Goal: Task Accomplishment & Management: Complete application form

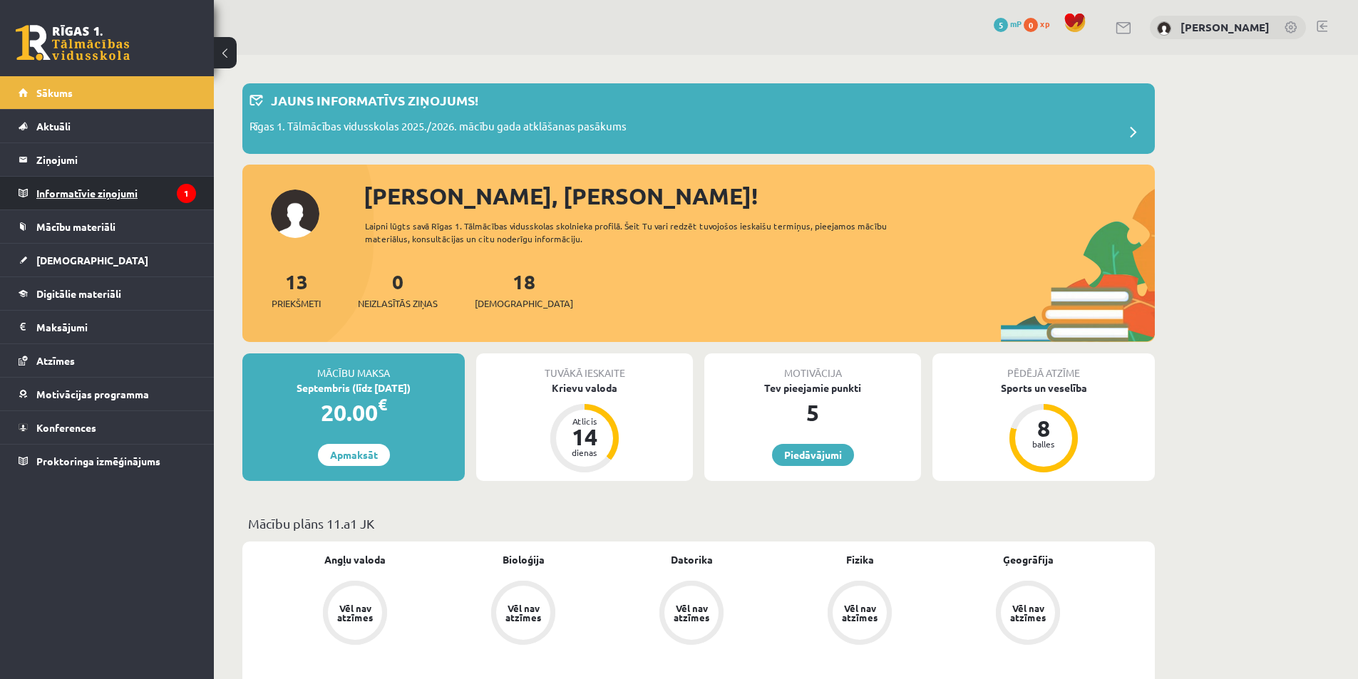
click at [98, 185] on legend "Informatīvie ziņojumi 1" at bounding box center [116, 193] width 160 height 33
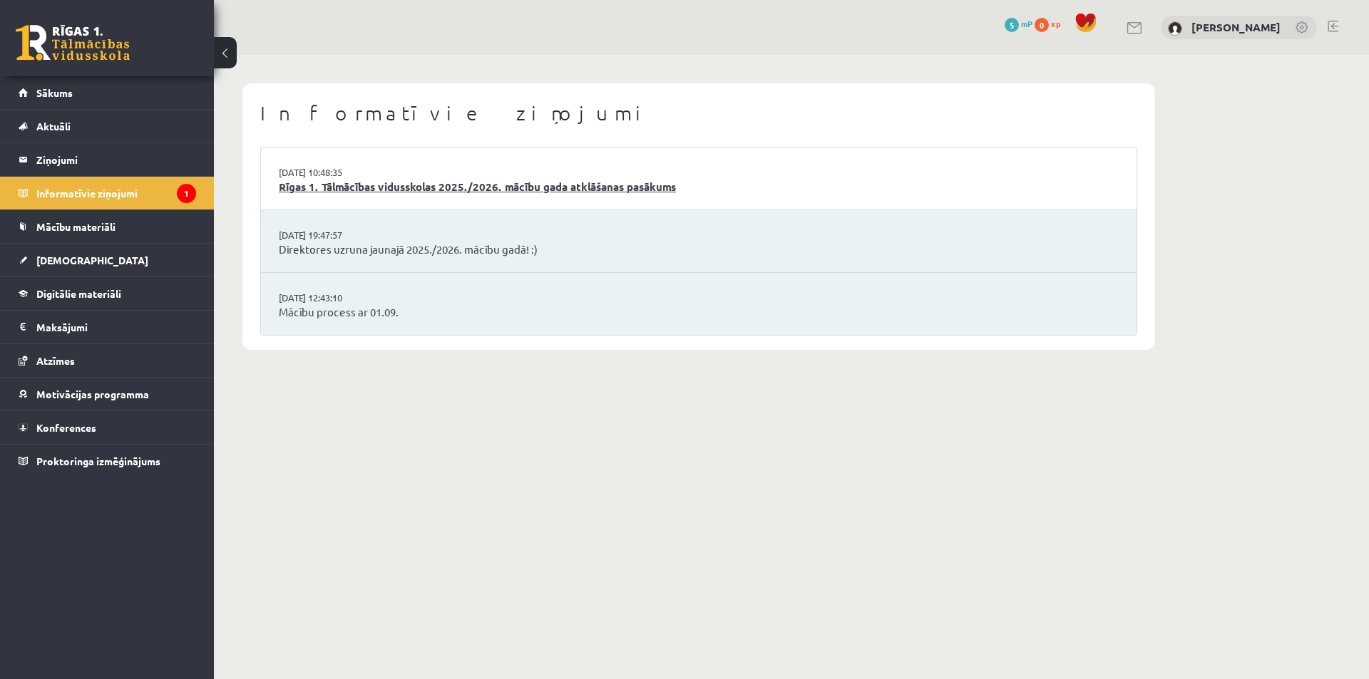
click at [518, 182] on link "Rīgas 1. Tālmācības vidusskolas 2025./2026. mācību gada atklāšanas pasākums" at bounding box center [699, 187] width 840 height 16
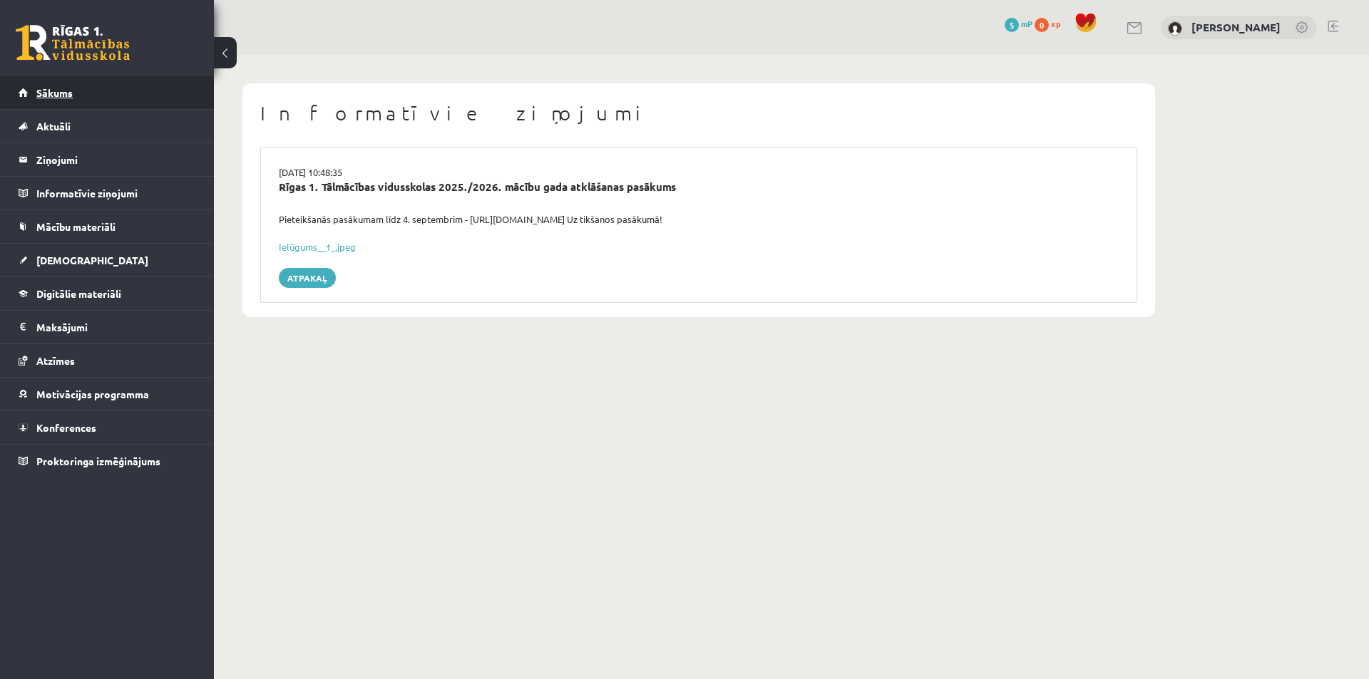
click at [137, 99] on link "Sākums" at bounding box center [108, 92] width 178 height 33
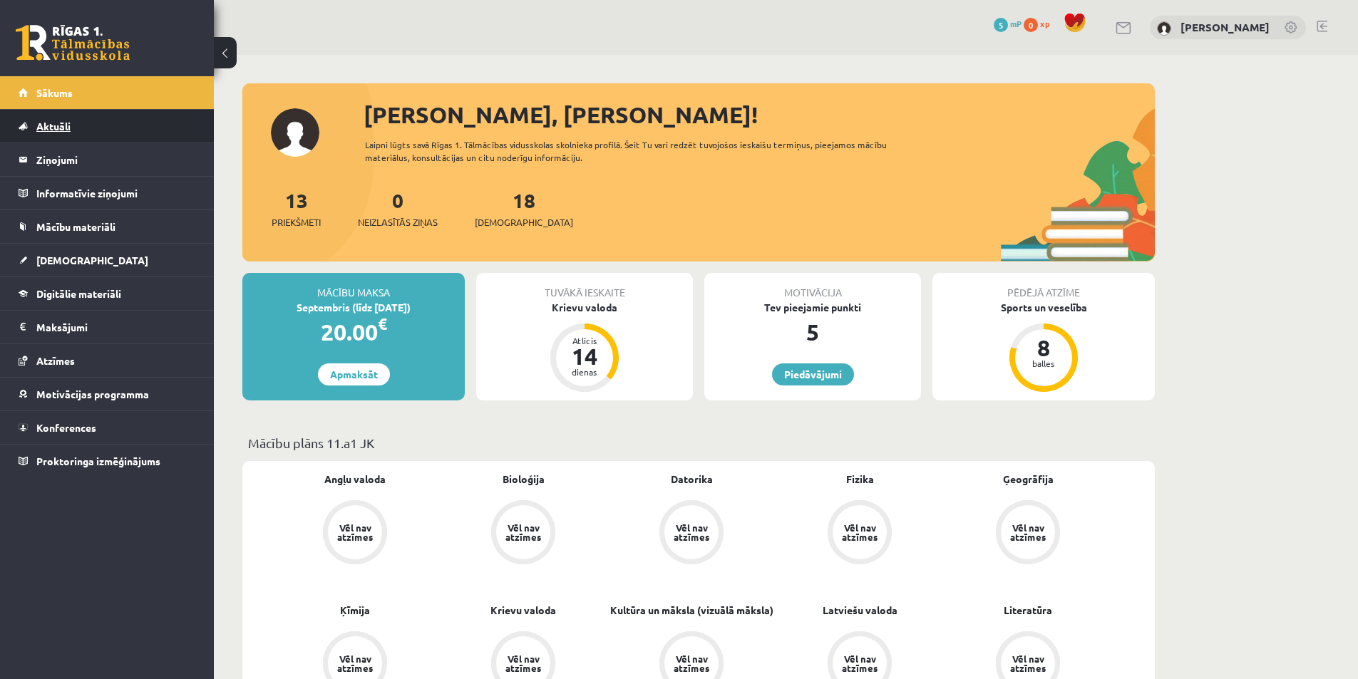
click at [62, 126] on span "Aktuāli" at bounding box center [53, 126] width 34 height 13
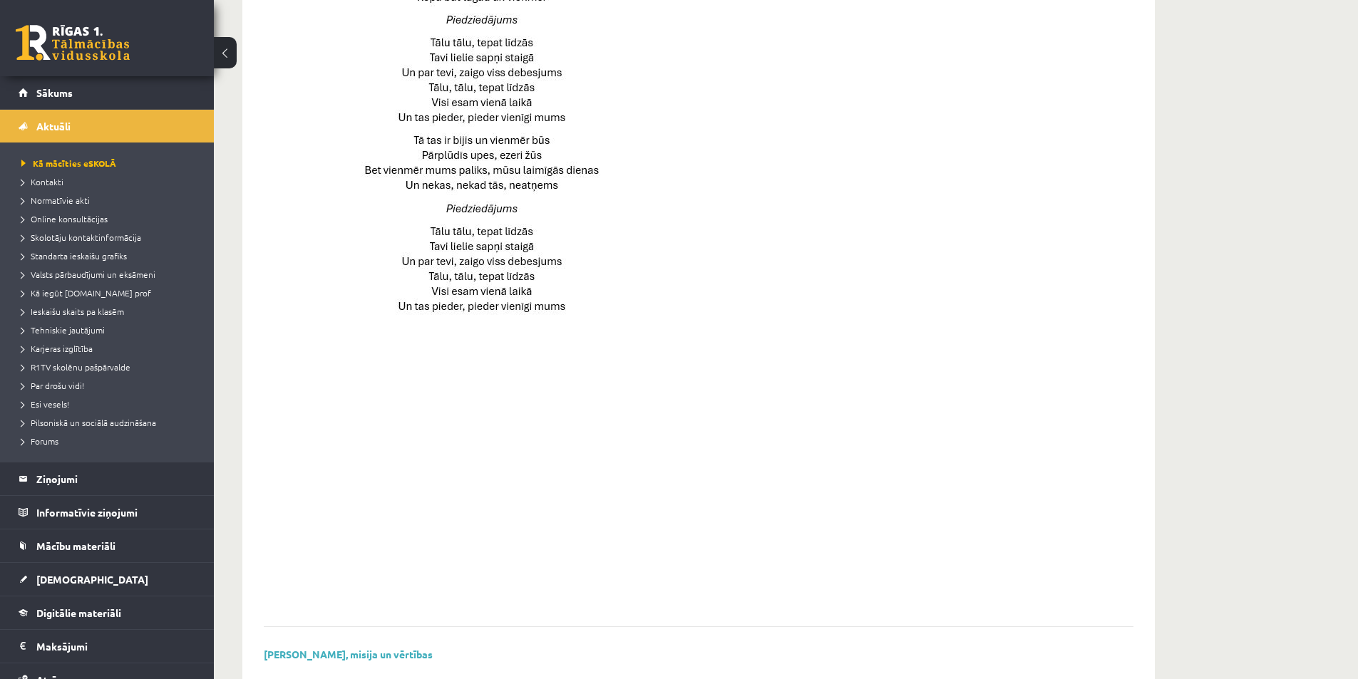
scroll to position [874, 0]
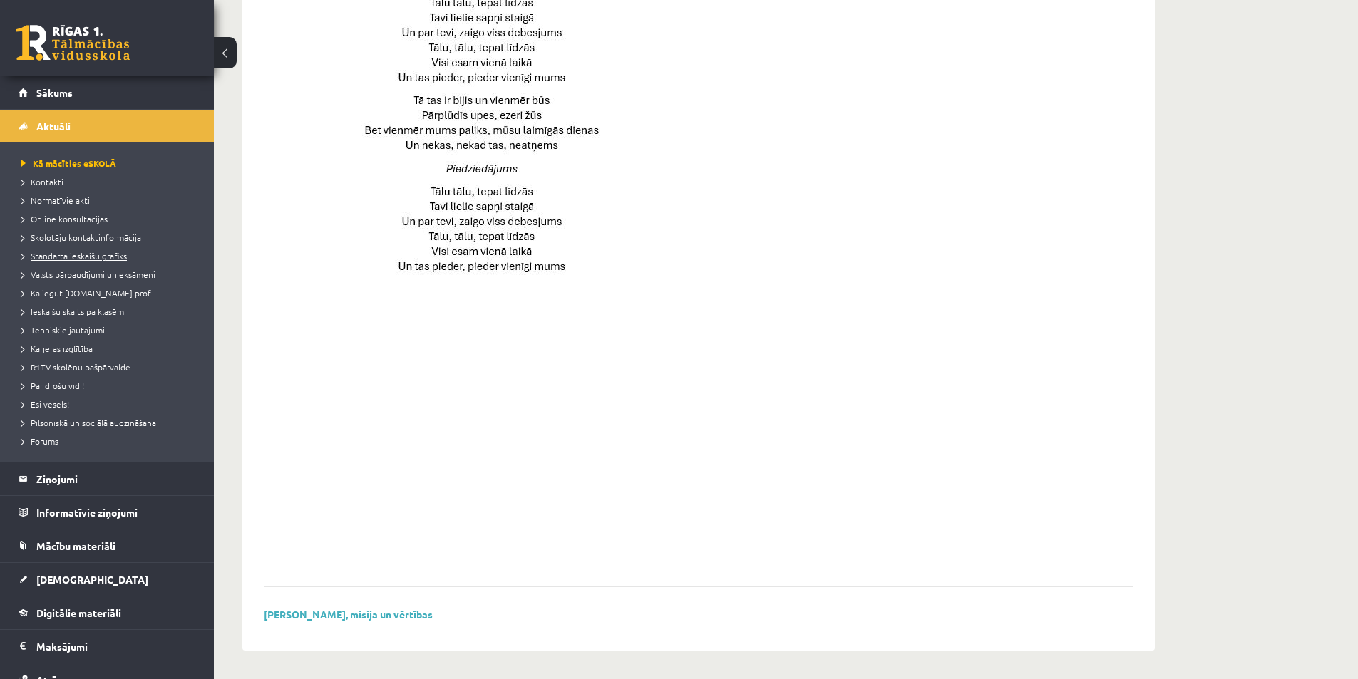
click at [98, 256] on span "Standarta ieskaišu grafiks" at bounding box center [74, 255] width 106 height 11
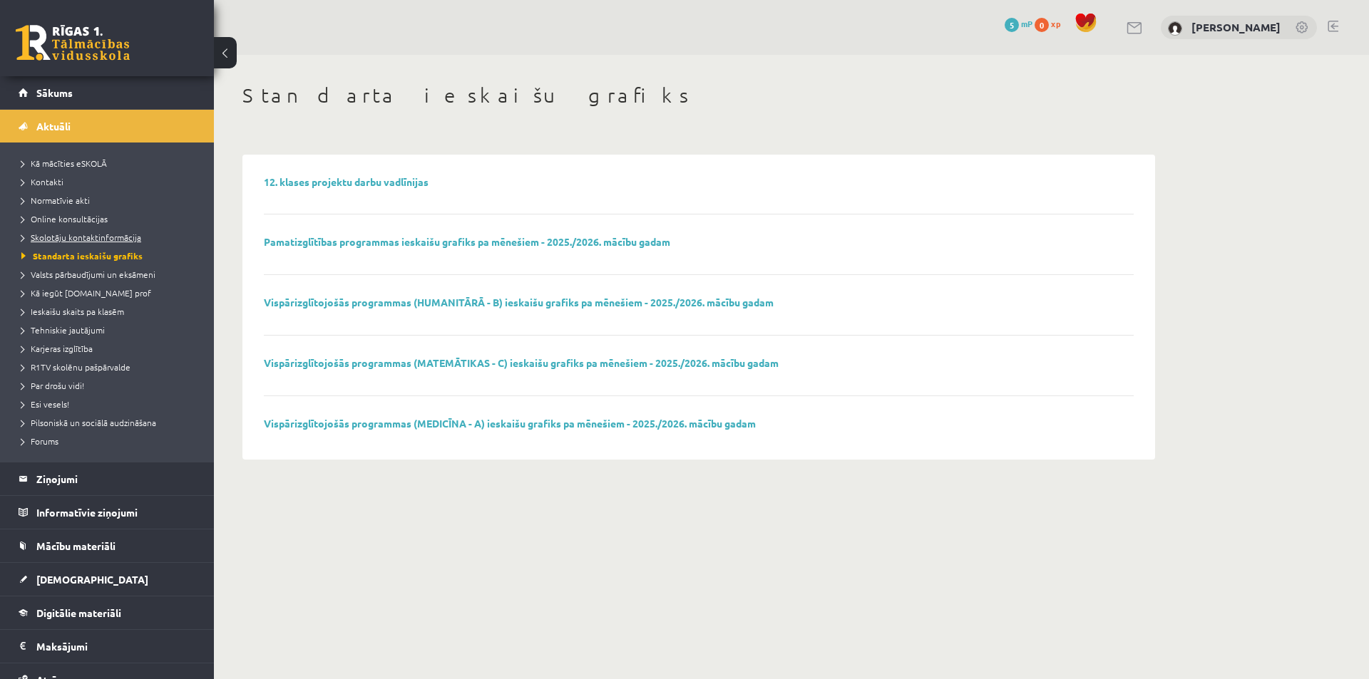
click at [93, 238] on span "Skolotāju kontaktinformācija" at bounding box center [81, 237] width 120 height 11
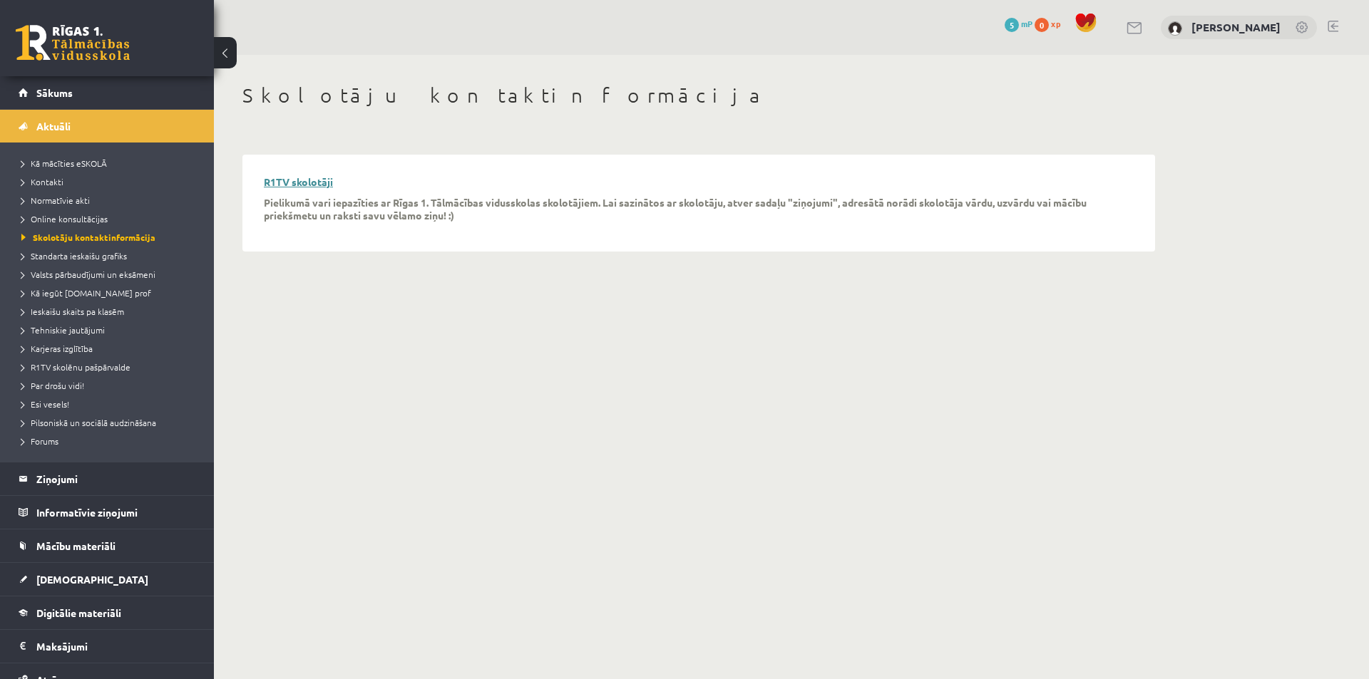
click at [314, 183] on link "R1TV skolotāji" at bounding box center [298, 181] width 69 height 13
click at [79, 582] on span "[DEMOGRAPHIC_DATA]" at bounding box center [92, 579] width 112 height 13
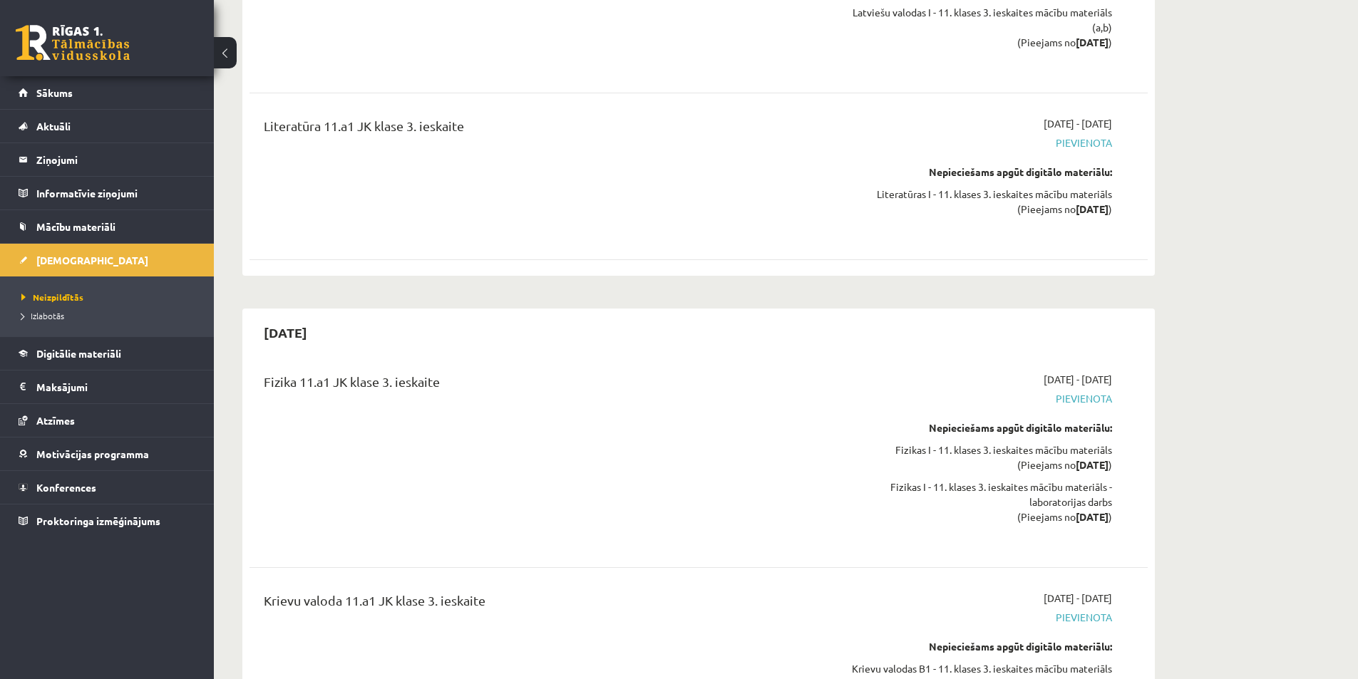
scroll to position [10838, 0]
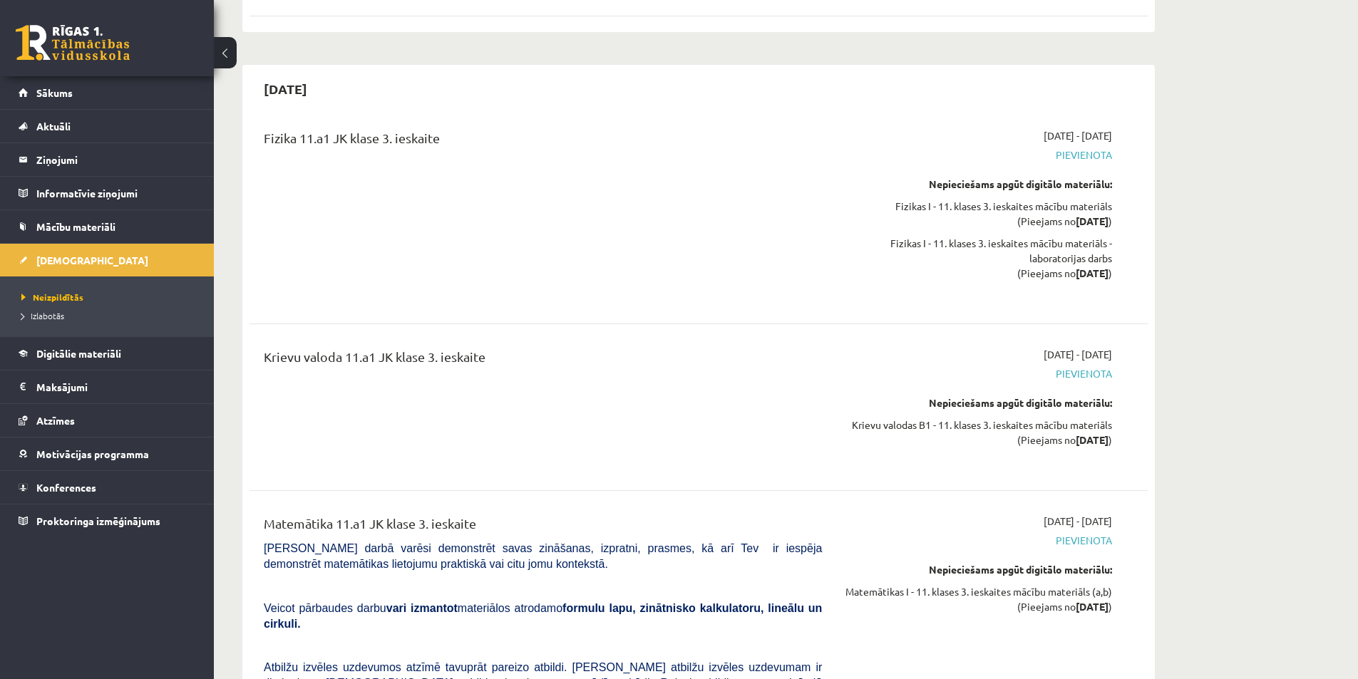
drag, startPoint x: 1362, startPoint y: 40, endPoint x: 1101, endPoint y: 133, distance: 277.6
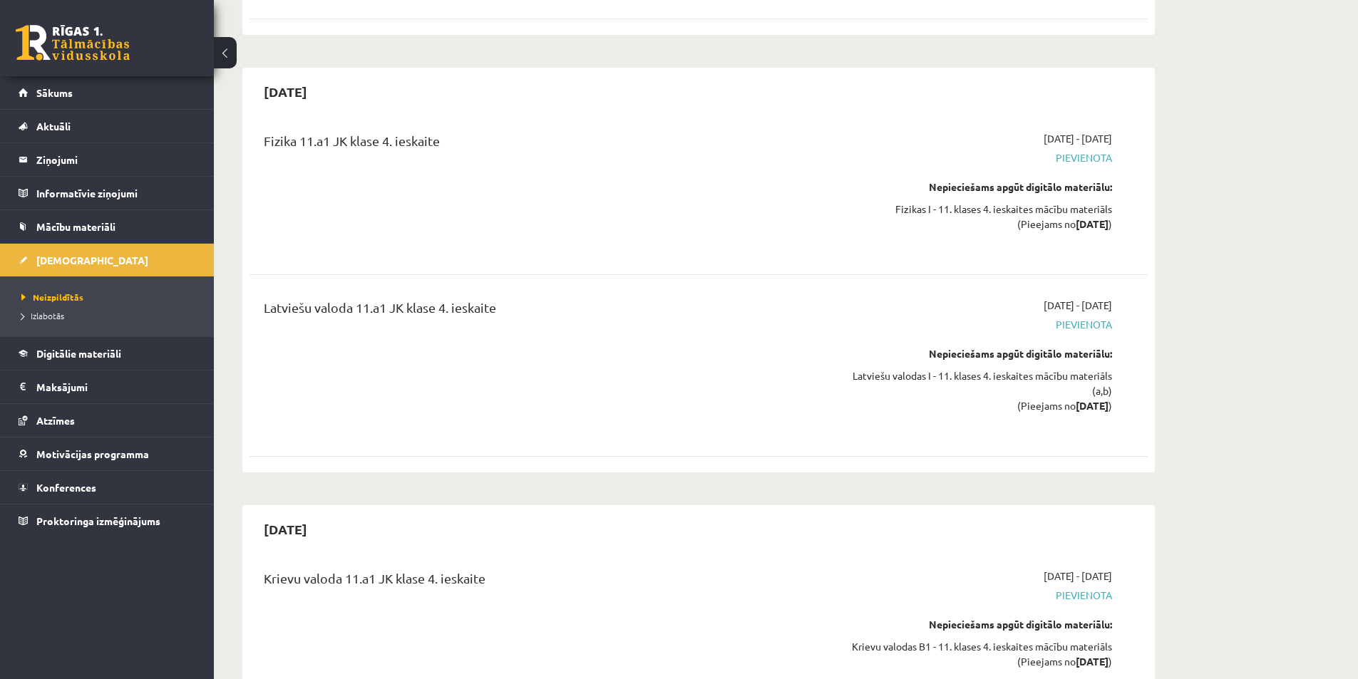
scroll to position [14250, 0]
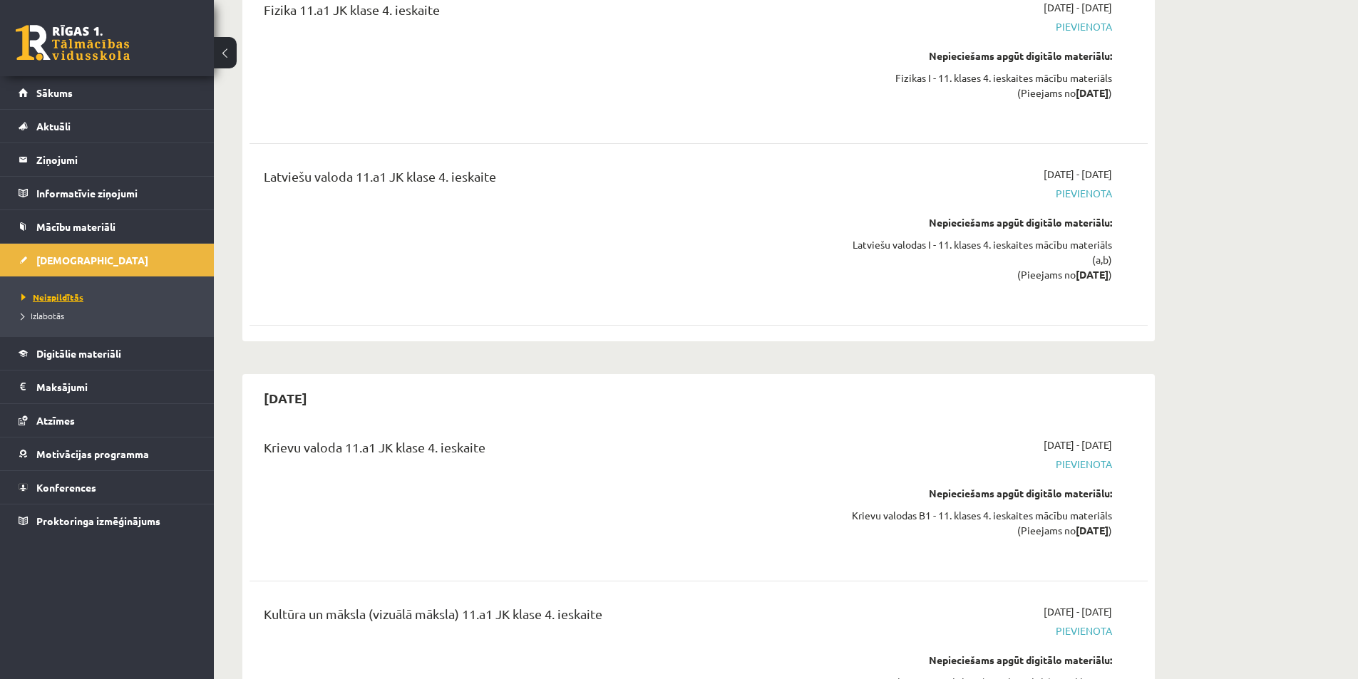
click at [63, 298] on span "Neizpildītās" at bounding box center [52, 297] width 62 height 11
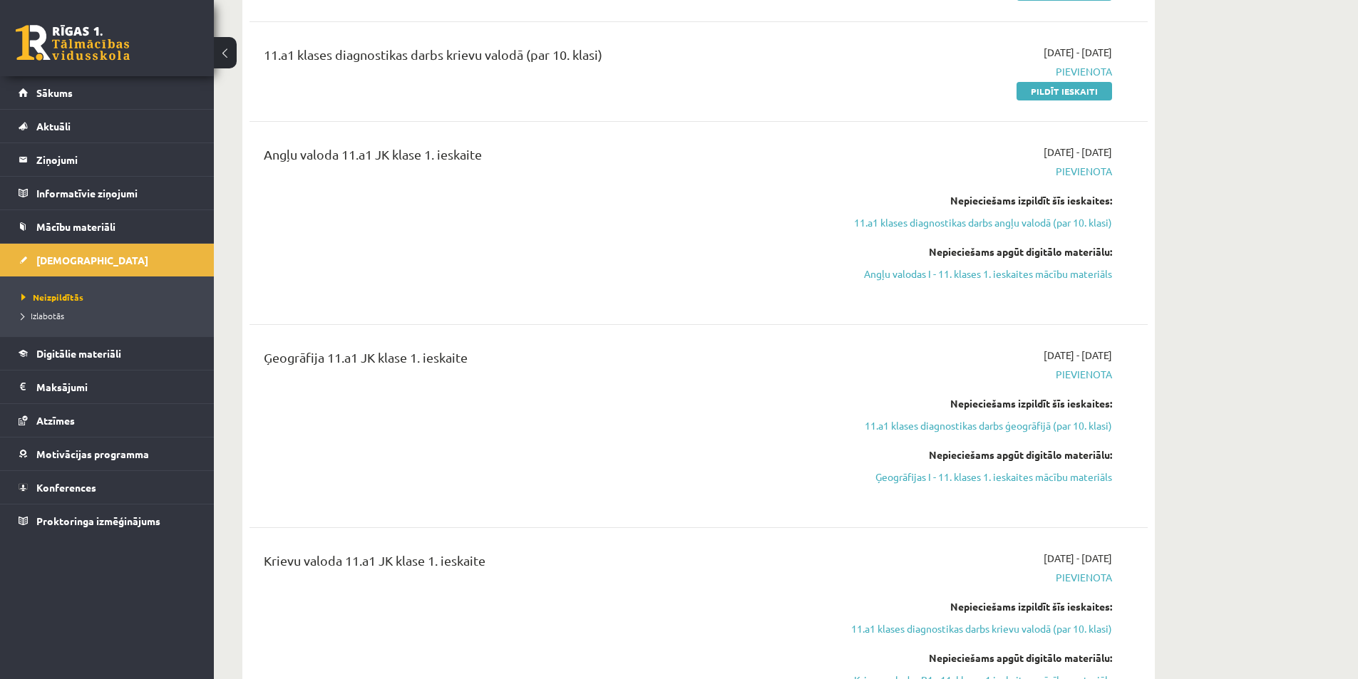
scroll to position [147, 0]
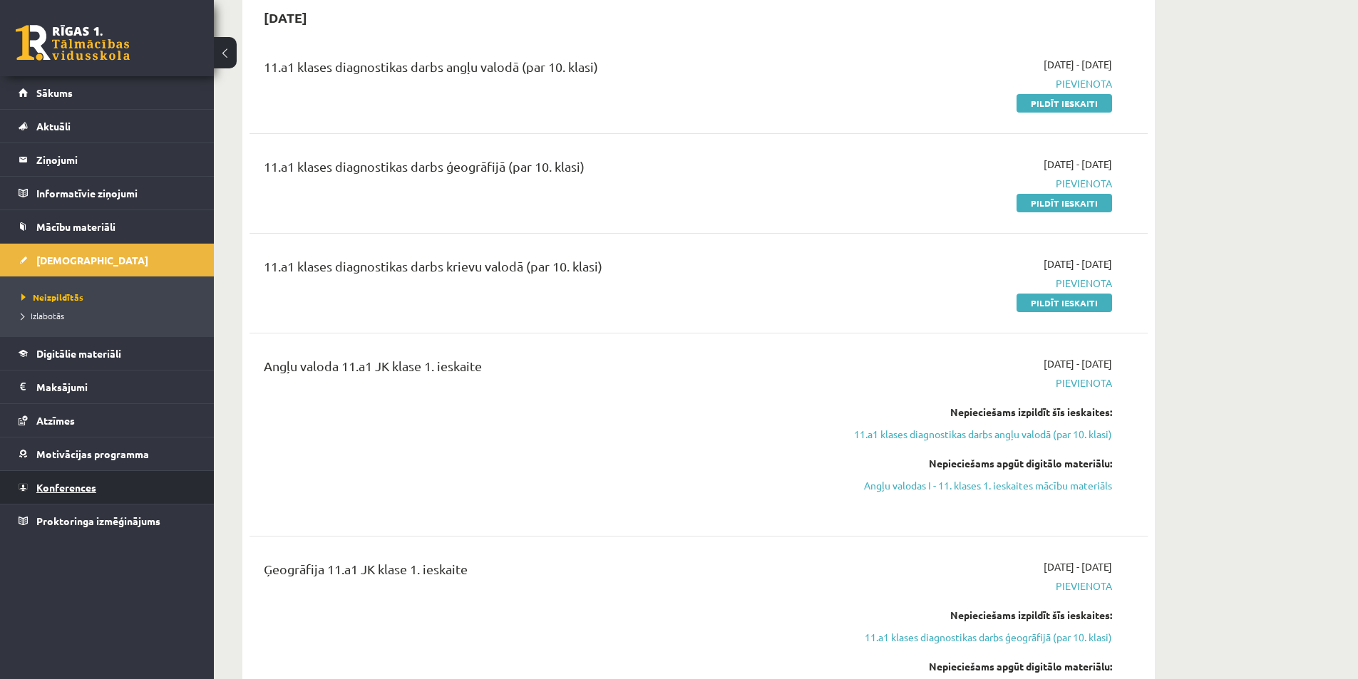
click at [97, 498] on link "Konferences" at bounding box center [108, 487] width 178 height 33
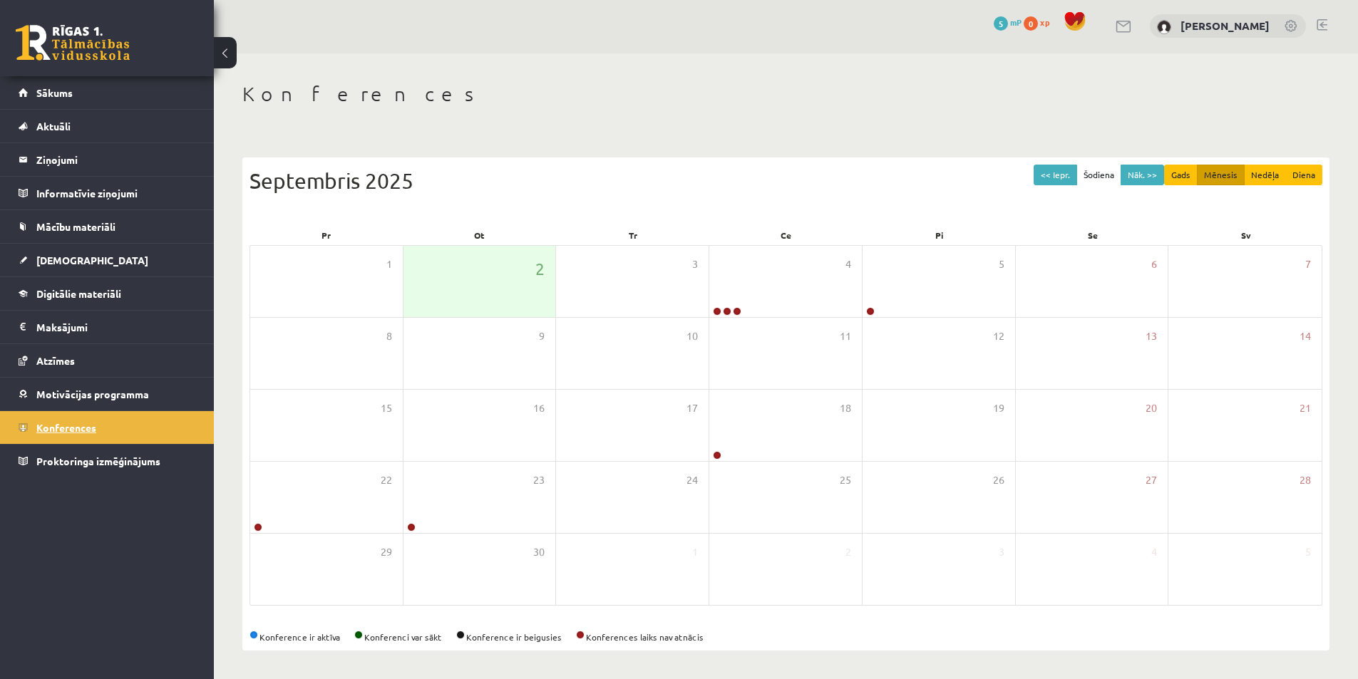
scroll to position [2, 0]
click at [69, 263] on span "[DEMOGRAPHIC_DATA]" at bounding box center [92, 260] width 112 height 13
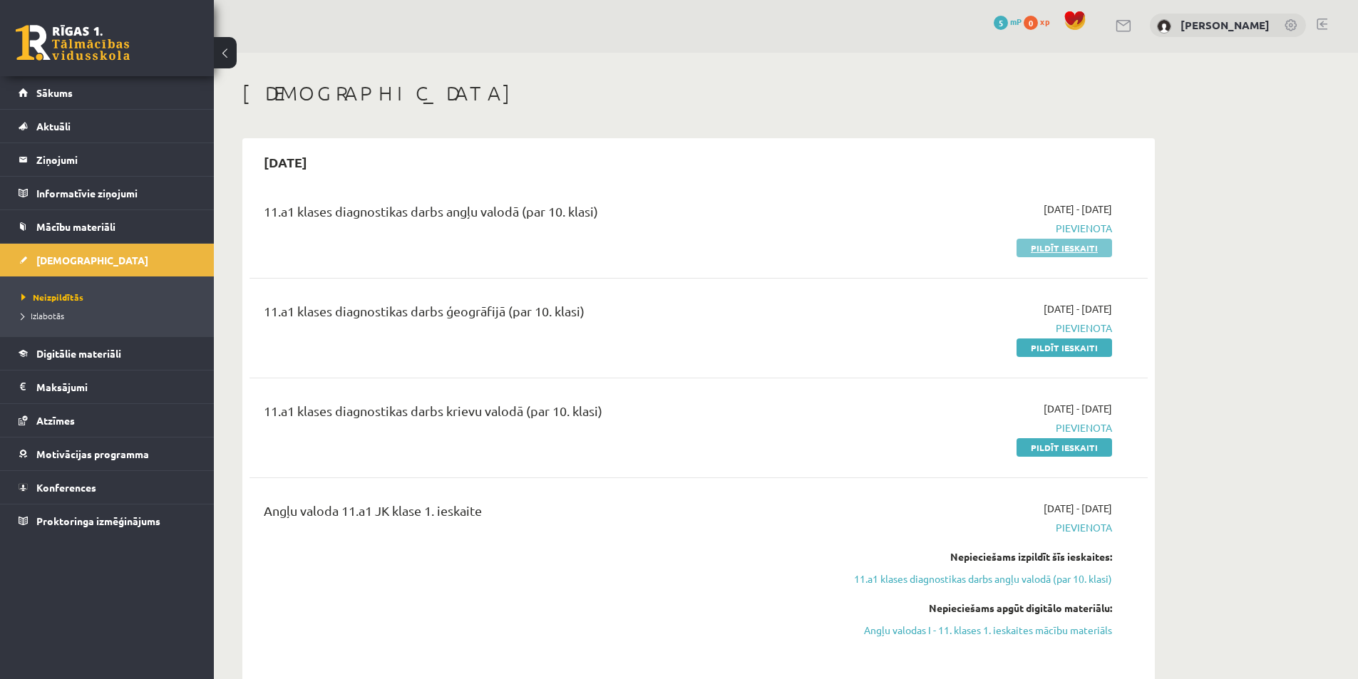
click at [1064, 252] on link "Pildīt ieskaiti" at bounding box center [1065, 248] width 96 height 19
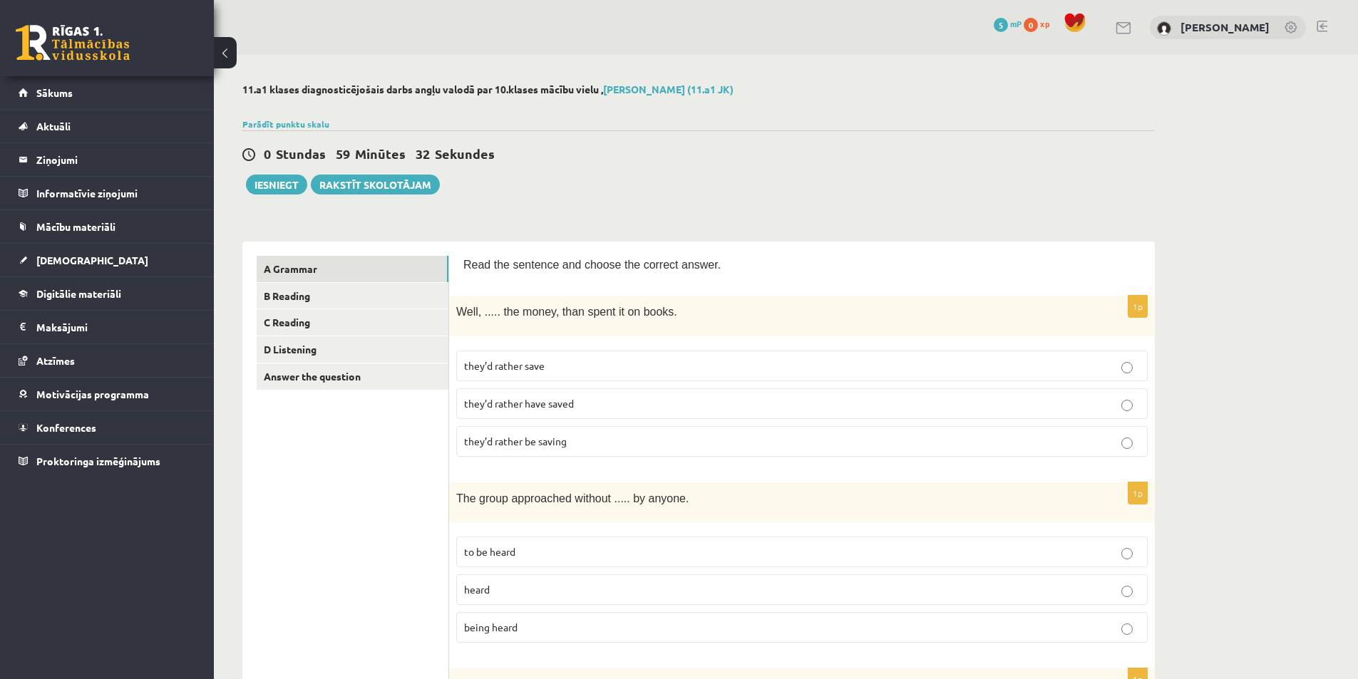
scroll to position [71, 0]
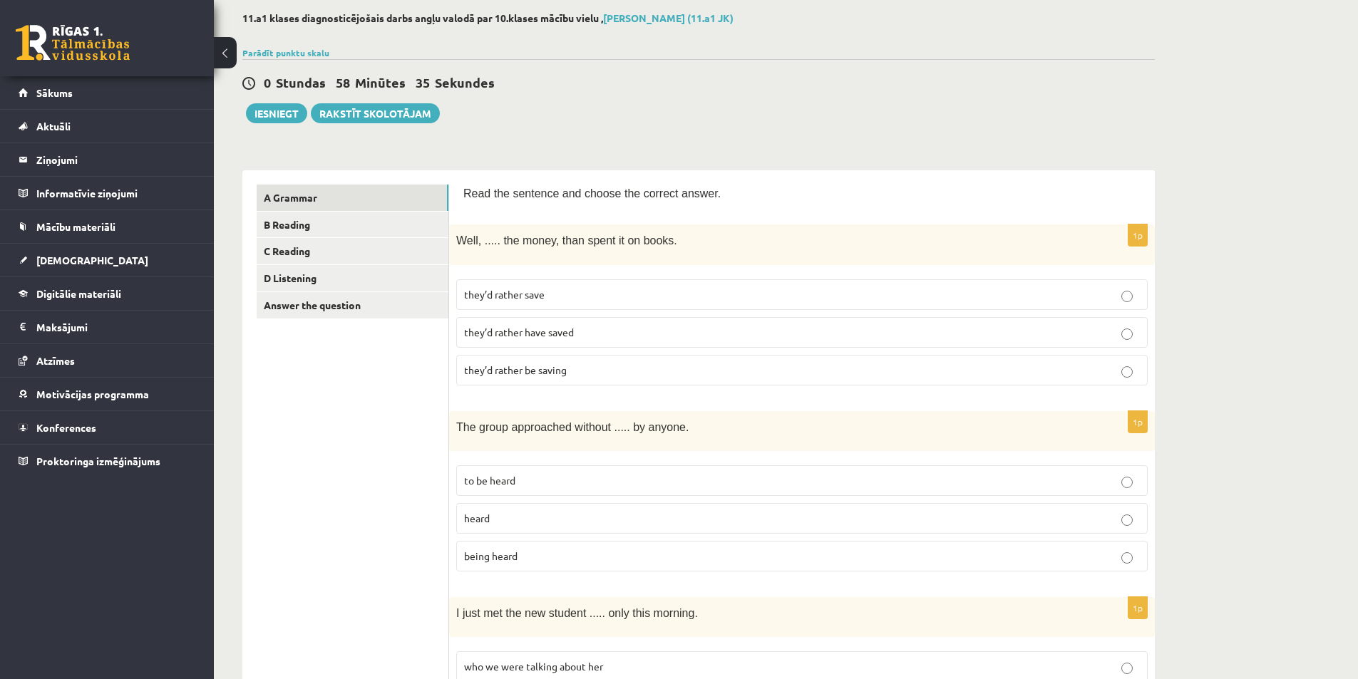
click at [541, 334] on span "they’d rather have saved" at bounding box center [519, 332] width 110 height 13
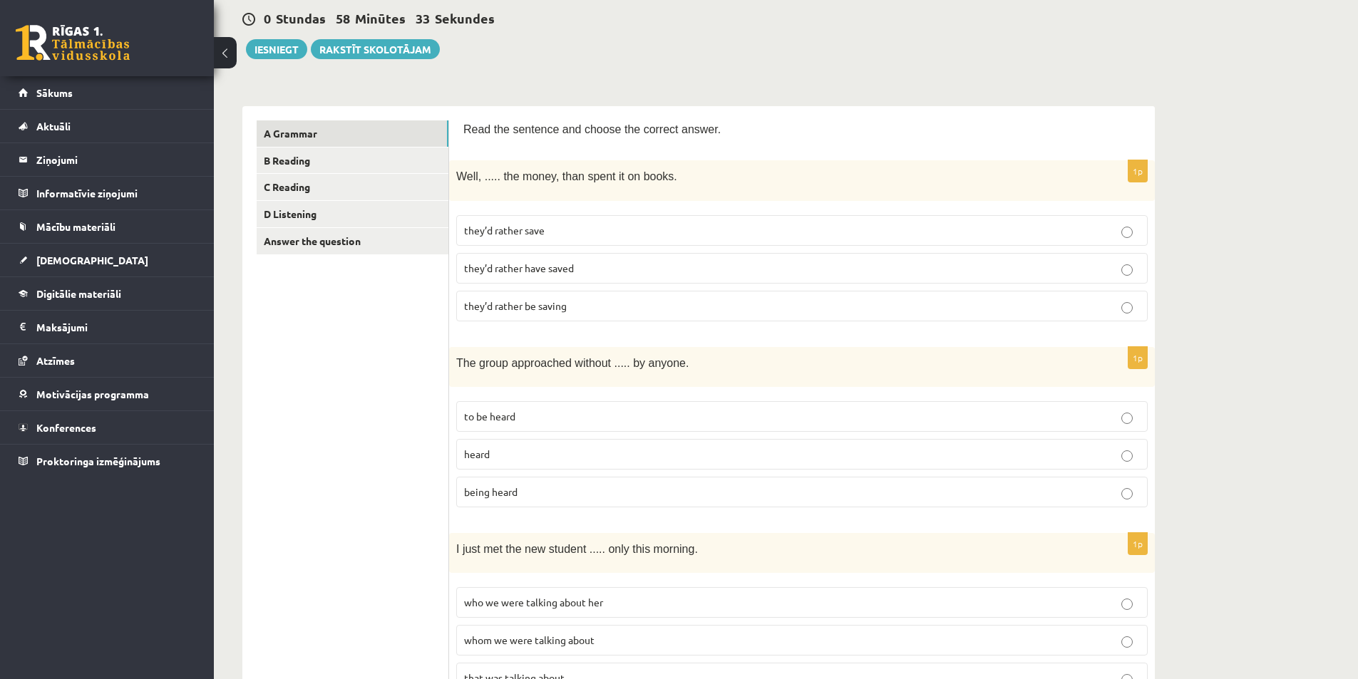
scroll to position [214, 0]
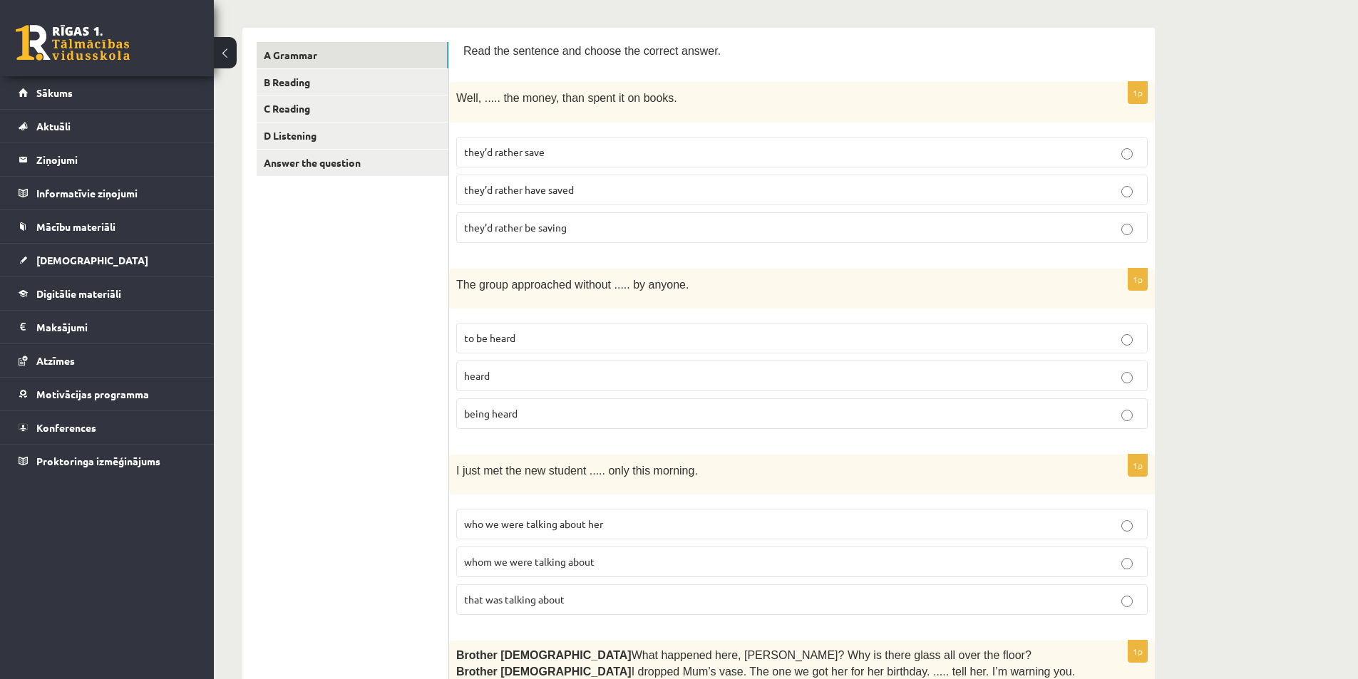
click at [624, 421] on label "being heard" at bounding box center [802, 414] width 692 height 31
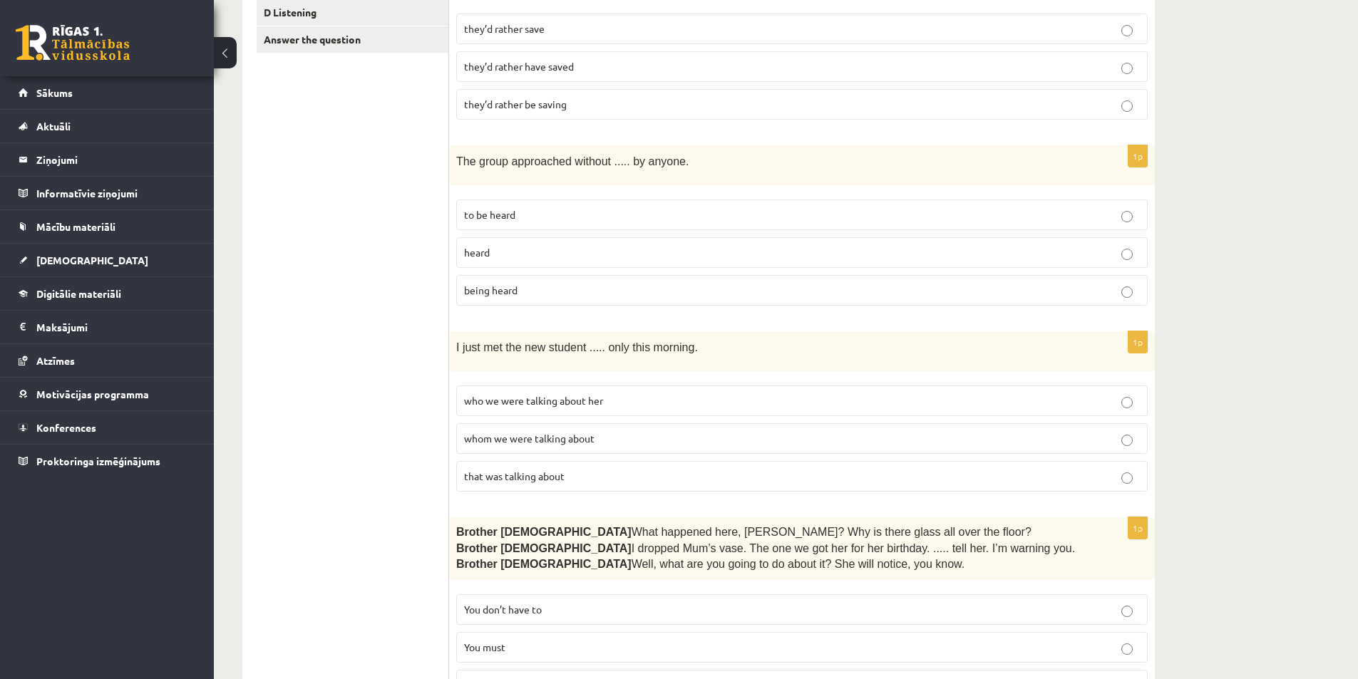
scroll to position [356, 0]
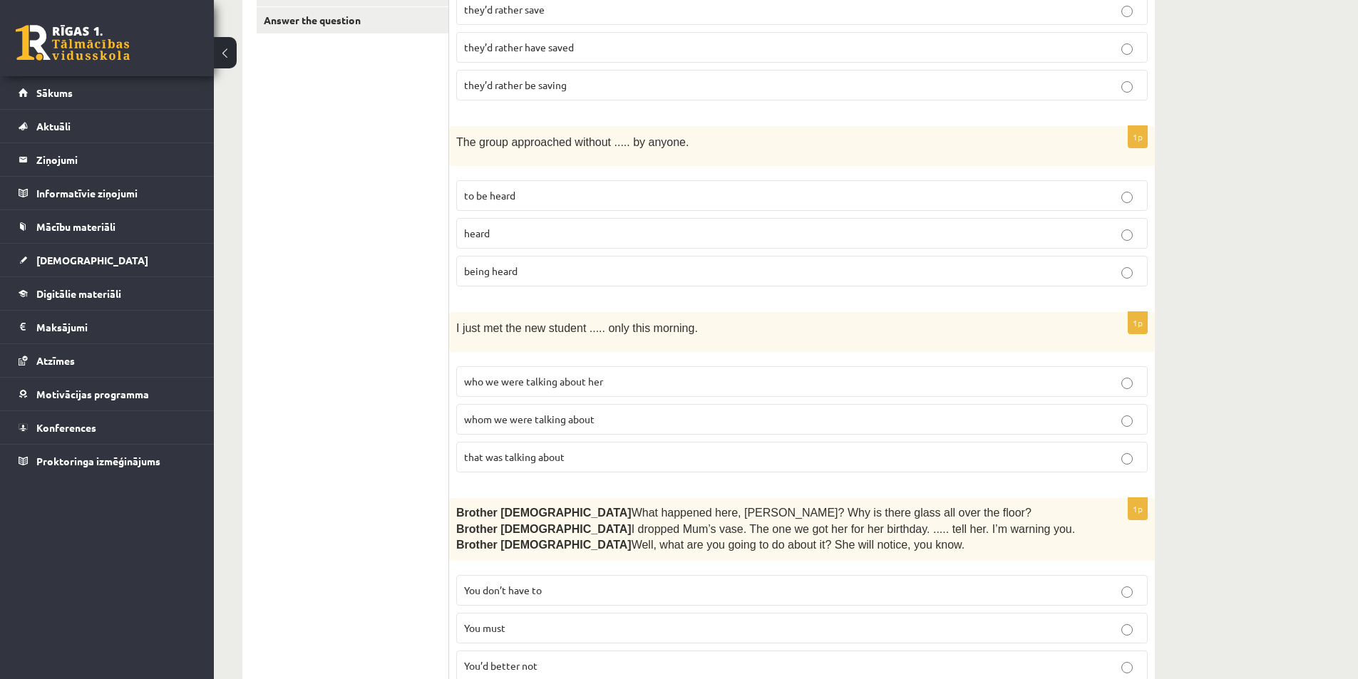
click at [589, 409] on label "whom we were talking about" at bounding box center [802, 419] width 692 height 31
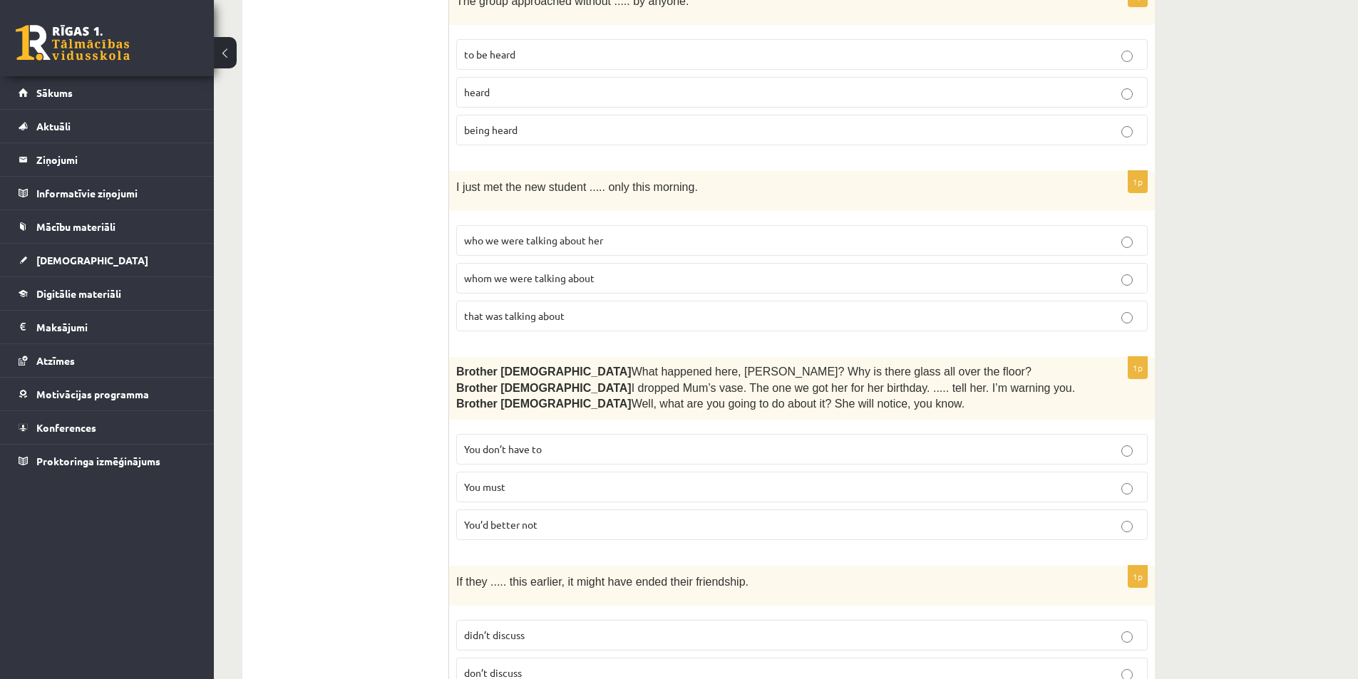
scroll to position [499, 0]
click at [580, 519] on p "You’d better not" at bounding box center [802, 523] width 676 height 15
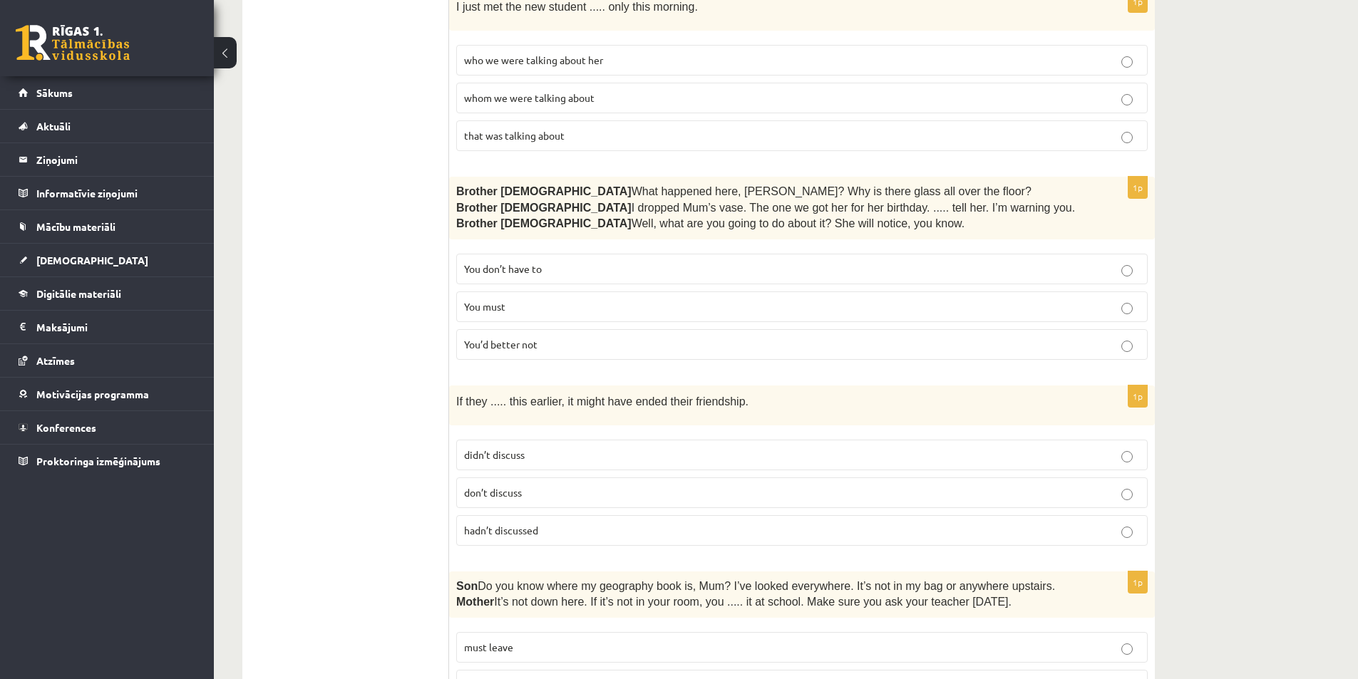
scroll to position [713, 0]
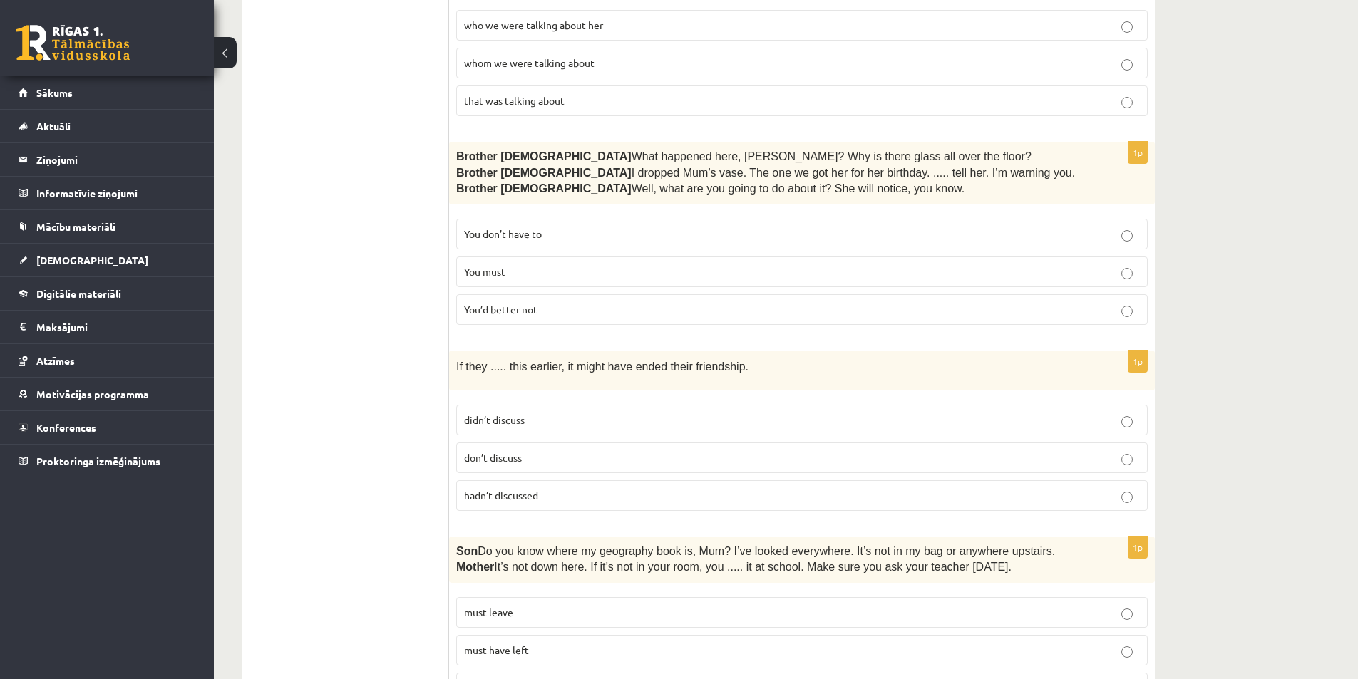
click at [1104, 507] on label "hadn’t discussed" at bounding box center [802, 495] width 692 height 31
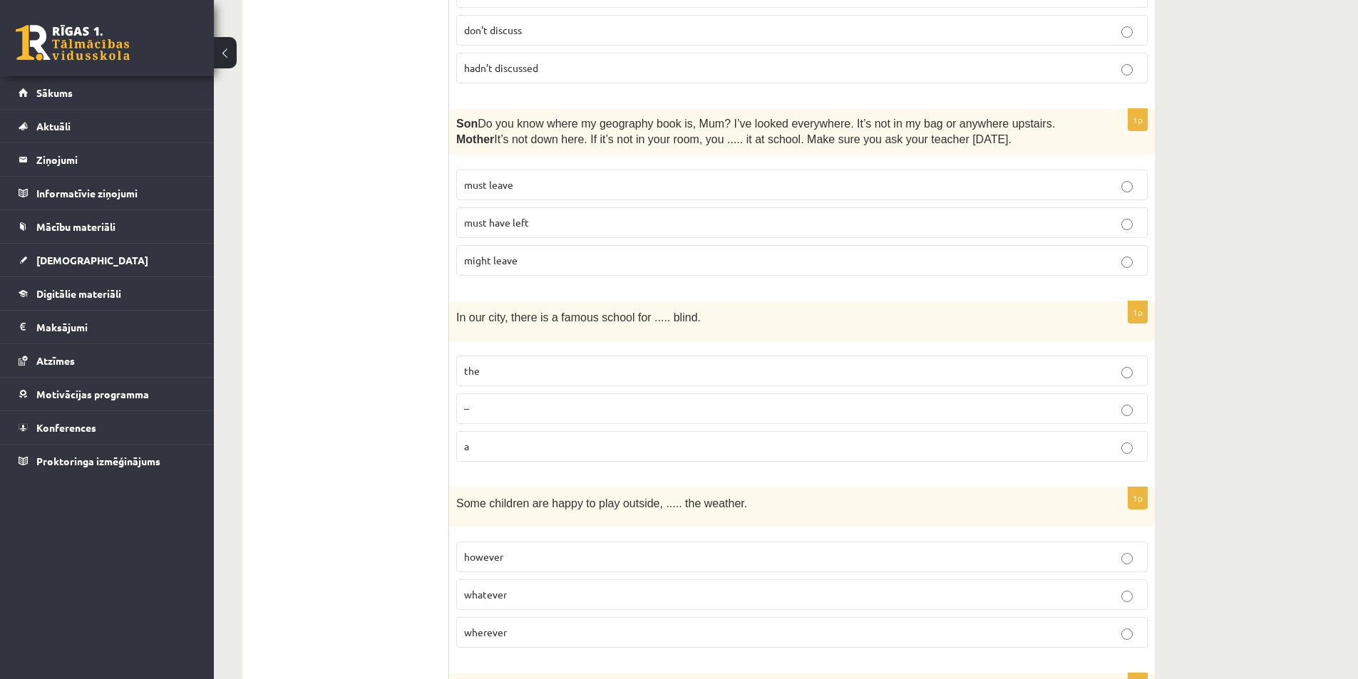
scroll to position [1069, 0]
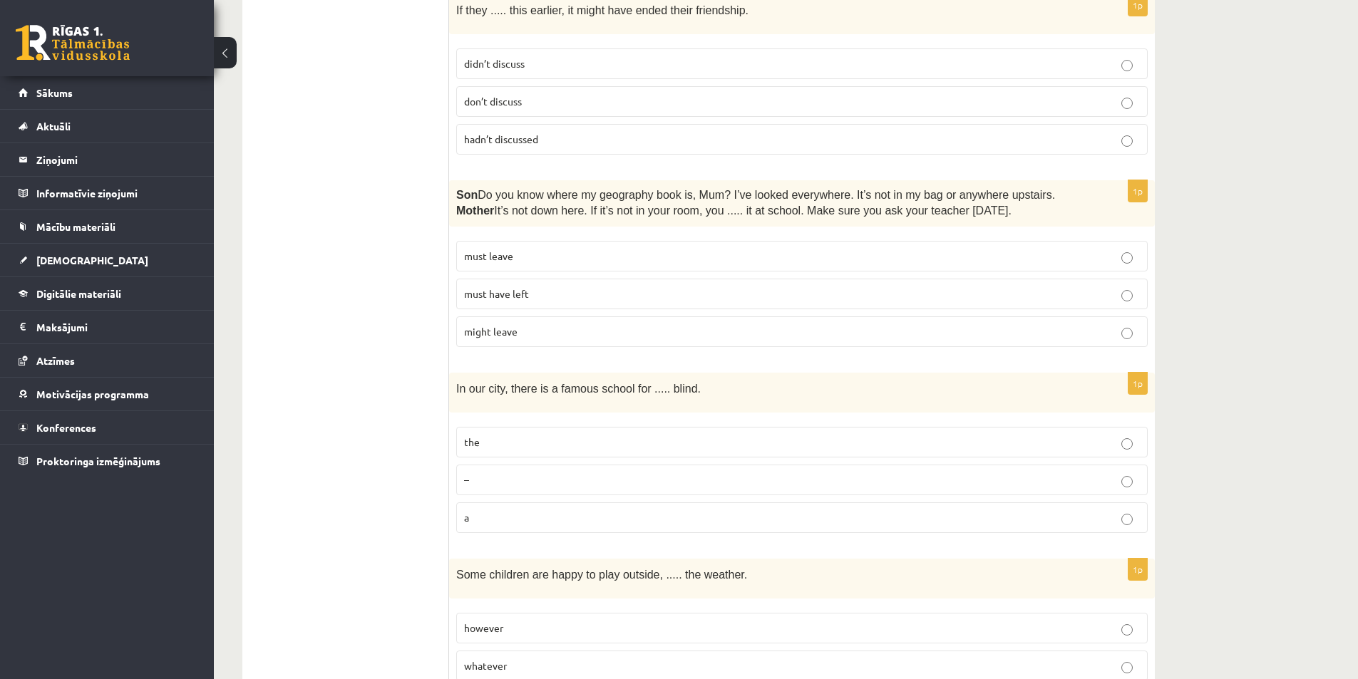
click at [826, 287] on p "must have left" at bounding box center [802, 294] width 676 height 15
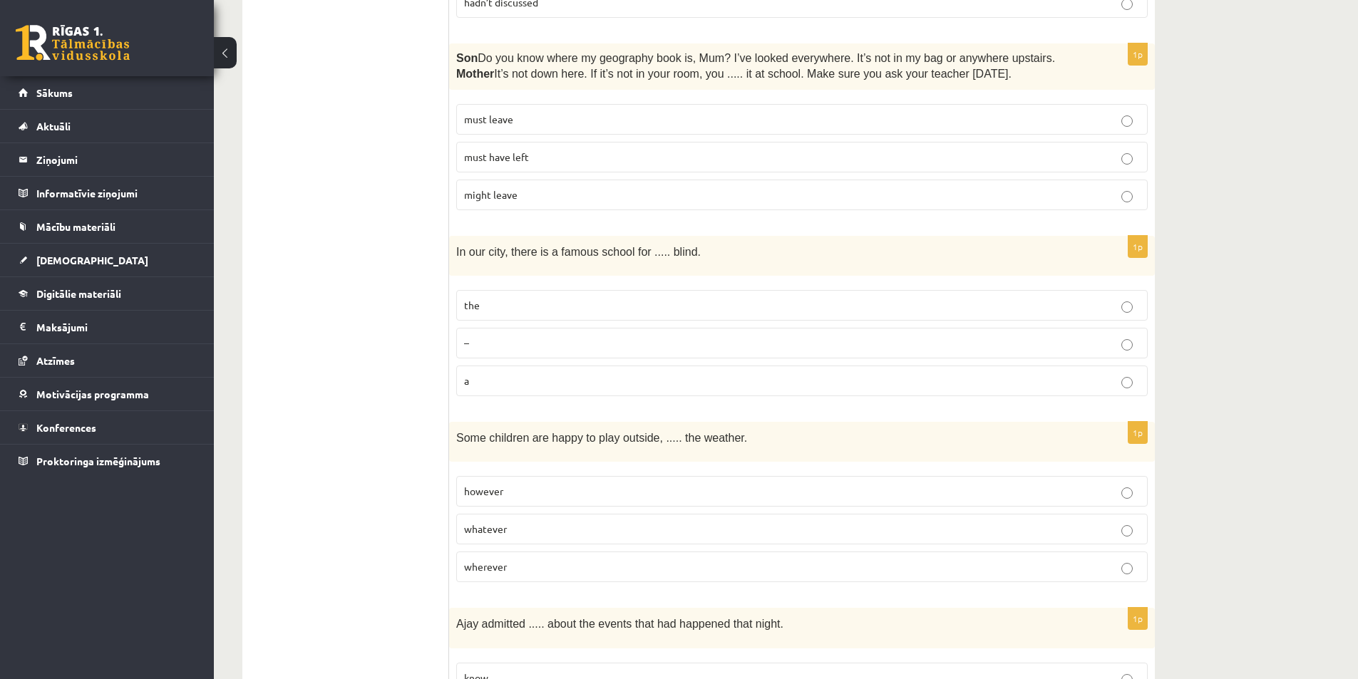
scroll to position [1212, 0]
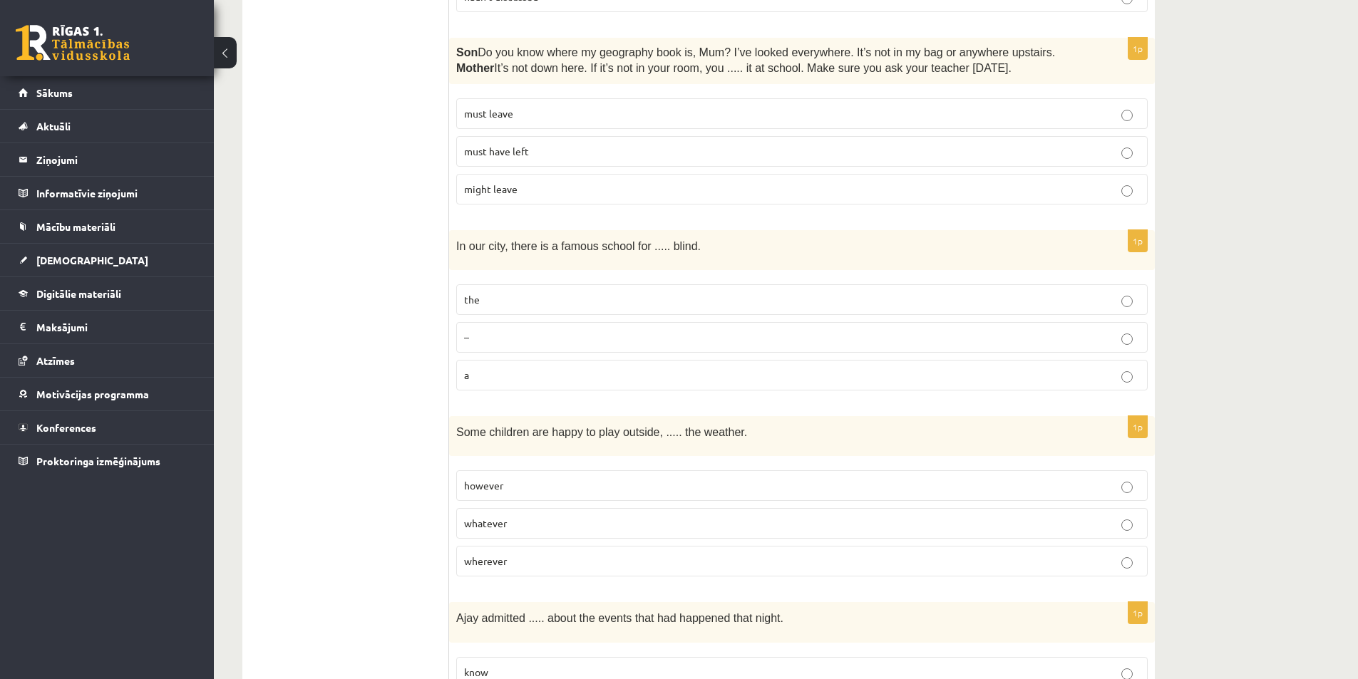
click at [1095, 288] on label "the" at bounding box center [802, 299] width 692 height 31
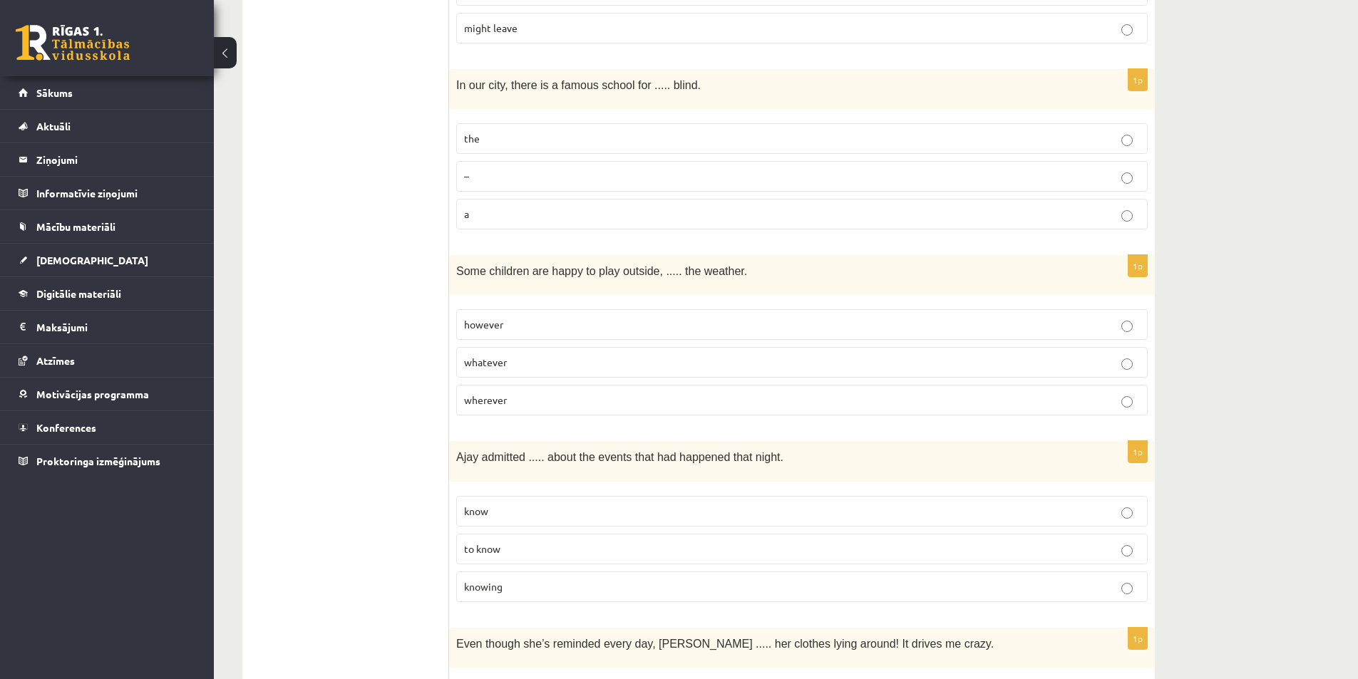
scroll to position [1426, 0]
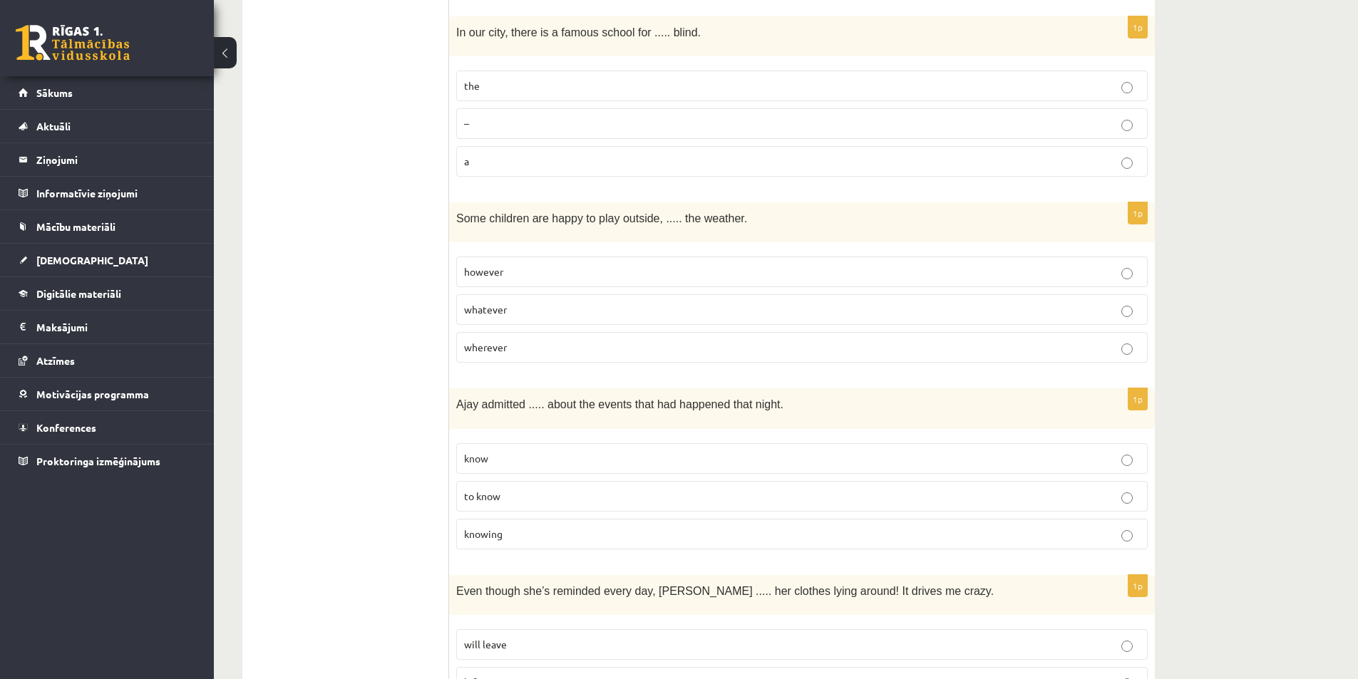
click at [1077, 302] on p "whatever" at bounding box center [802, 309] width 676 height 15
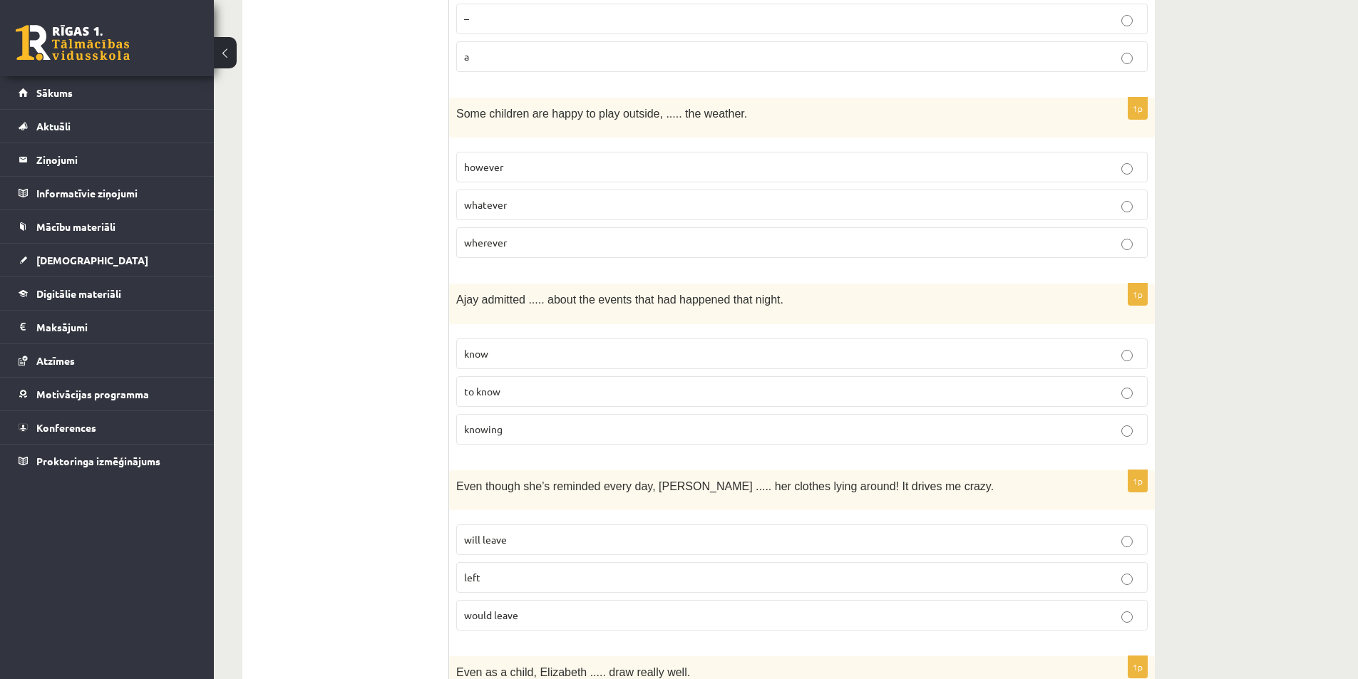
scroll to position [1568, 0]
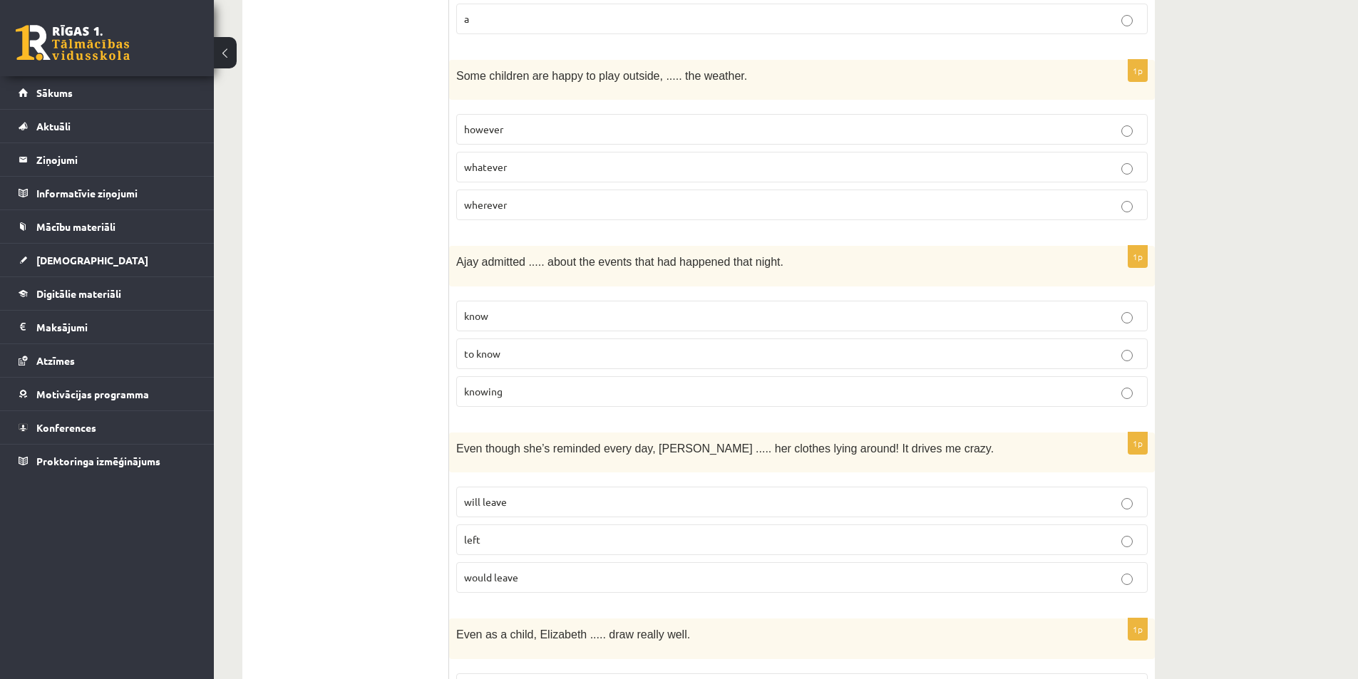
click at [888, 390] on p "knowing" at bounding box center [802, 391] width 676 height 15
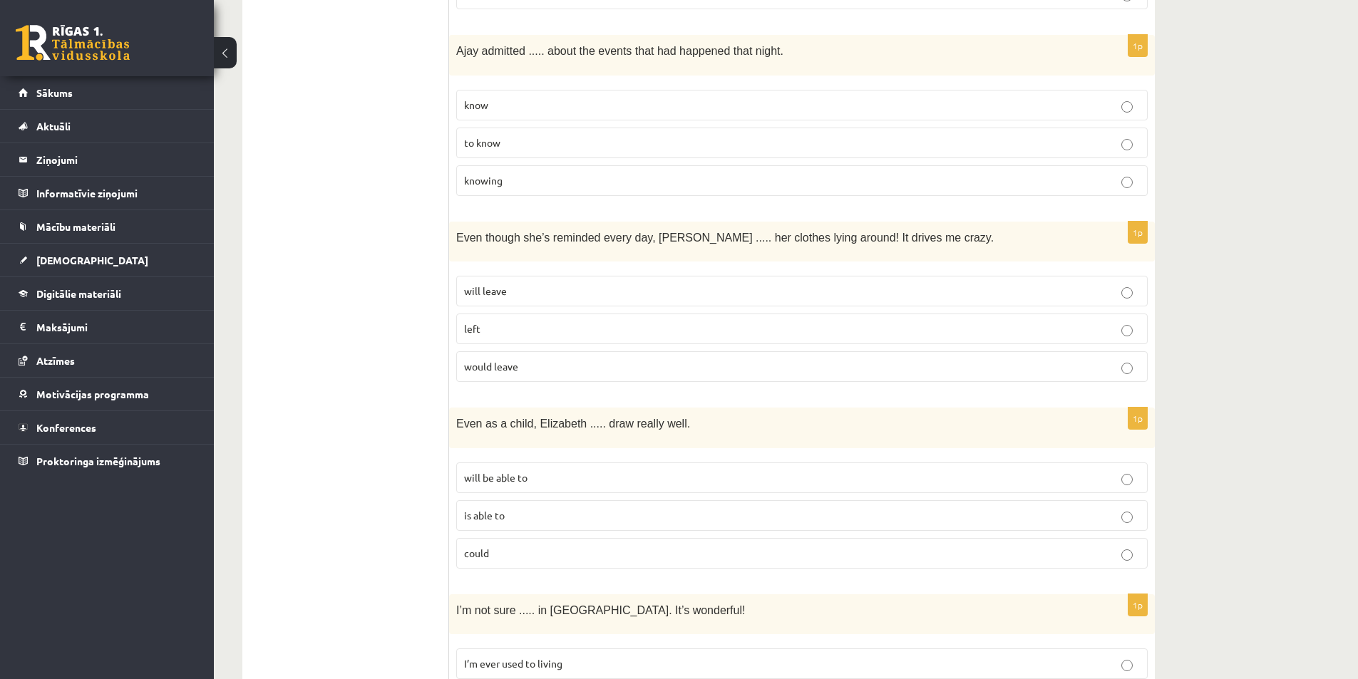
scroll to position [1782, 0]
click at [1048, 326] on p "left" at bounding box center [802, 326] width 676 height 15
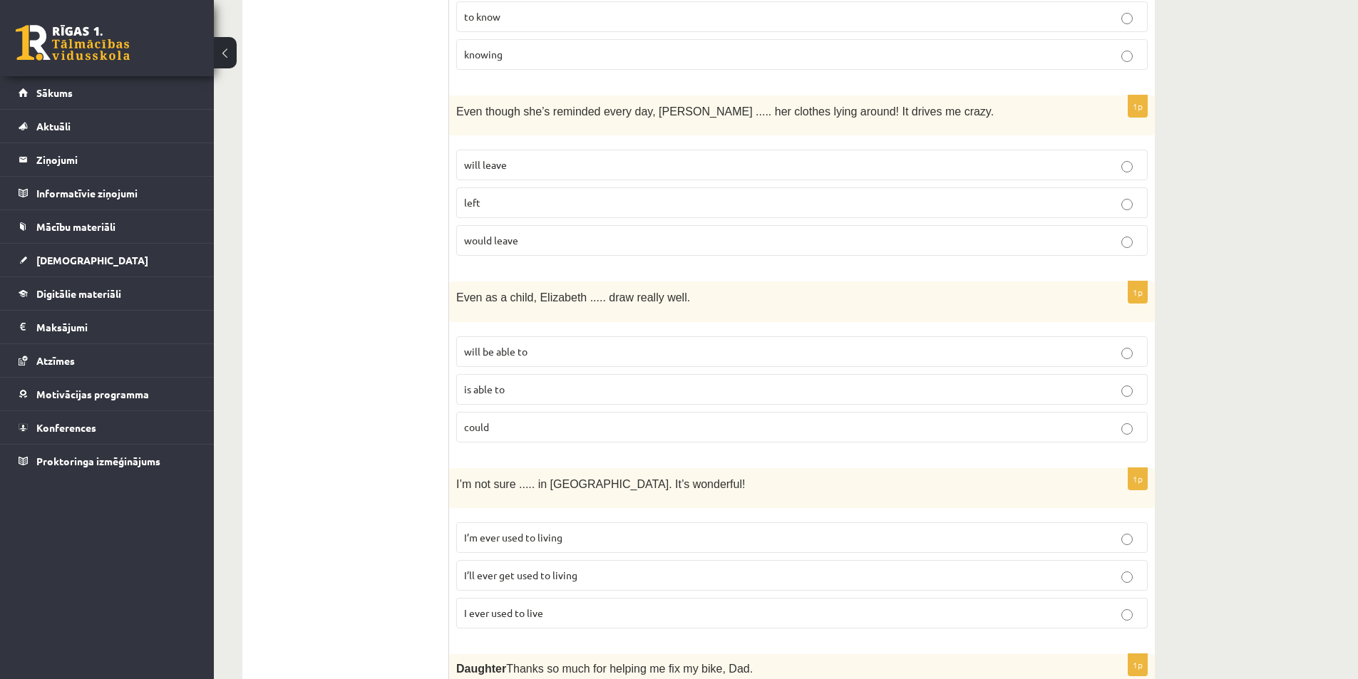
scroll to position [1925, 0]
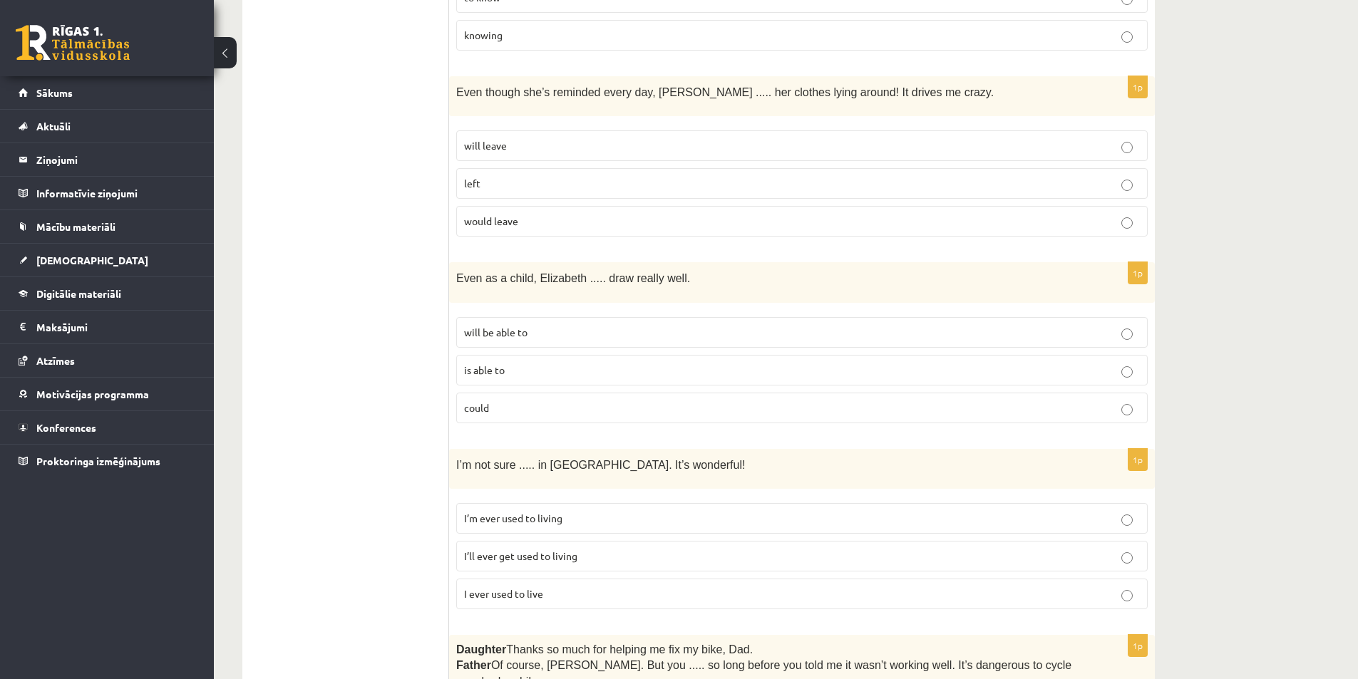
click at [1079, 355] on label "is able to" at bounding box center [802, 370] width 692 height 31
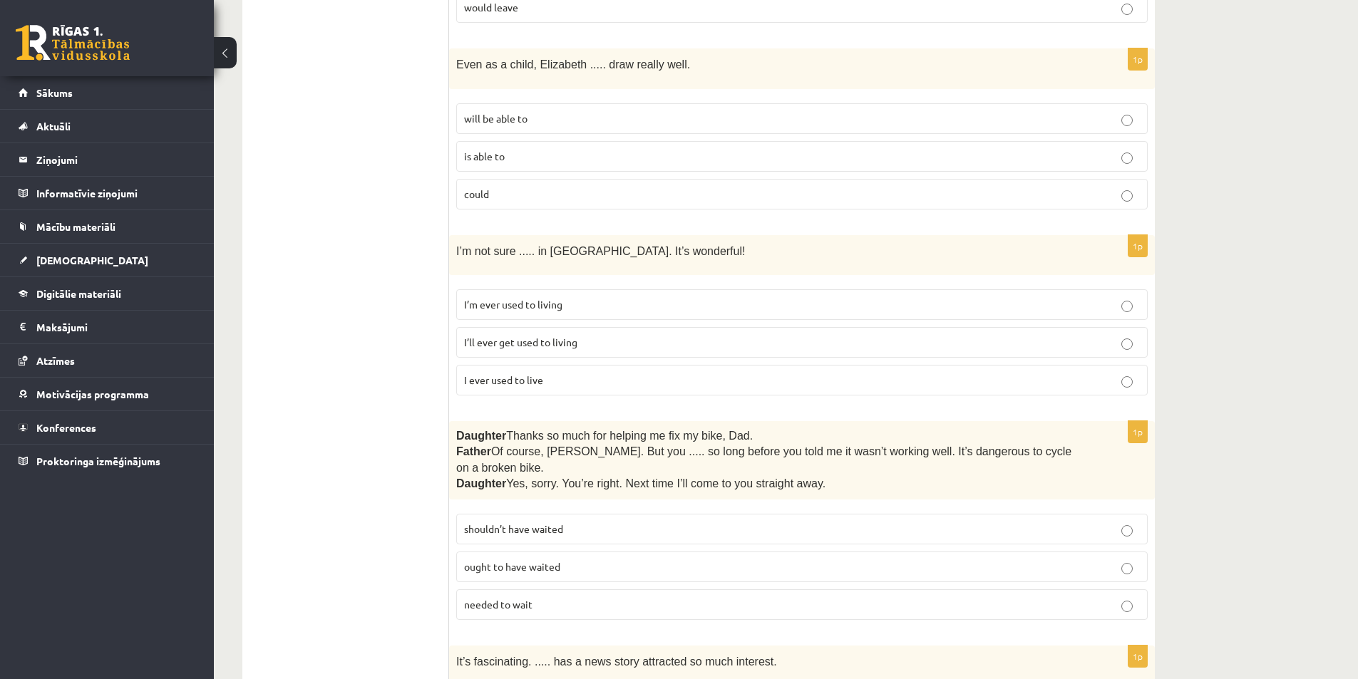
click at [647, 379] on p "I ever used to live" at bounding box center [802, 380] width 676 height 15
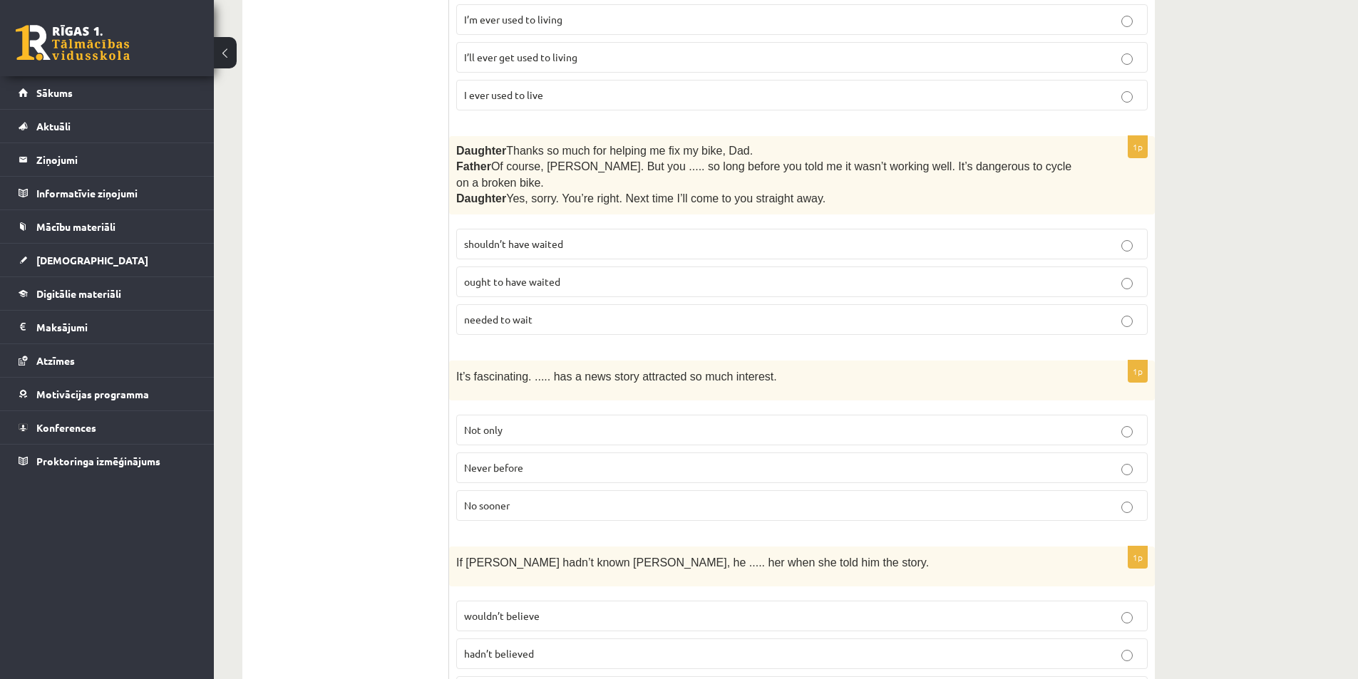
scroll to position [2353, 0]
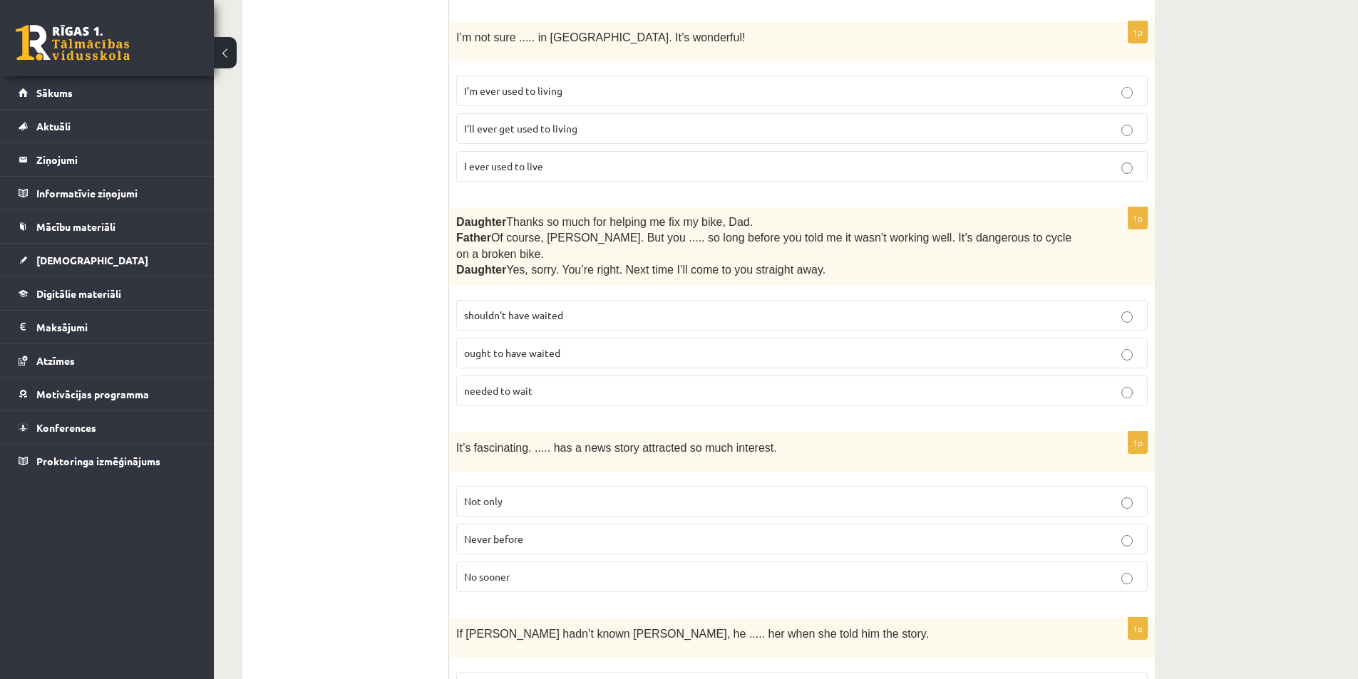
click at [527, 309] on span "shouldn’t have waited" at bounding box center [513, 315] width 99 height 13
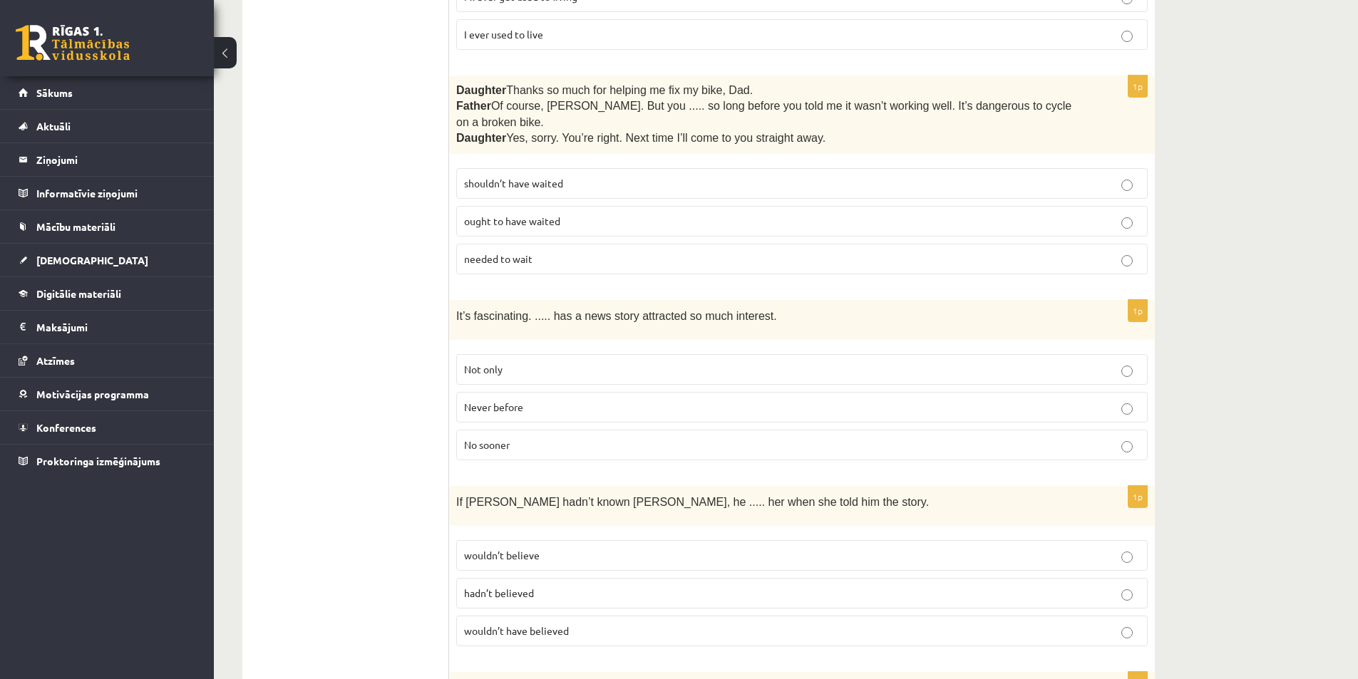
scroll to position [2495, 0]
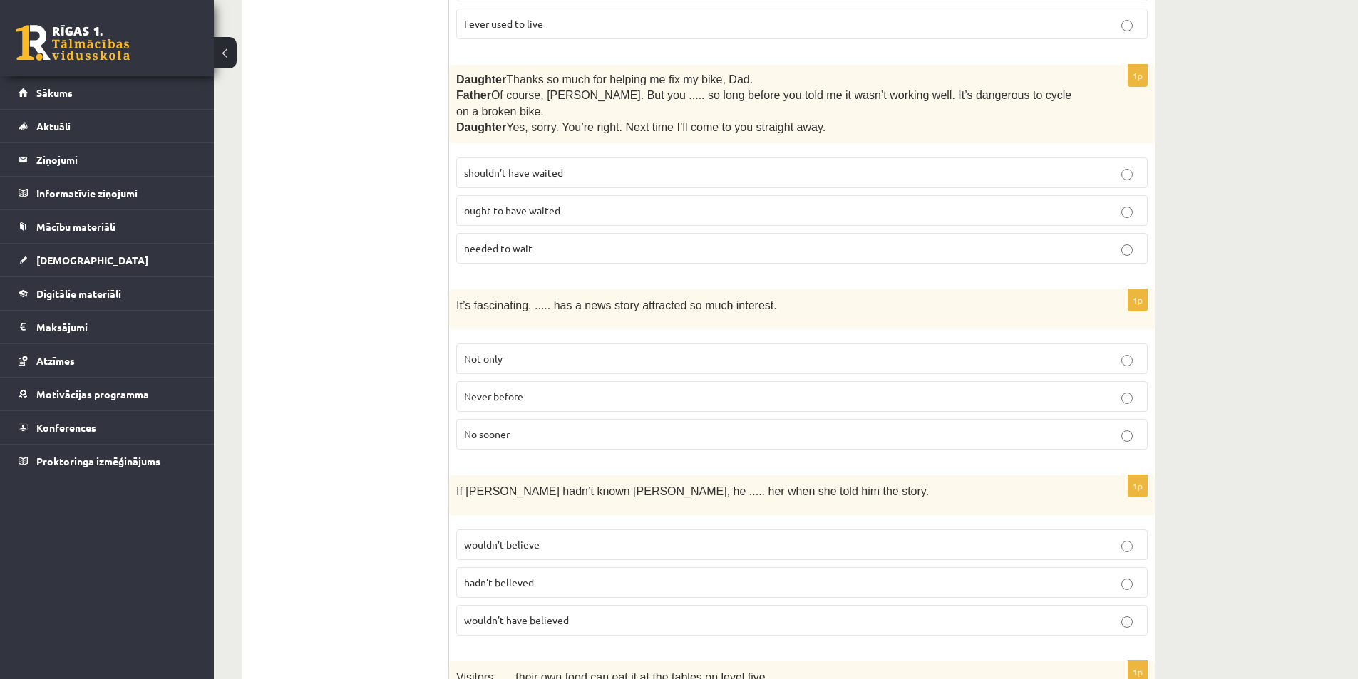
click at [594, 389] on p "Never before" at bounding box center [802, 396] width 676 height 15
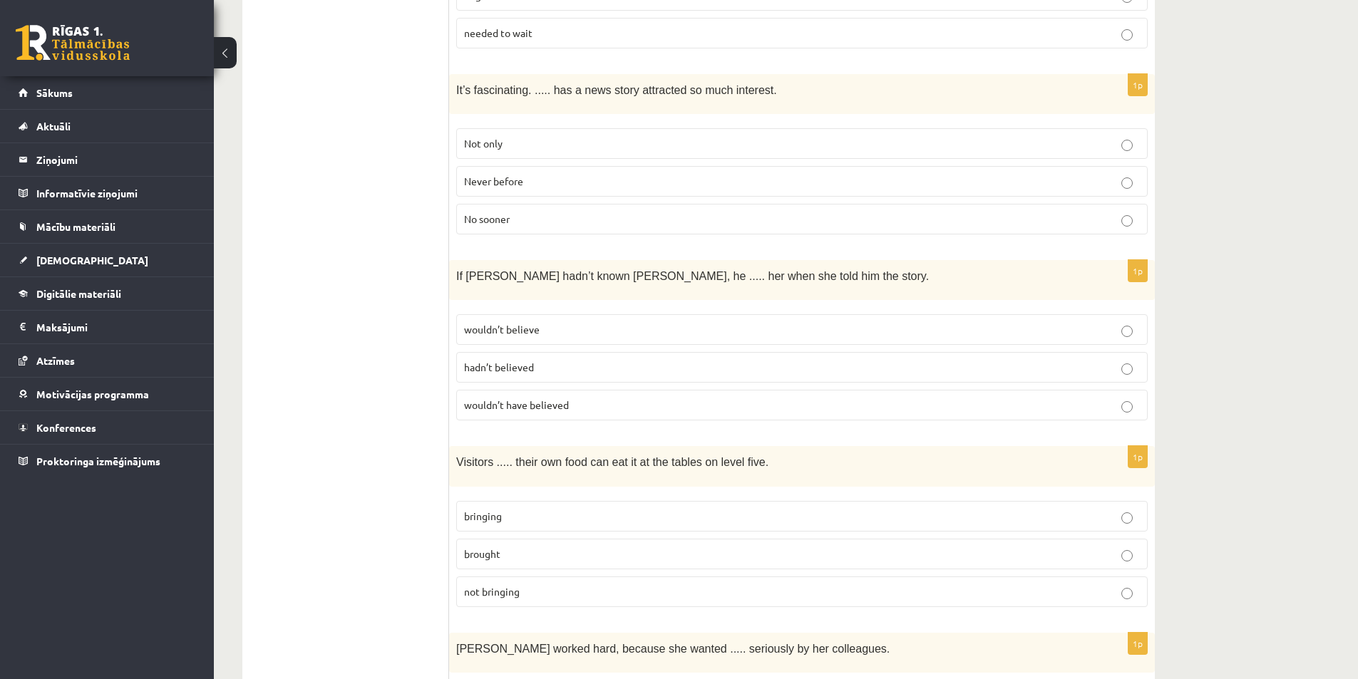
scroll to position [2709, 0]
click at [1033, 324] on p "wouldn’t believe" at bounding box center [802, 331] width 676 height 15
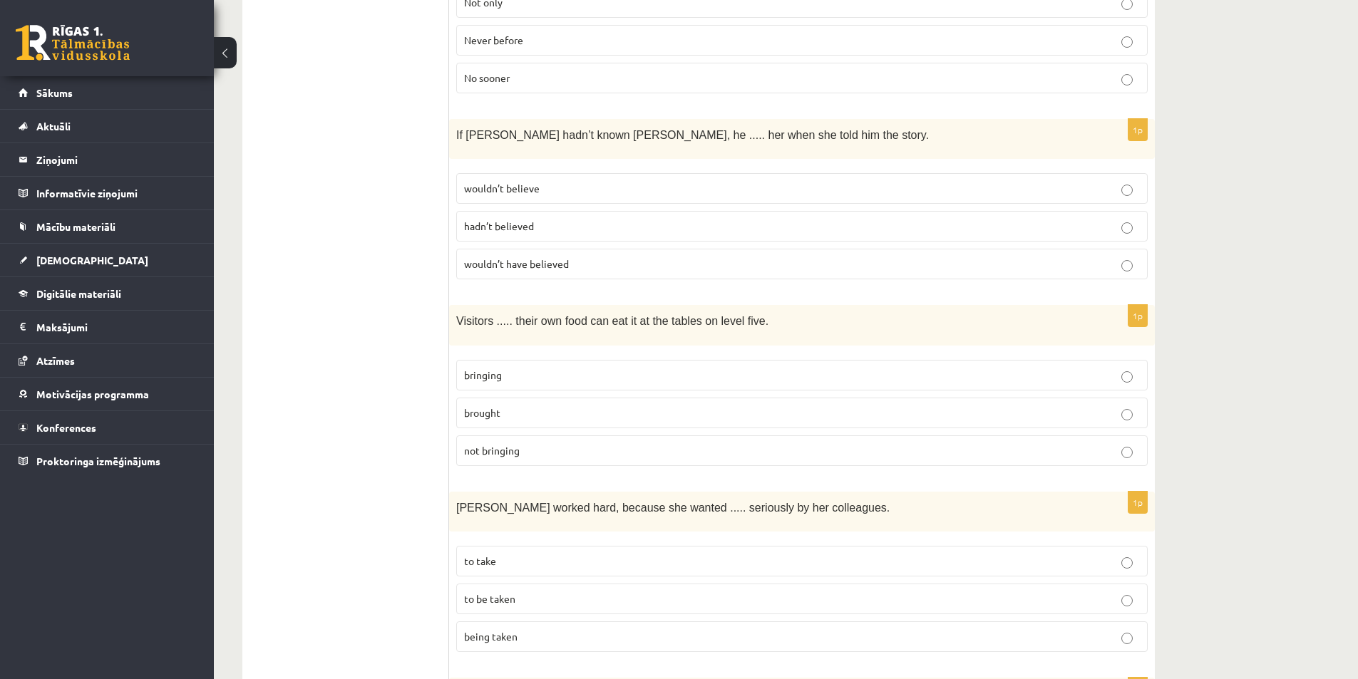
click at [615, 406] on p "brought" at bounding box center [802, 413] width 676 height 15
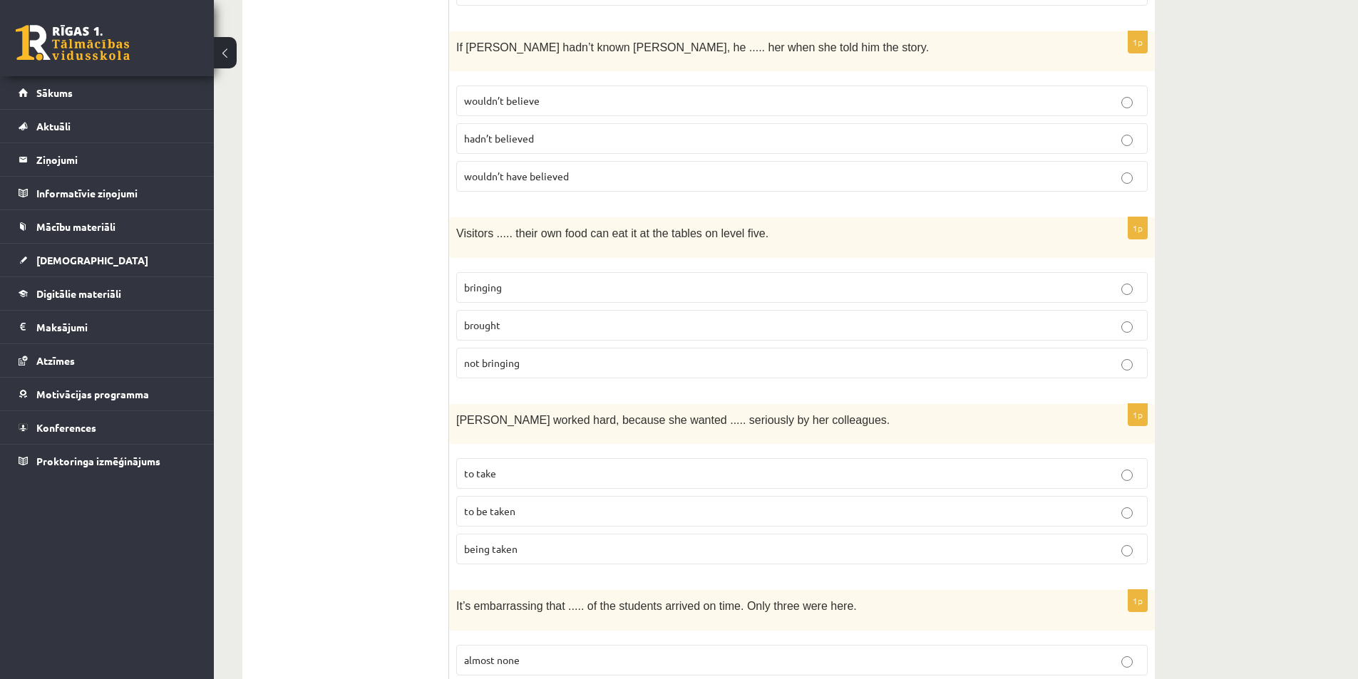
scroll to position [3137, 0]
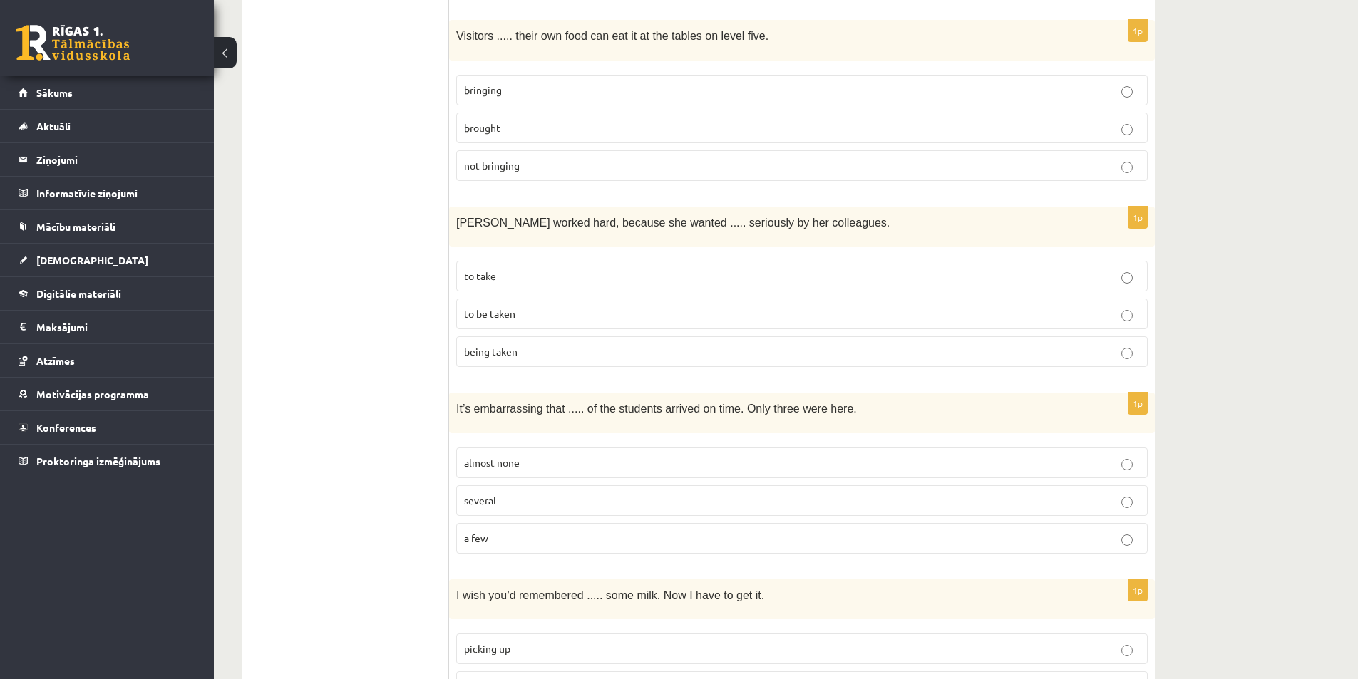
click at [1092, 299] on label "to be taken" at bounding box center [802, 314] width 692 height 31
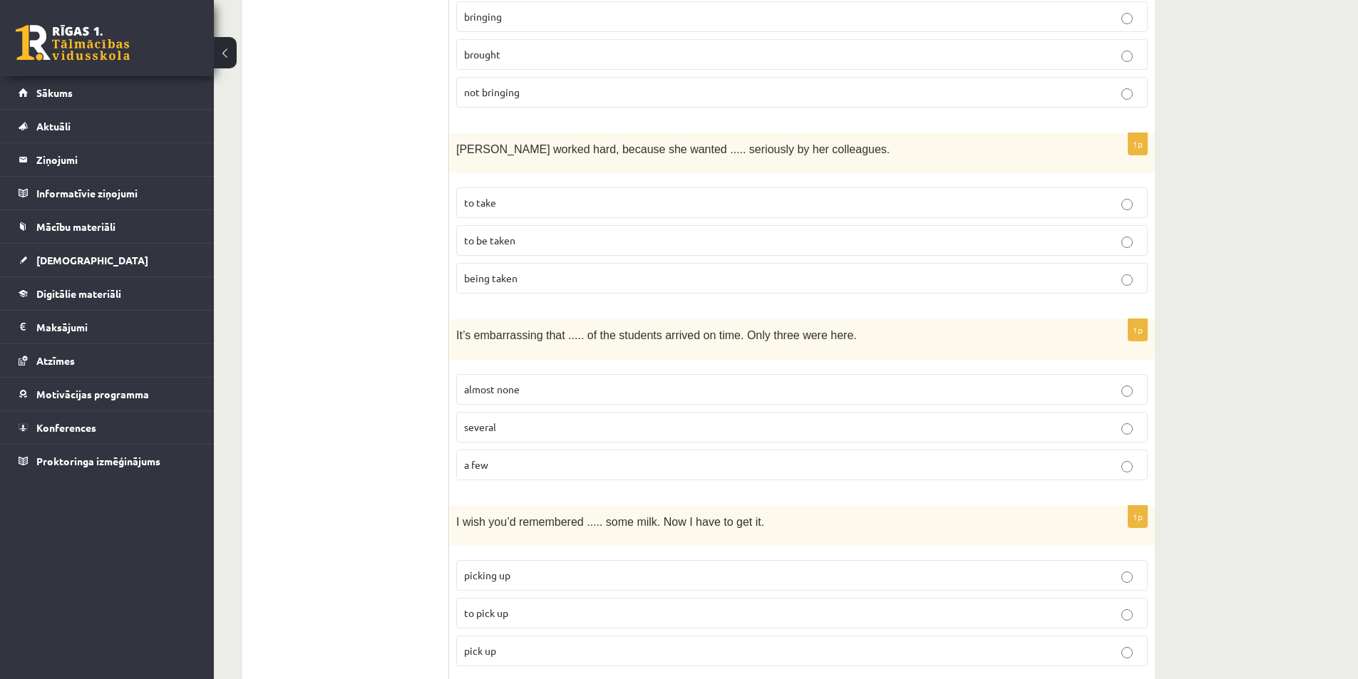
scroll to position [3279, 0]
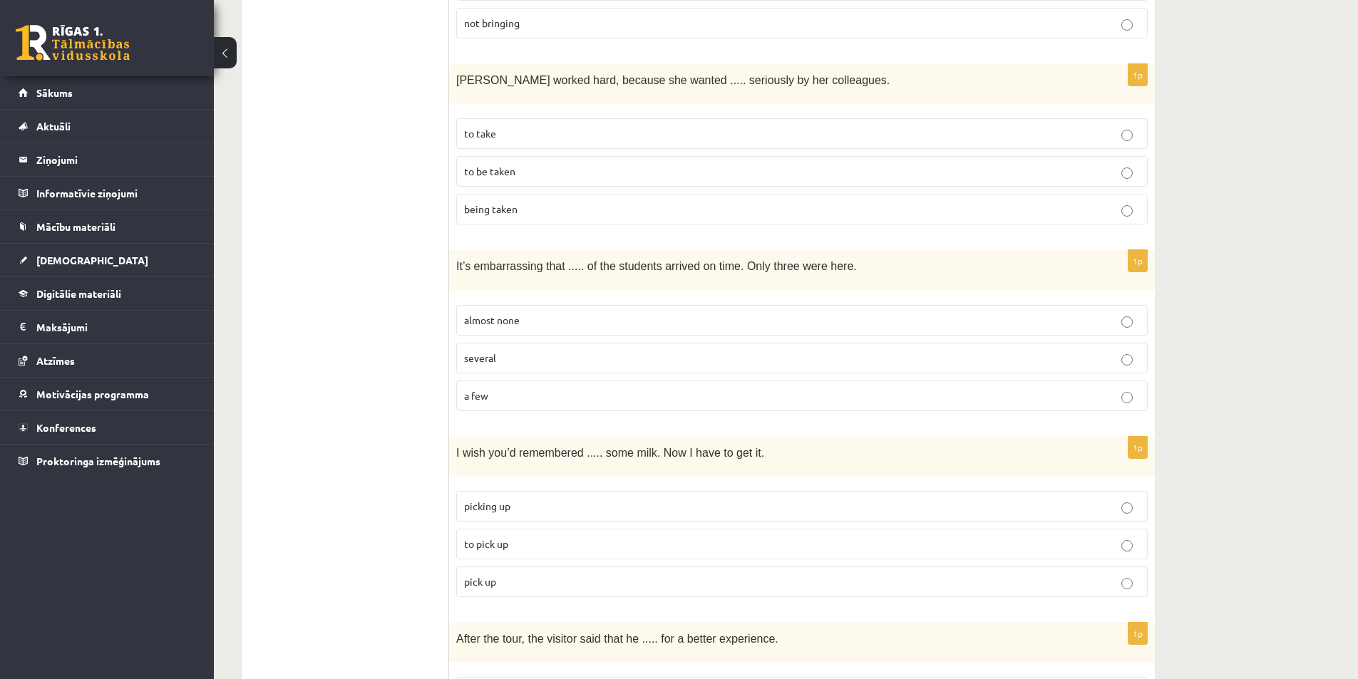
click at [555, 313] on p "almost none" at bounding box center [802, 320] width 676 height 15
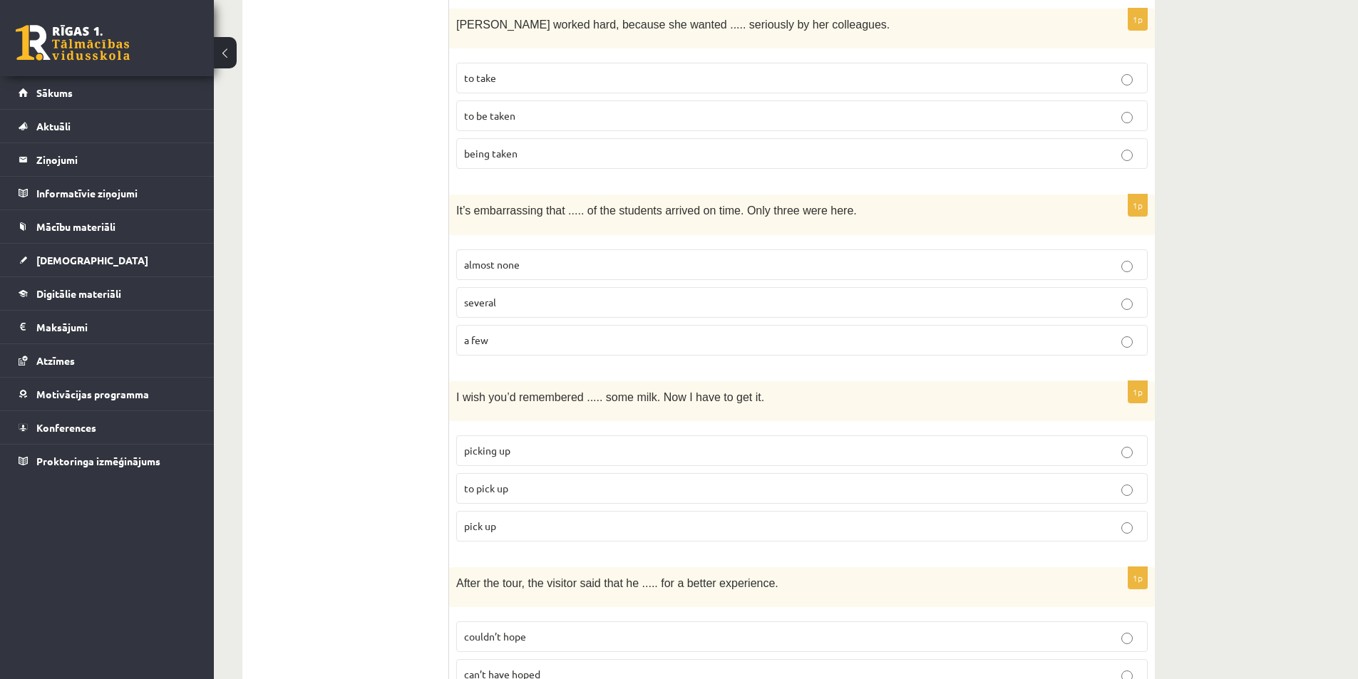
scroll to position [3410, 0]
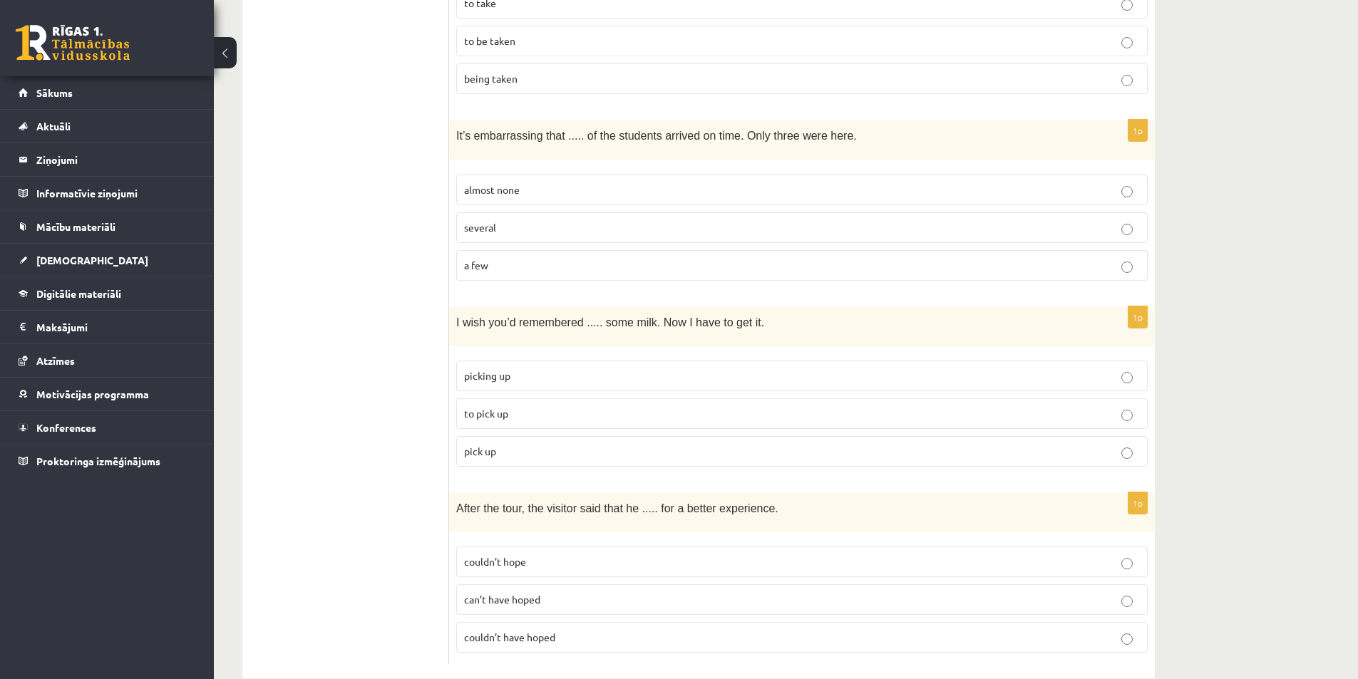
click at [1104, 369] on p "picking up" at bounding box center [802, 376] width 676 height 15
click at [661, 630] on p "couldn’t have hoped" at bounding box center [802, 637] width 676 height 15
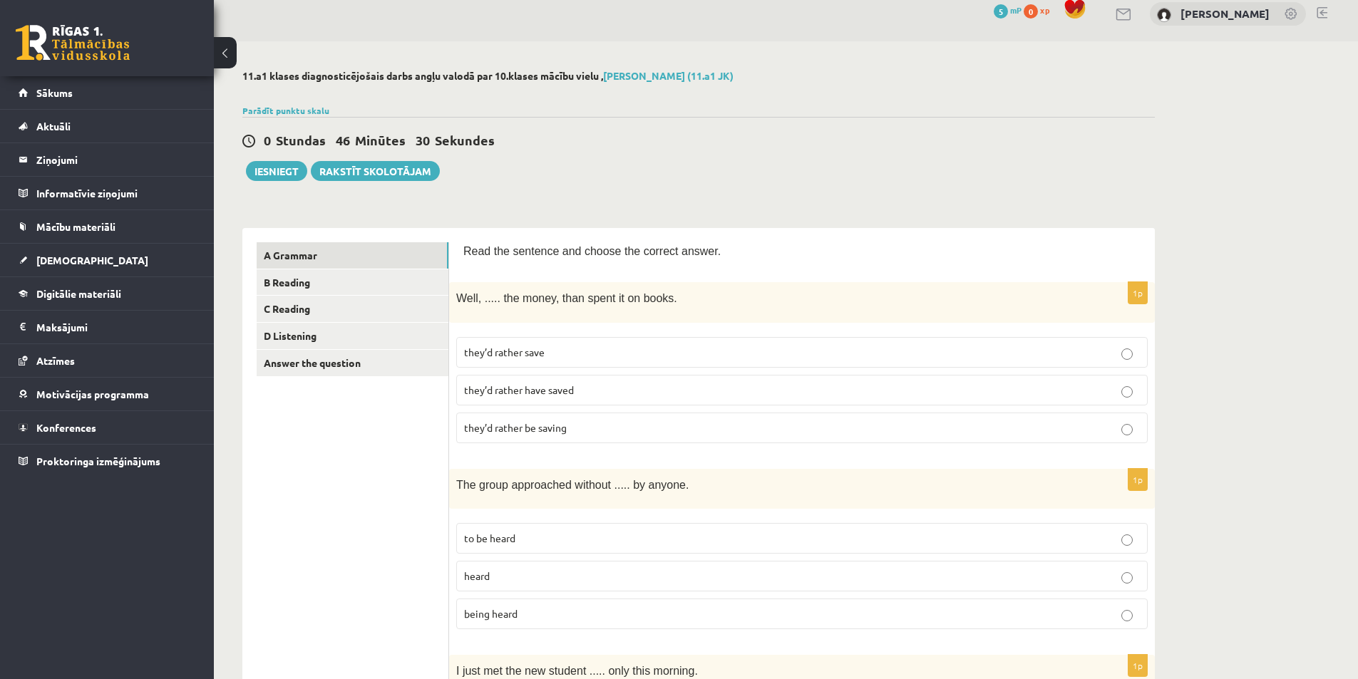
scroll to position [0, 0]
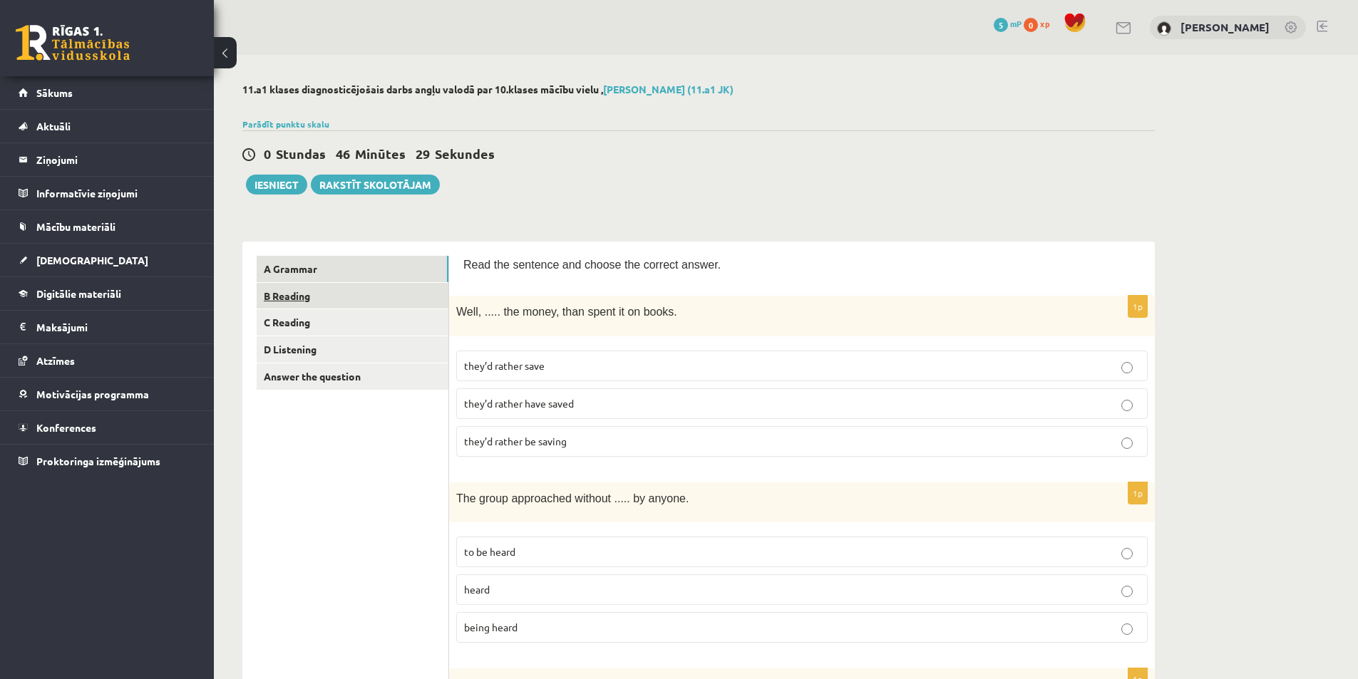
click at [329, 307] on link "B Reading" at bounding box center [353, 296] width 192 height 26
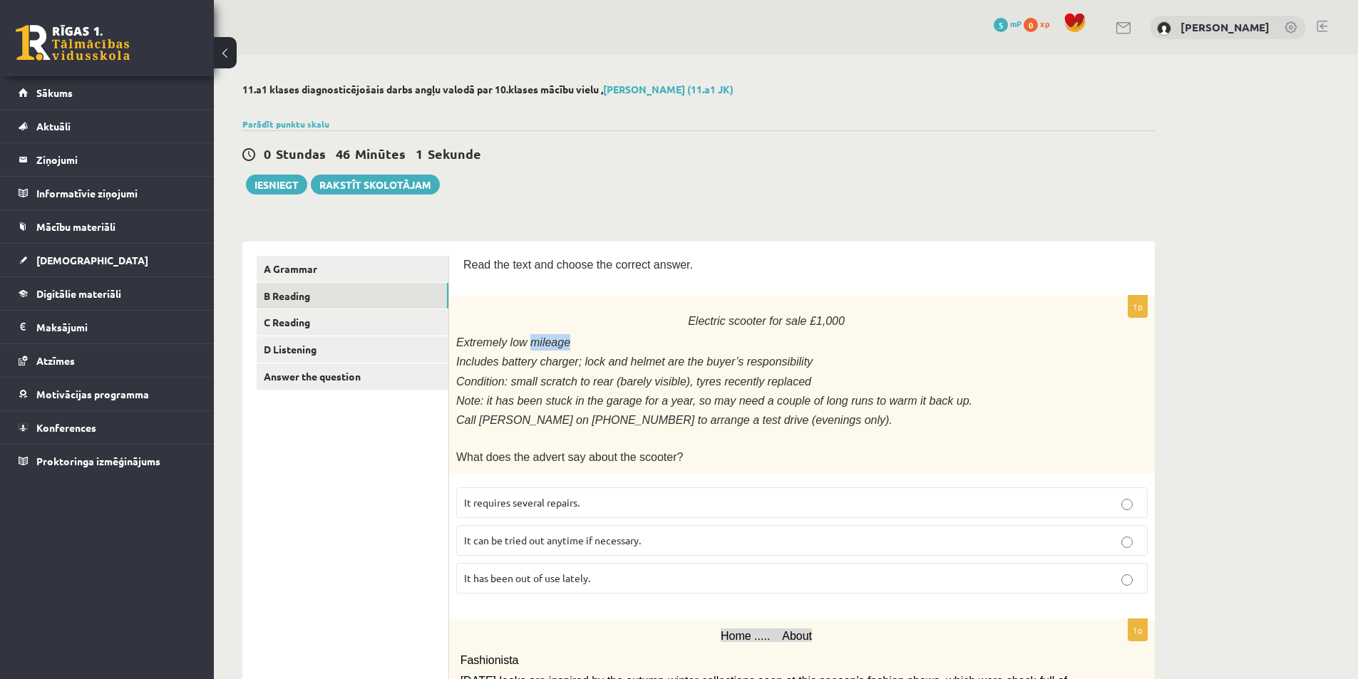
drag, startPoint x: 531, startPoint y: 343, endPoint x: 559, endPoint y: 343, distance: 27.8
click at [559, 343] on span "Extremely low mileage" at bounding box center [513, 342] width 114 height 12
click at [566, 331] on div "Electric scooter for sale £1,000 Extremely low mileage Includes battery charger…" at bounding box center [802, 384] width 706 height 177
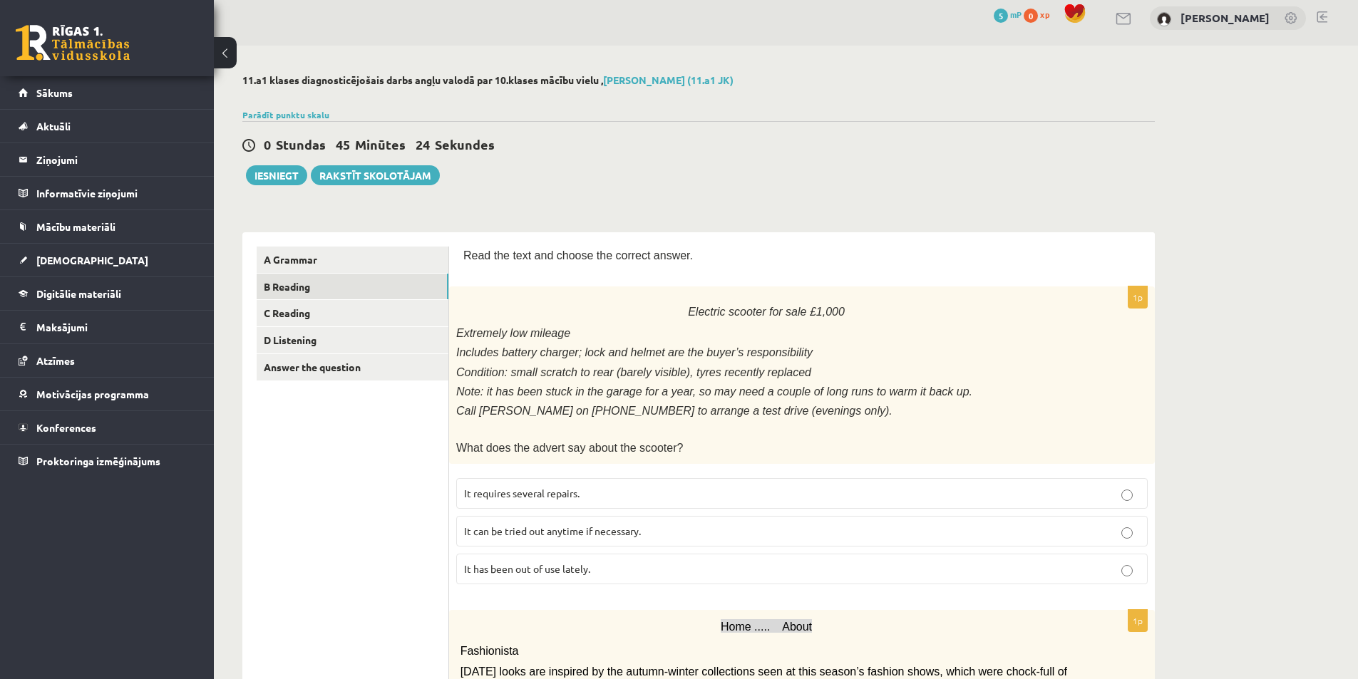
scroll to position [71, 0]
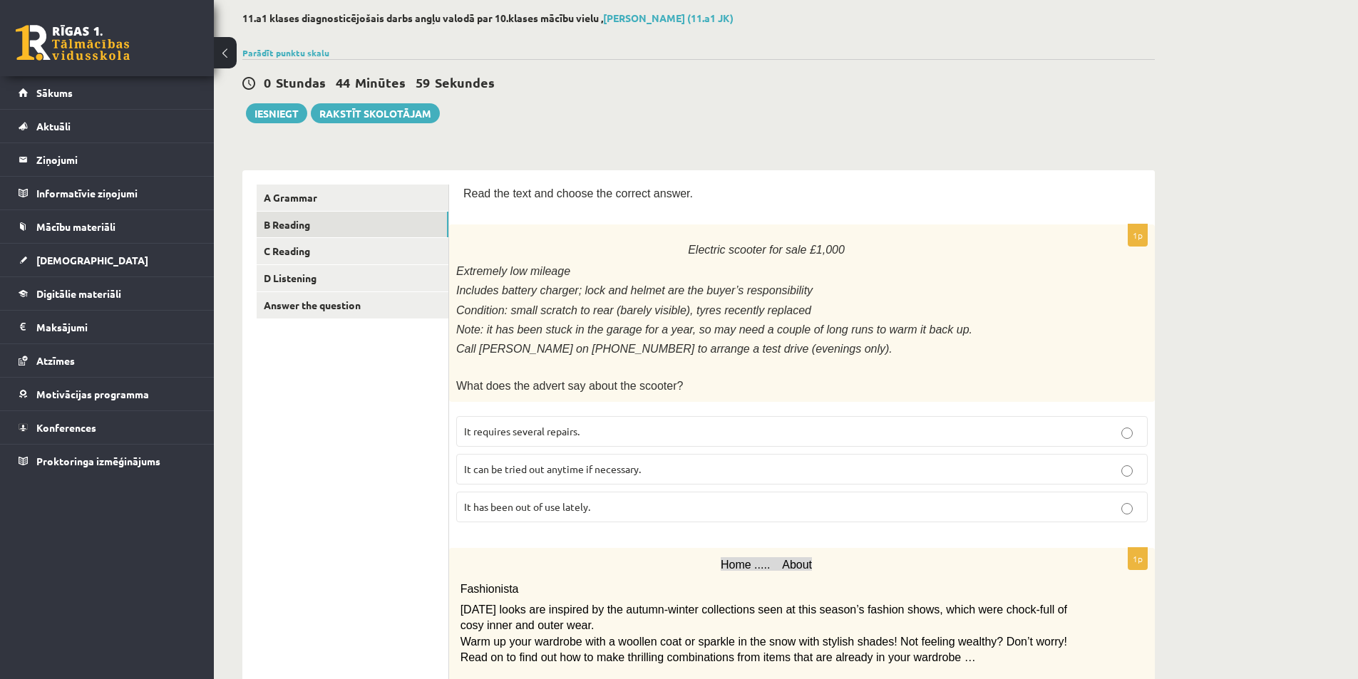
click at [586, 424] on p "It requires several repairs." at bounding box center [802, 431] width 676 height 15
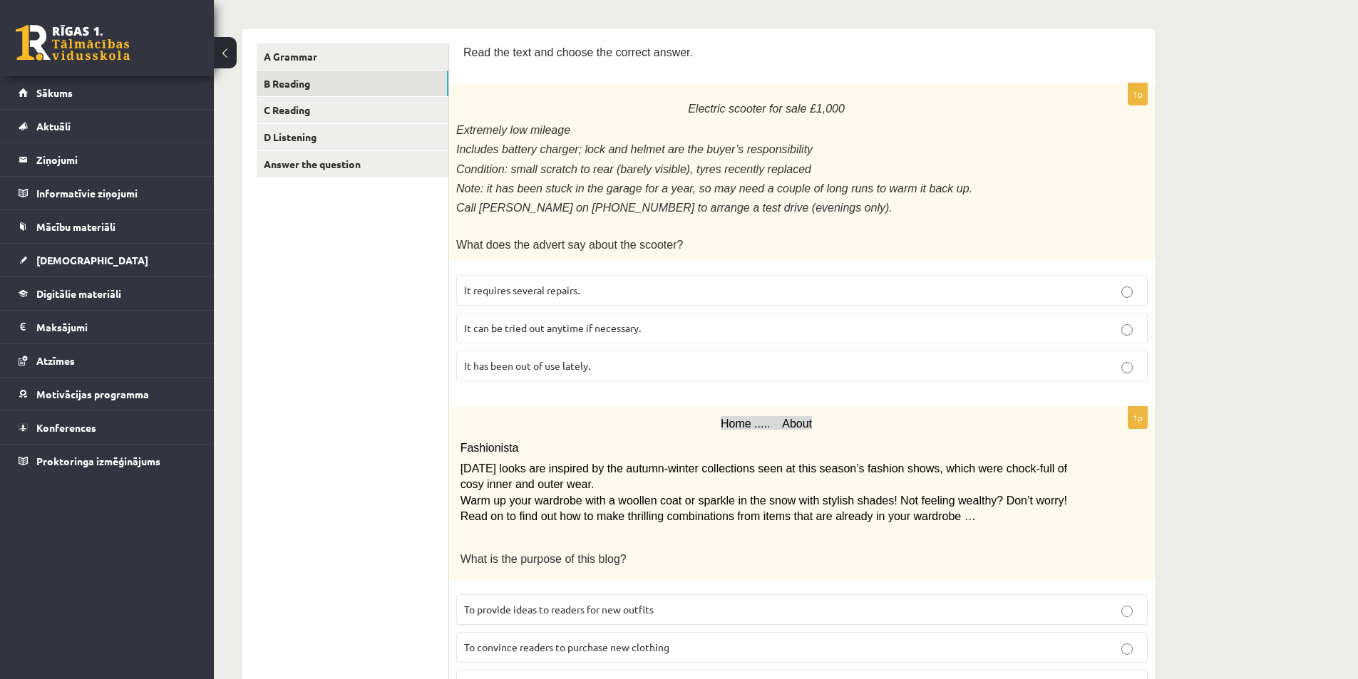
scroll to position [214, 0]
click at [1113, 362] on p "It has been out of use lately." at bounding box center [802, 364] width 676 height 15
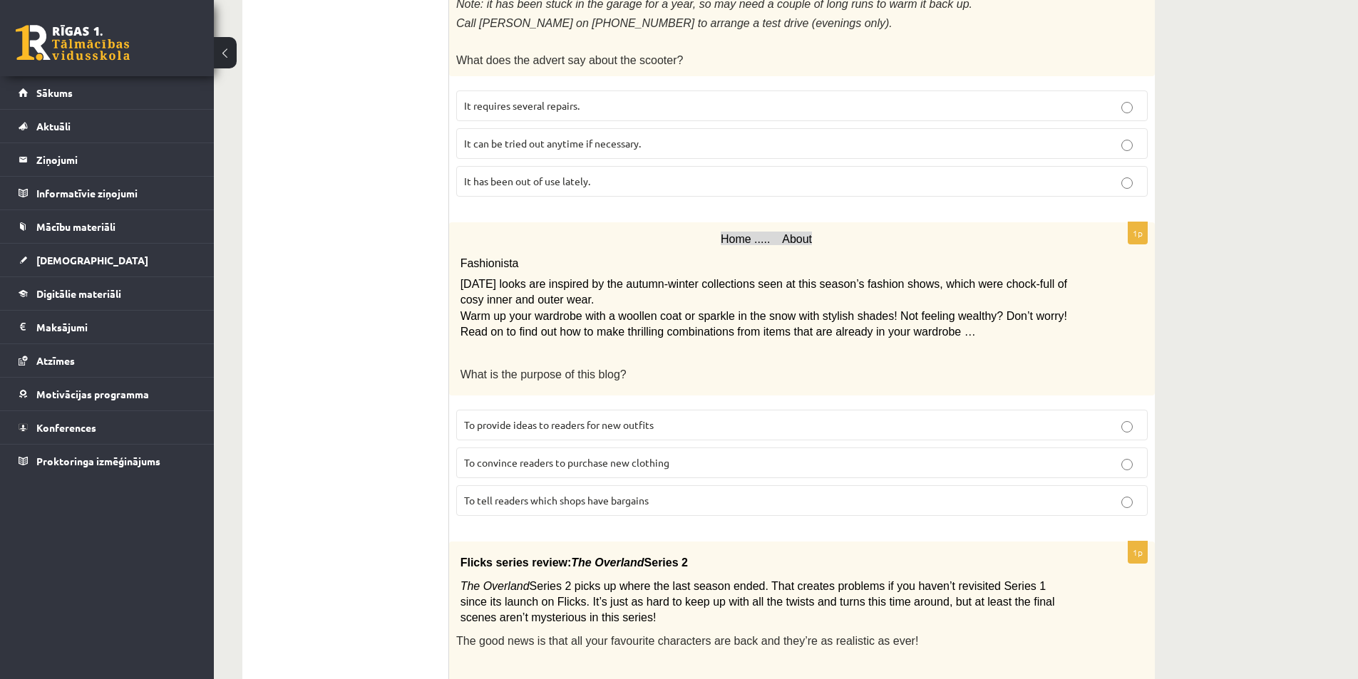
scroll to position [428, 0]
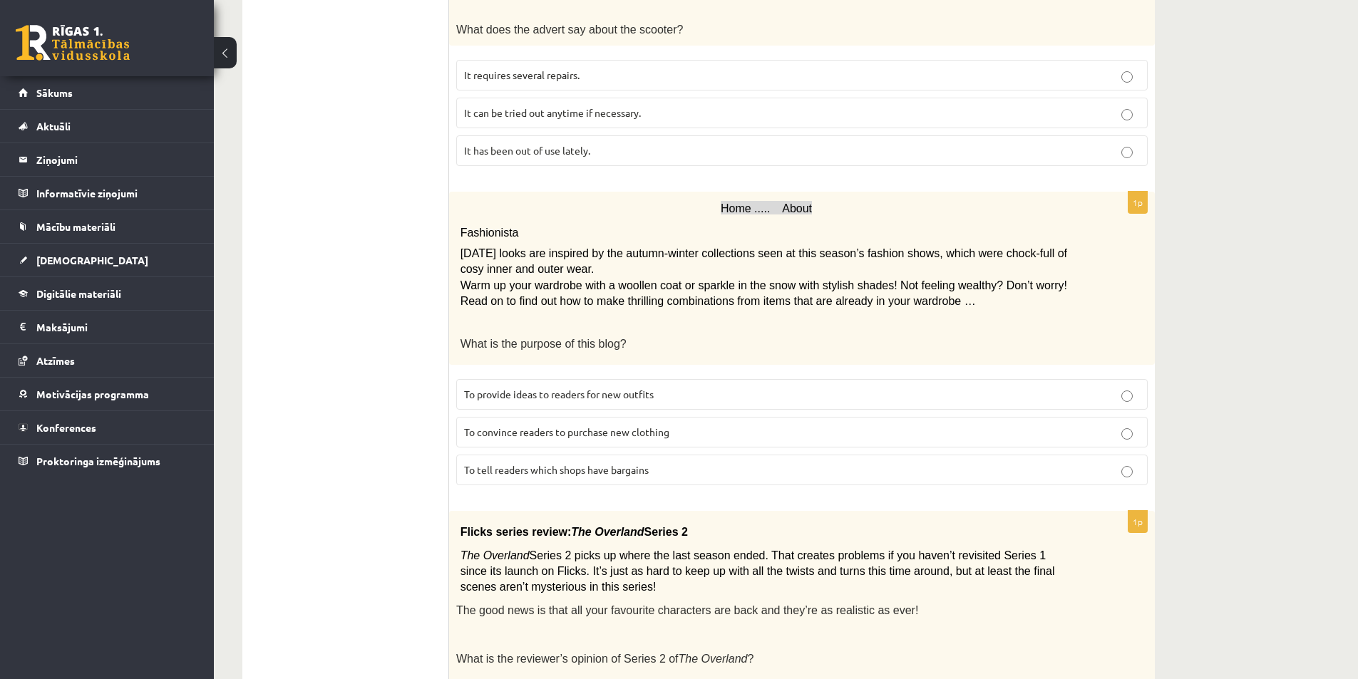
click at [1083, 396] on label "To provide ideas to readers for new outfits" at bounding box center [802, 394] width 692 height 31
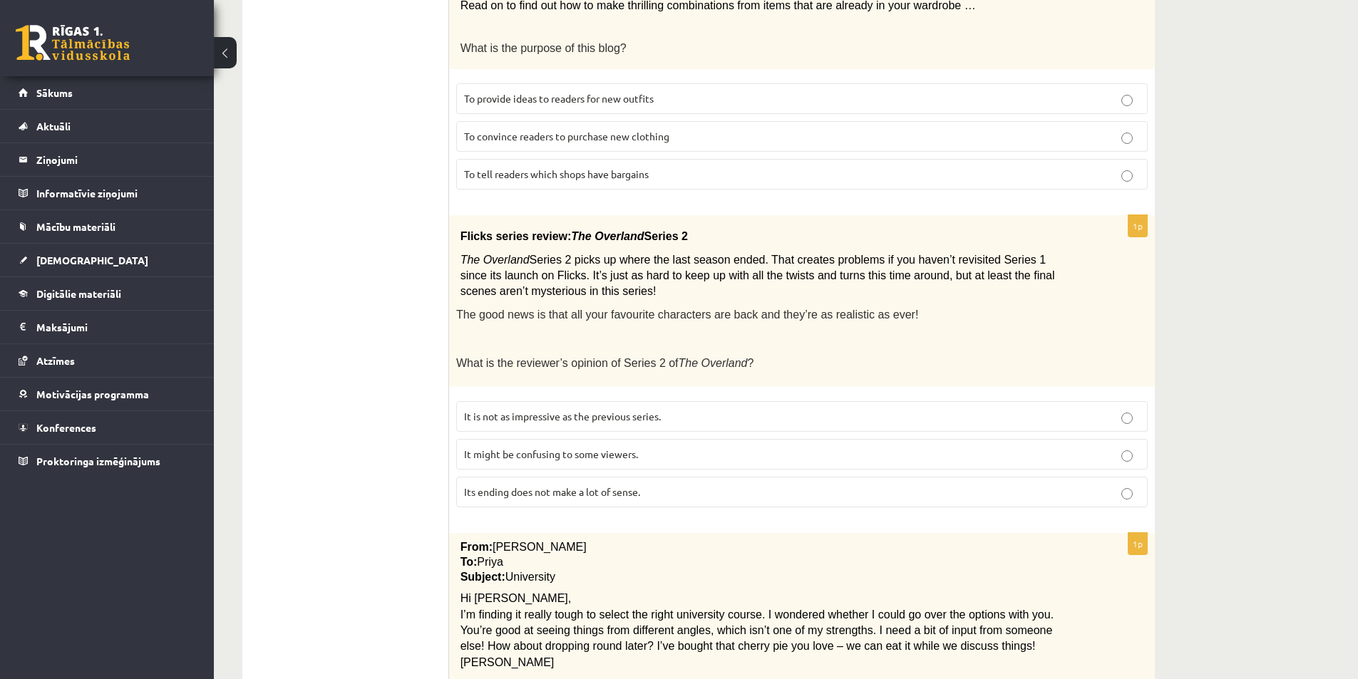
scroll to position [713, 0]
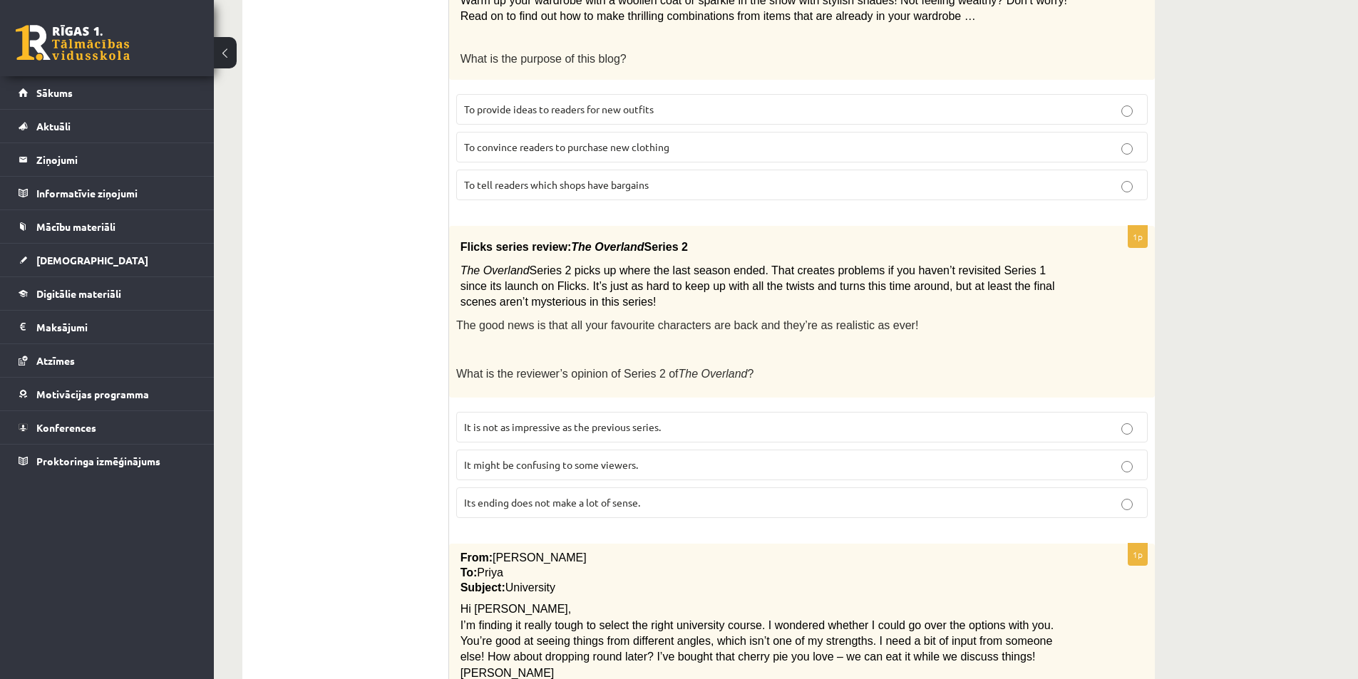
click at [770, 458] on p "It might be confusing to some viewers." at bounding box center [802, 465] width 676 height 15
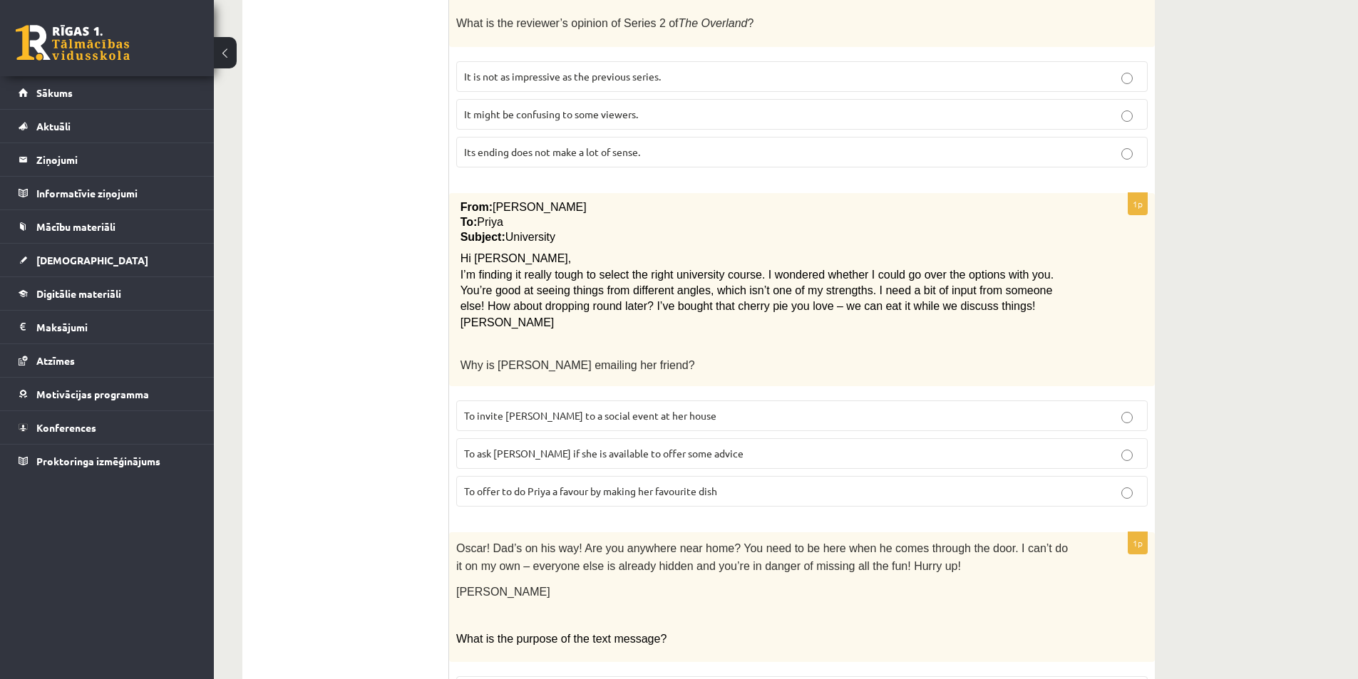
scroll to position [1141, 0]
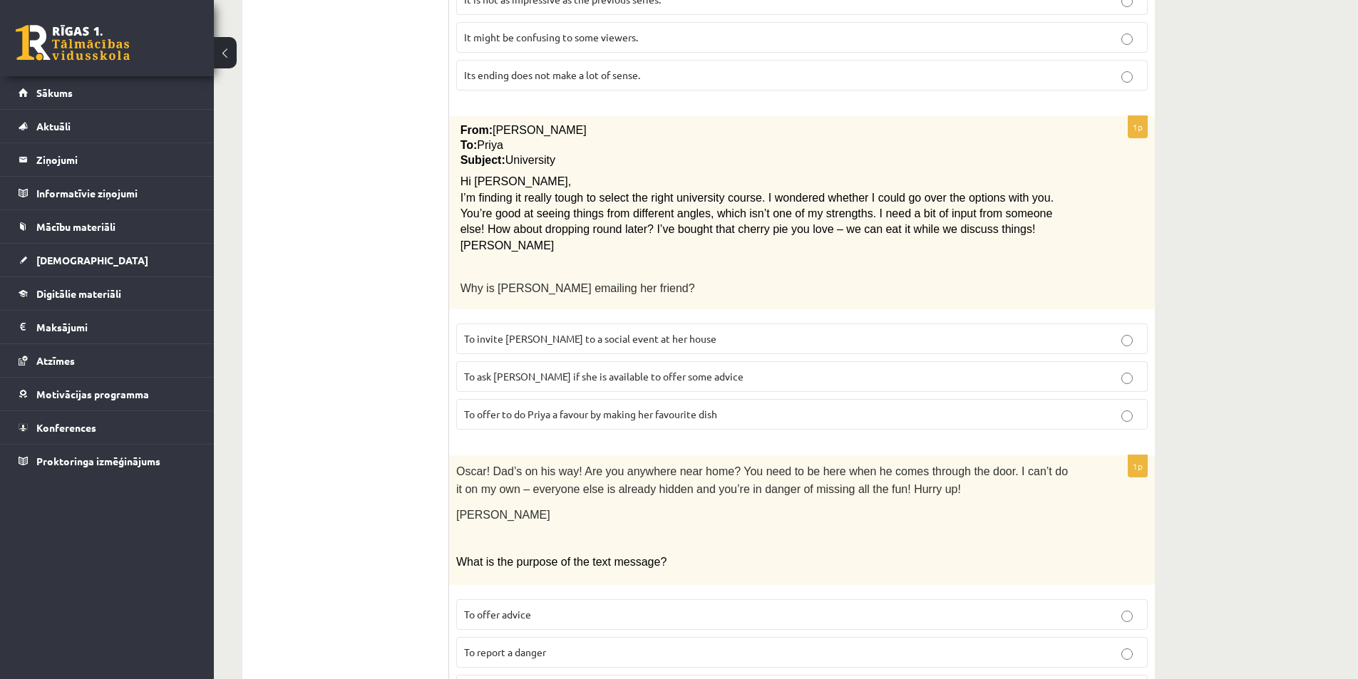
click at [609, 370] on span "To ask Priya if she is available to offer some advice" at bounding box center [603, 376] width 279 height 13
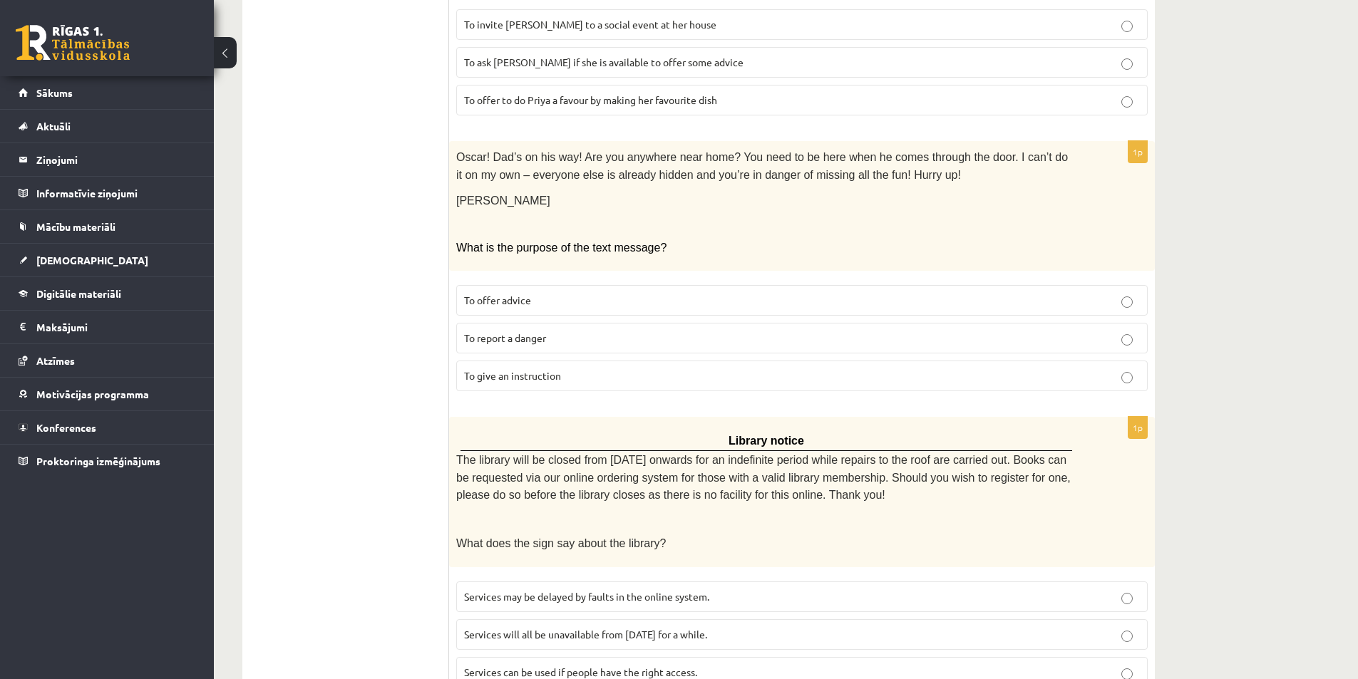
scroll to position [1429, 0]
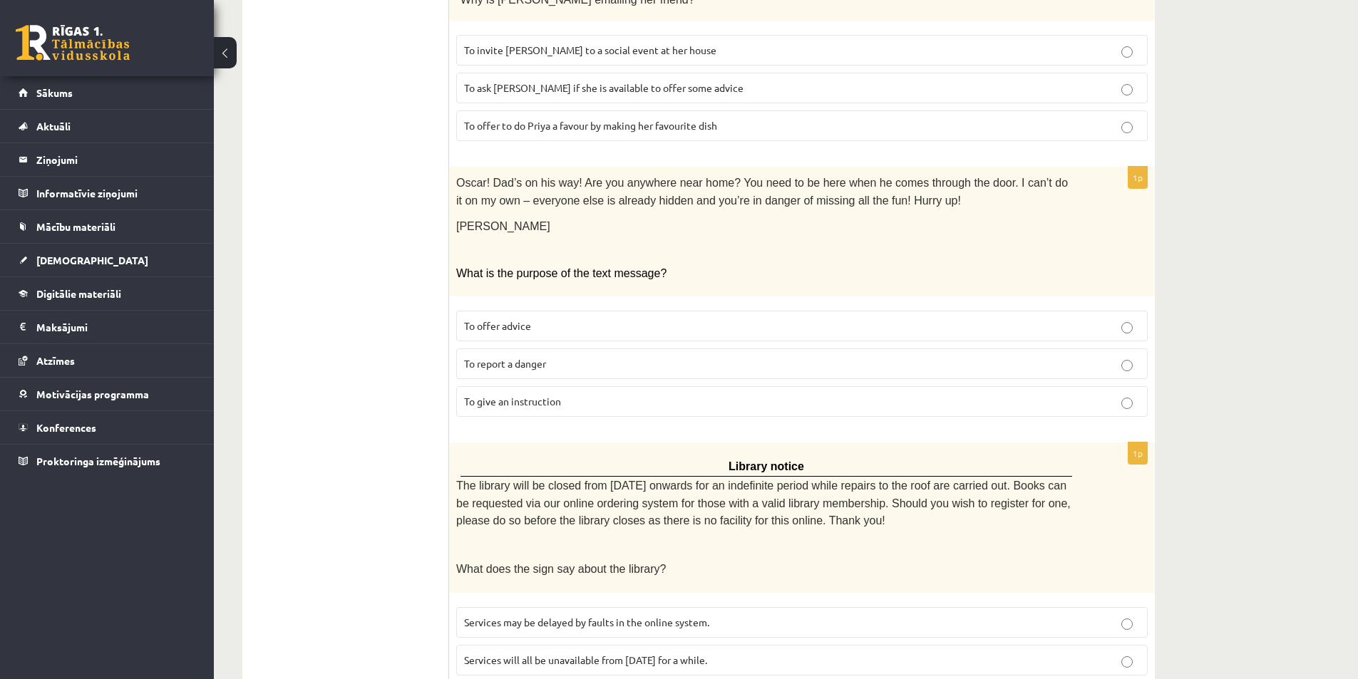
click at [795, 386] on label "To give an instruction" at bounding box center [802, 401] width 692 height 31
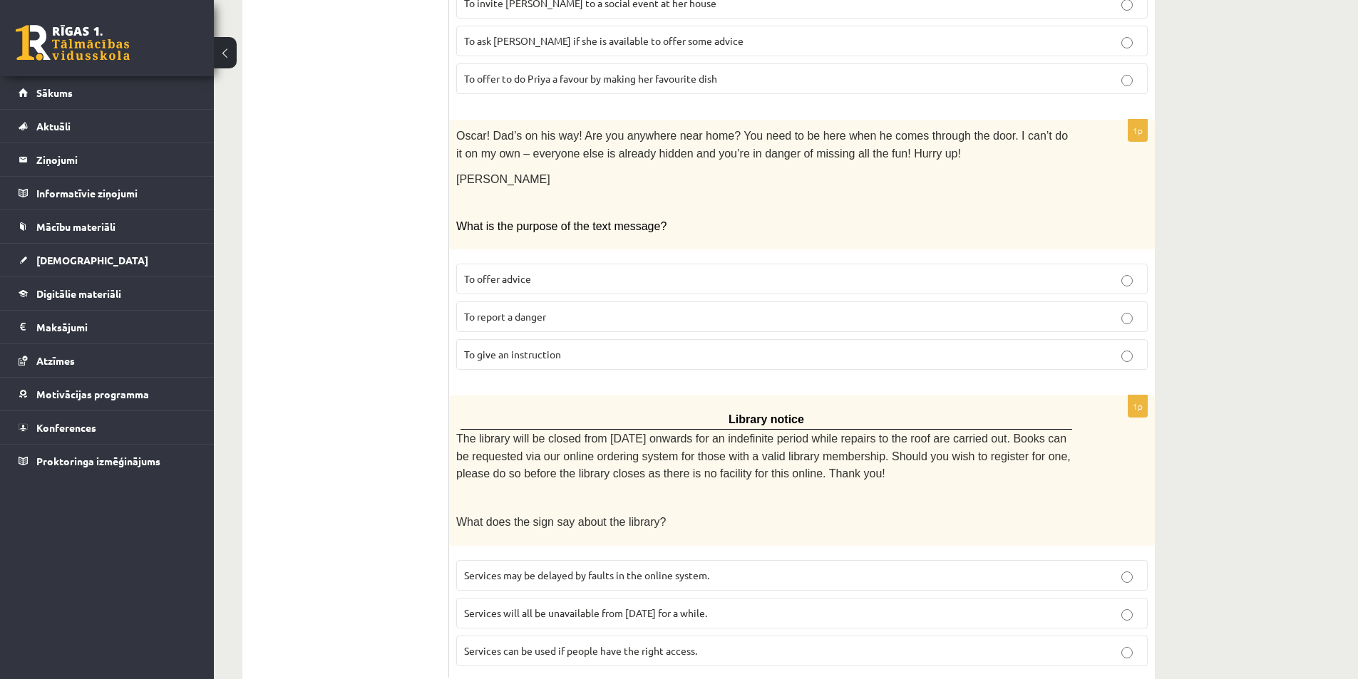
scroll to position [1501, 0]
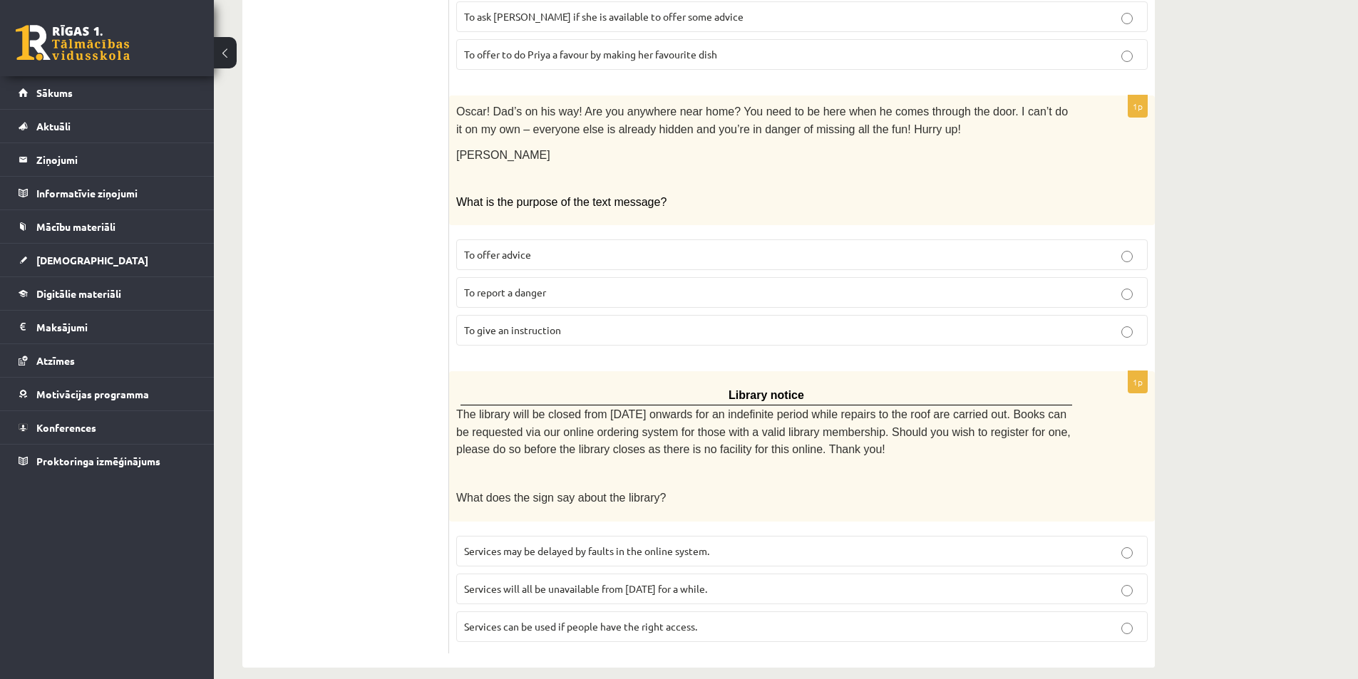
click at [736, 620] on p "Services can be used if people have the right access." at bounding box center [802, 627] width 676 height 15
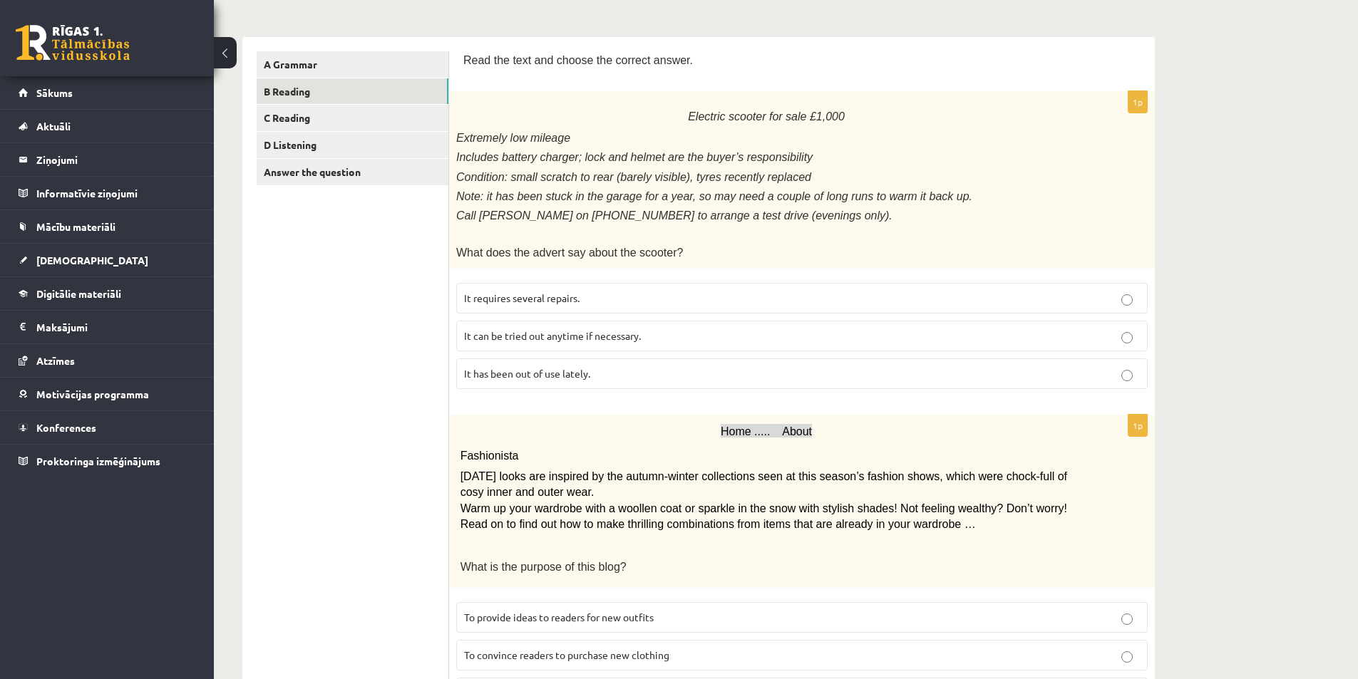
scroll to position [0, 0]
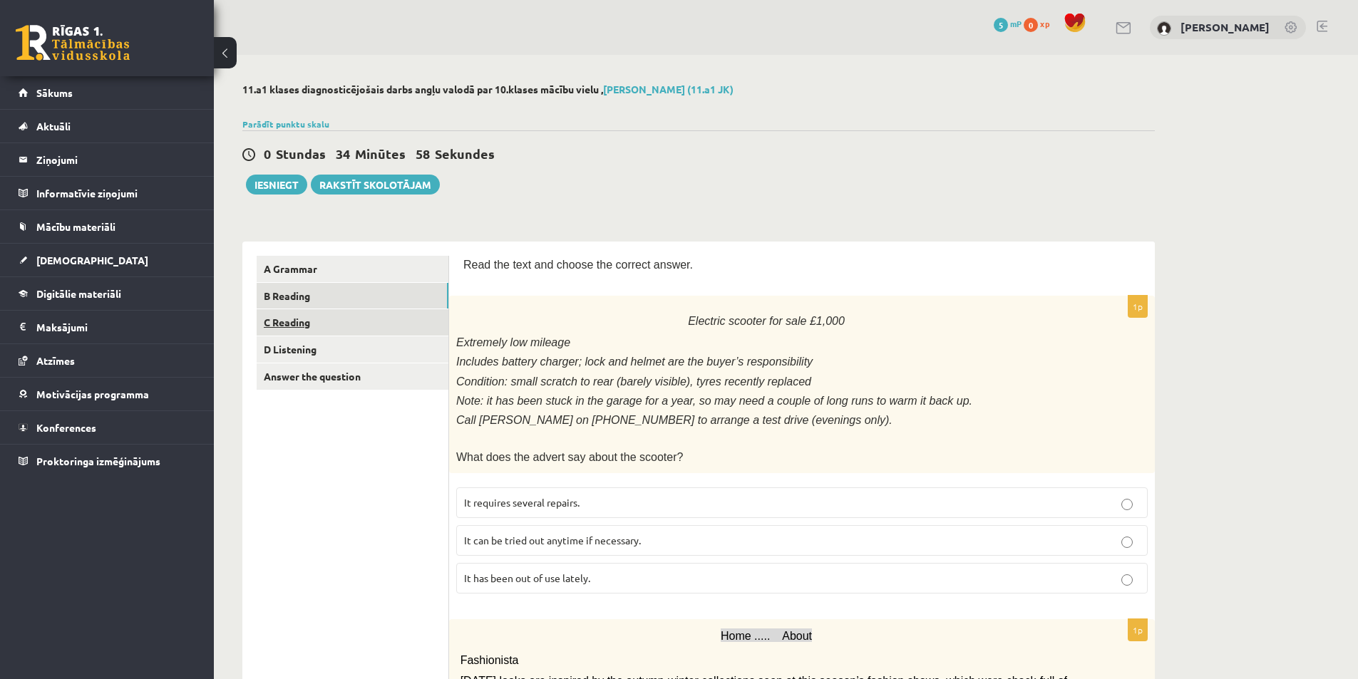
click at [344, 331] on link "C Reading" at bounding box center [353, 322] width 192 height 26
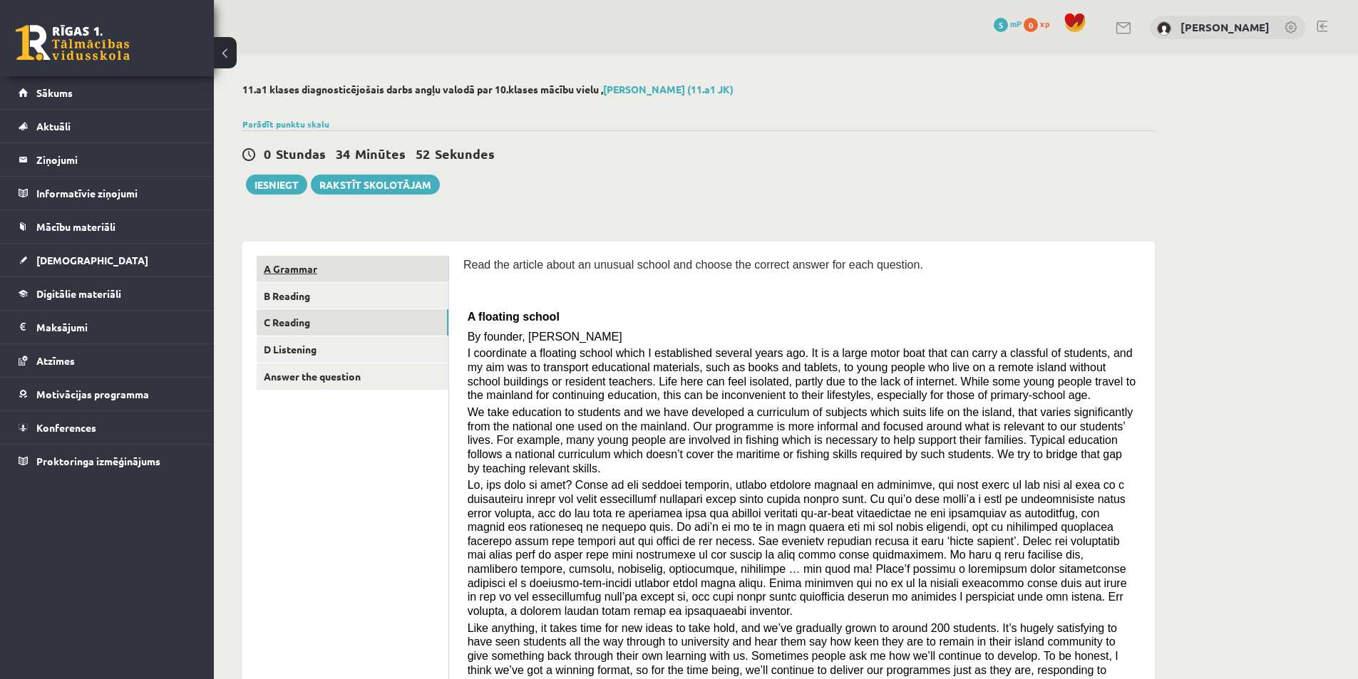
click at [346, 273] on link "A Grammar" at bounding box center [353, 269] width 192 height 26
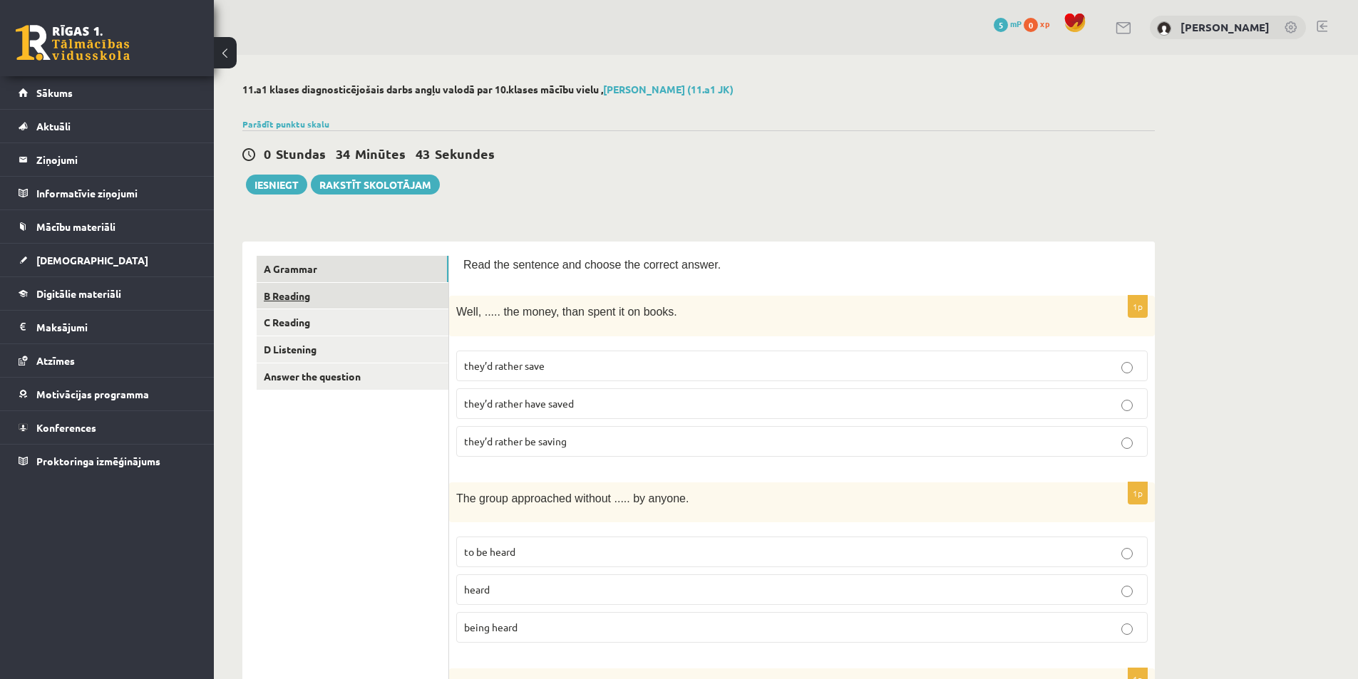
click at [337, 292] on link "B Reading" at bounding box center [353, 296] width 192 height 26
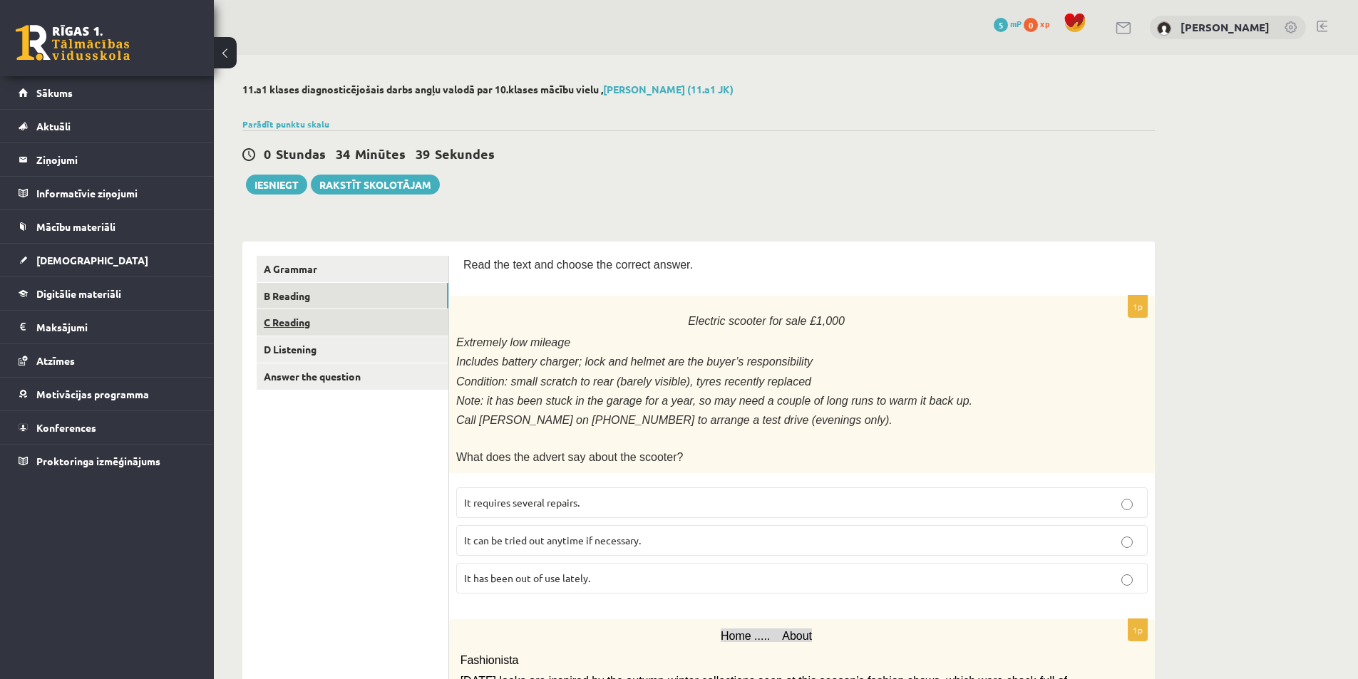
click at [314, 324] on link "C Reading" at bounding box center [353, 322] width 192 height 26
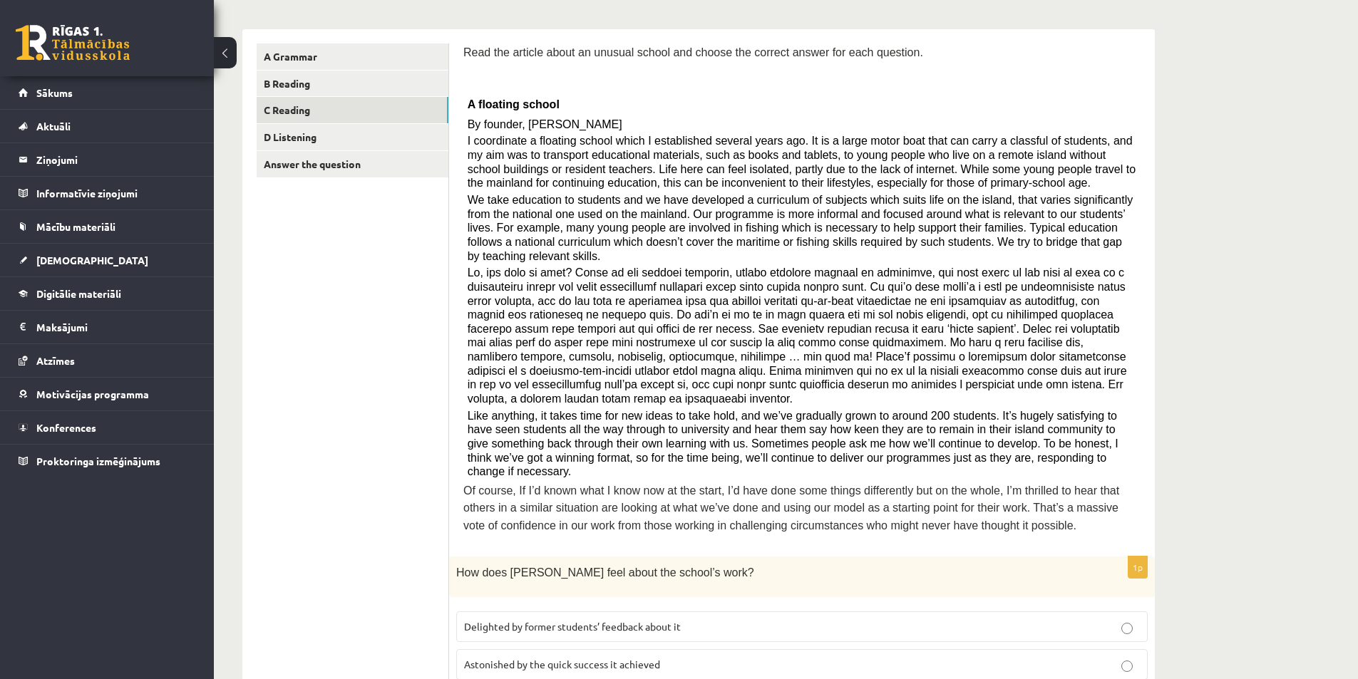
scroll to position [214, 0]
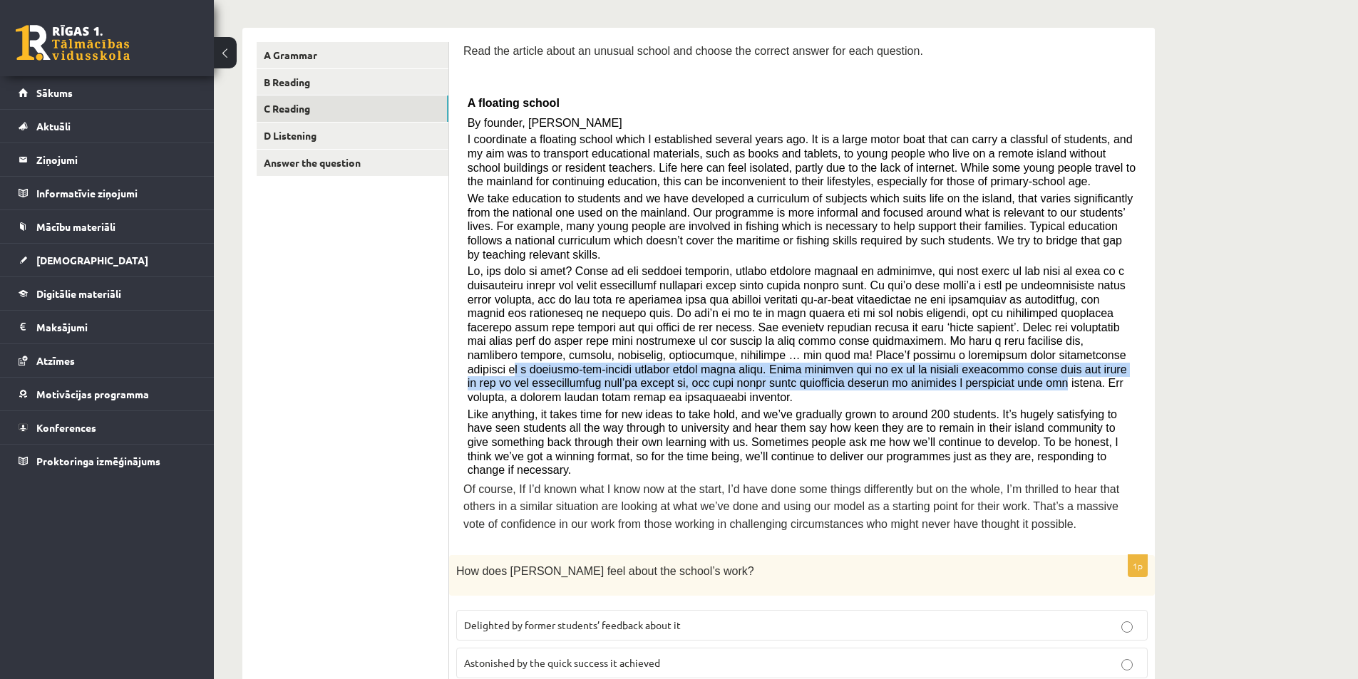
drag, startPoint x: 647, startPoint y: 338, endPoint x: 1127, endPoint y: 349, distance: 480.6
click at [1127, 349] on p at bounding box center [802, 334] width 669 height 140
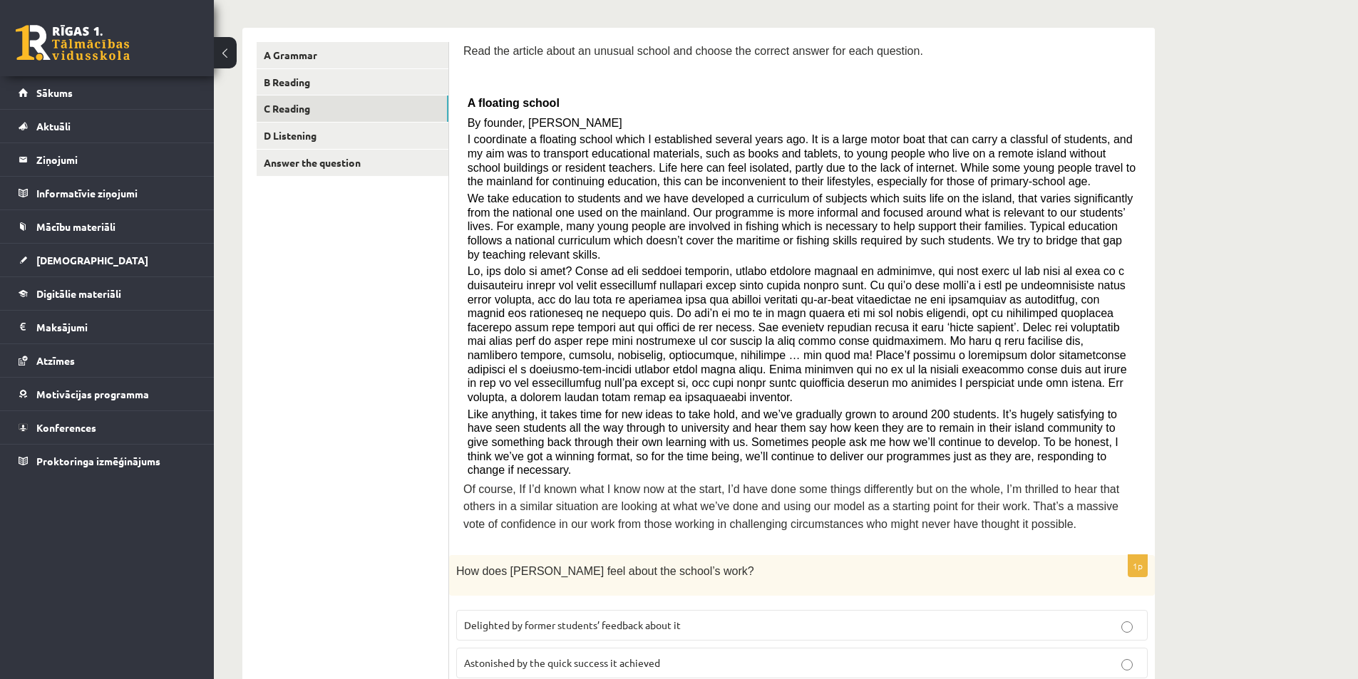
click at [891, 368] on p at bounding box center [802, 334] width 669 height 140
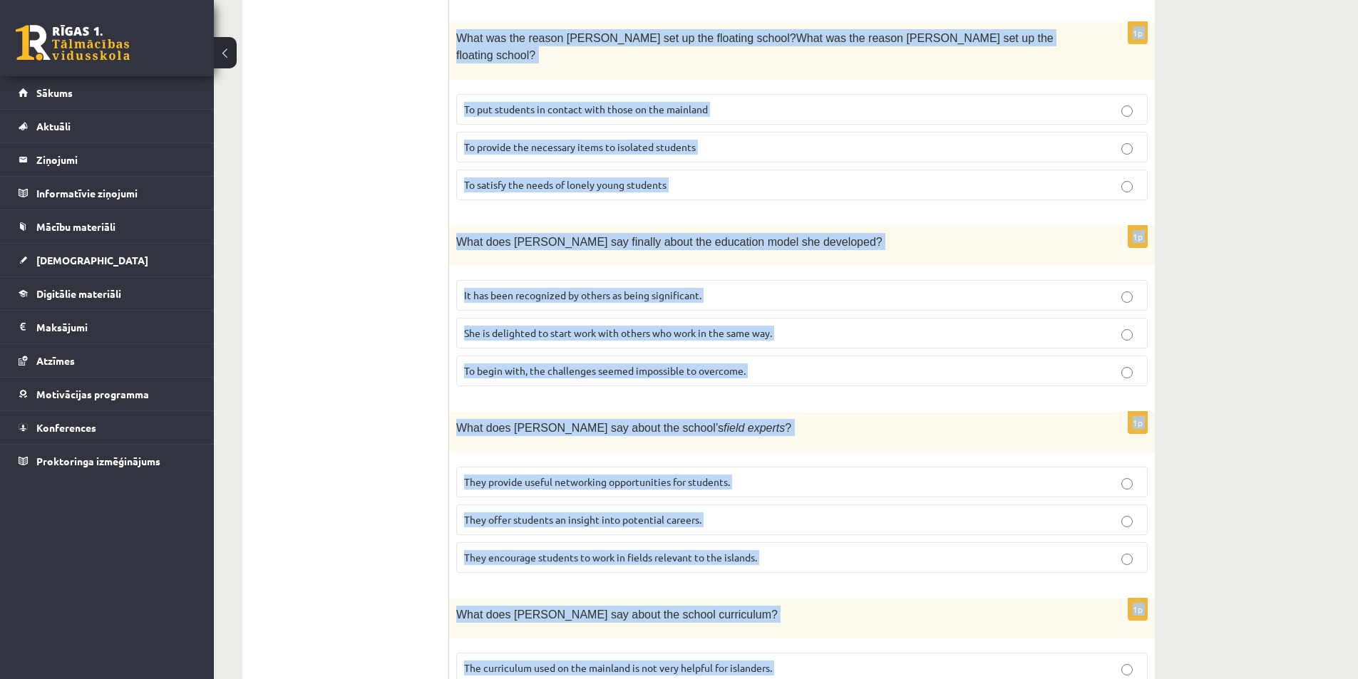
scroll to position [1188, 0]
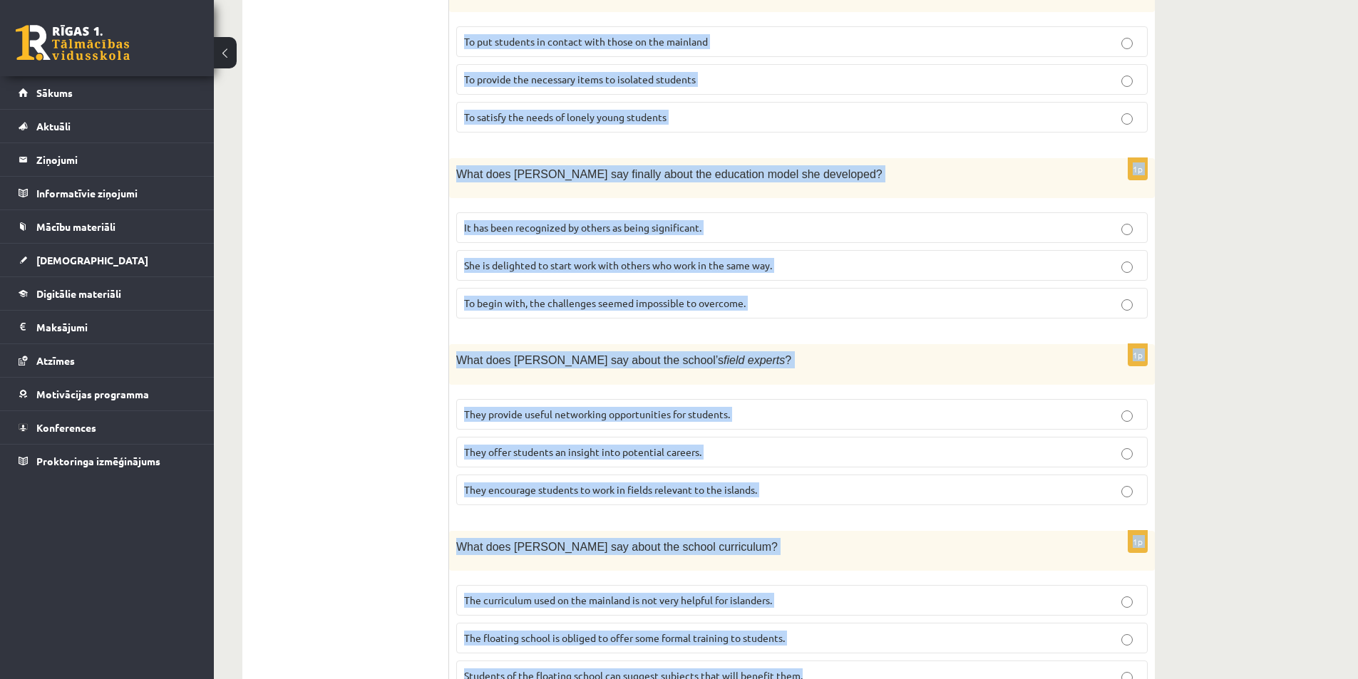
drag, startPoint x: 470, startPoint y: 197, endPoint x: 935, endPoint y: 637, distance: 640.9
copy form "A floating school By founder, Anna Domingo I coordinate a floating school which…"
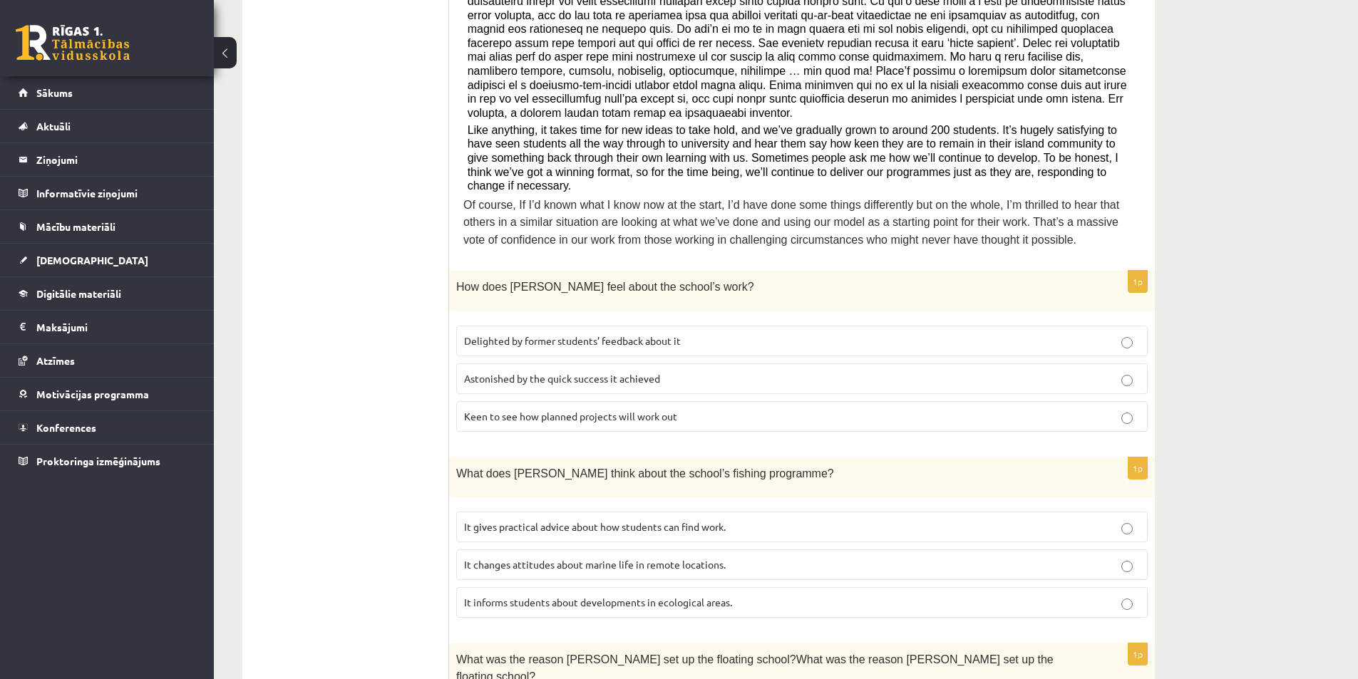
scroll to position [499, 0]
click at [587, 334] on span "Delighted by former students’ feedback about it" at bounding box center [572, 340] width 217 height 13
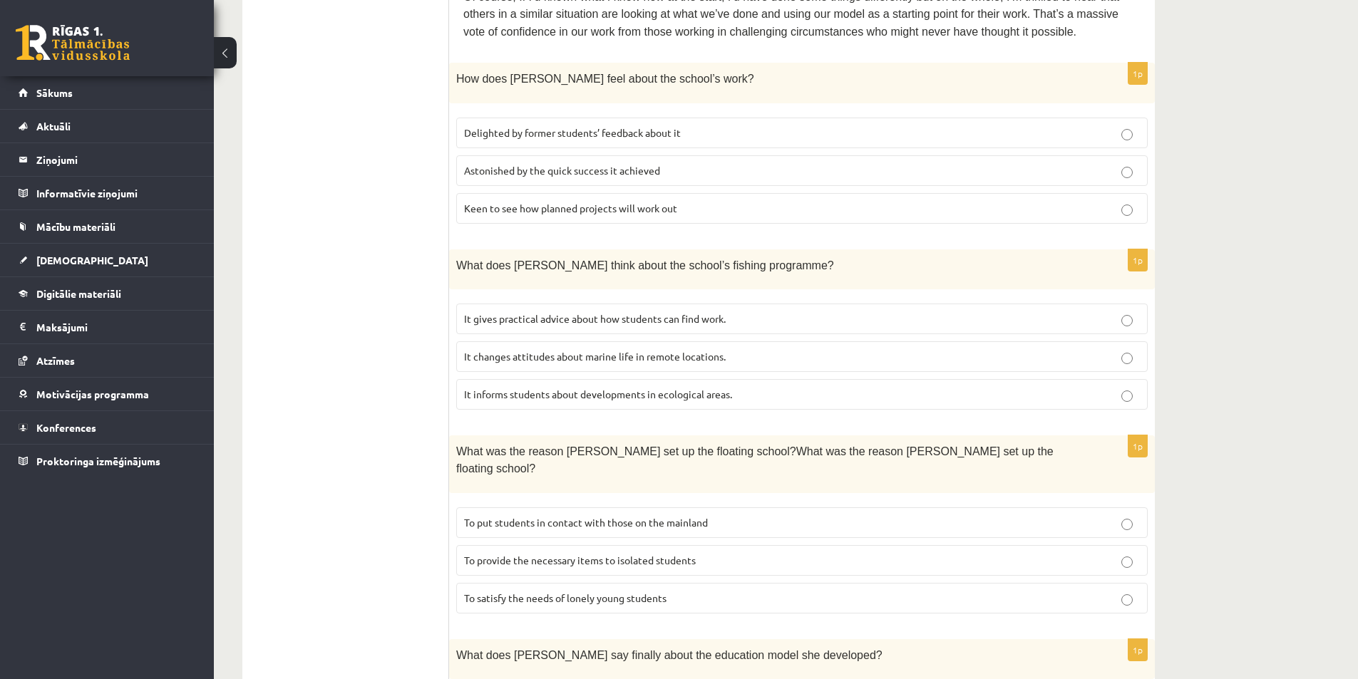
scroll to position [713, 0]
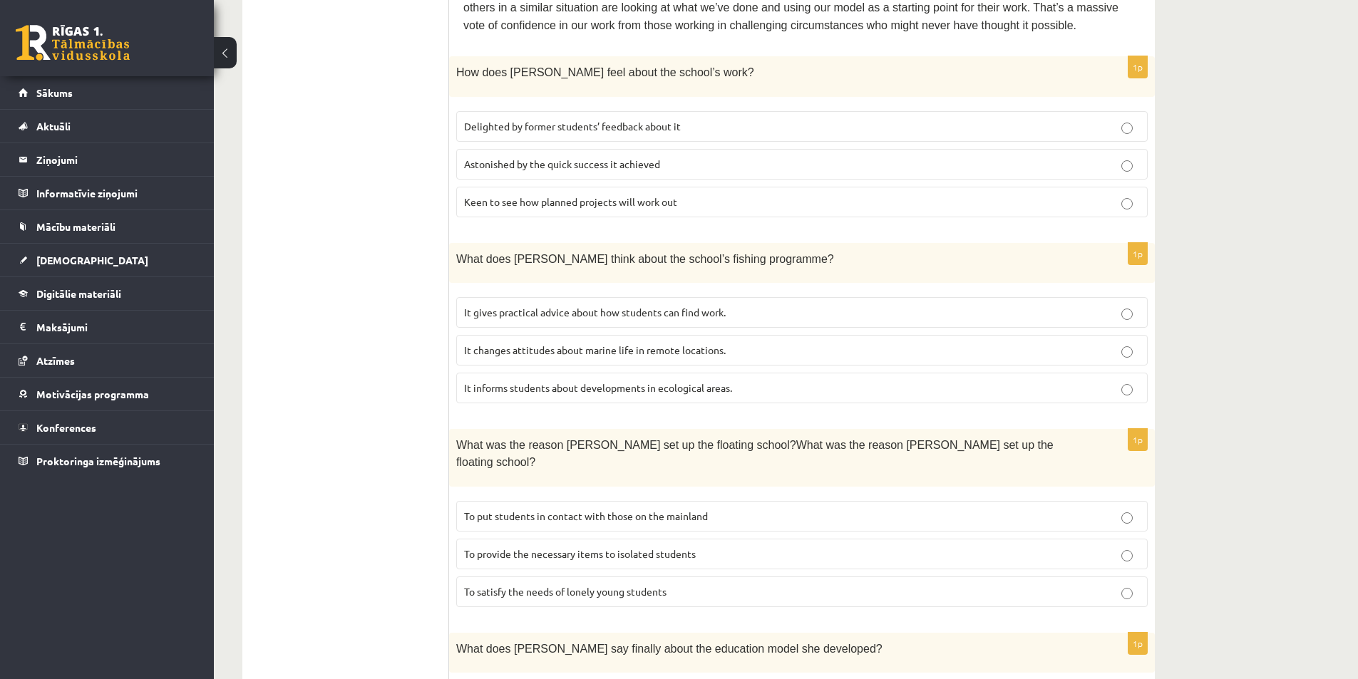
click at [610, 381] on span "It informs students about developments in ecological areas." at bounding box center [598, 387] width 268 height 13
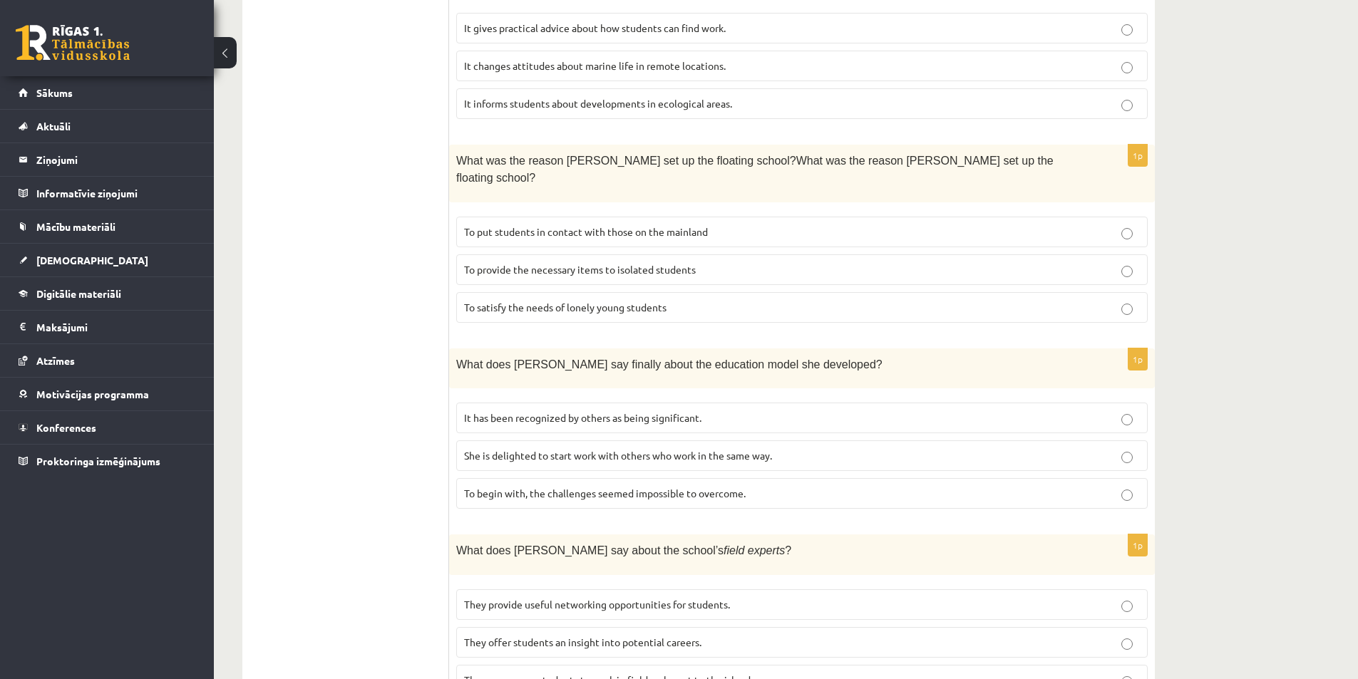
scroll to position [998, 0]
click at [686, 262] on span "To provide the necessary items to isolated students" at bounding box center [580, 268] width 232 height 13
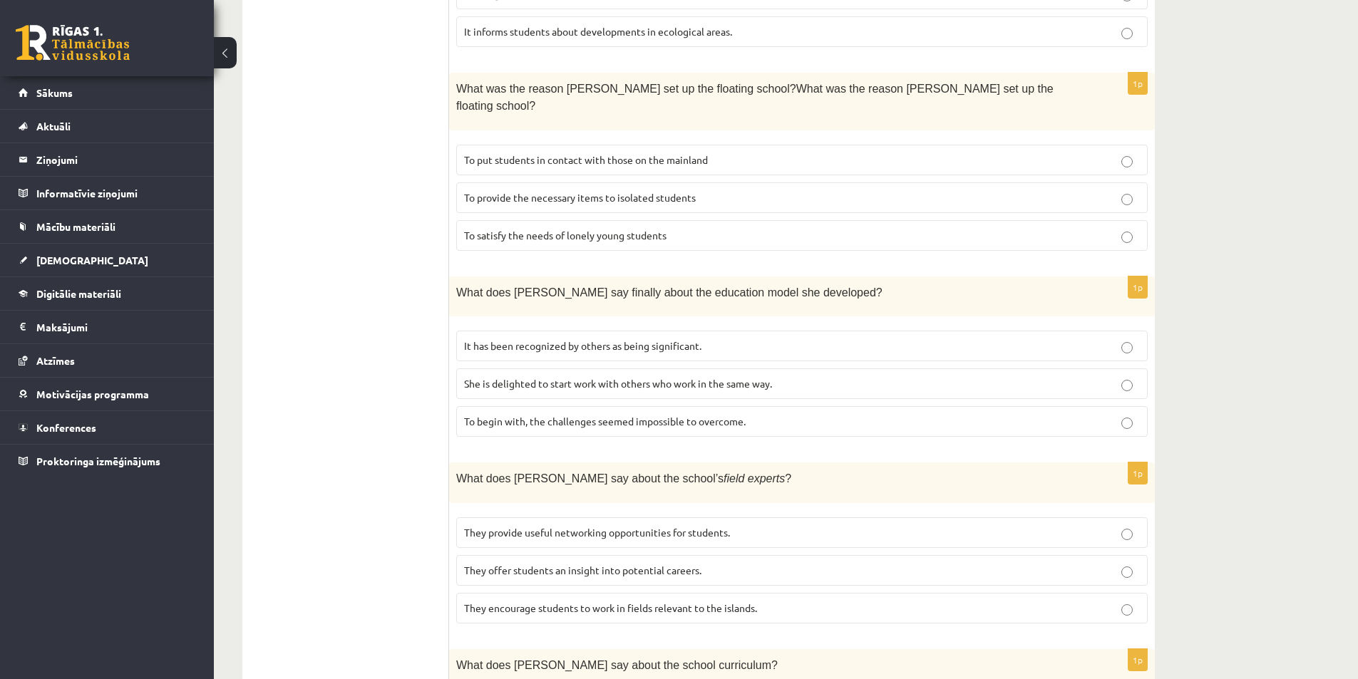
click at [761, 339] on p "It has been recognized by others as being significant." at bounding box center [802, 346] width 676 height 15
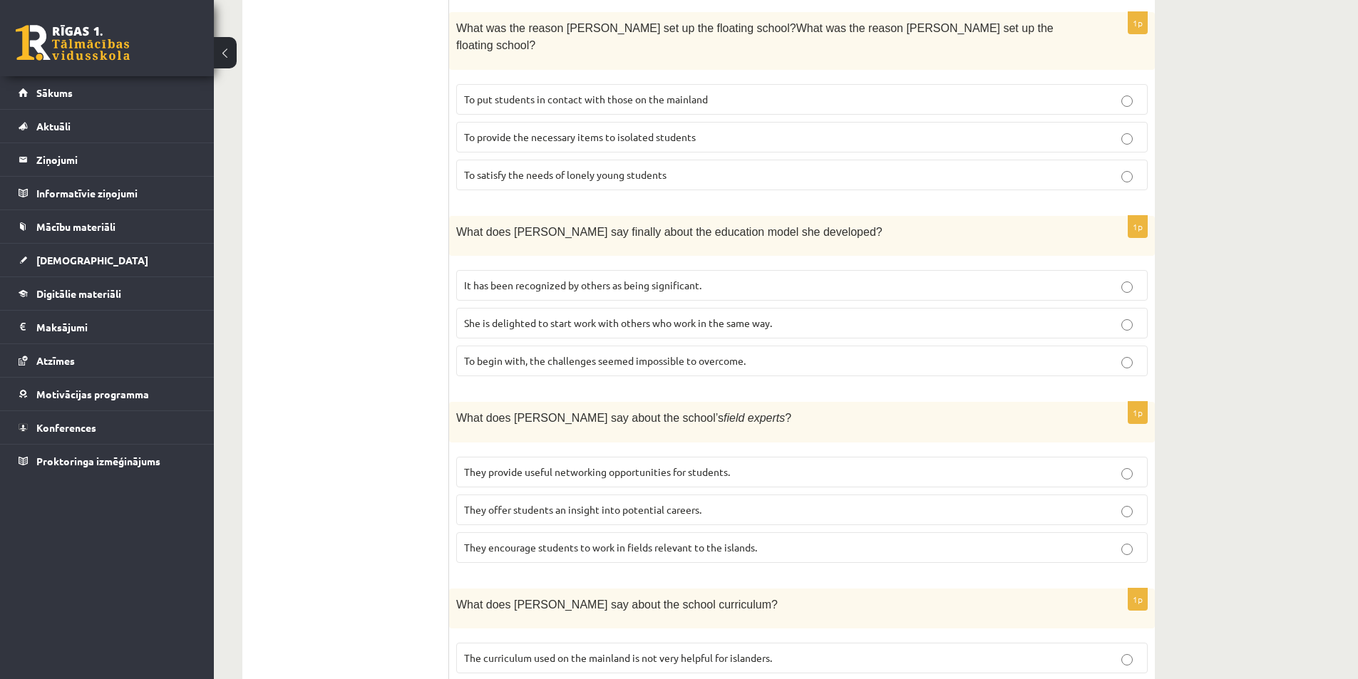
scroll to position [1188, 0]
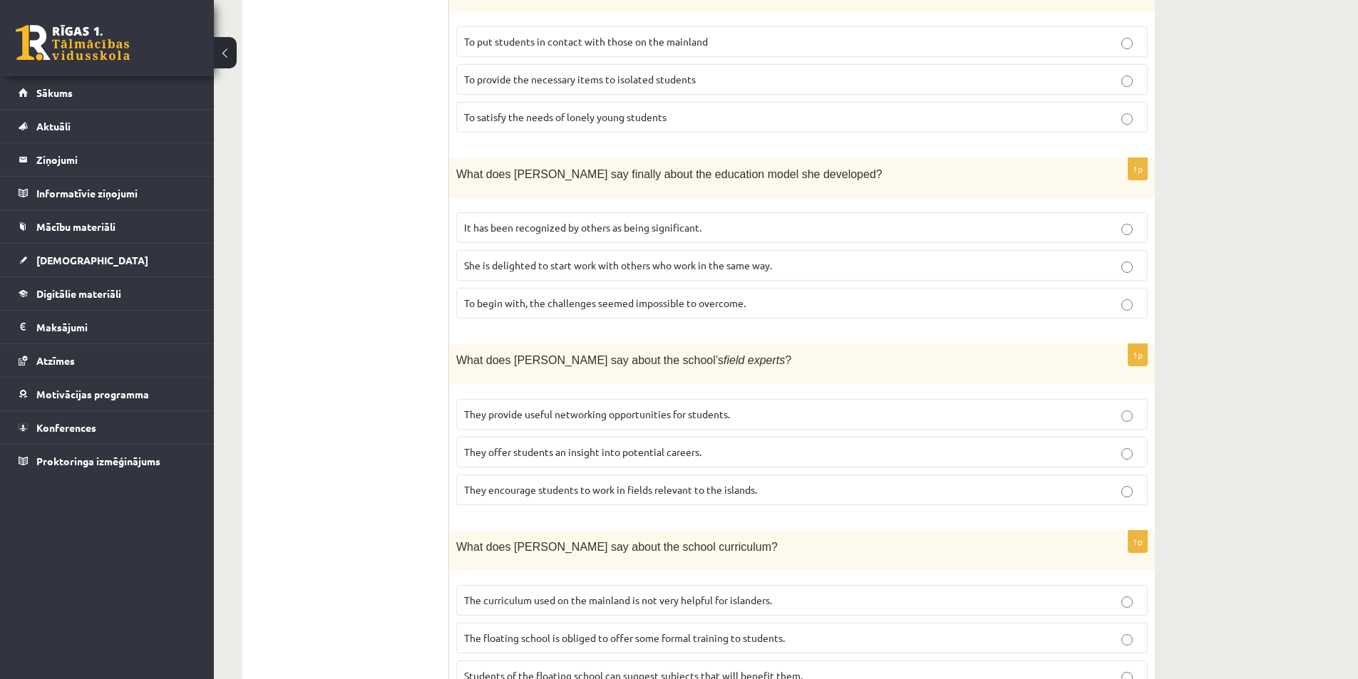
click at [860, 483] on p "They encourage students to work in fields relevant to the islands." at bounding box center [802, 490] width 676 height 15
click at [794, 407] on p "They provide useful networking opportunities for students." at bounding box center [802, 414] width 676 height 15
click at [696, 594] on span "The curriculum used on the mainland is not very helpful for islanders." at bounding box center [618, 600] width 308 height 13
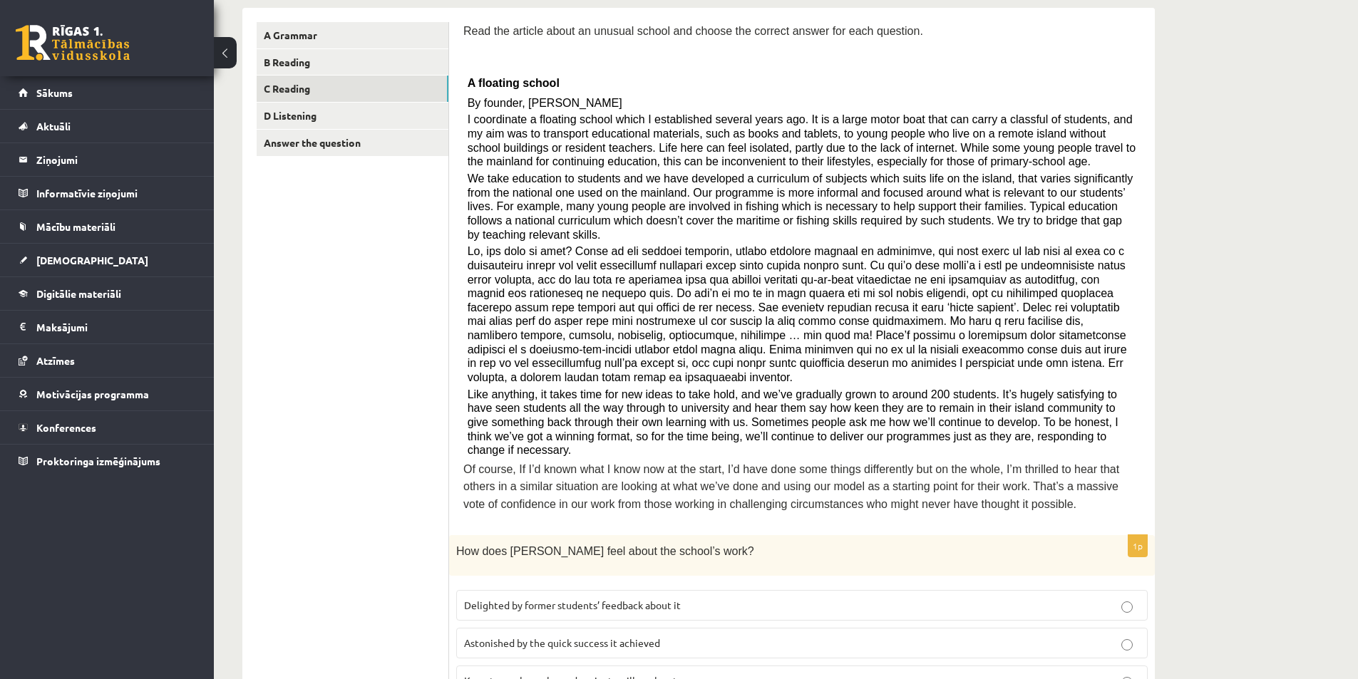
scroll to position [0, 0]
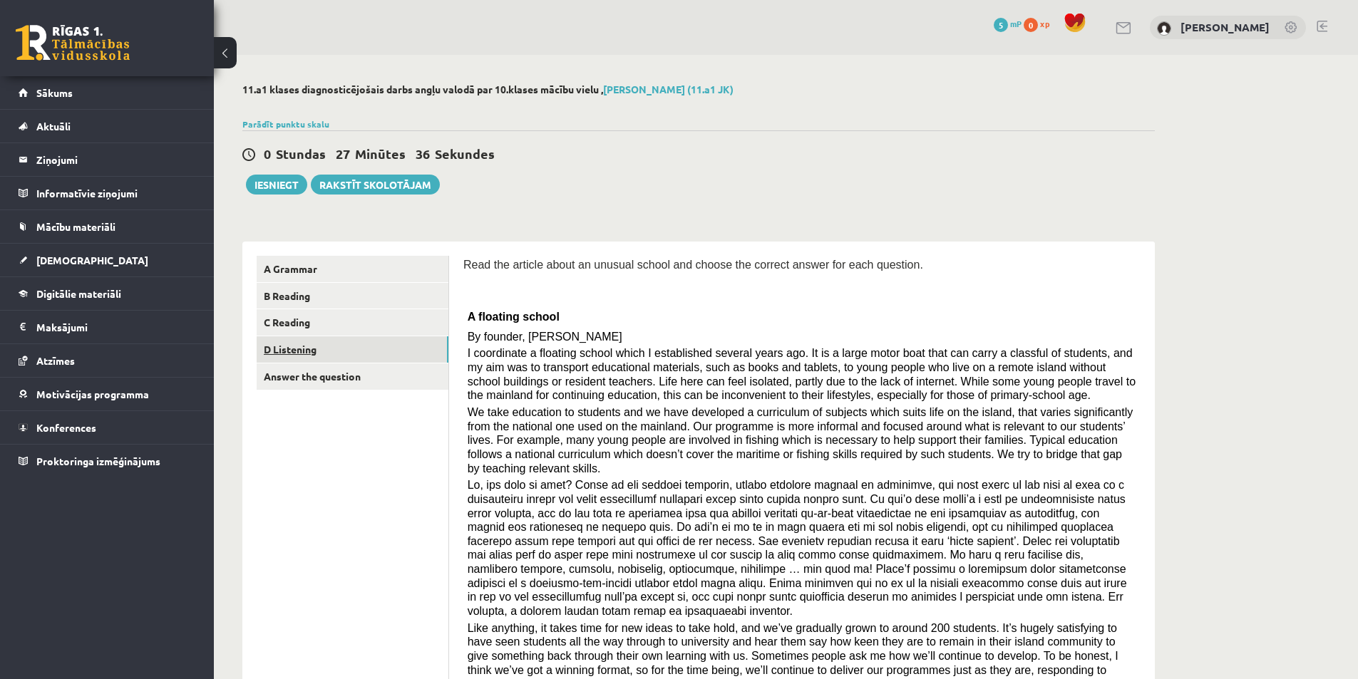
click at [306, 352] on link "D Listening" at bounding box center [353, 349] width 192 height 26
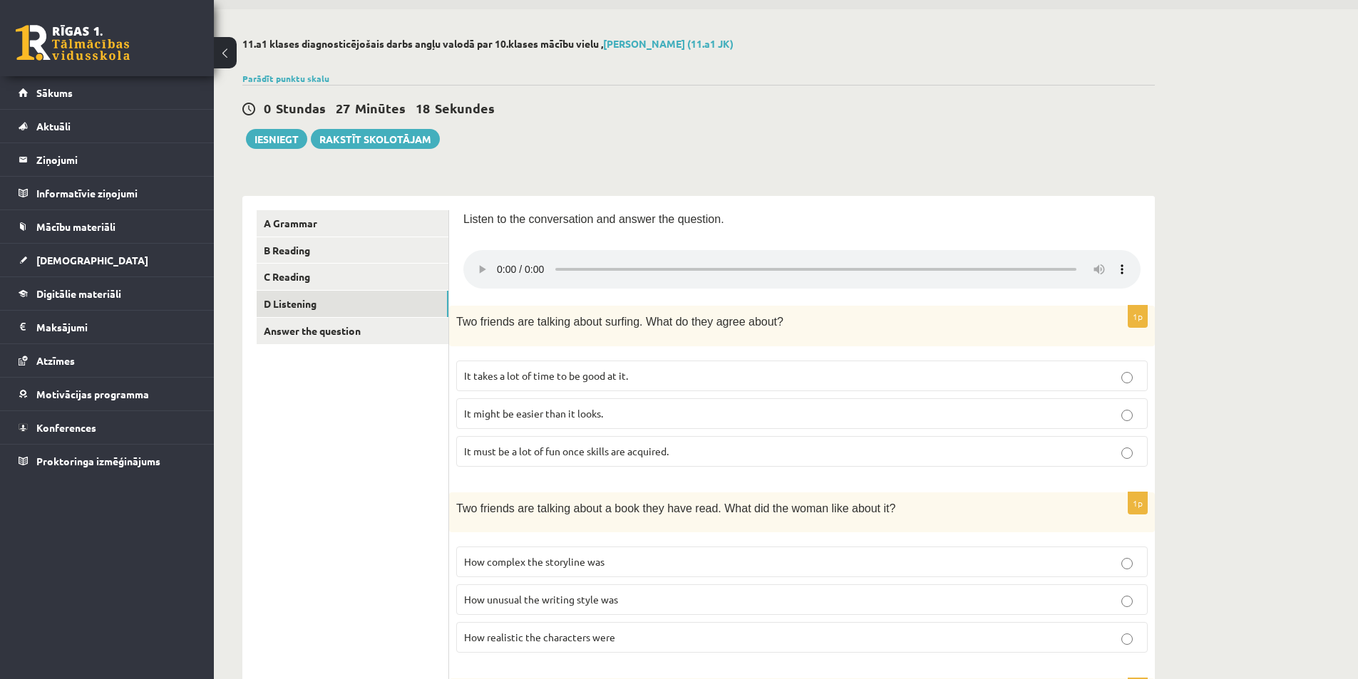
scroll to position [71, 0]
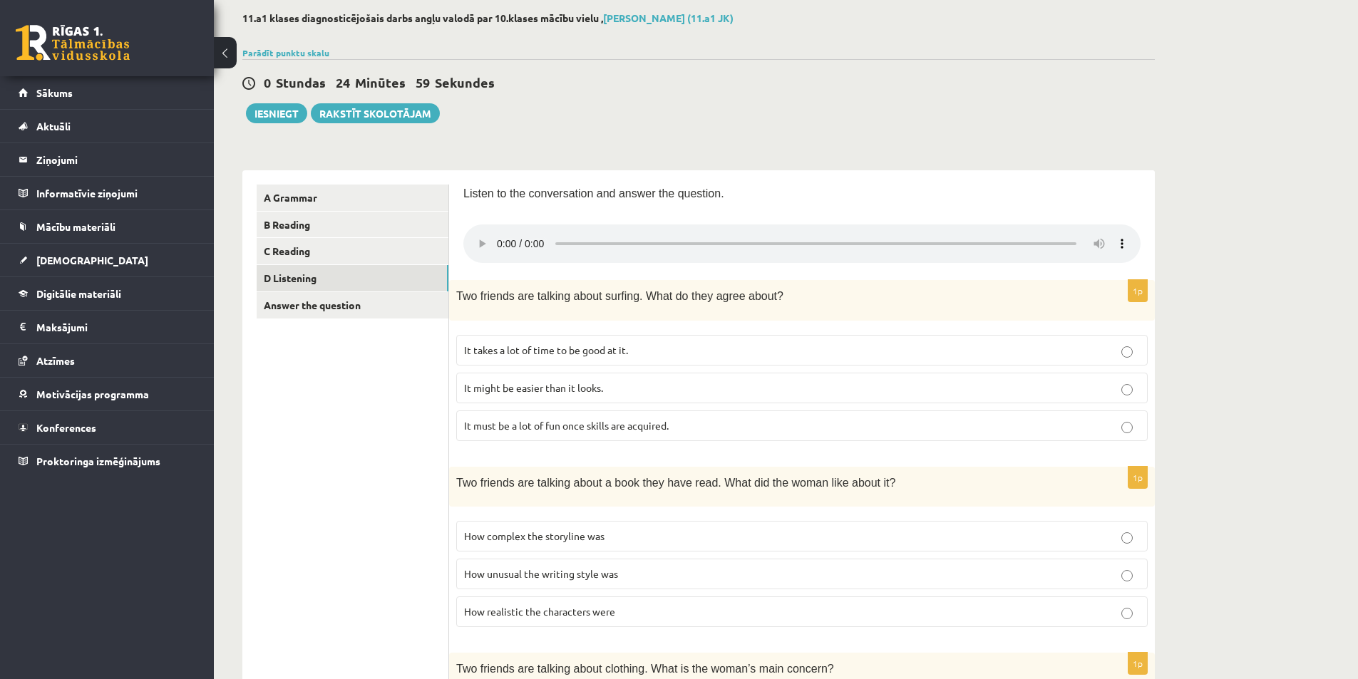
click at [650, 351] on p "It takes a lot of time to be good at it." at bounding box center [802, 350] width 676 height 15
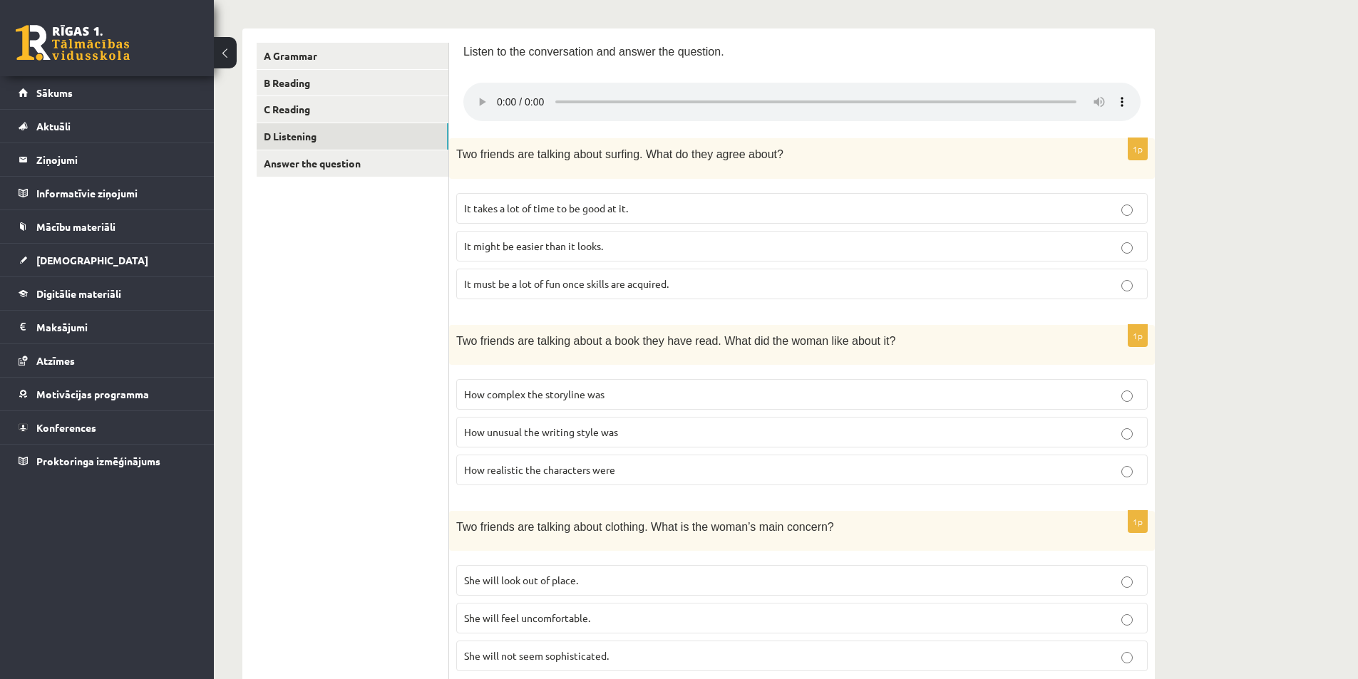
scroll to position [214, 0]
click at [1155, 83] on div "11.a1 klases diagnosticējošais darbs angļu valodā par 10.klases mācību vielu , …" at bounding box center [699, 553] width 970 height 1424
click at [538, 476] on label "How realistic the characters were" at bounding box center [802, 469] width 692 height 31
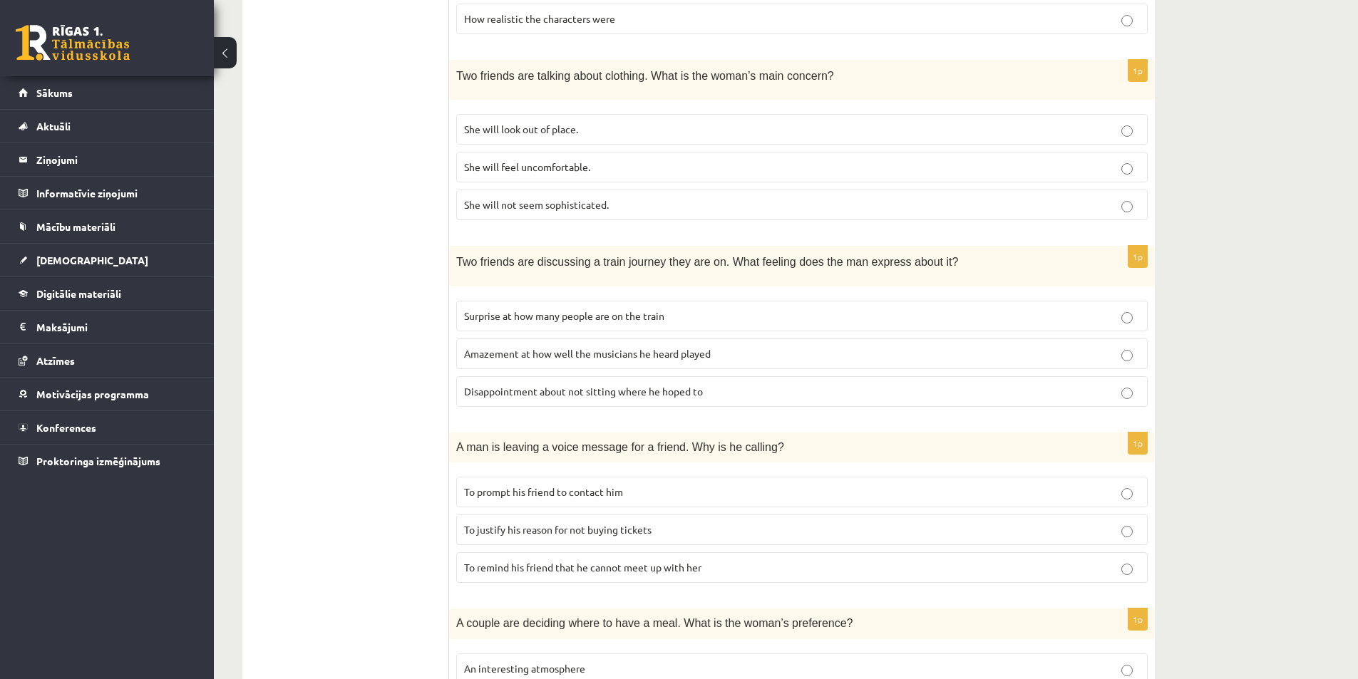
scroll to position [797, 0]
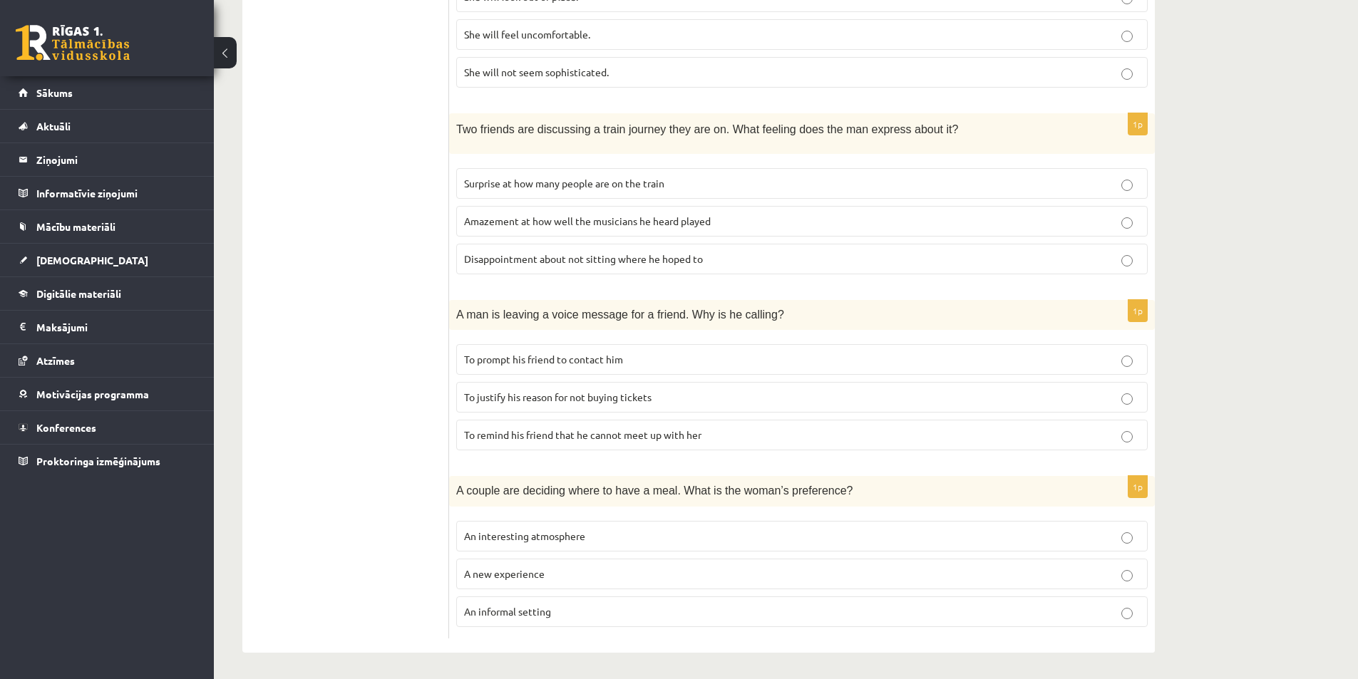
click at [500, 612] on span "An informal setting" at bounding box center [507, 611] width 87 height 13
click at [674, 406] on label "To justify his reason for not buying tickets" at bounding box center [802, 397] width 692 height 31
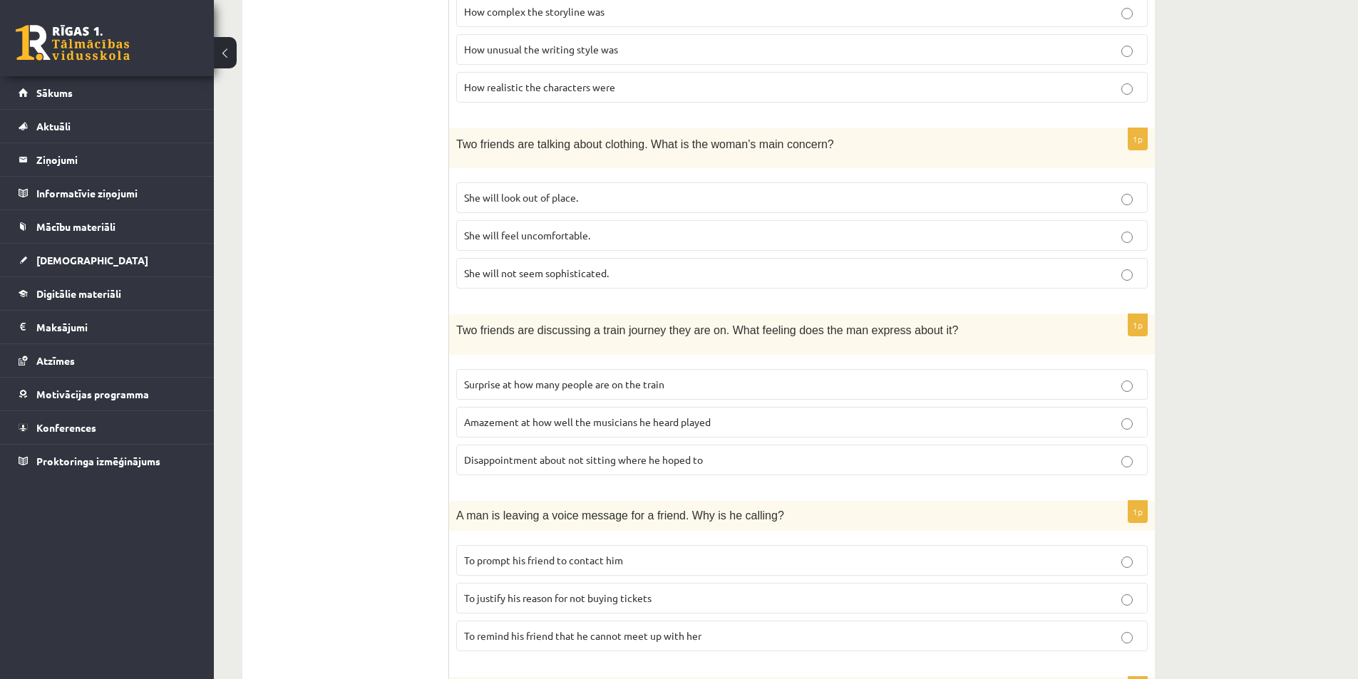
scroll to position [570, 0]
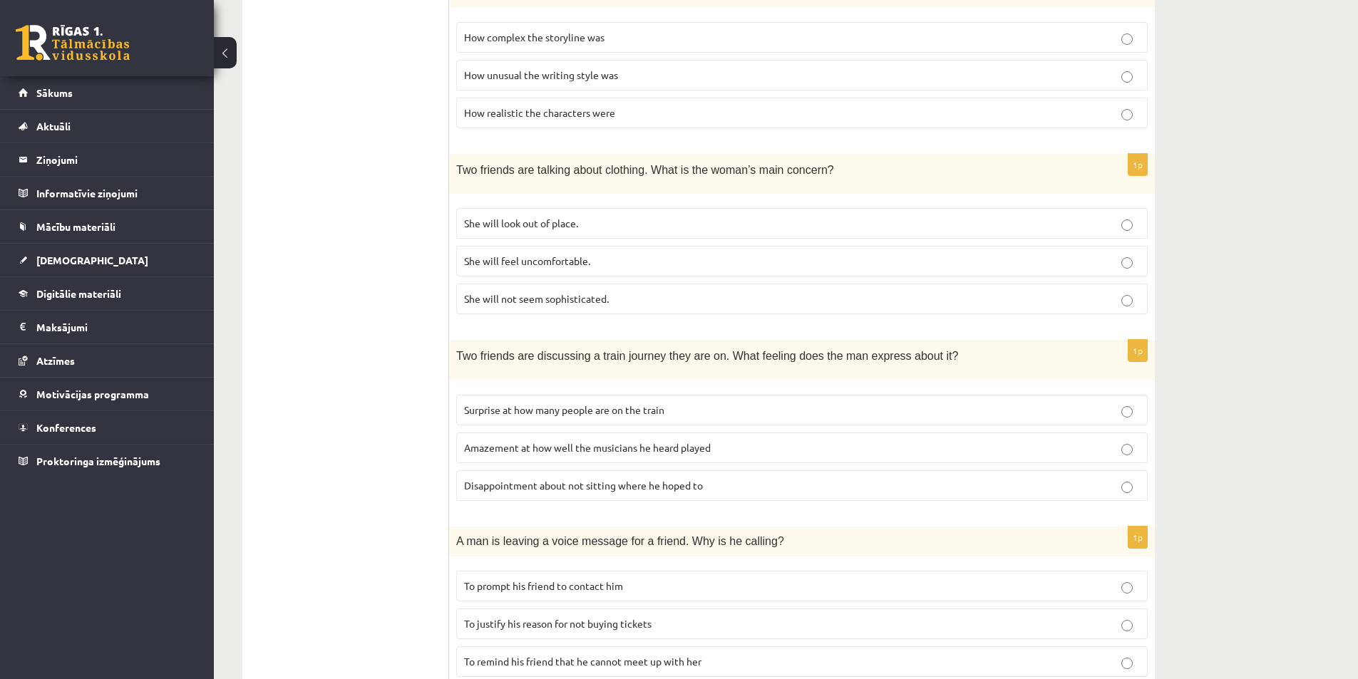
click at [1085, 267] on p "She will feel uncomfortable." at bounding box center [802, 261] width 676 height 15
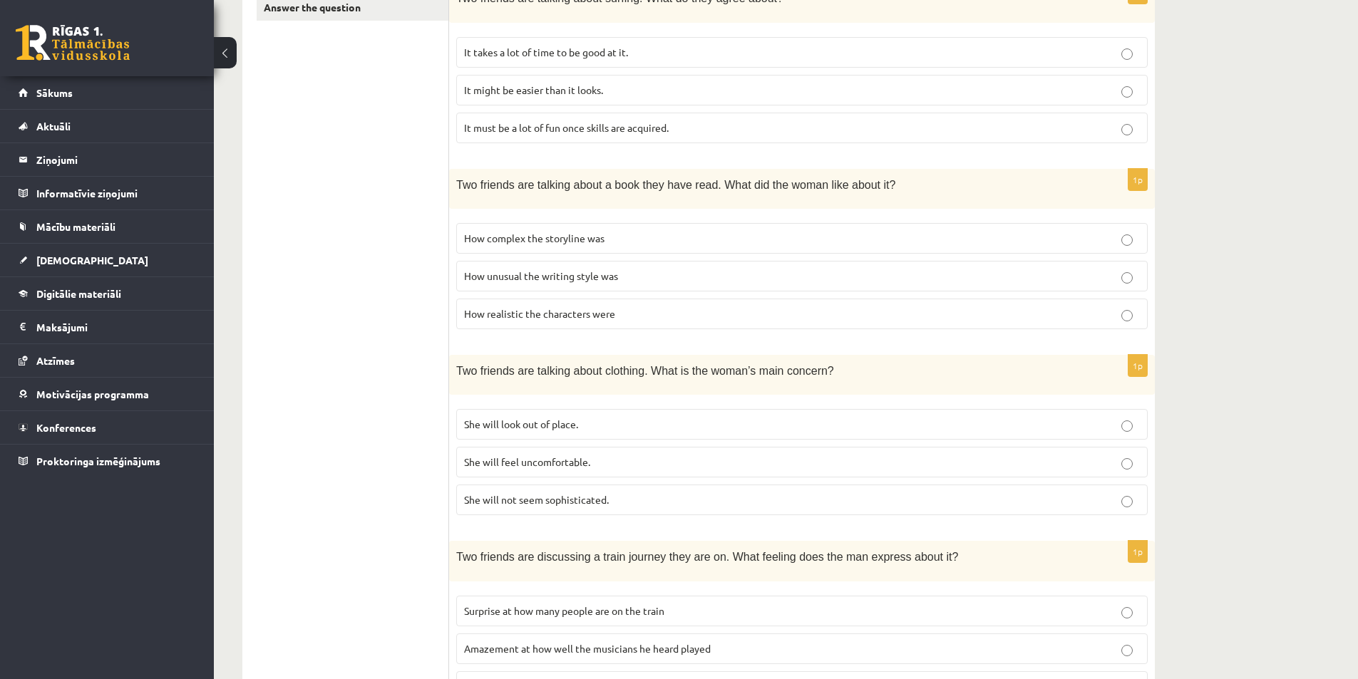
scroll to position [0, 0]
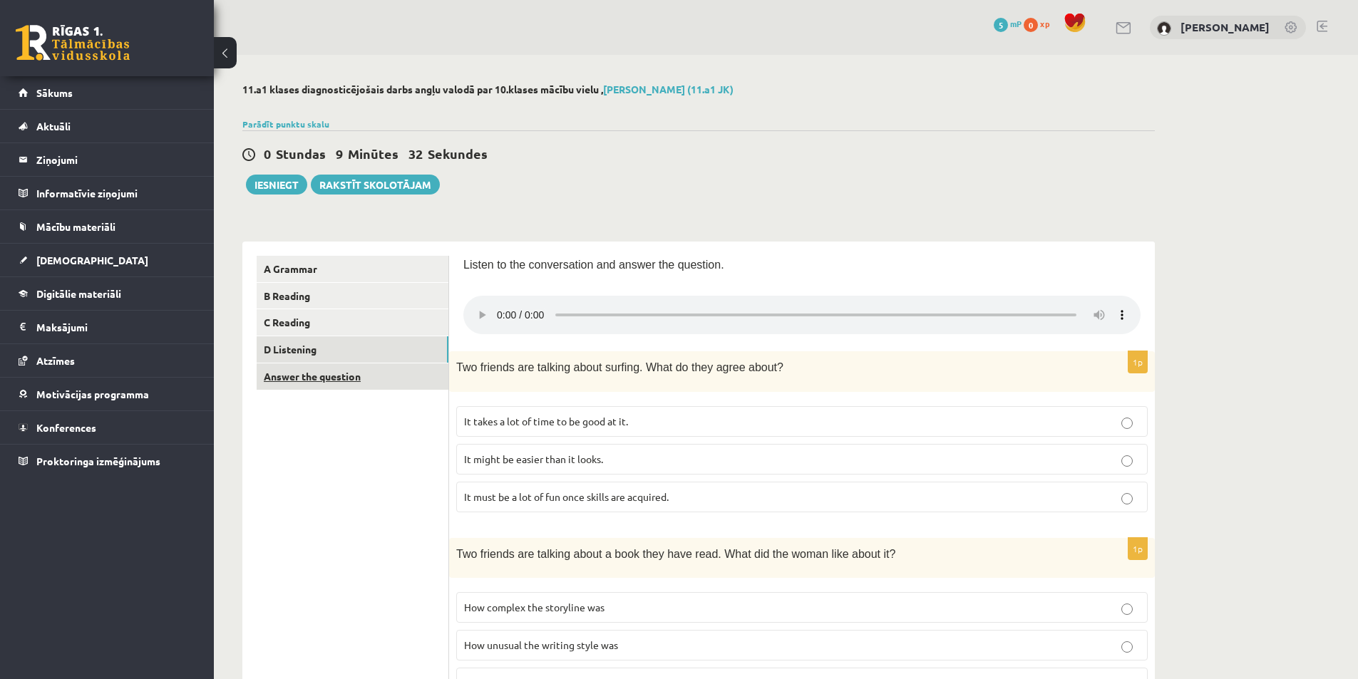
click at [332, 384] on link "Answer the question" at bounding box center [353, 377] width 192 height 26
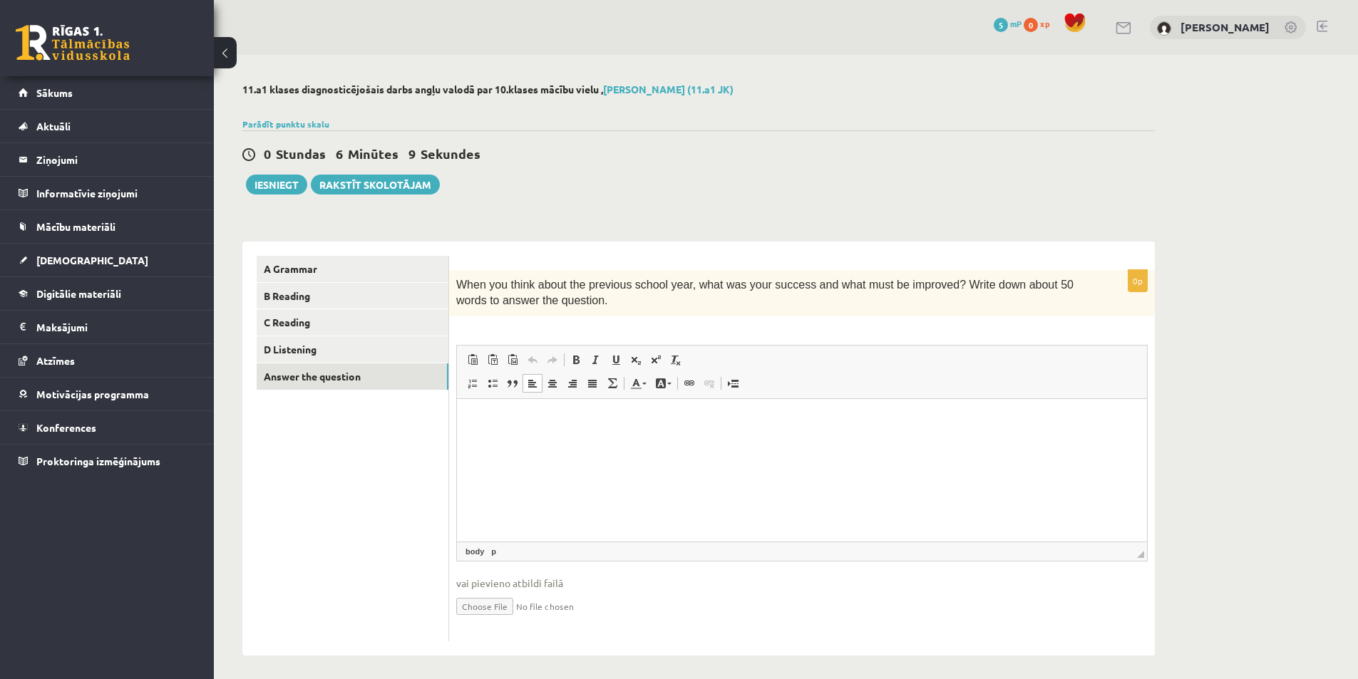
click at [637, 436] on html at bounding box center [802, 420] width 690 height 43
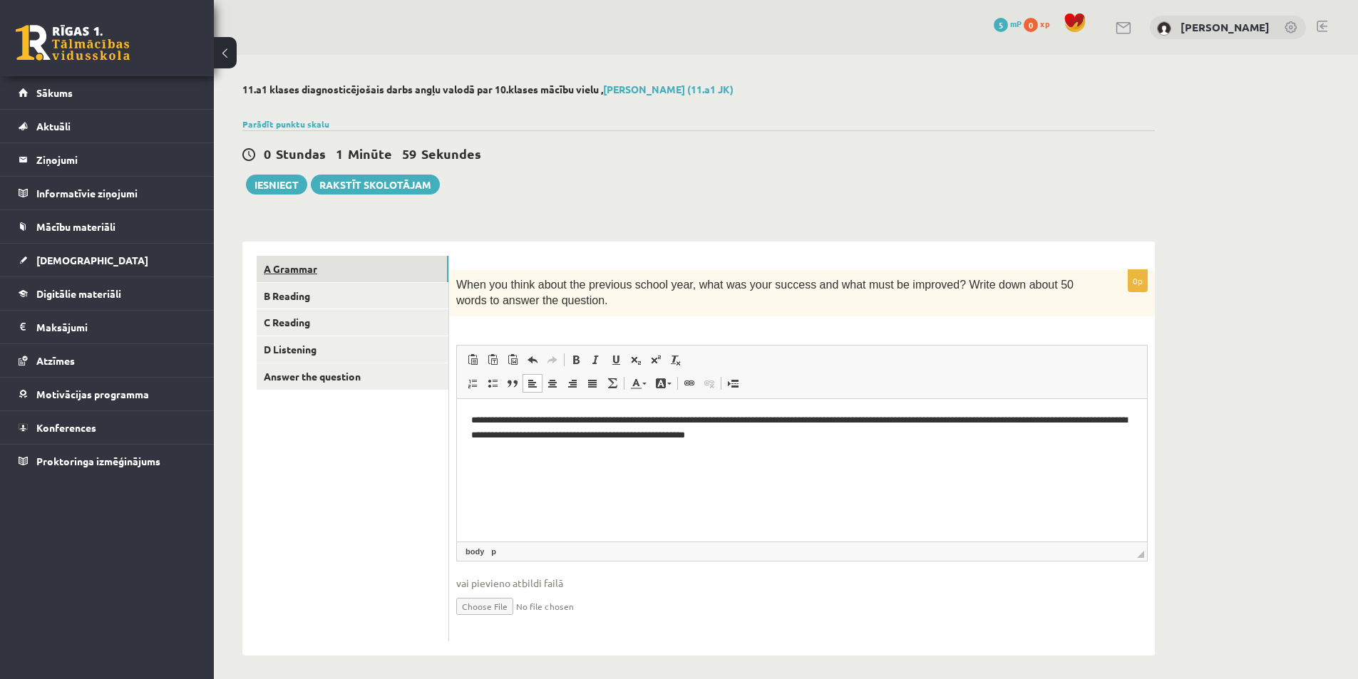
click at [312, 276] on link "A Grammar" at bounding box center [353, 269] width 192 height 26
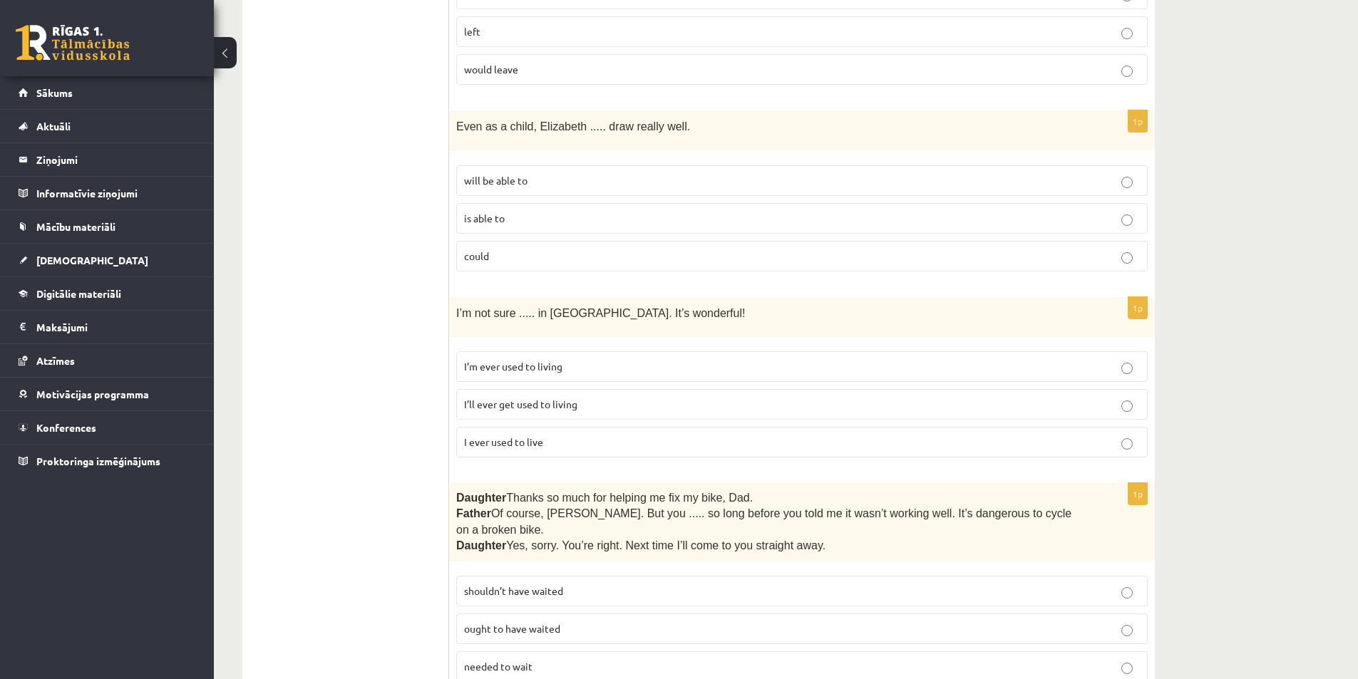
scroll to position [191, 0]
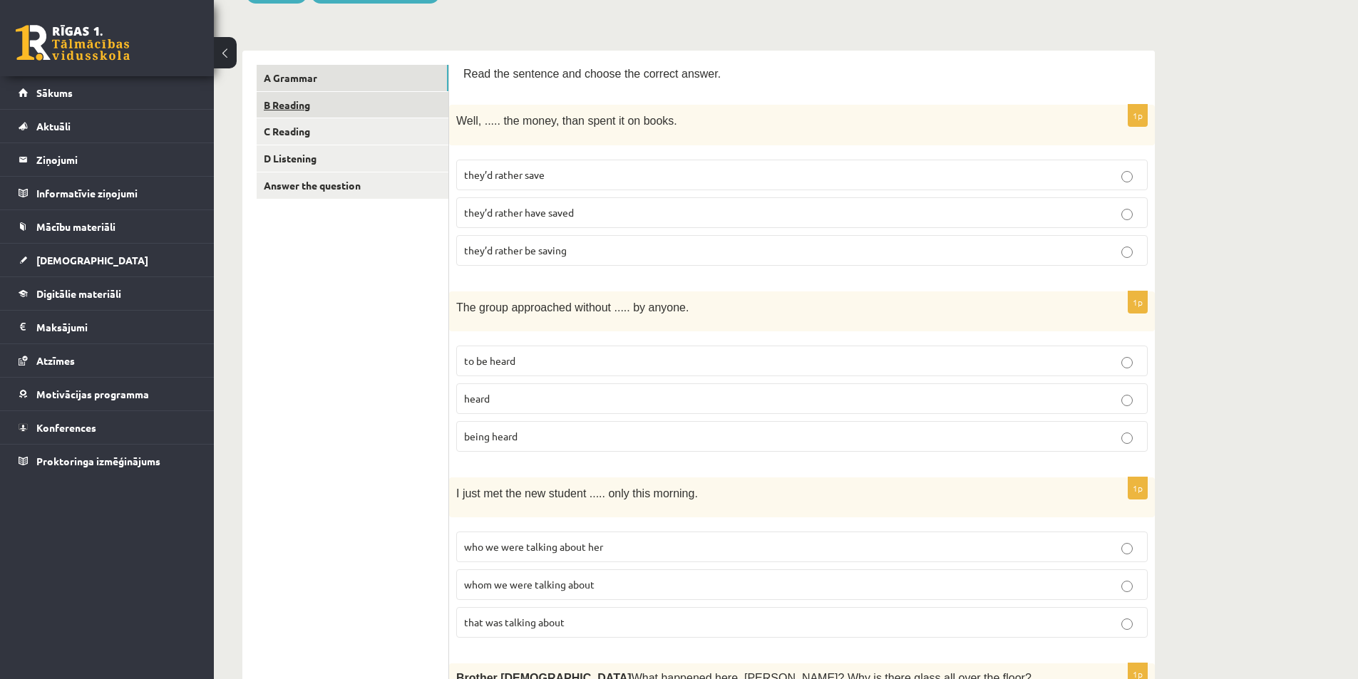
click at [317, 104] on link "B Reading" at bounding box center [353, 105] width 192 height 26
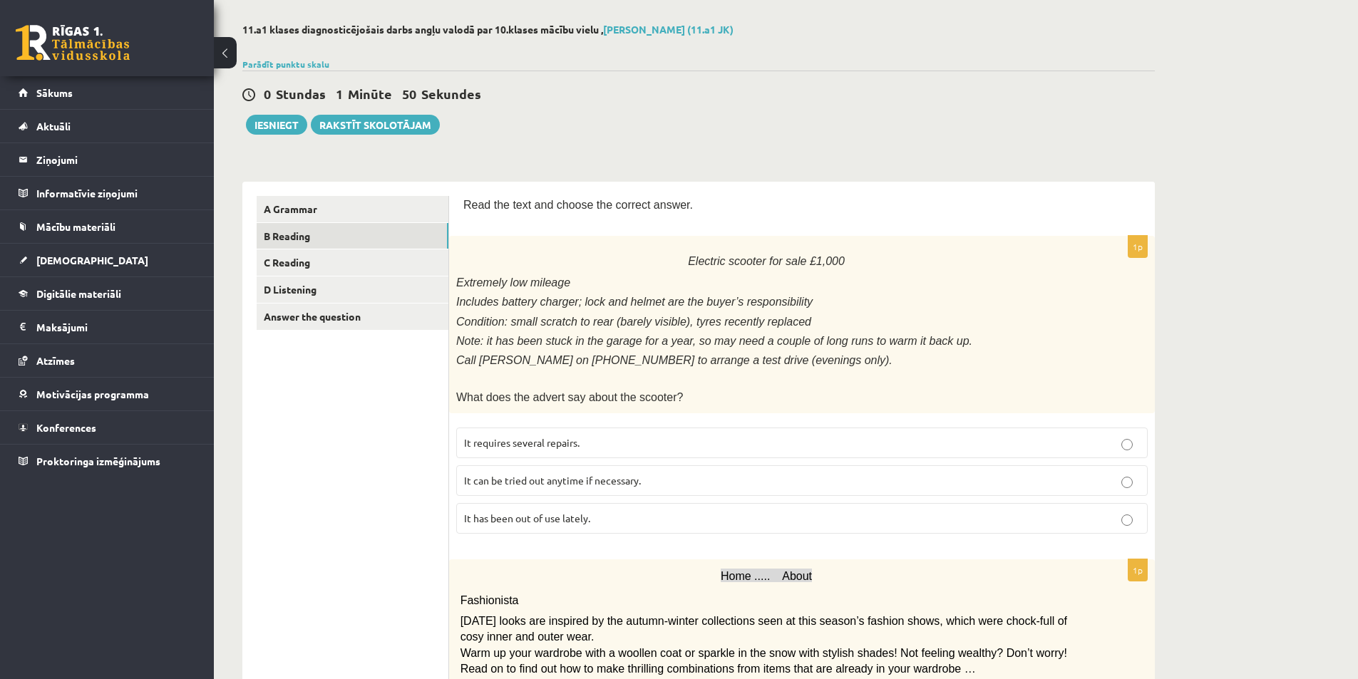
scroll to position [0, 0]
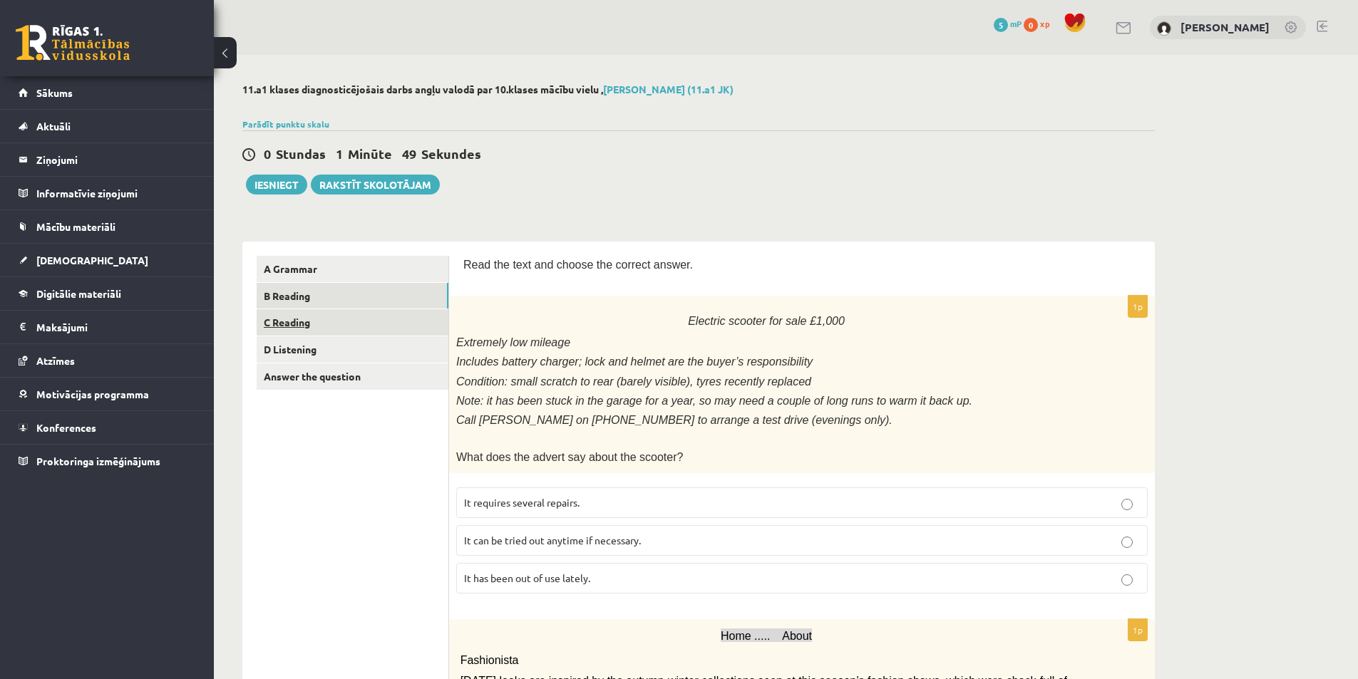
click at [322, 322] on link "C Reading" at bounding box center [353, 322] width 192 height 26
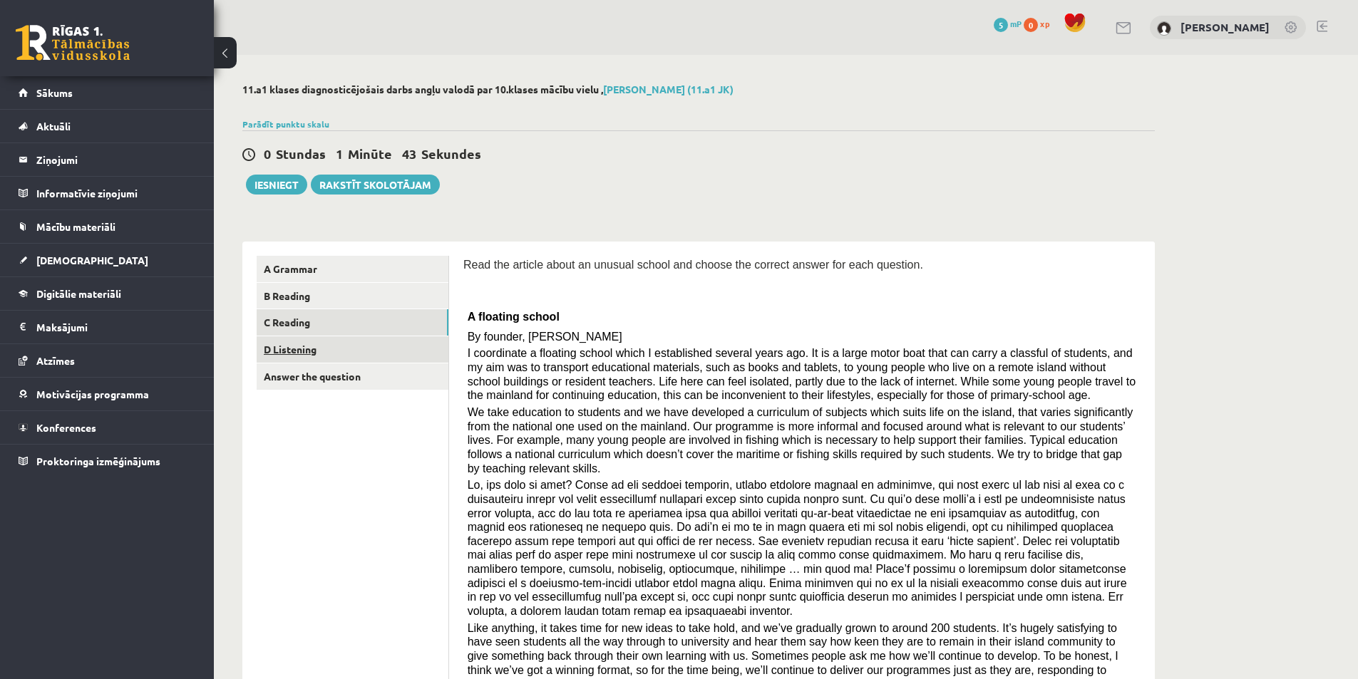
click at [334, 351] on link "D Listening" at bounding box center [353, 349] width 192 height 26
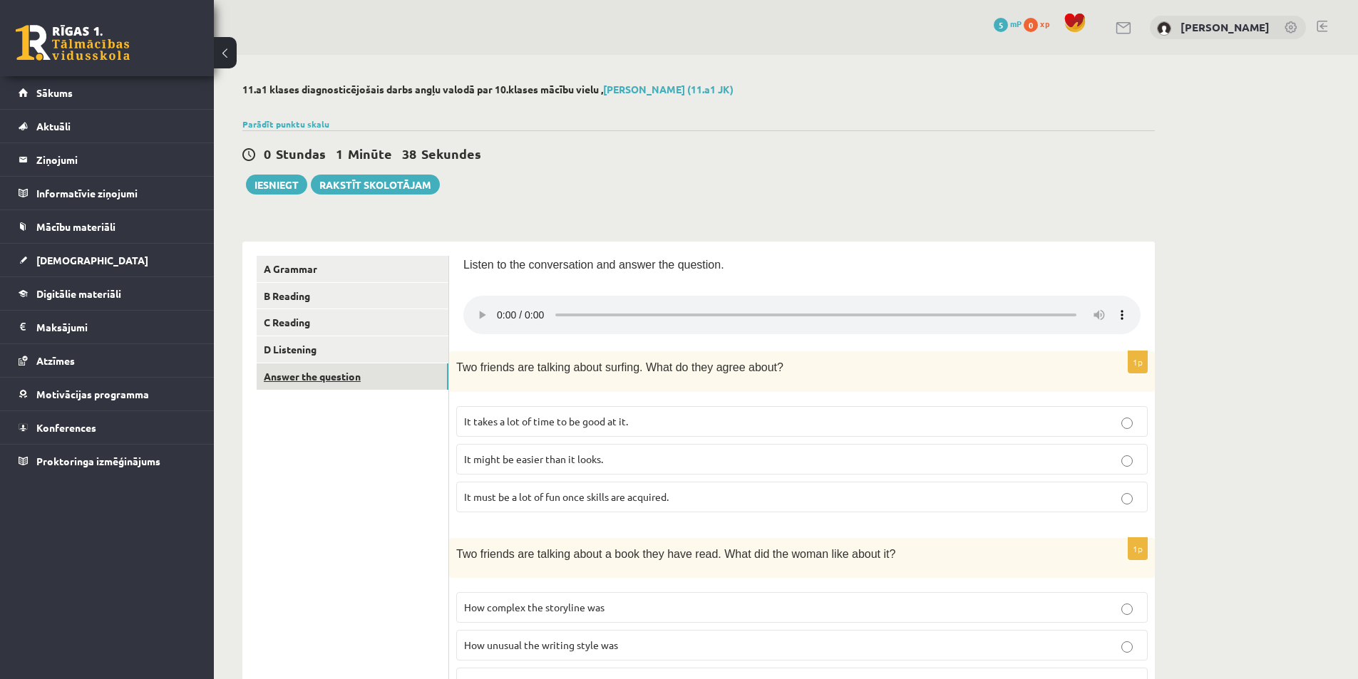
click at [298, 377] on link "Answer the question" at bounding box center [353, 377] width 192 height 26
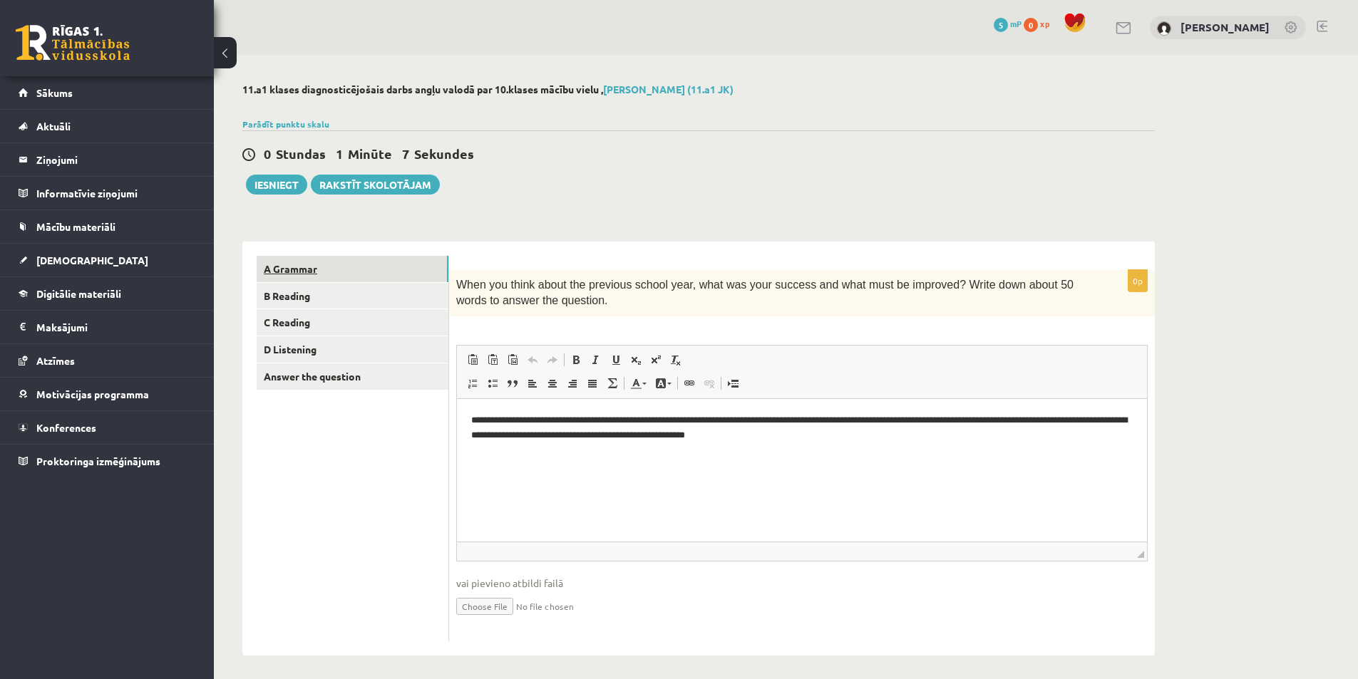
click at [299, 271] on link "A Grammar" at bounding box center [353, 269] width 192 height 26
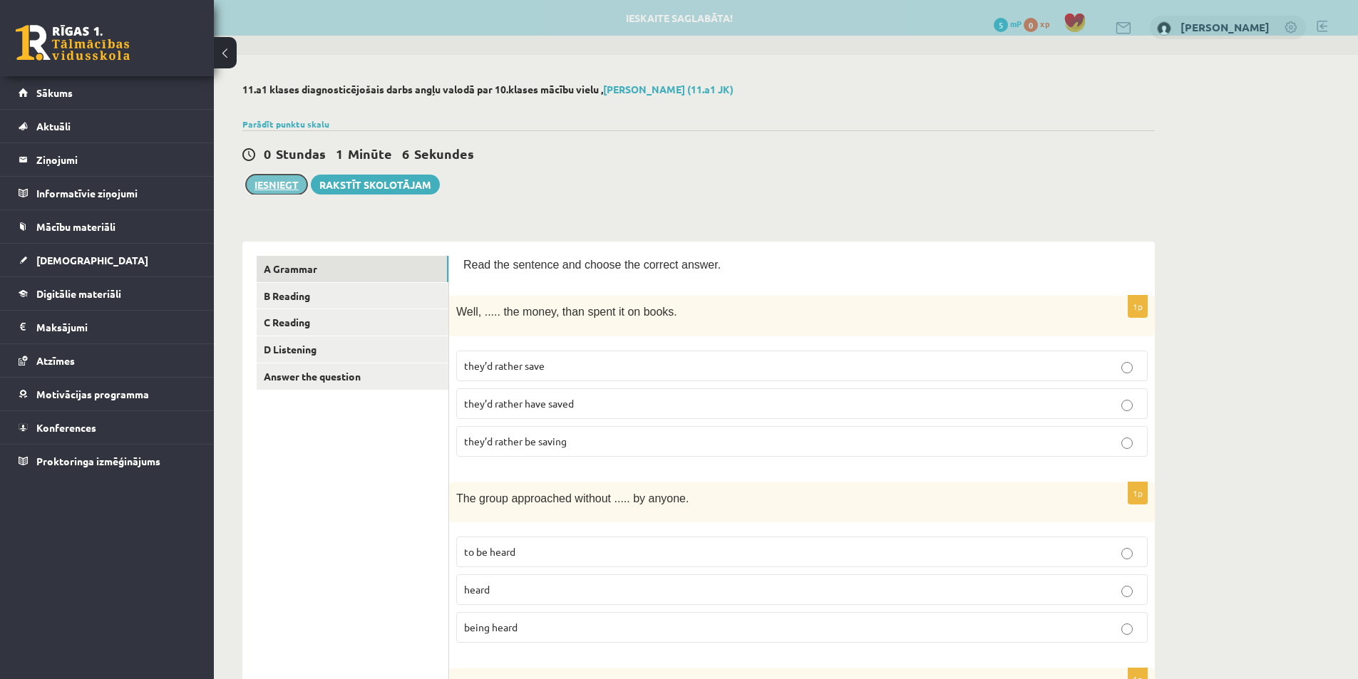
click at [277, 187] on button "Iesniegt" at bounding box center [276, 185] width 61 height 20
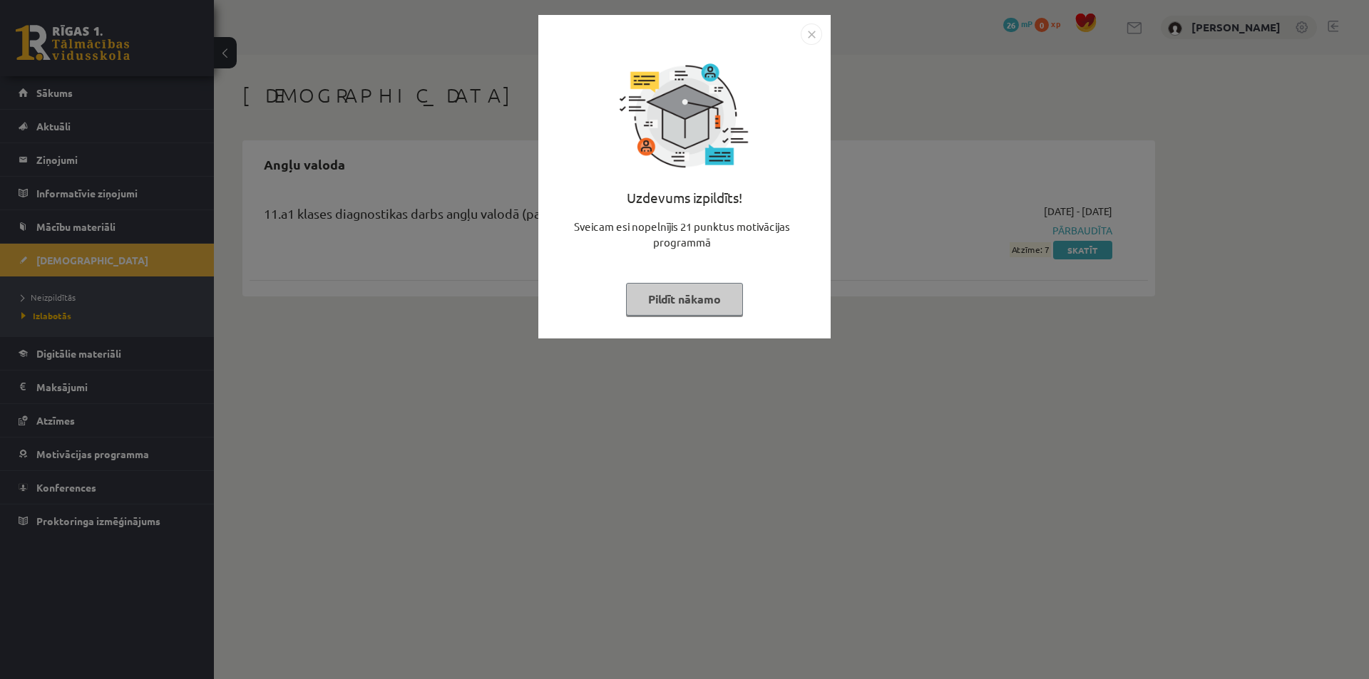
click at [801, 41] on img "Close" at bounding box center [811, 34] width 21 height 21
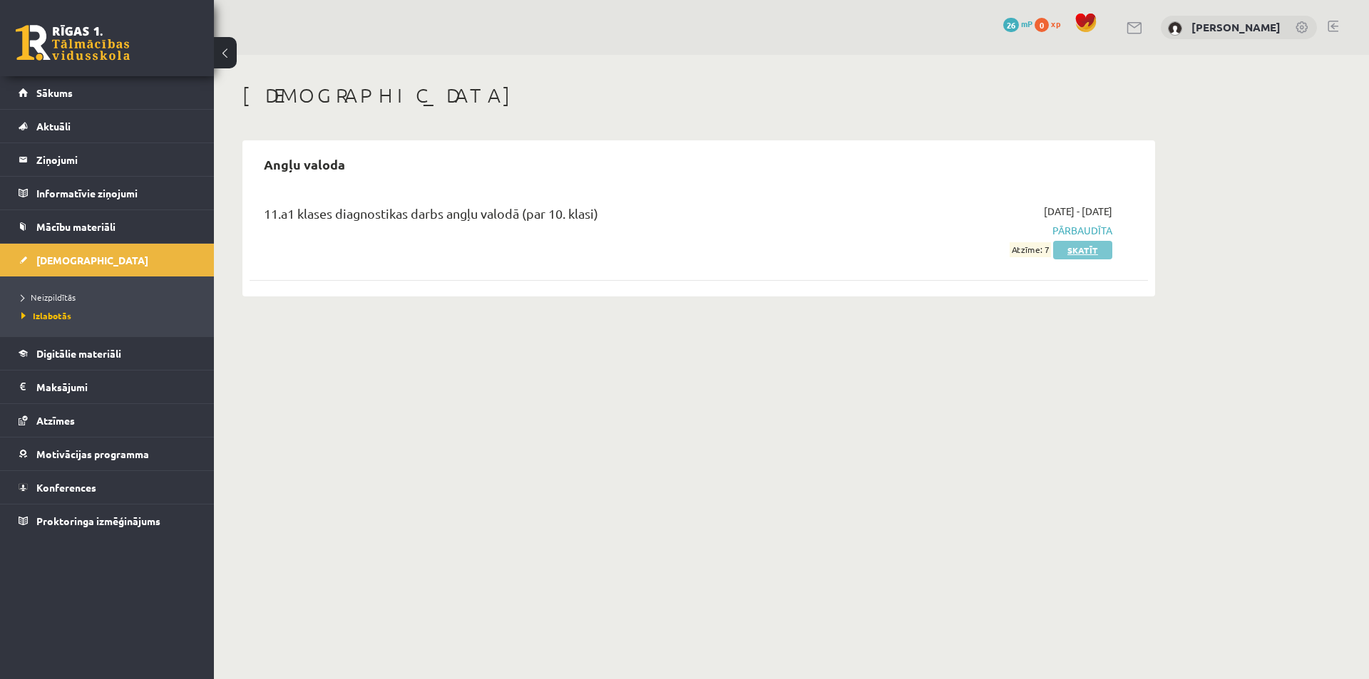
click at [1089, 249] on link "Skatīt" at bounding box center [1082, 250] width 59 height 19
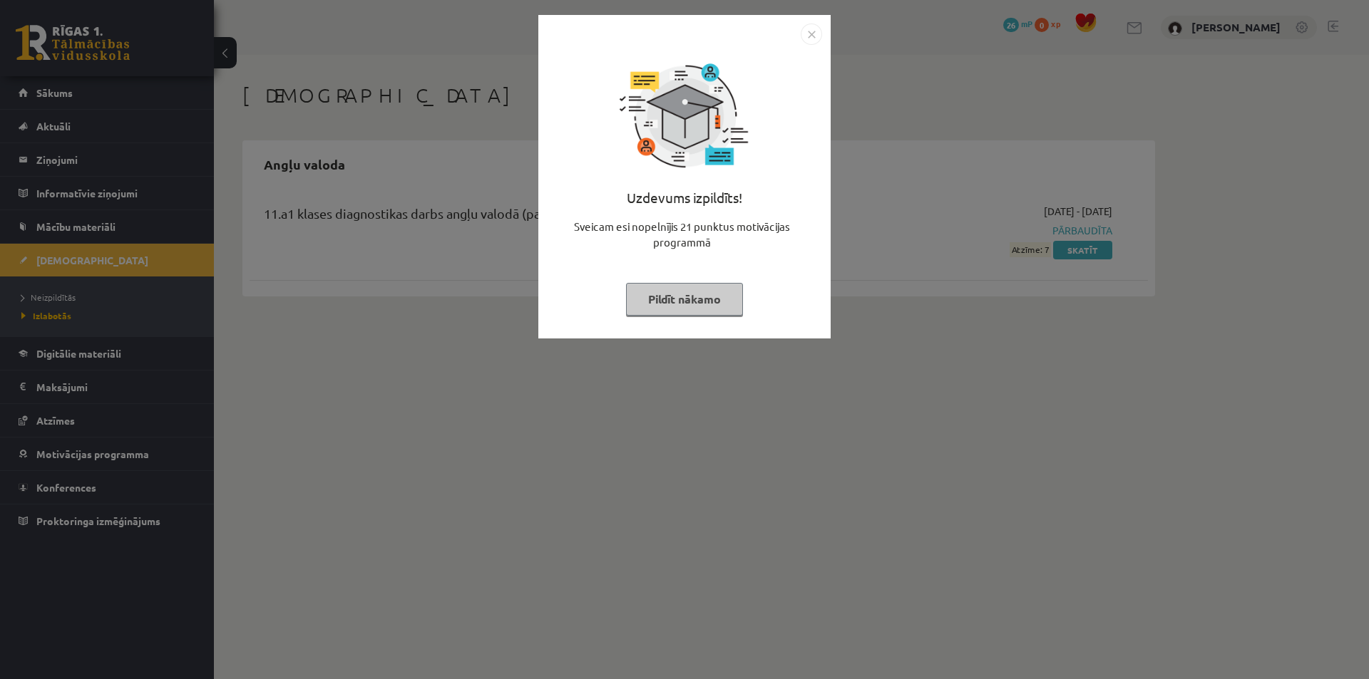
click at [808, 34] on img "Close" at bounding box center [811, 34] width 21 height 21
click at [807, 38] on img "Close" at bounding box center [811, 34] width 21 height 21
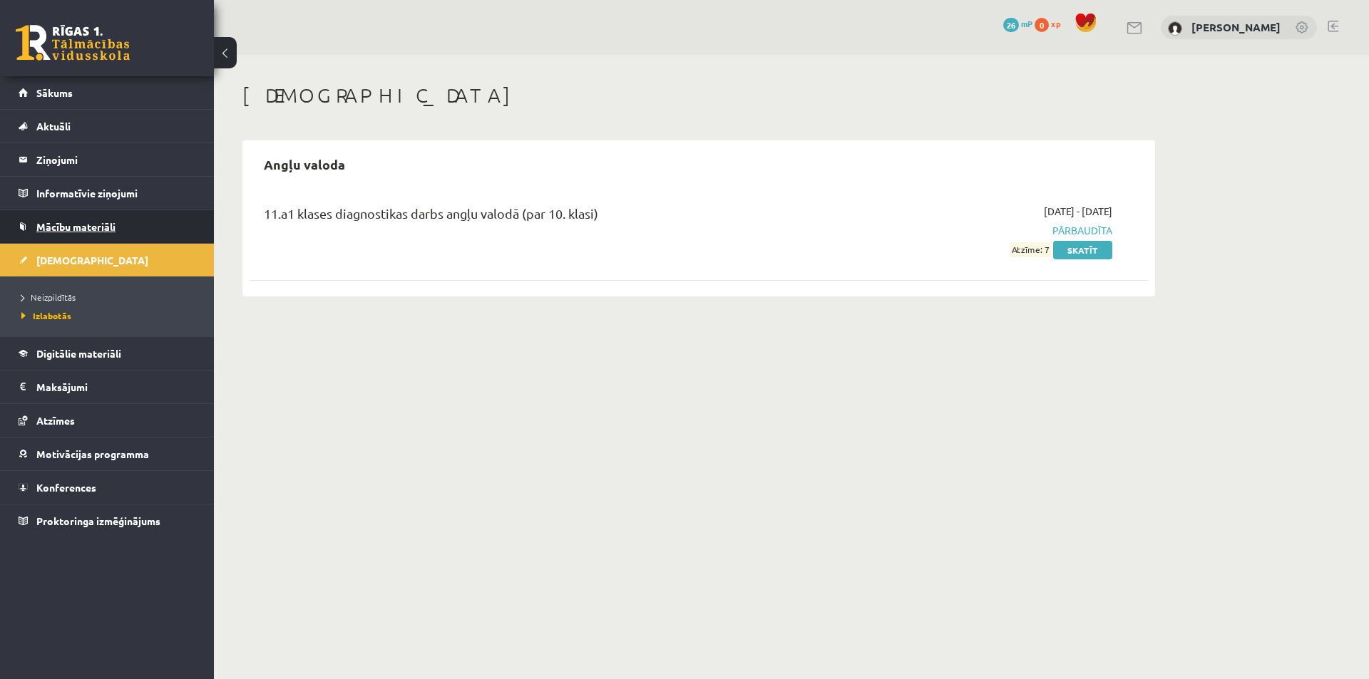
click at [98, 230] on span "Mācību materiāli" at bounding box center [75, 226] width 79 height 13
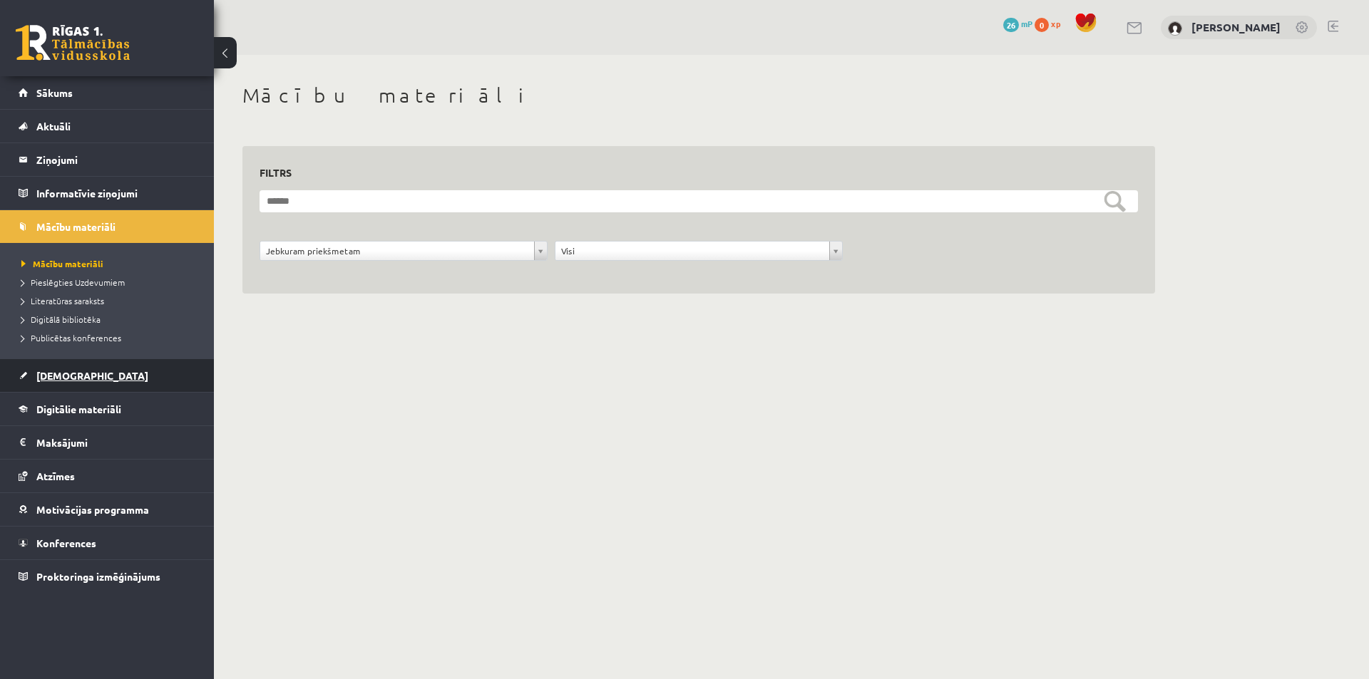
click at [61, 373] on span "[DEMOGRAPHIC_DATA]" at bounding box center [92, 375] width 112 height 13
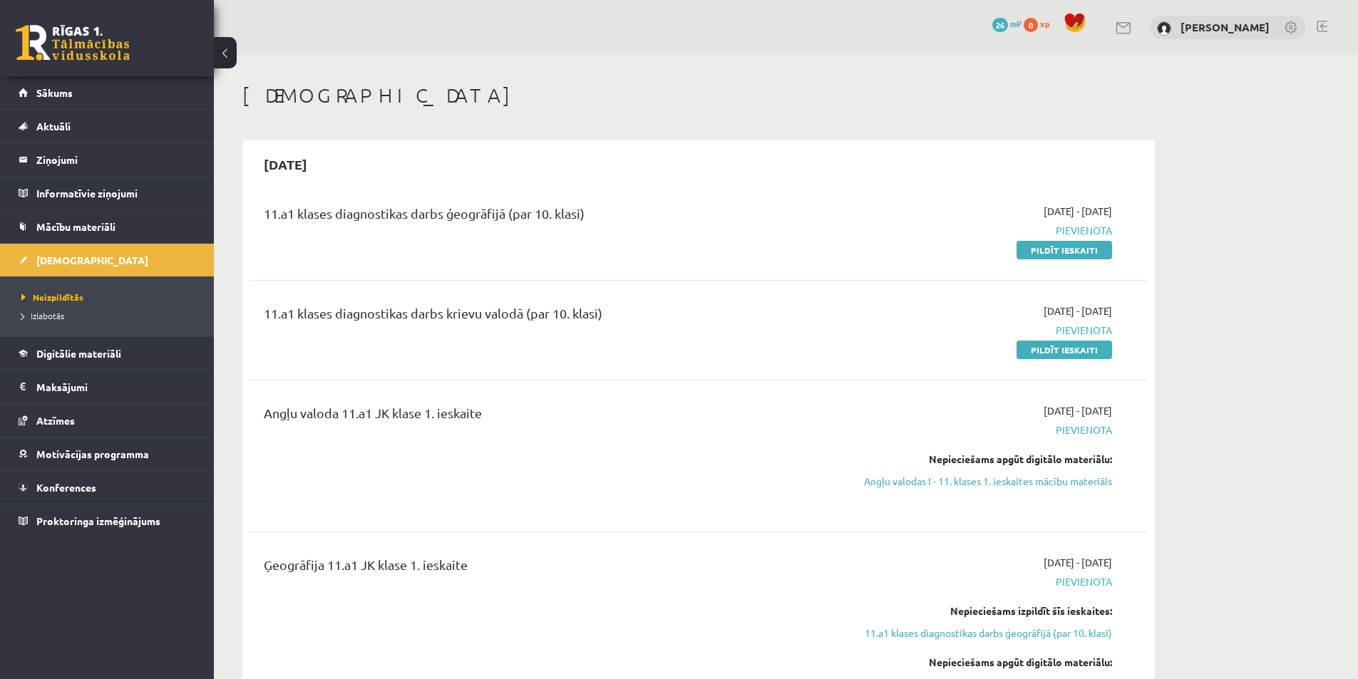
click at [814, 88] on h1 "[DEMOGRAPHIC_DATA]" at bounding box center [698, 95] width 912 height 24
click at [1077, 350] on link "Pildīt ieskaiti" at bounding box center [1065, 350] width 96 height 19
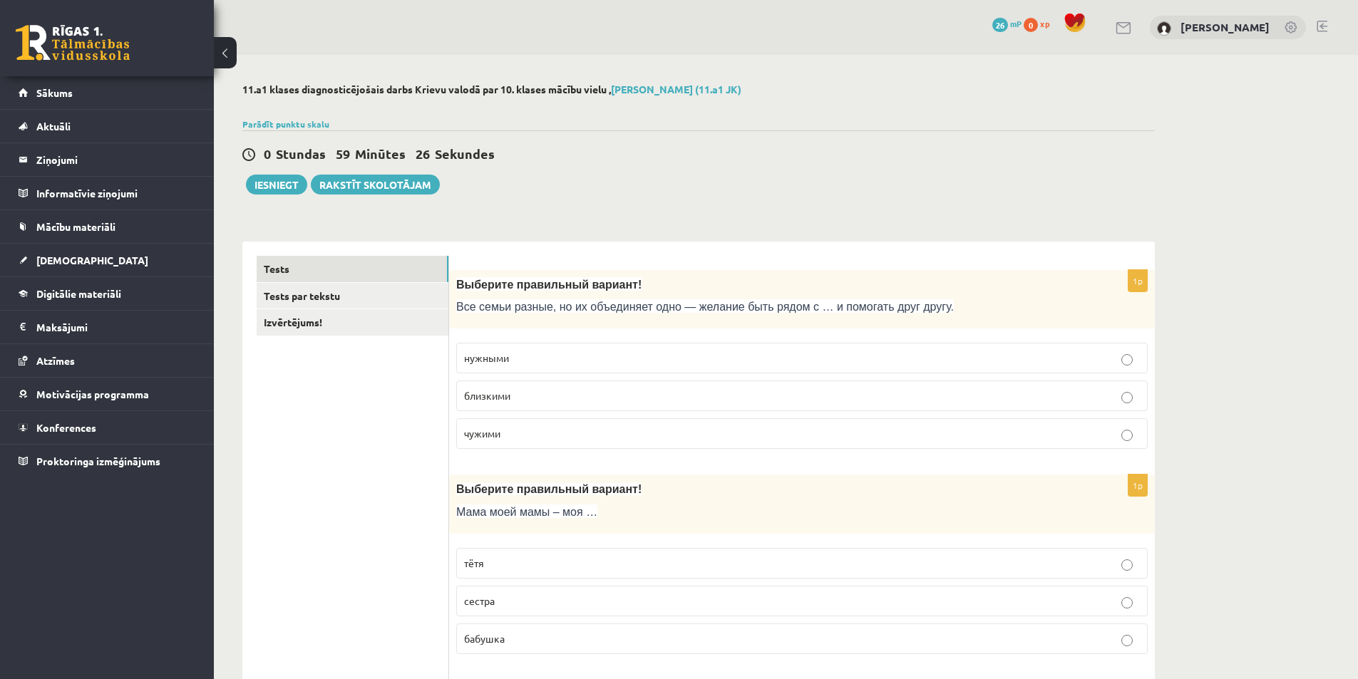
click at [533, 391] on p "близкими" at bounding box center [802, 396] width 676 height 15
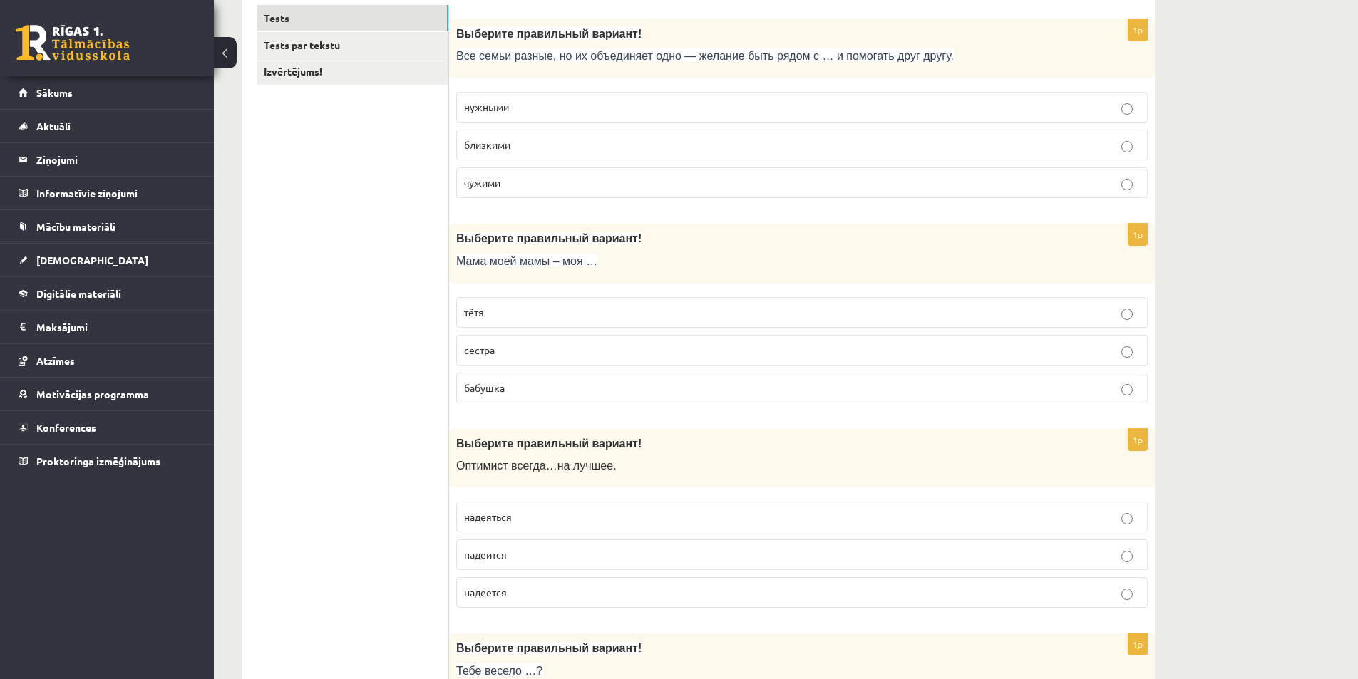
scroll to position [285, 0]
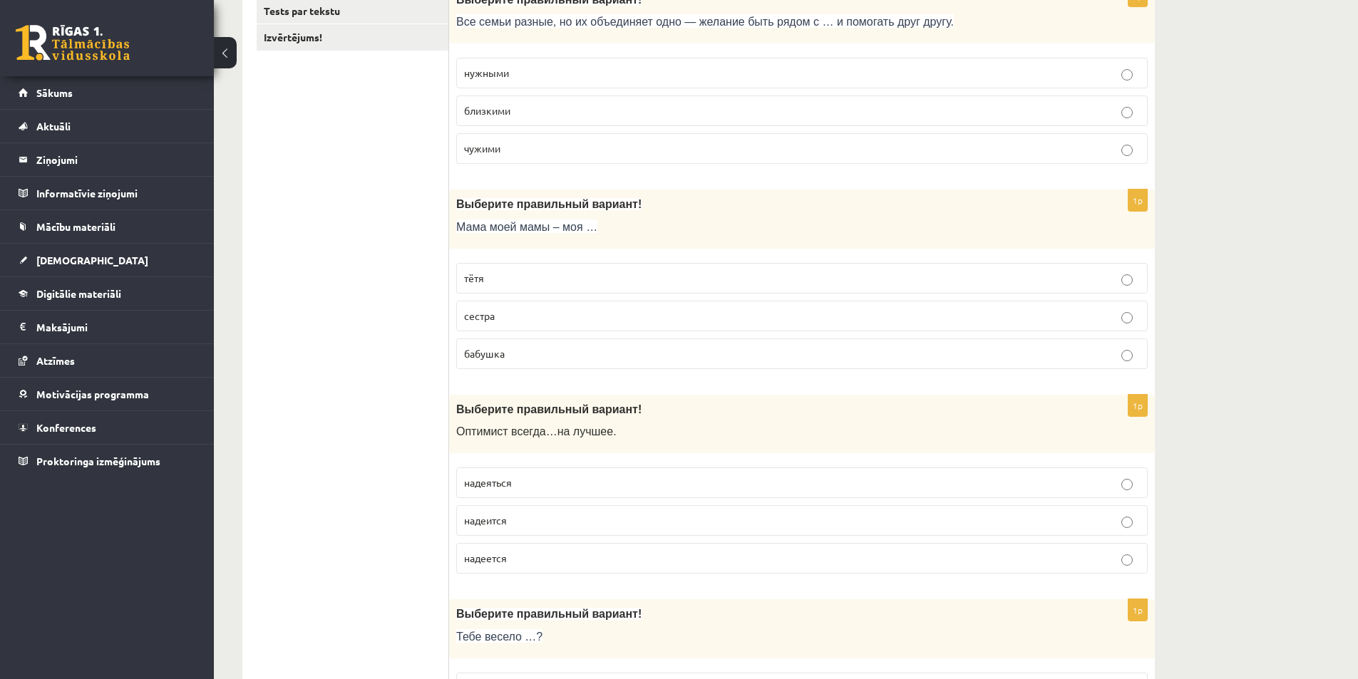
click at [505, 351] on span "бабушка" at bounding box center [484, 353] width 41 height 13
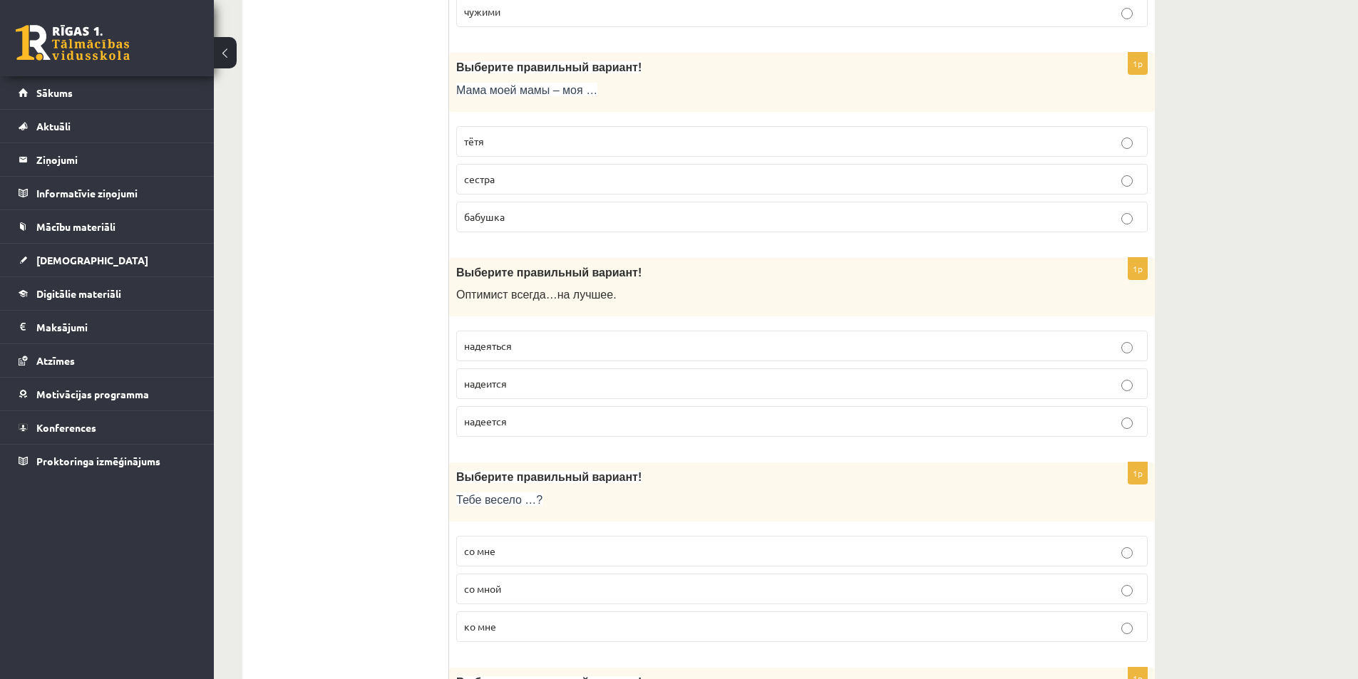
scroll to position [570, 0]
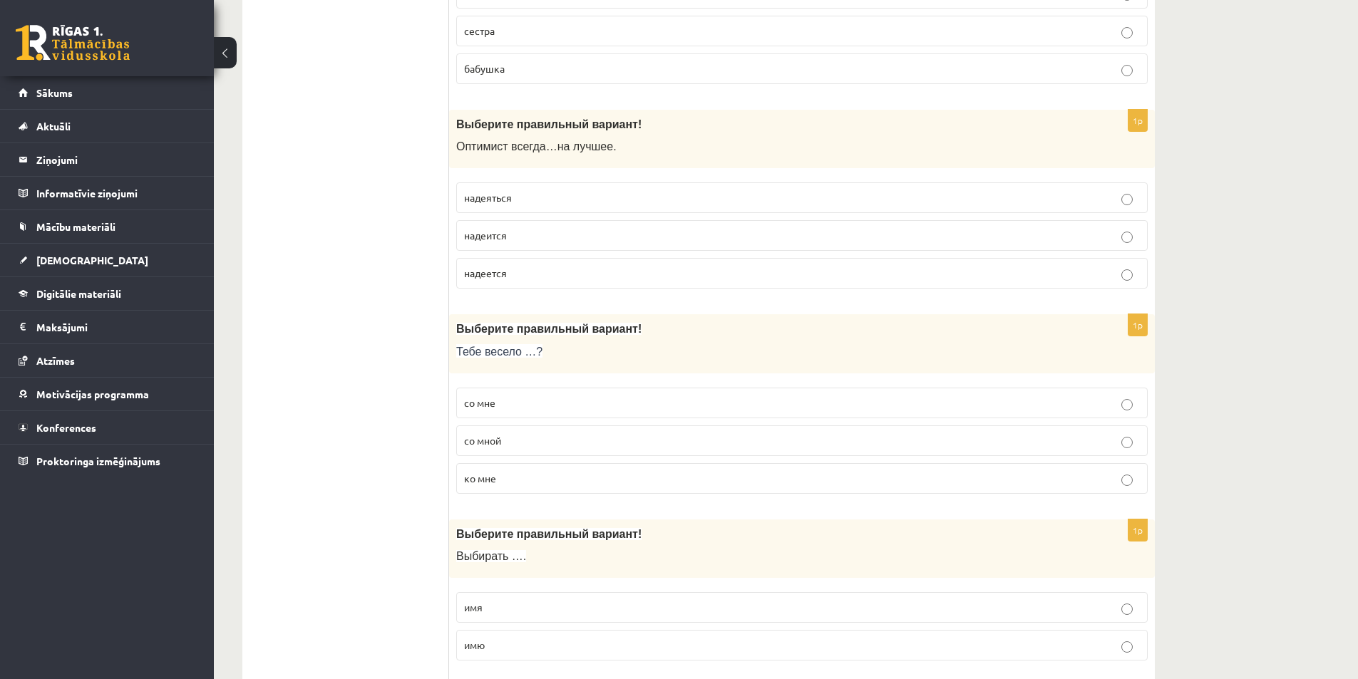
click at [526, 273] on p "надеется" at bounding box center [802, 273] width 676 height 15
click at [650, 432] on label "со мной" at bounding box center [802, 441] width 692 height 31
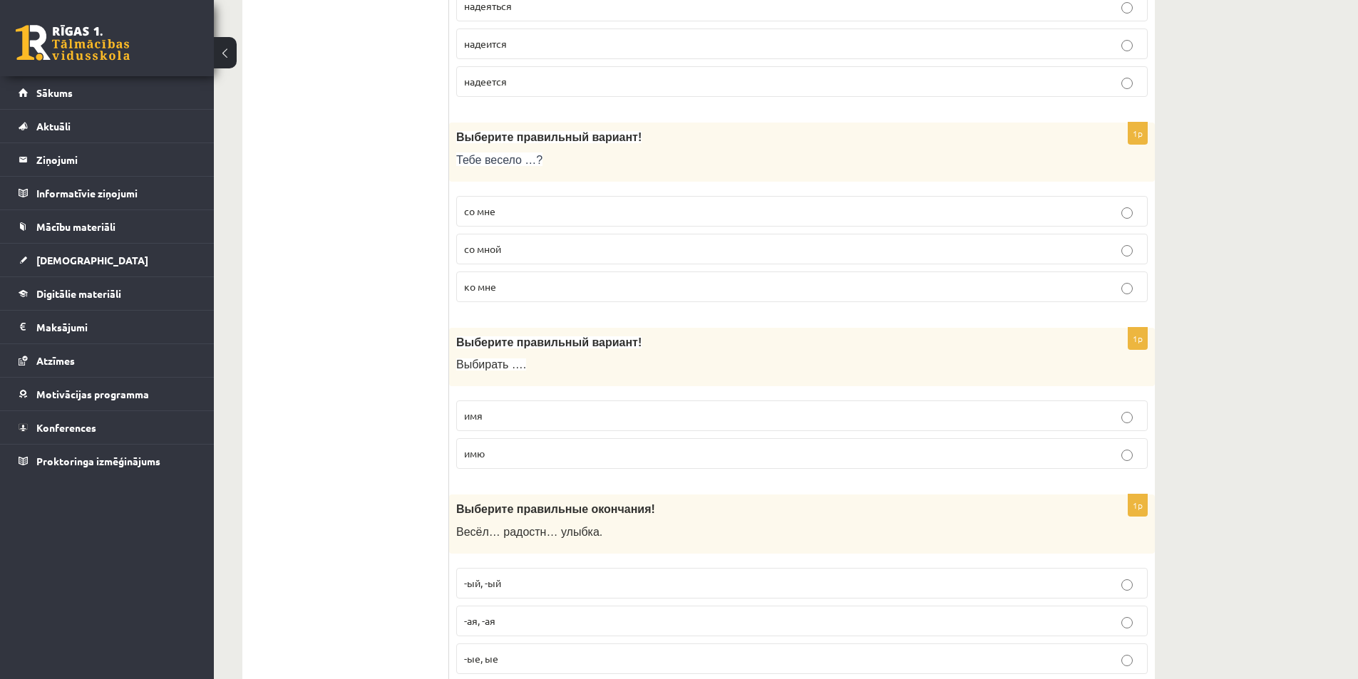
scroll to position [784, 0]
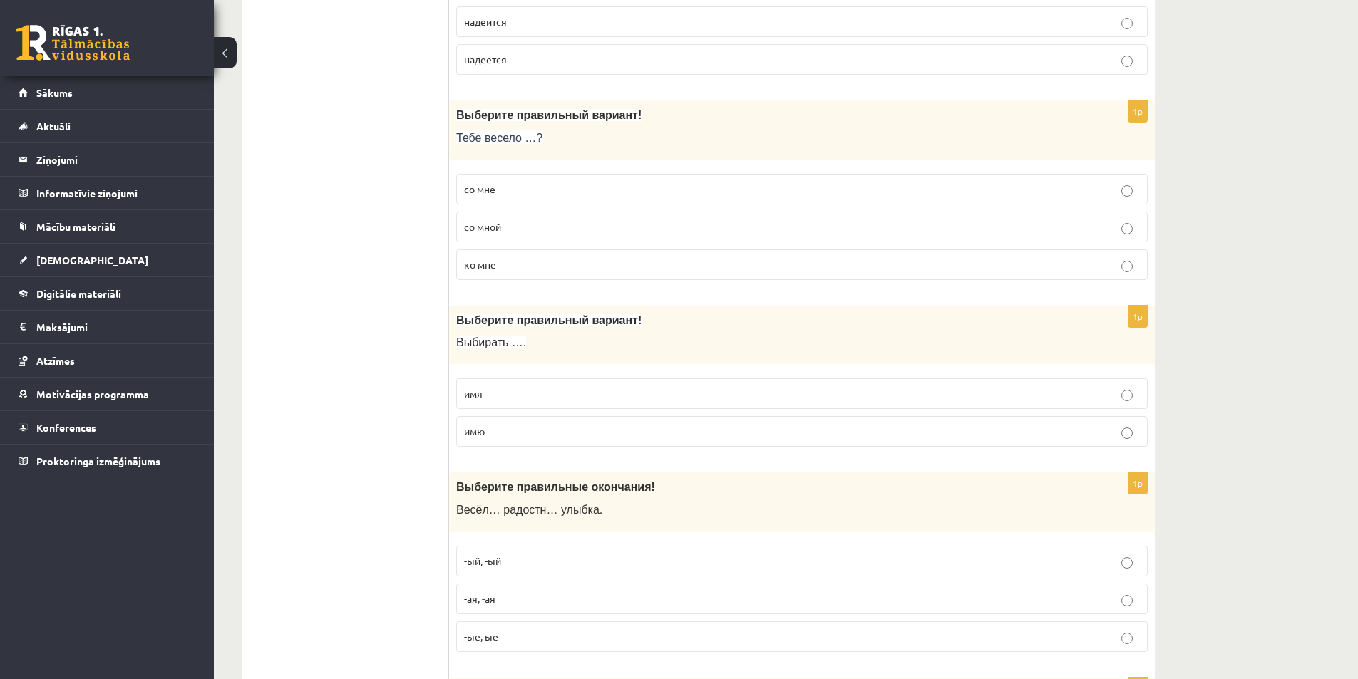
click at [530, 399] on p "имя" at bounding box center [802, 393] width 676 height 15
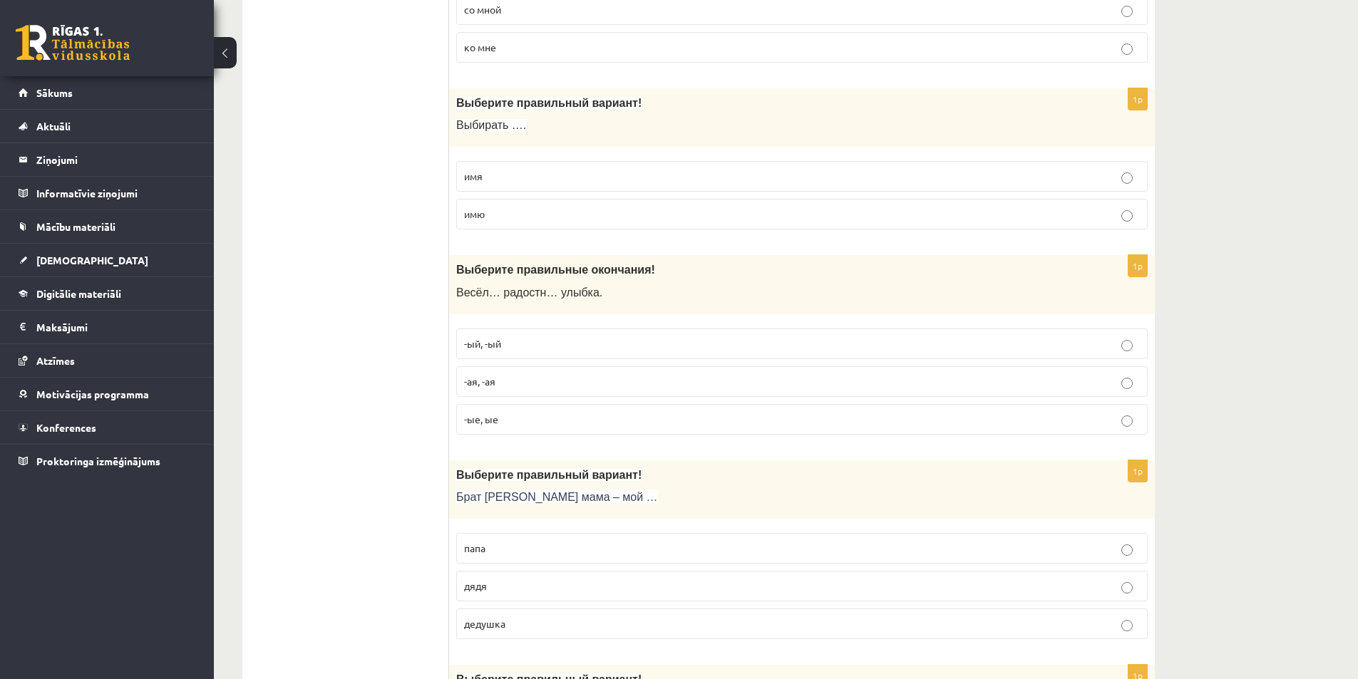
scroll to position [998, 0]
click at [505, 385] on p "-ая, -ая" at bounding box center [802, 385] width 676 height 15
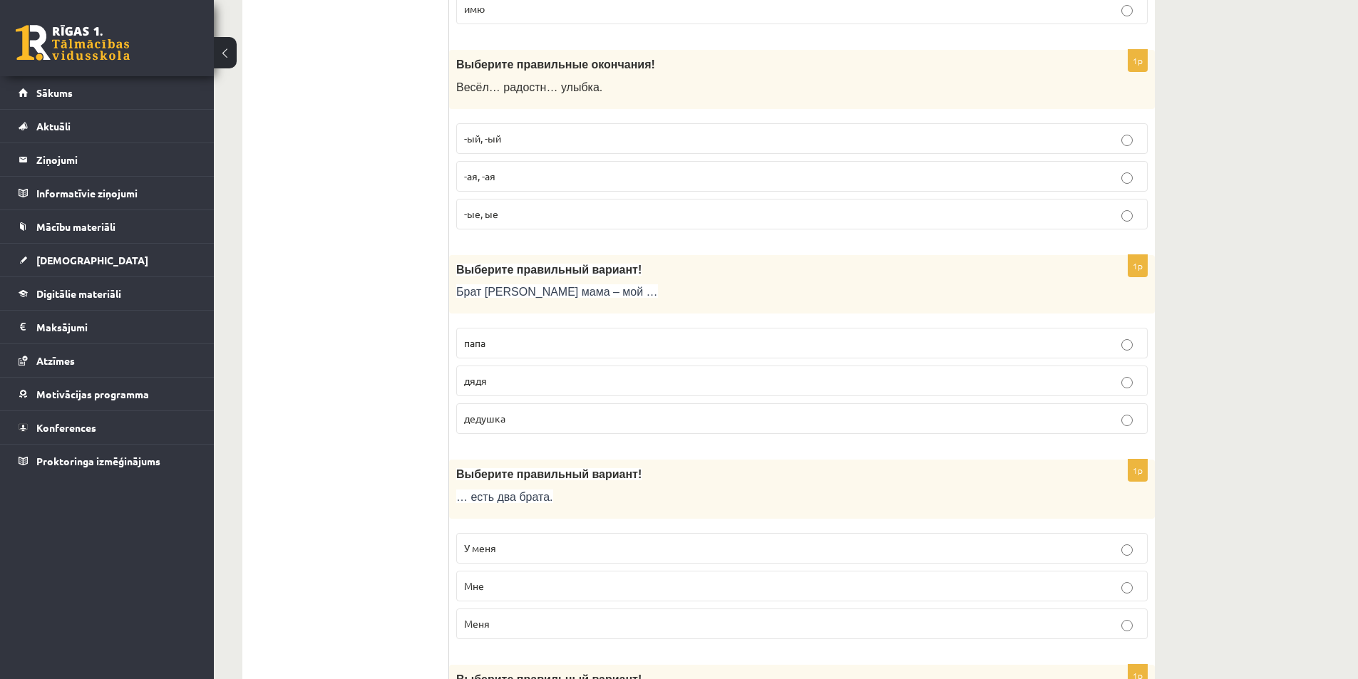
scroll to position [1212, 0]
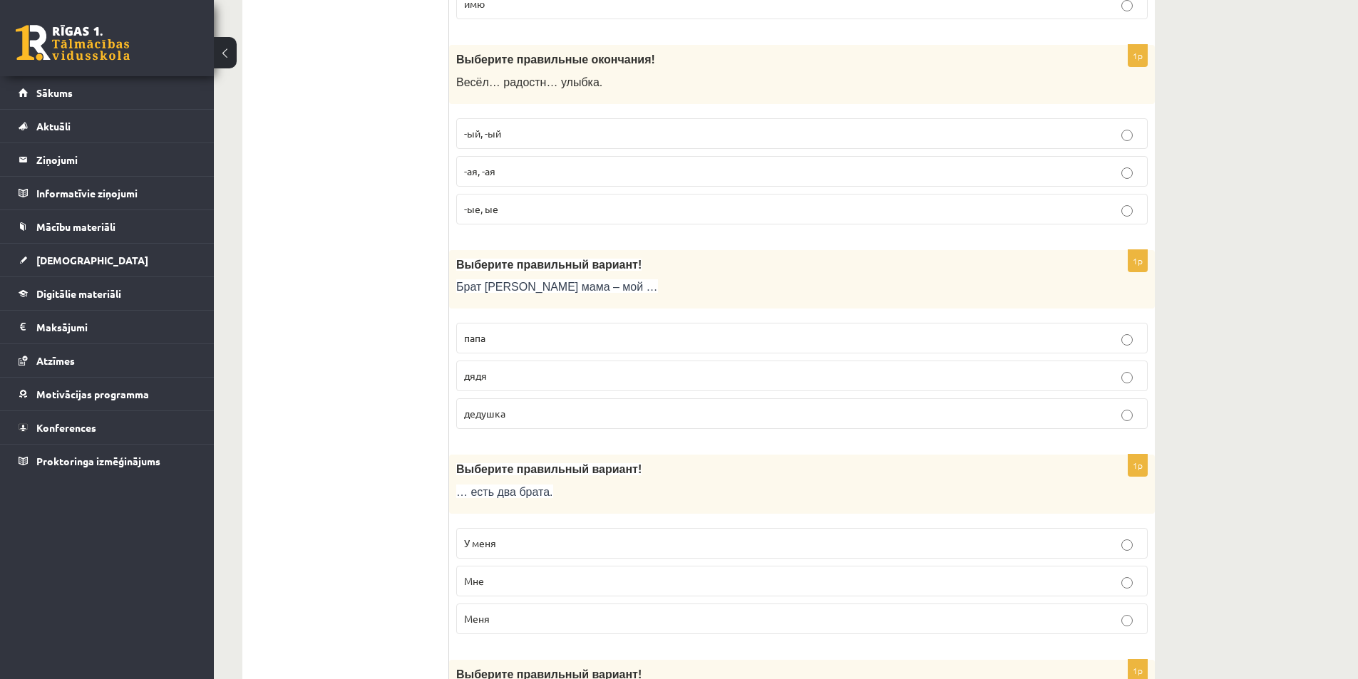
click at [511, 371] on p "дядя" at bounding box center [802, 376] width 676 height 15
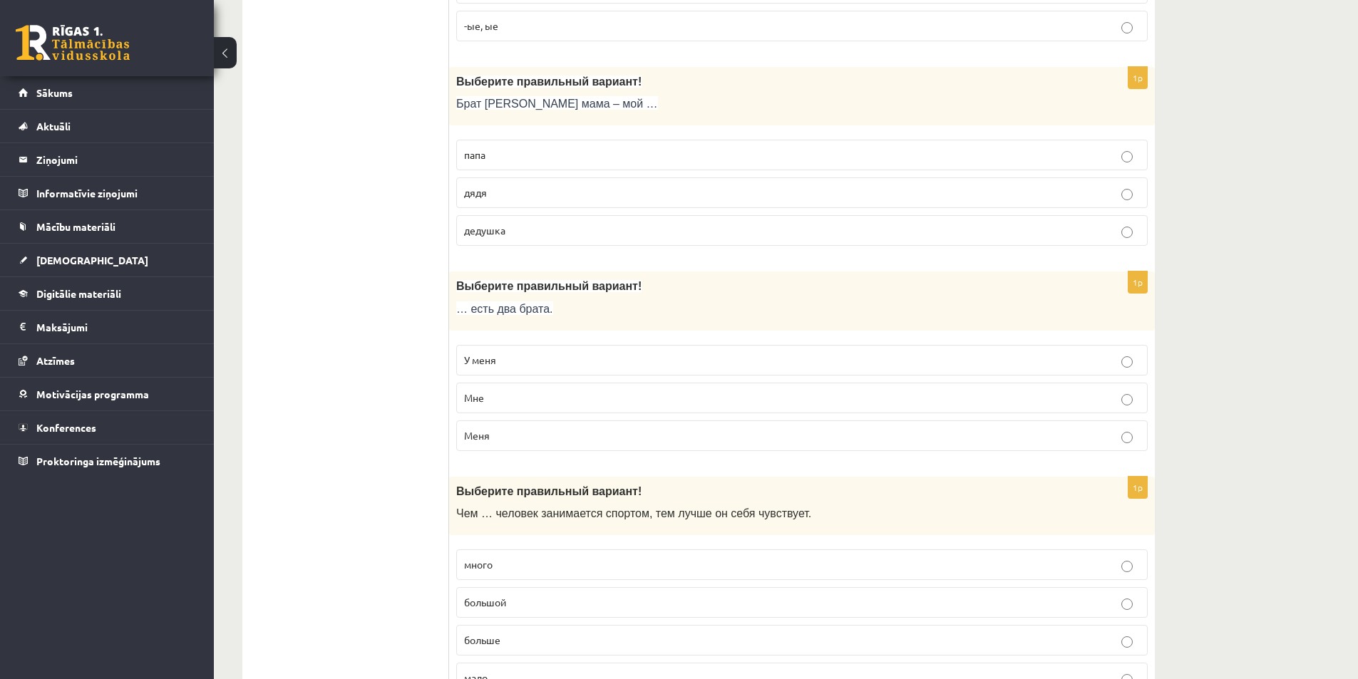
scroll to position [1426, 0]
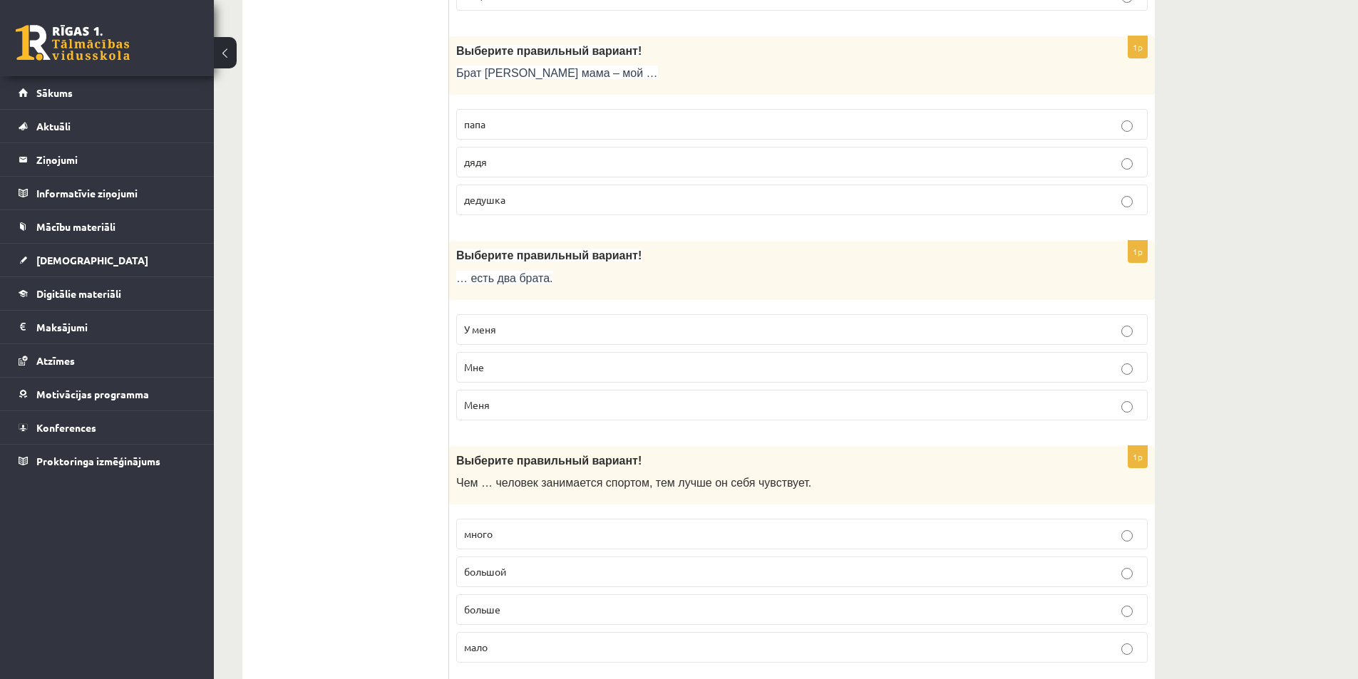
click at [512, 329] on p "У меня" at bounding box center [802, 329] width 676 height 15
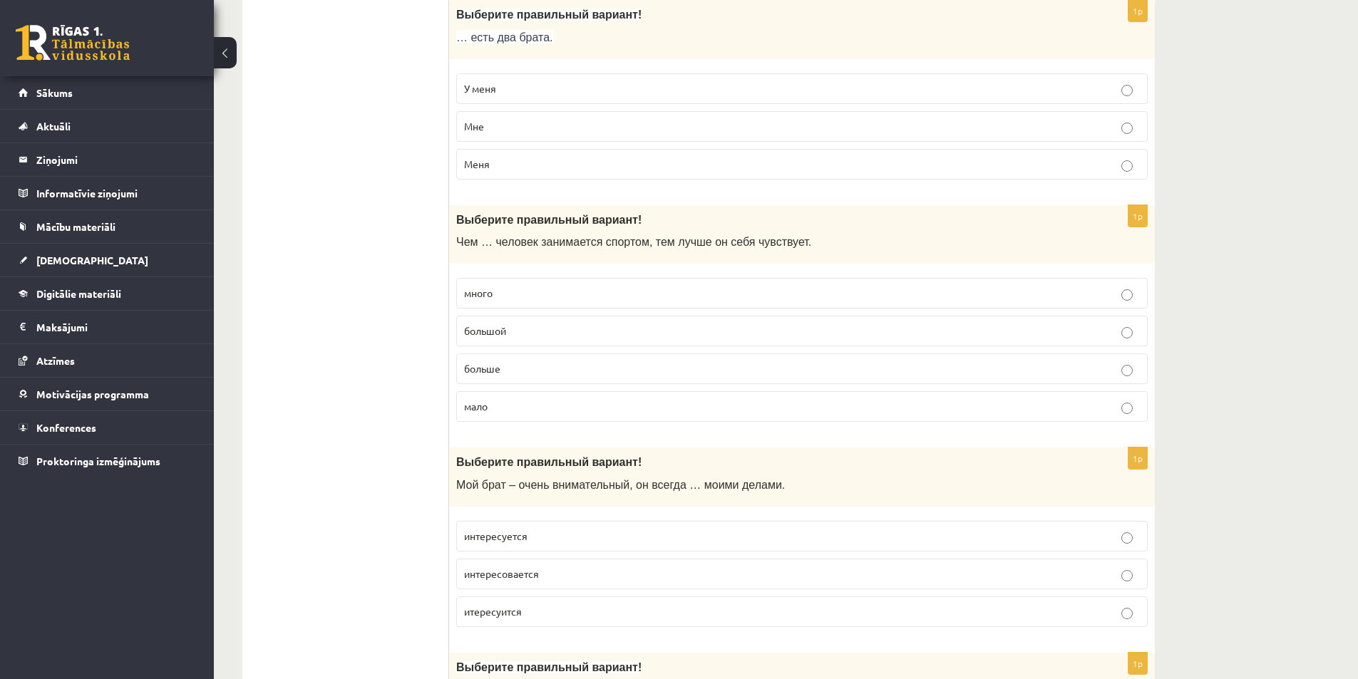
scroll to position [1711, 0]
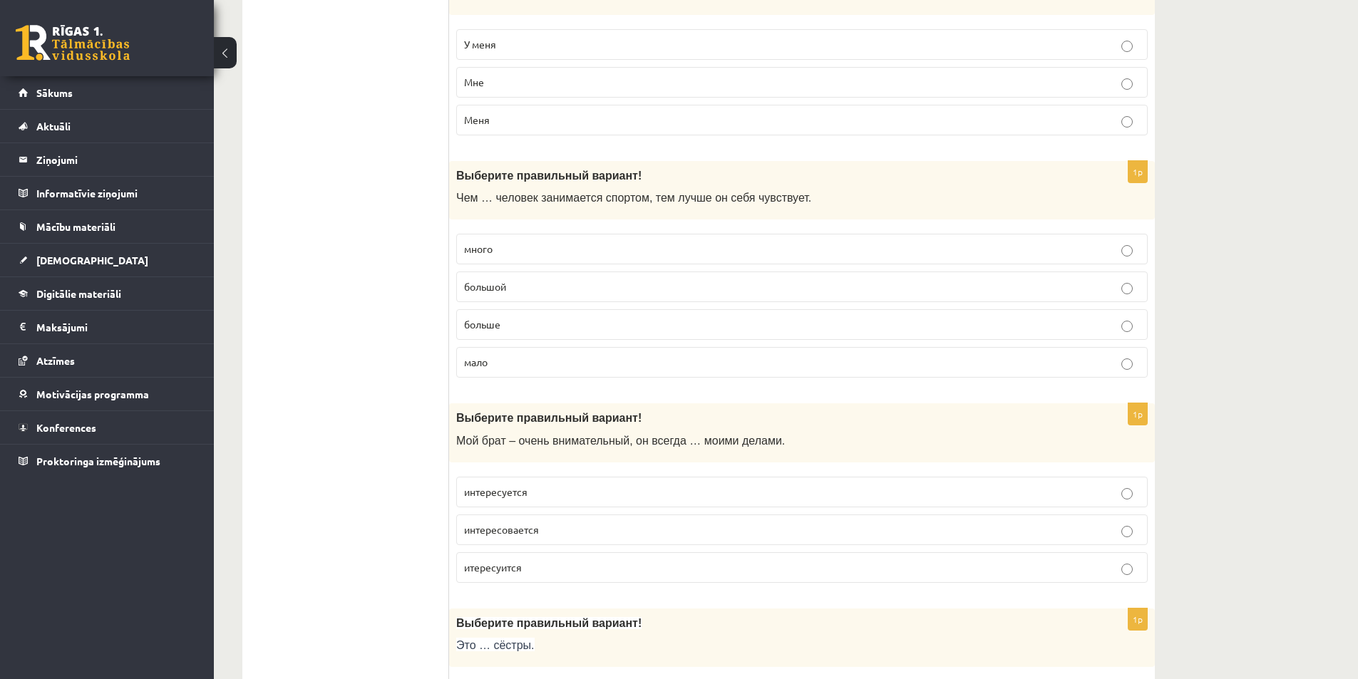
click at [582, 329] on p "больше" at bounding box center [802, 324] width 676 height 15
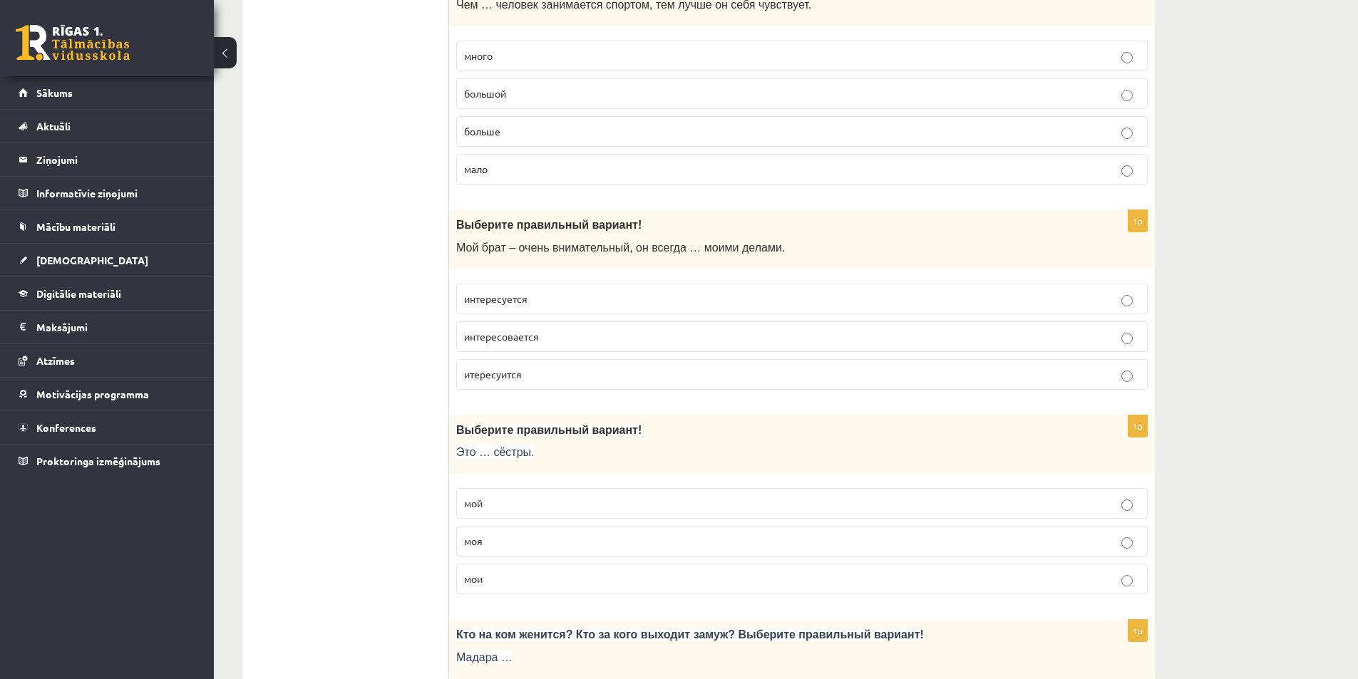
scroll to position [1925, 0]
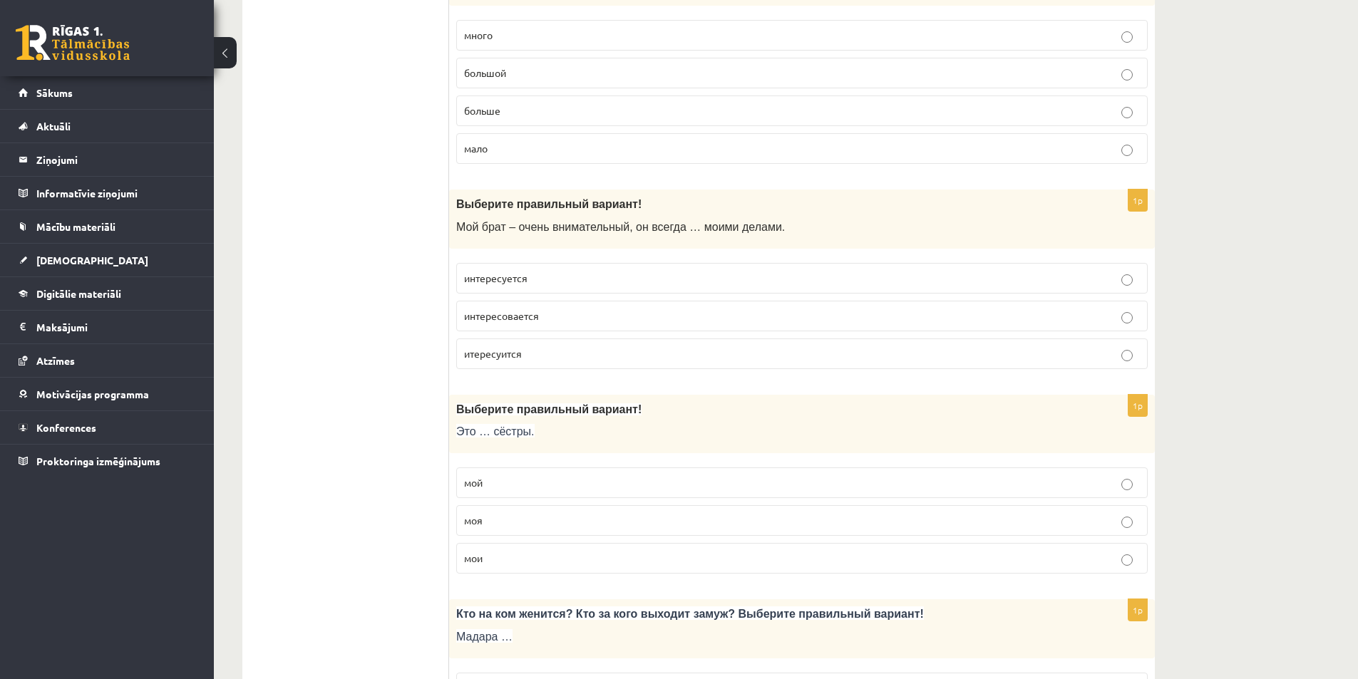
click at [525, 275] on span "интересуется" at bounding box center [495, 278] width 63 height 13
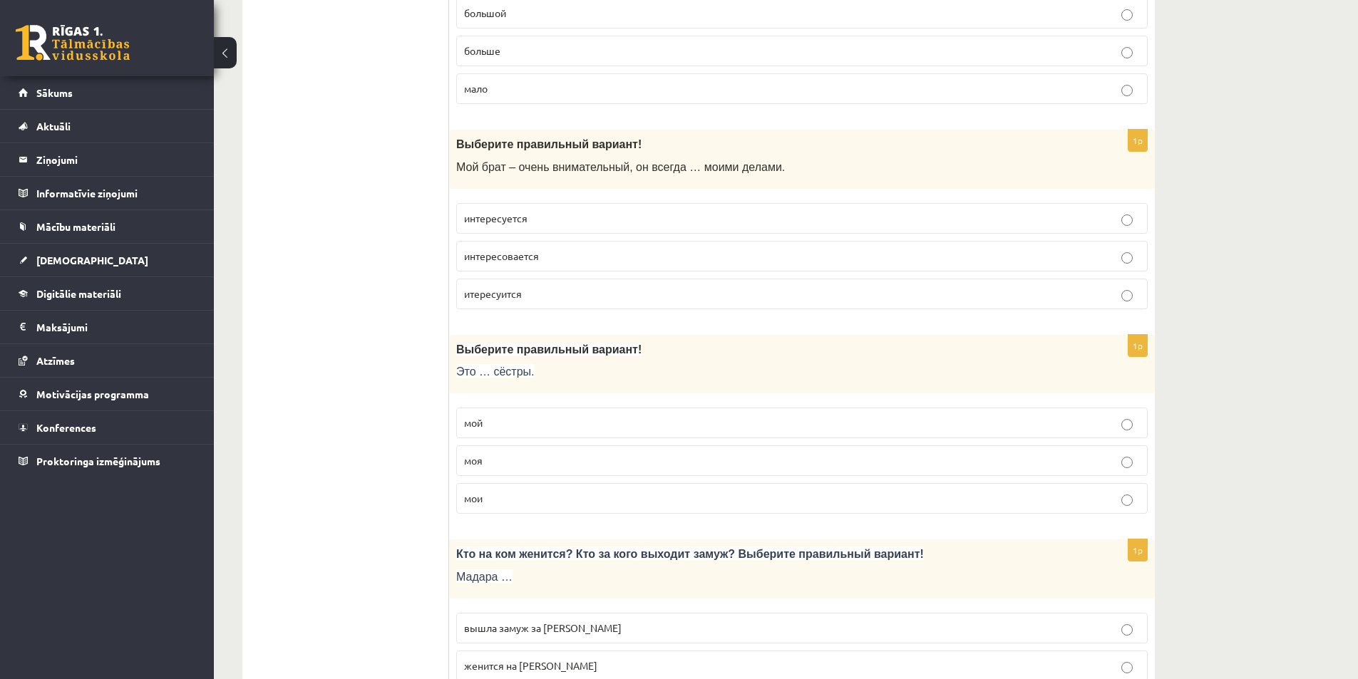
scroll to position [2067, 0]
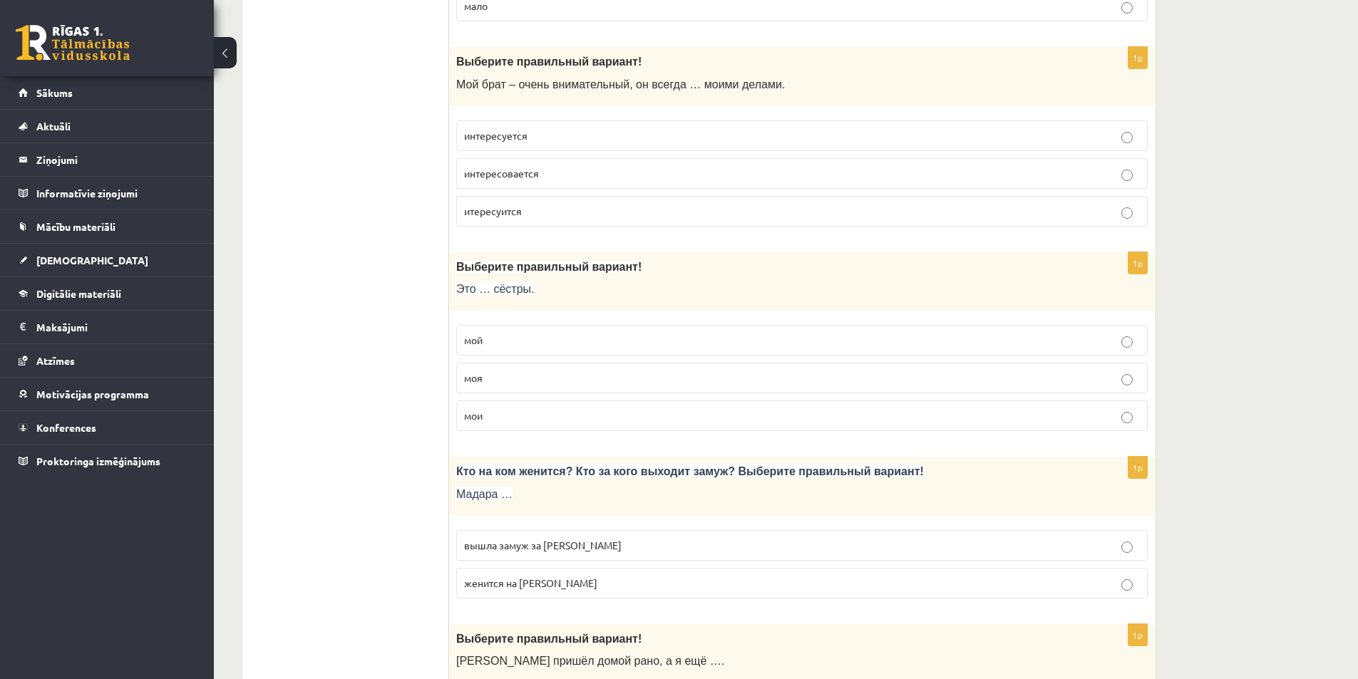
click at [516, 406] on label "мои" at bounding box center [802, 416] width 692 height 31
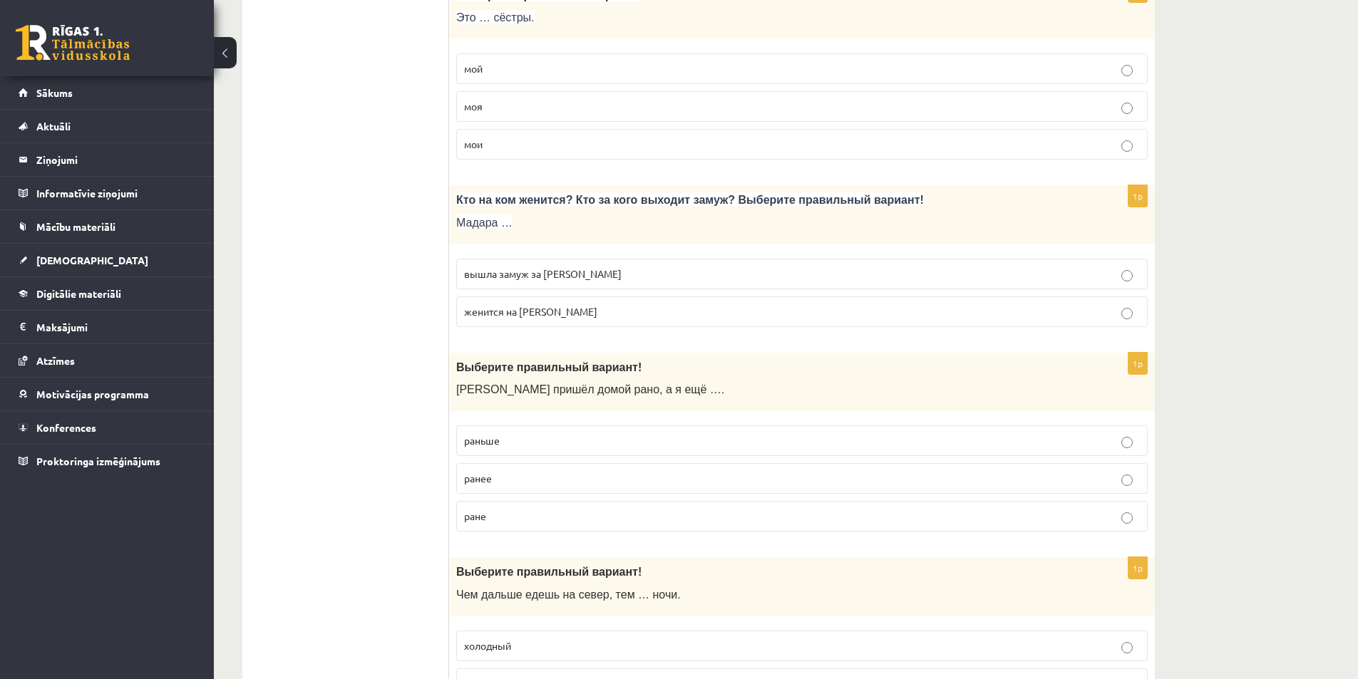
scroll to position [2353, 0]
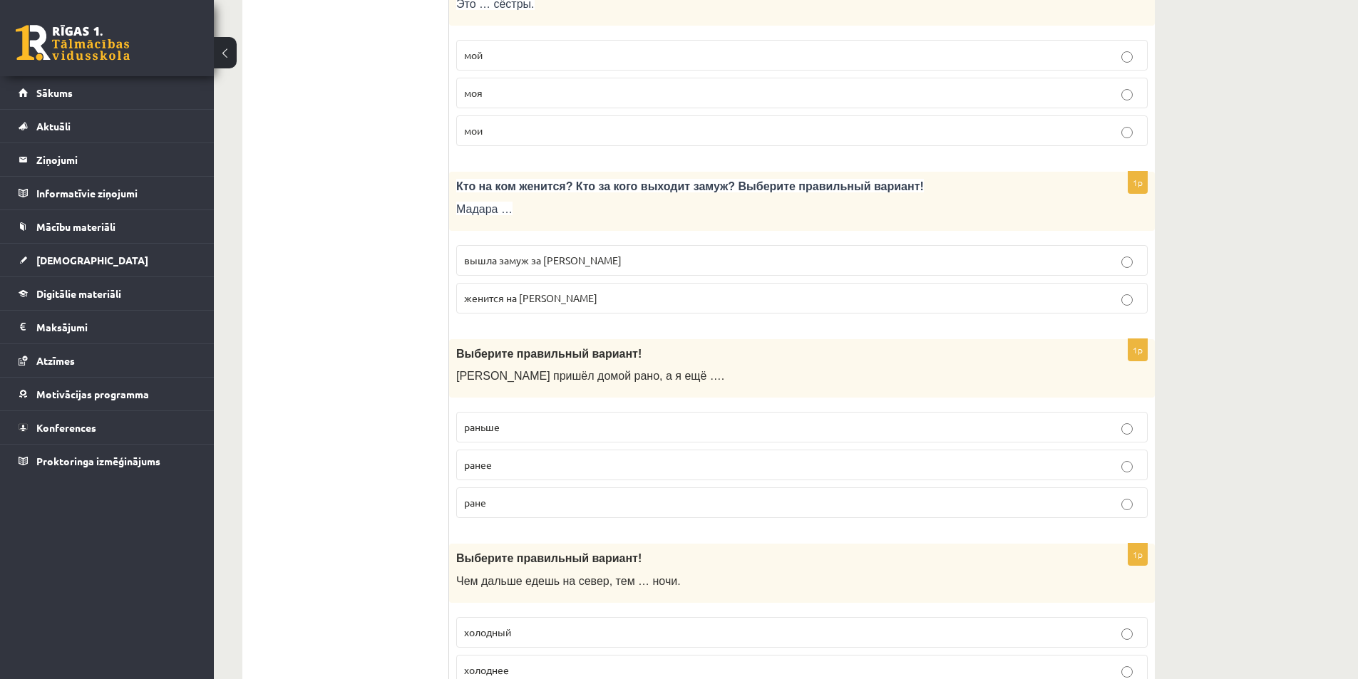
click at [649, 269] on label "вышла замуж за Марка" at bounding box center [802, 260] width 692 height 31
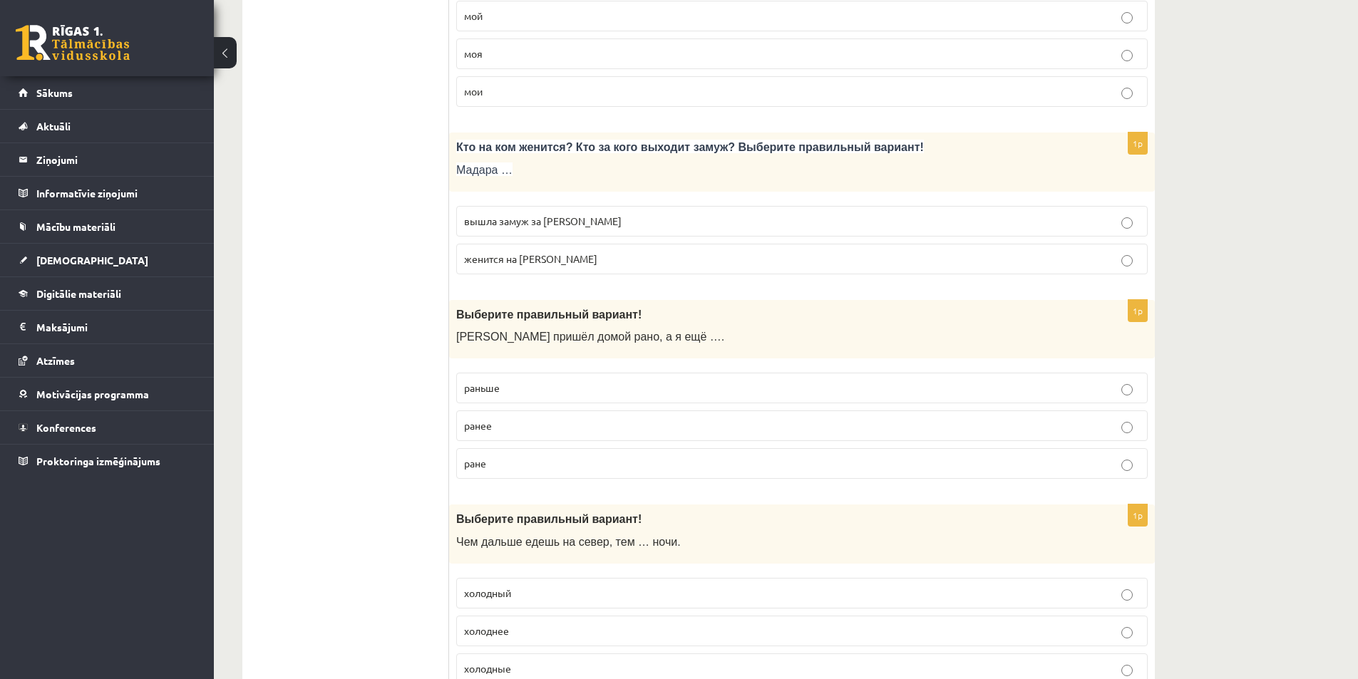
scroll to position [2424, 0]
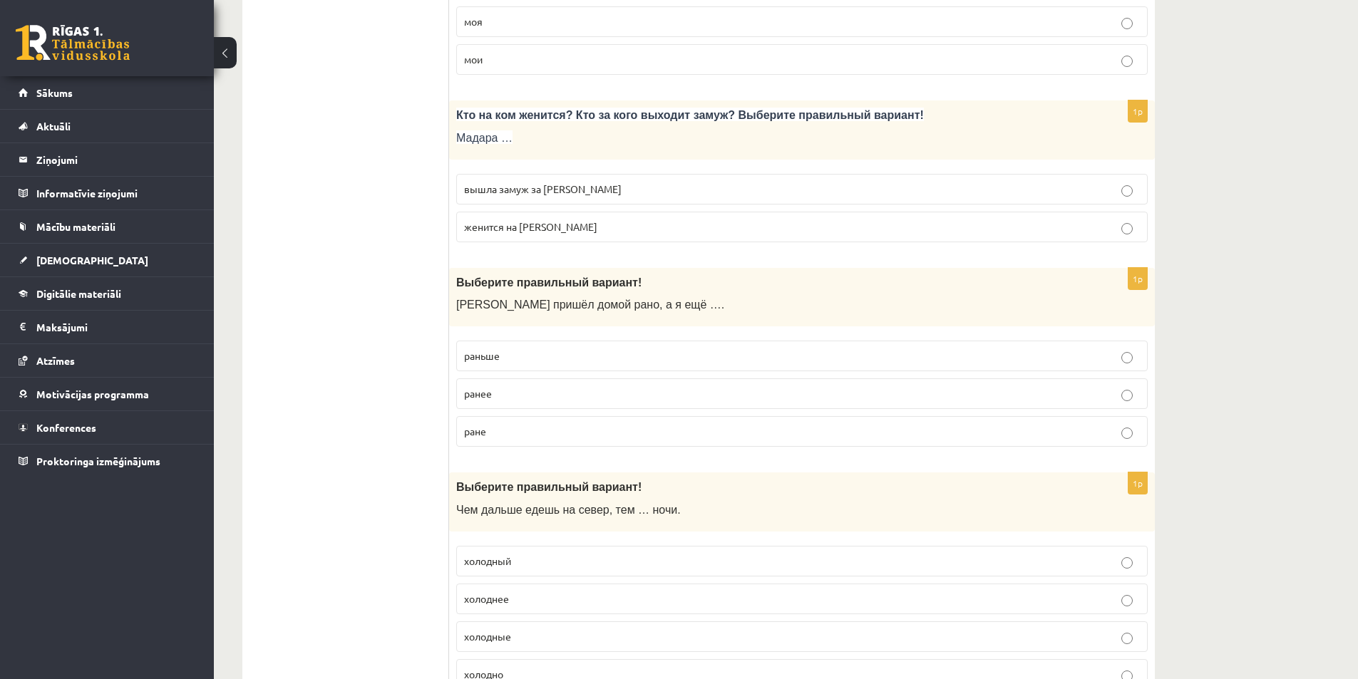
click at [494, 353] on span "раньше" at bounding box center [482, 355] width 36 height 13
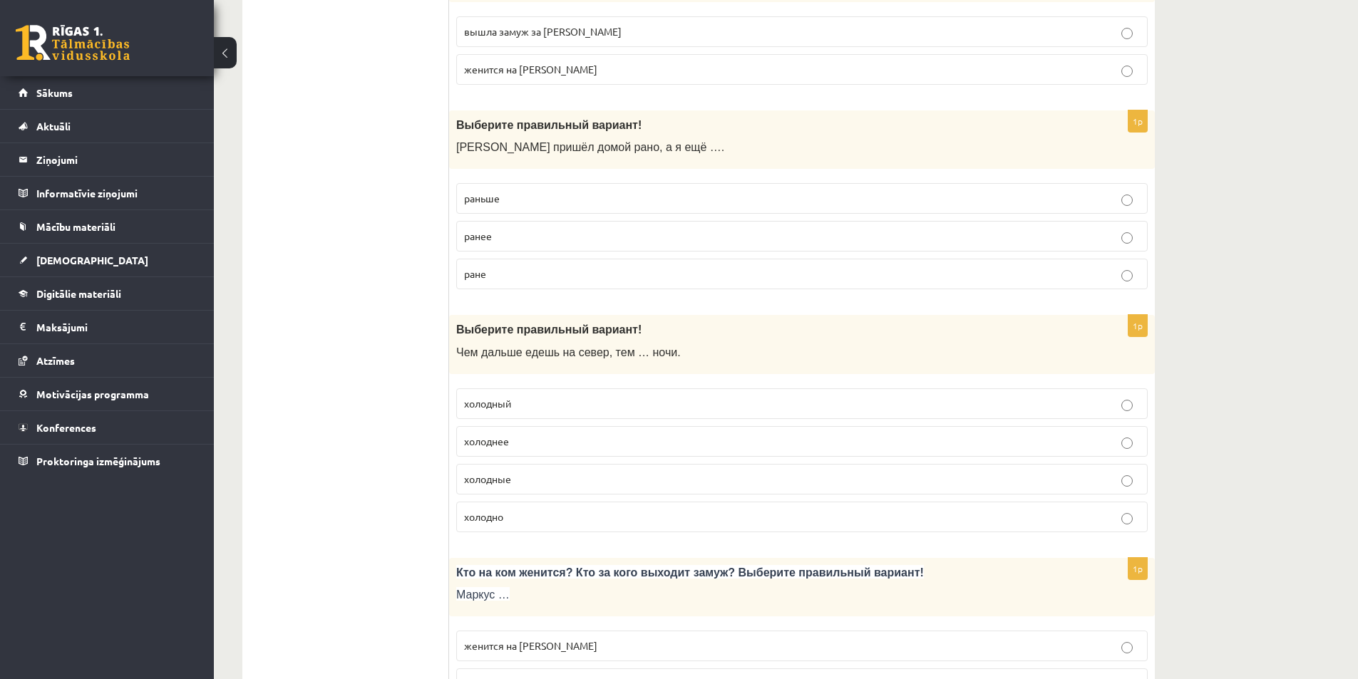
scroll to position [2638, 0]
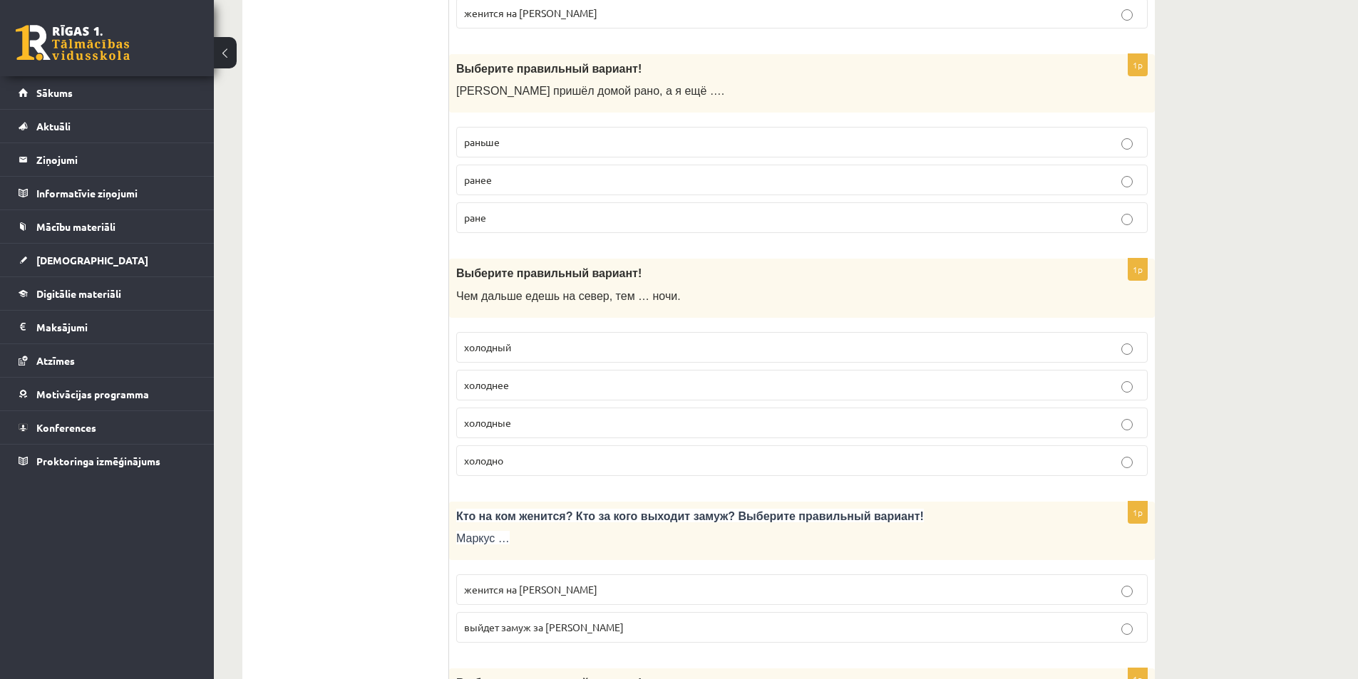
click at [491, 386] on span "холоднее" at bounding box center [486, 385] width 45 height 13
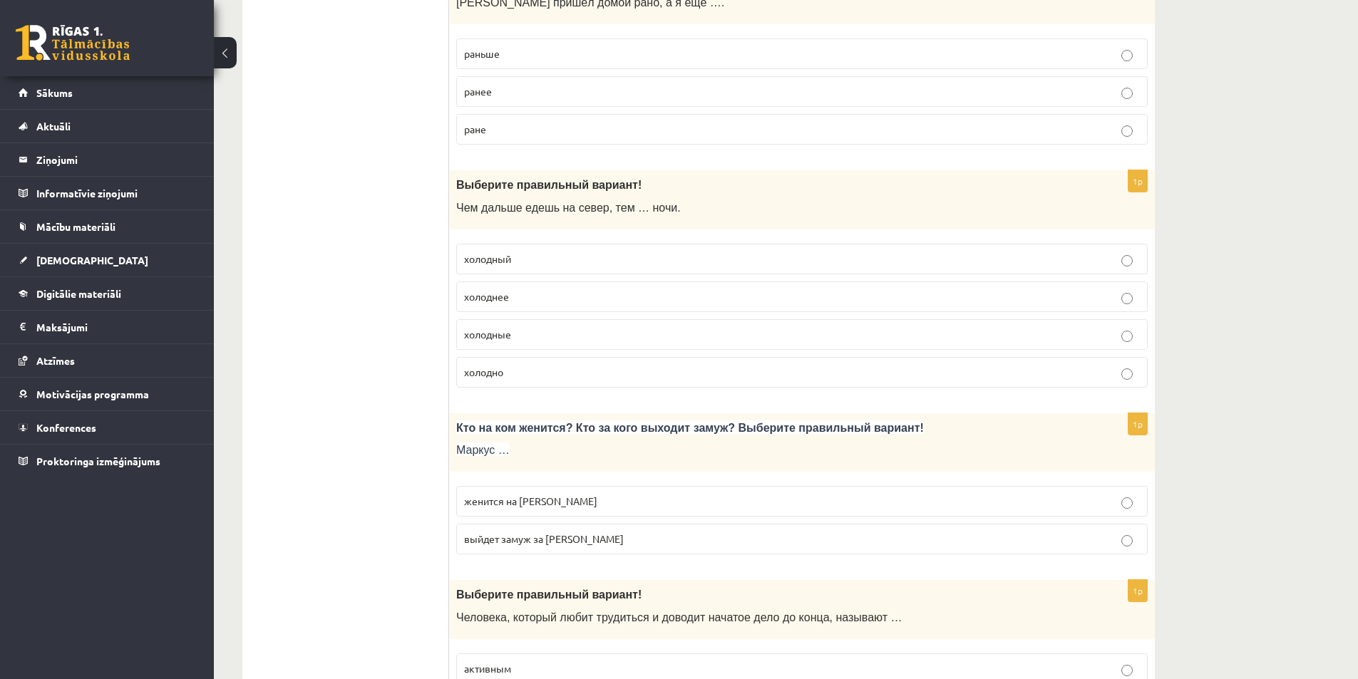
scroll to position [2852, 0]
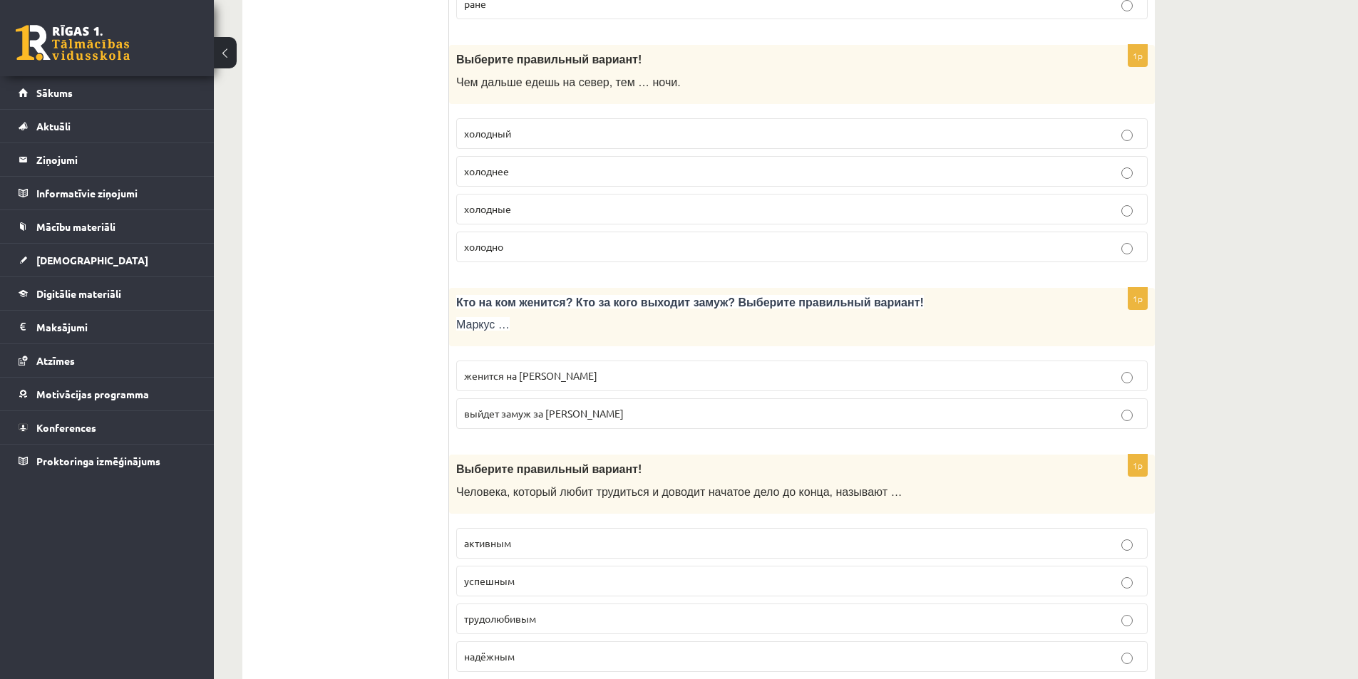
click at [544, 374] on span "женится на Агнии" at bounding box center [530, 375] width 133 height 13
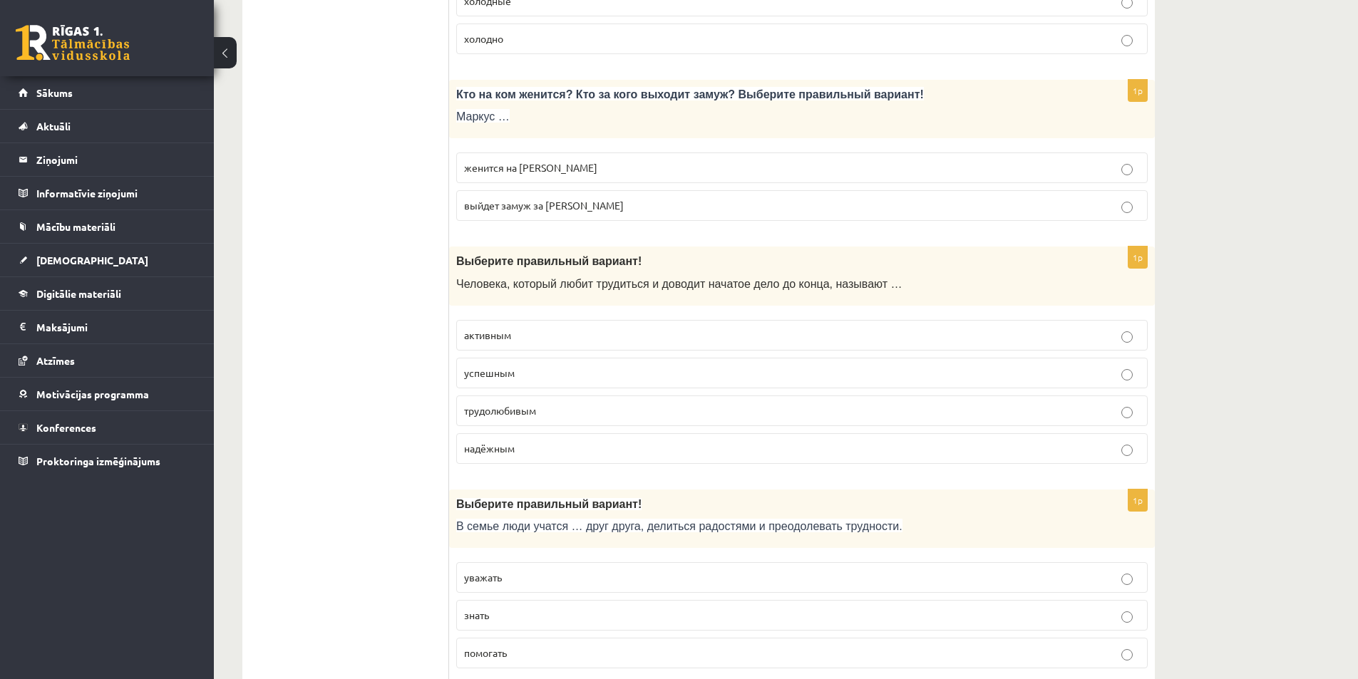
scroll to position [3065, 0]
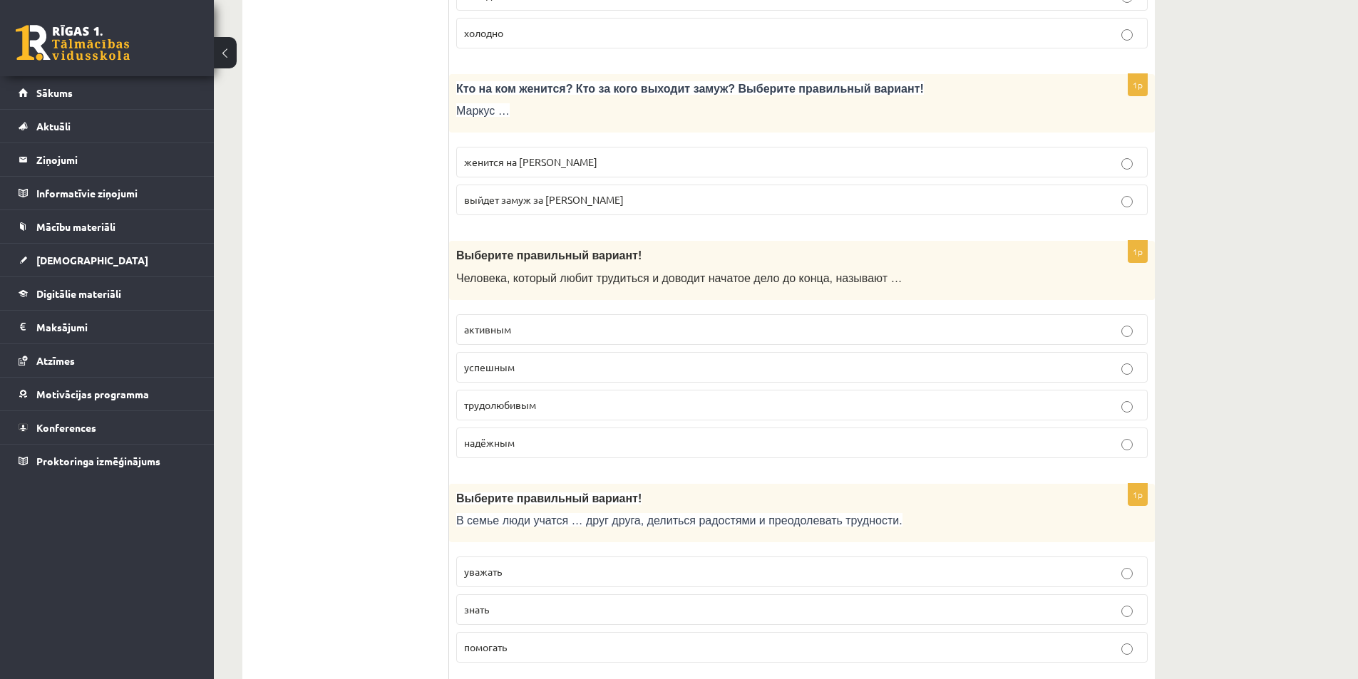
click at [530, 366] on p "успешным" at bounding box center [802, 367] width 676 height 15
drag, startPoint x: 1196, startPoint y: 458, endPoint x: 761, endPoint y: 403, distance: 438.3
click at [761, 403] on p "трудолюбивым" at bounding box center [802, 405] width 676 height 15
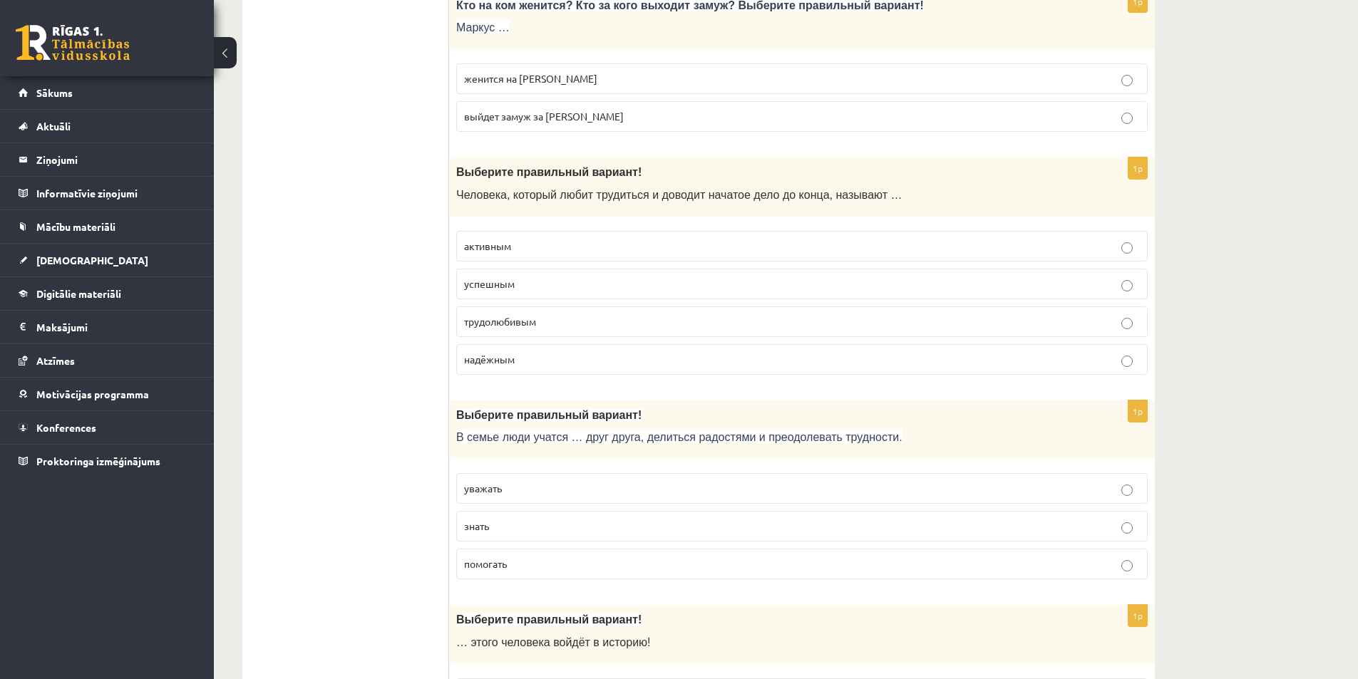
scroll to position [3351, 0]
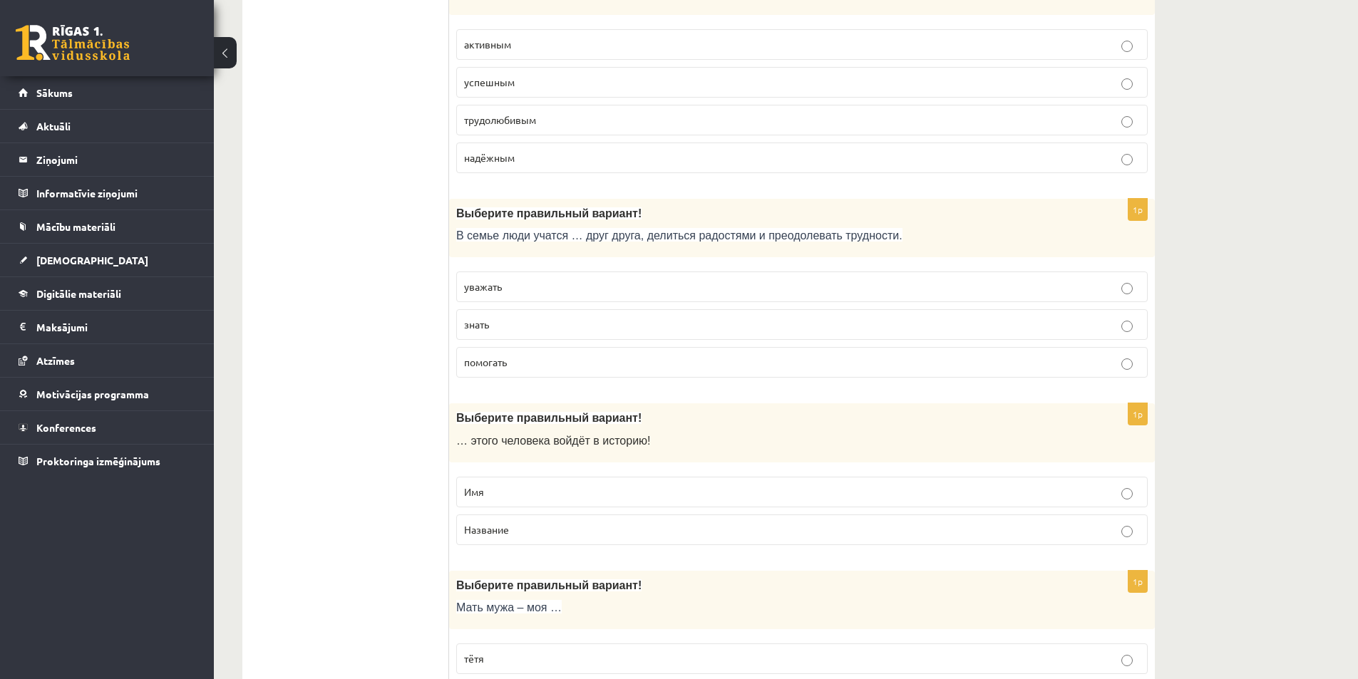
click at [519, 287] on p "уважать" at bounding box center [802, 286] width 676 height 15
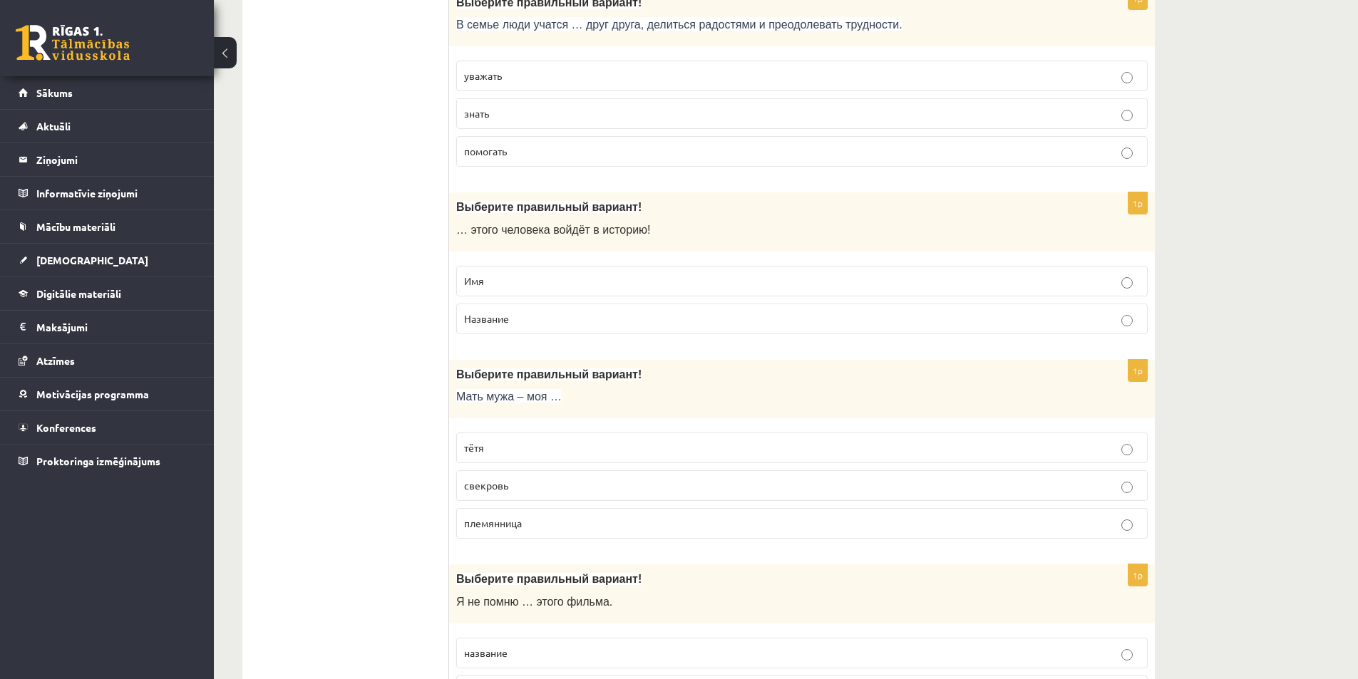
scroll to position [3564, 0]
click at [507, 274] on p "Имя" at bounding box center [802, 278] width 676 height 15
click at [500, 485] on span "свекровь" at bounding box center [486, 482] width 44 height 13
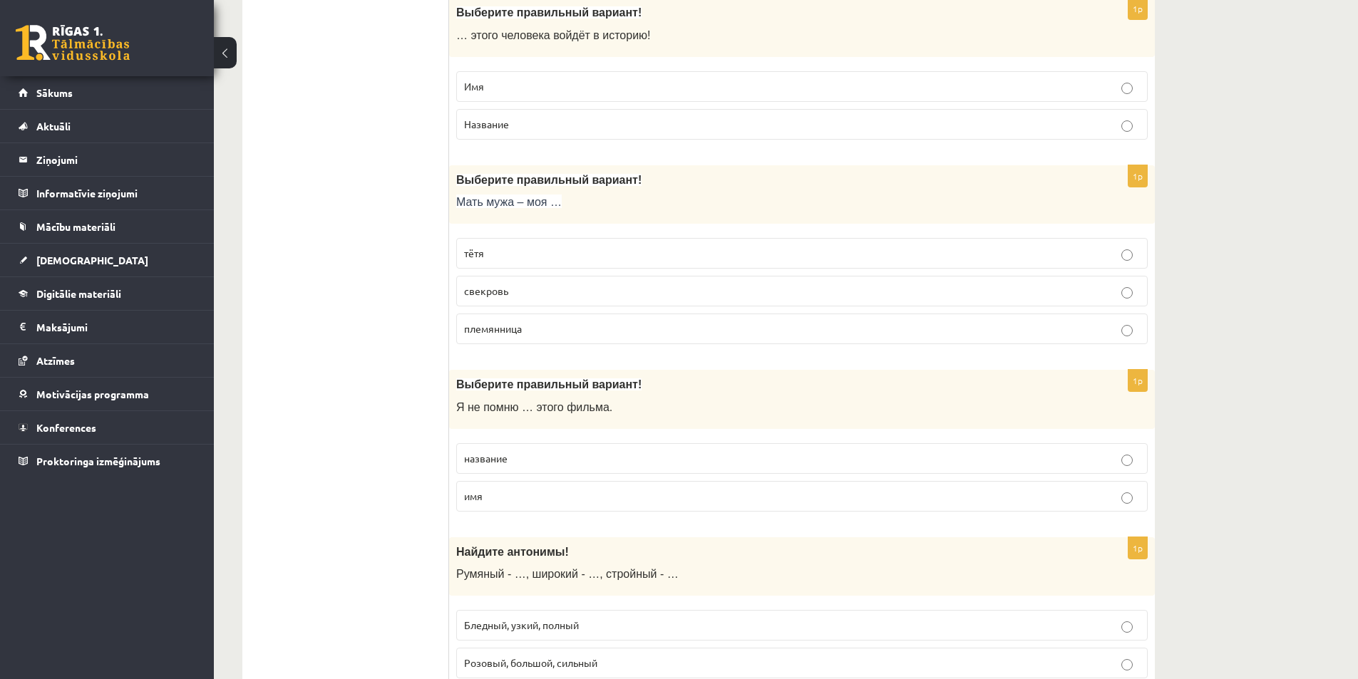
scroll to position [3778, 0]
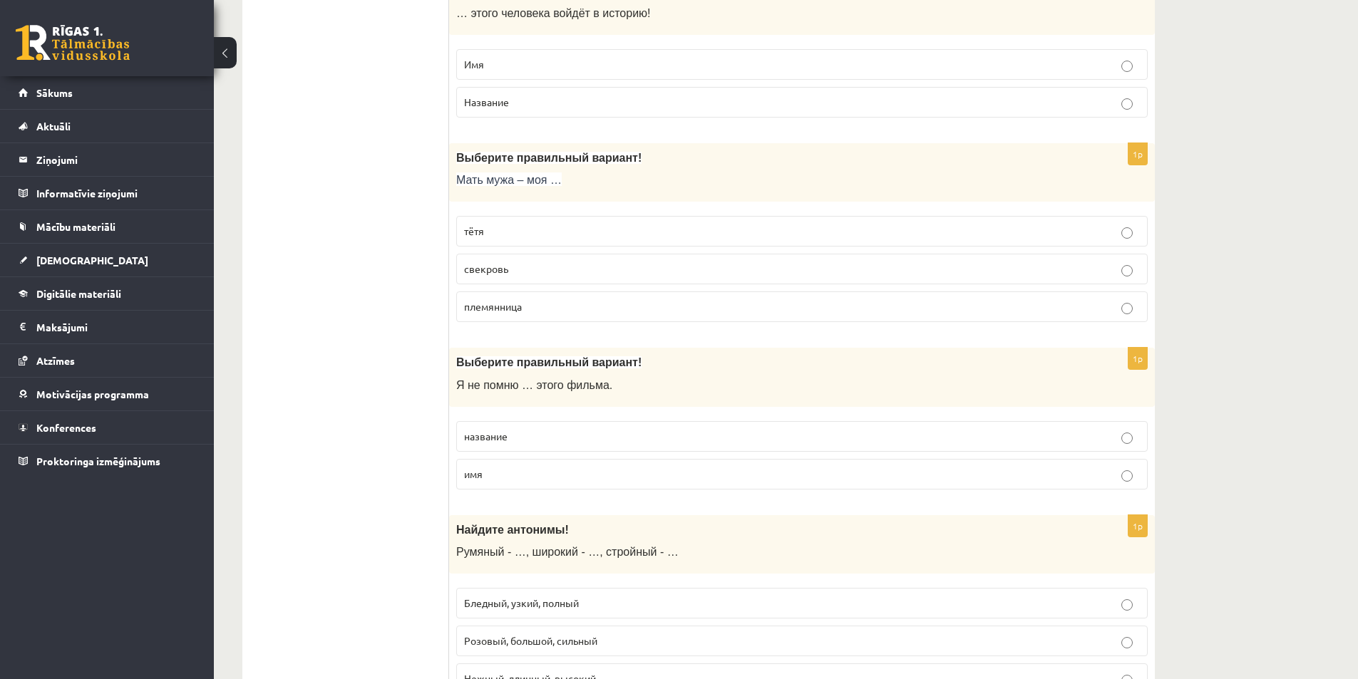
click at [563, 436] on p "название" at bounding box center [802, 436] width 676 height 15
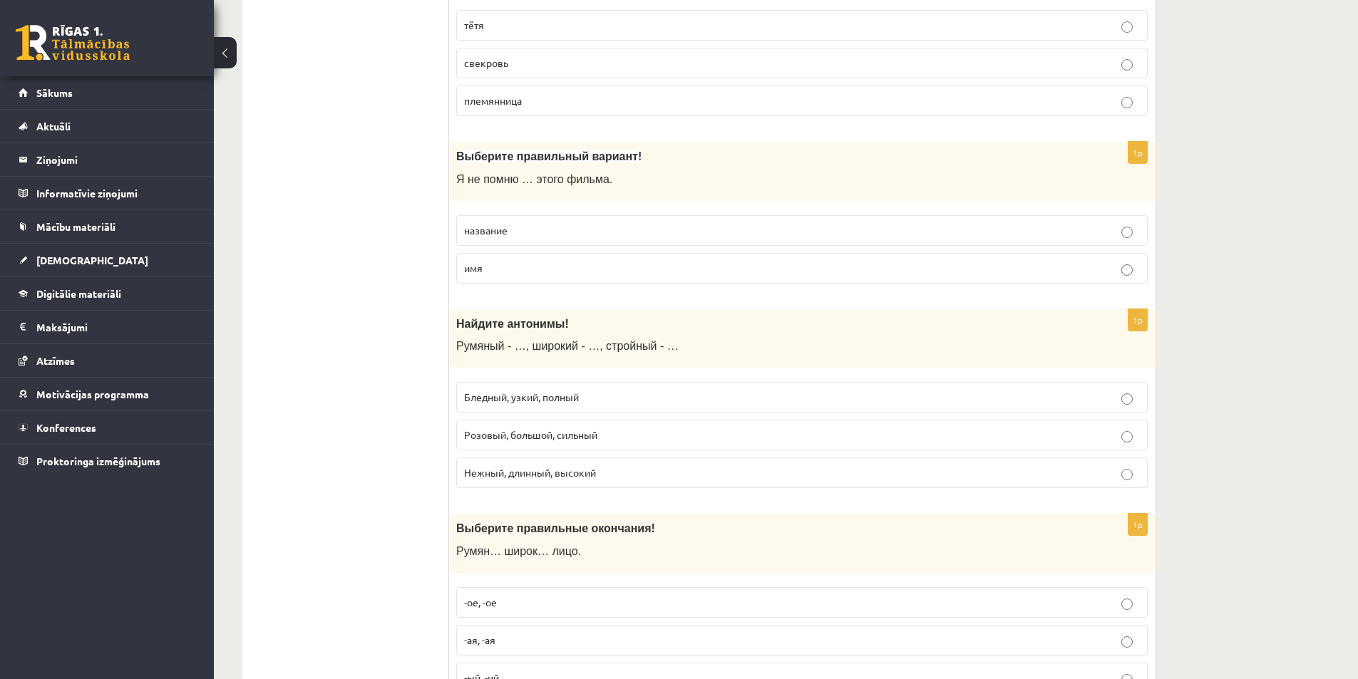
scroll to position [3992, 0]
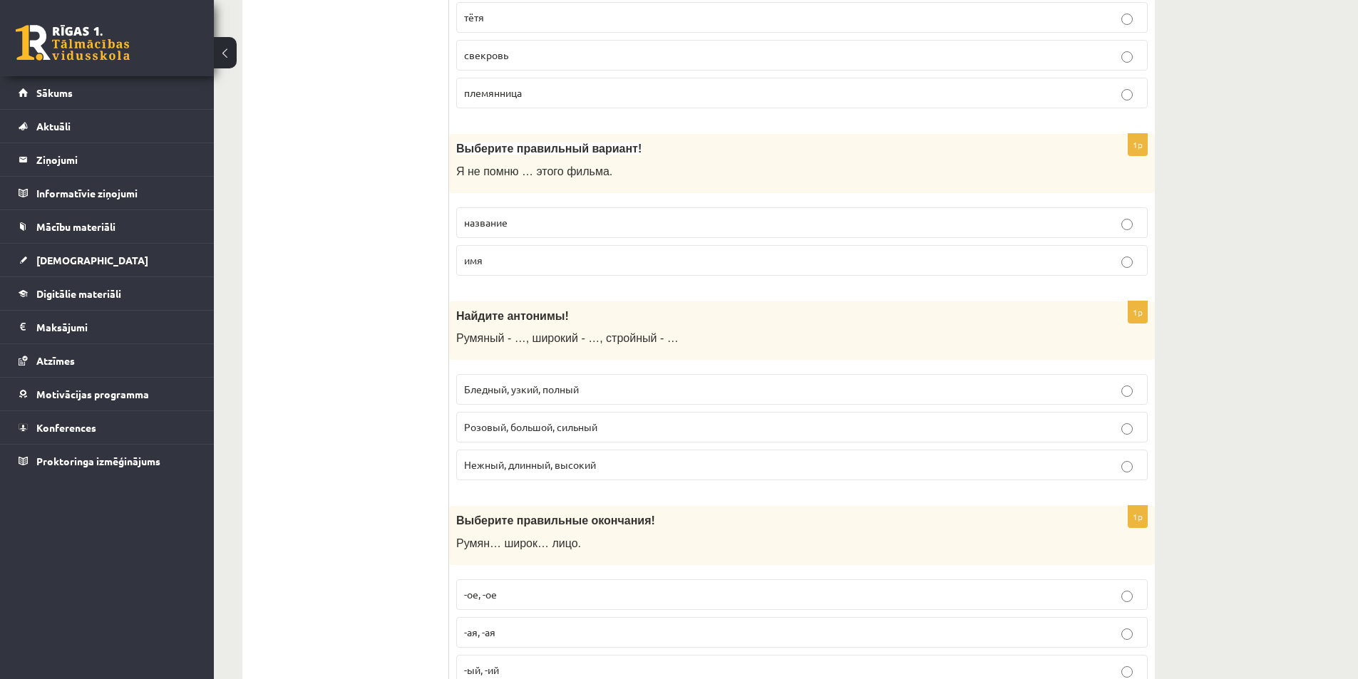
click at [521, 395] on span "Бледный, узкий, полный" at bounding box center [521, 389] width 115 height 13
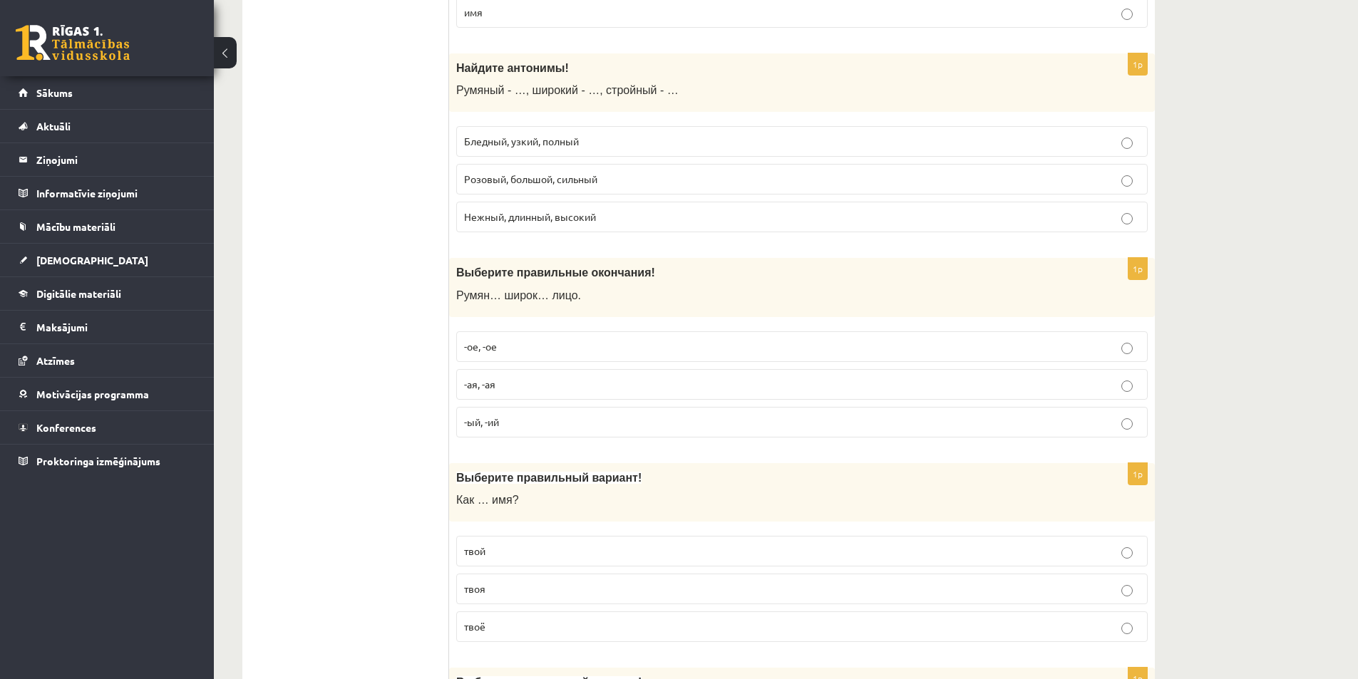
scroll to position [4277, 0]
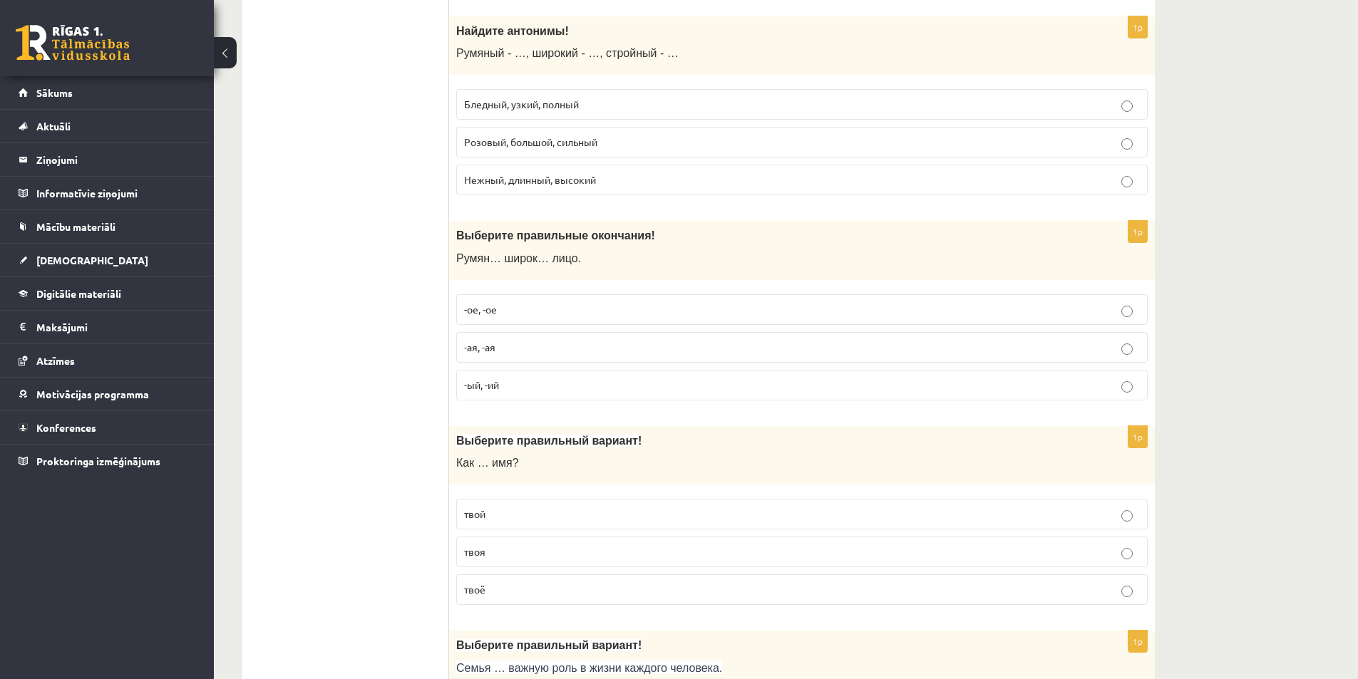
click at [505, 308] on p "-ое, -ое" at bounding box center [802, 309] width 676 height 15
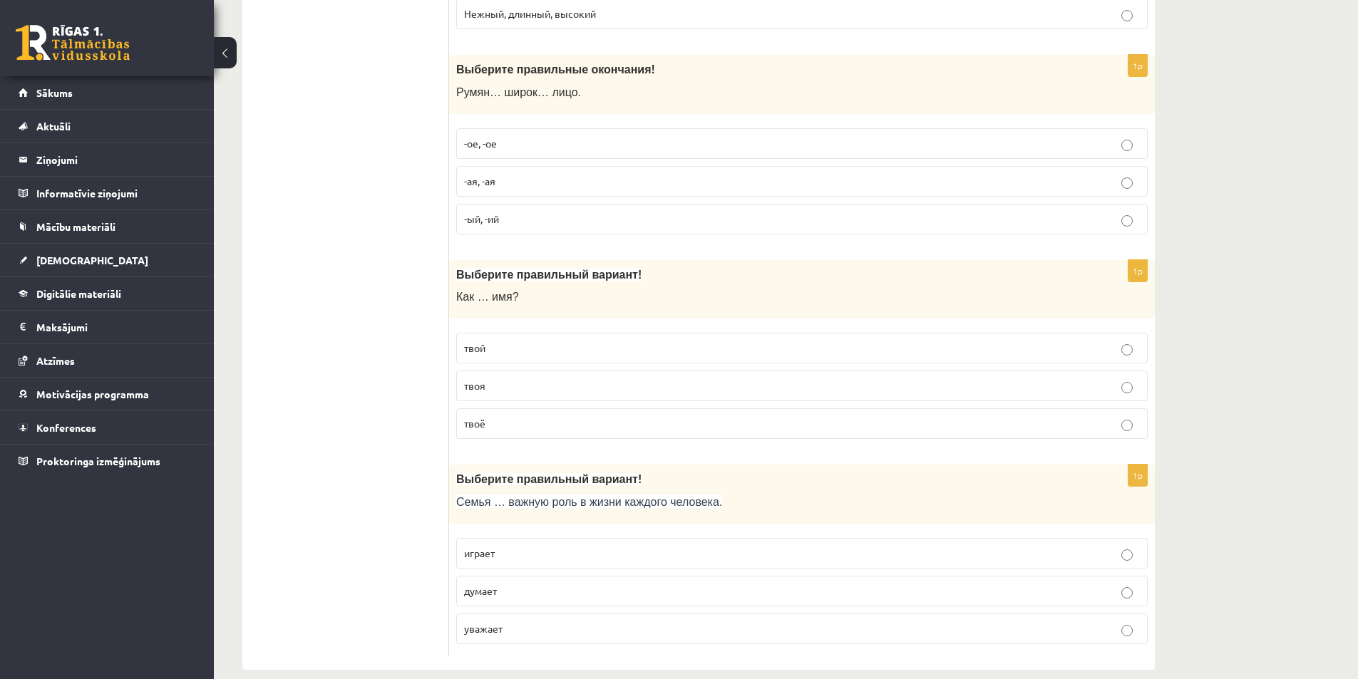
scroll to position [4463, 0]
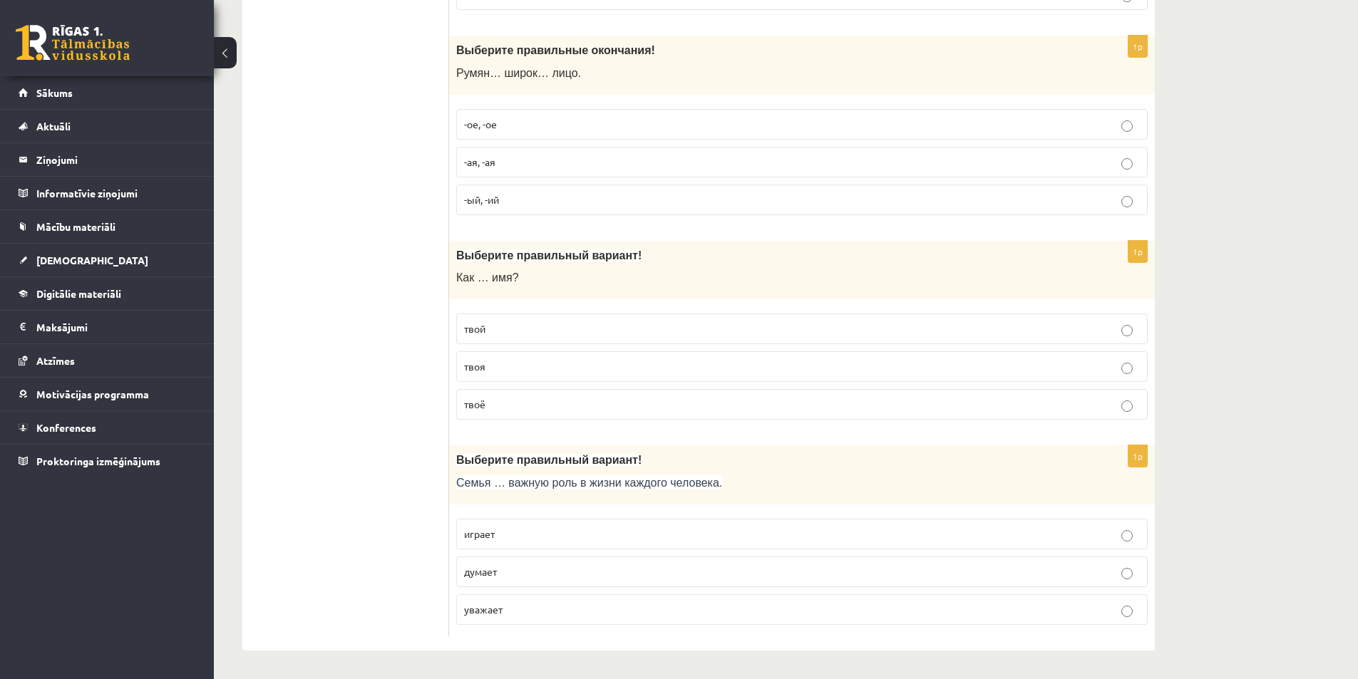
click at [495, 410] on p "твоё" at bounding box center [802, 404] width 676 height 15
click at [513, 529] on p "играет" at bounding box center [802, 534] width 676 height 15
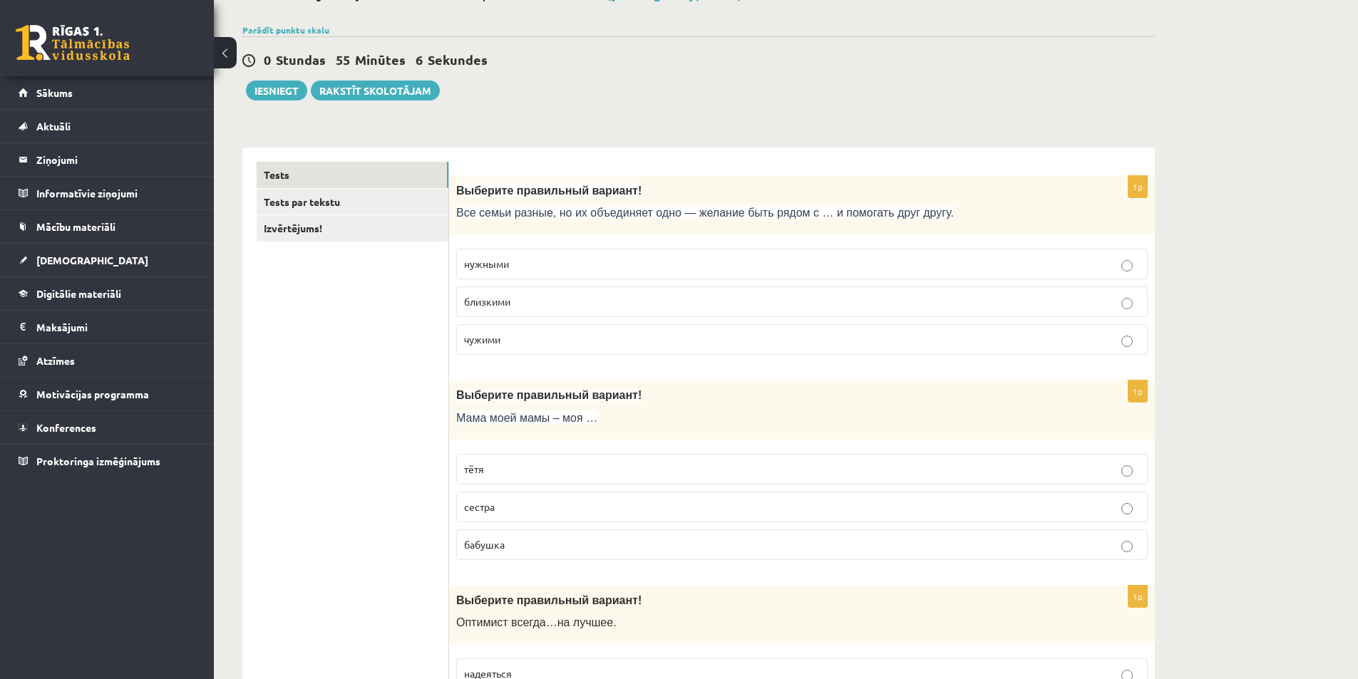
scroll to position [0, 0]
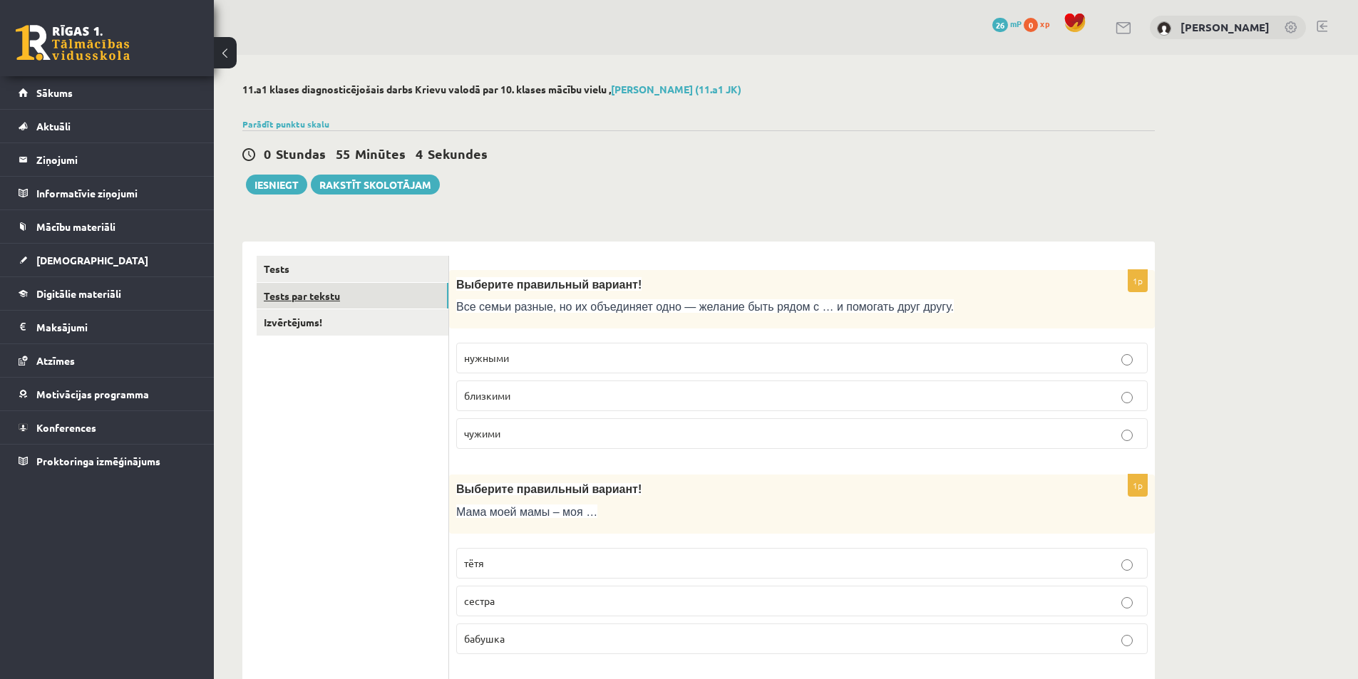
click at [325, 295] on link "Tests par tekstu" at bounding box center [353, 296] width 192 height 26
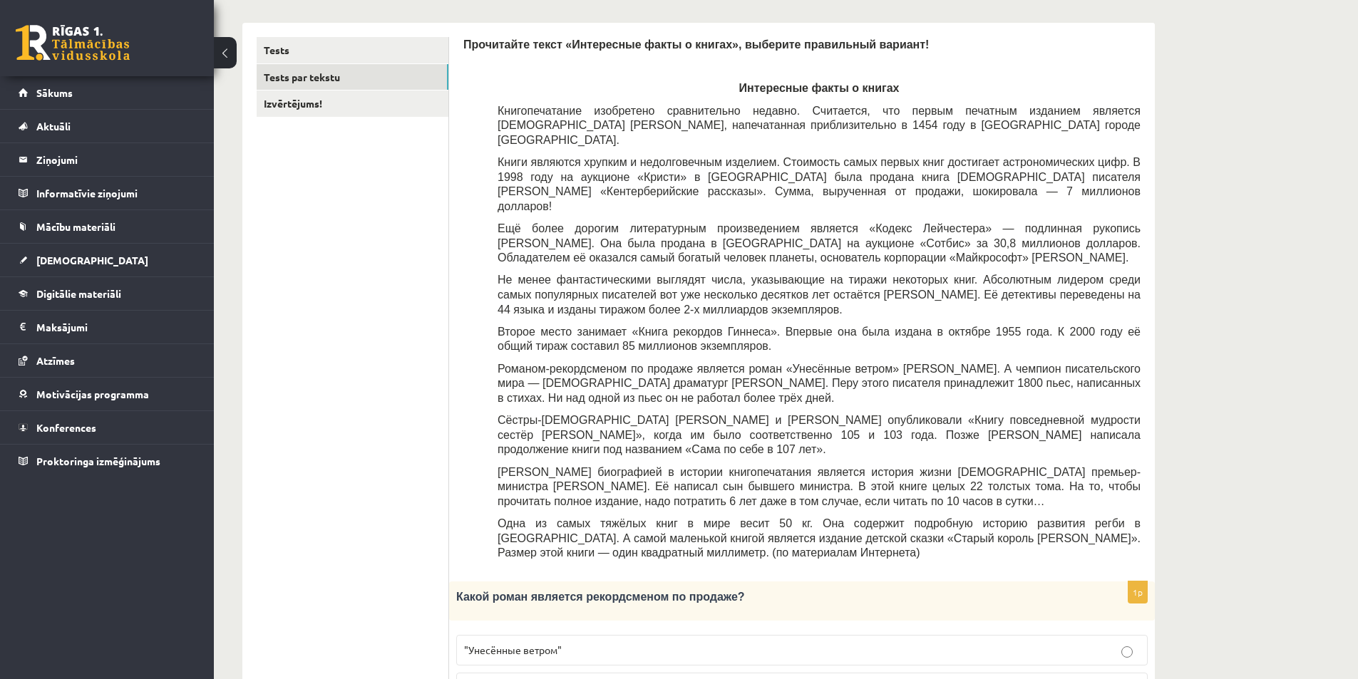
scroll to position [428, 0]
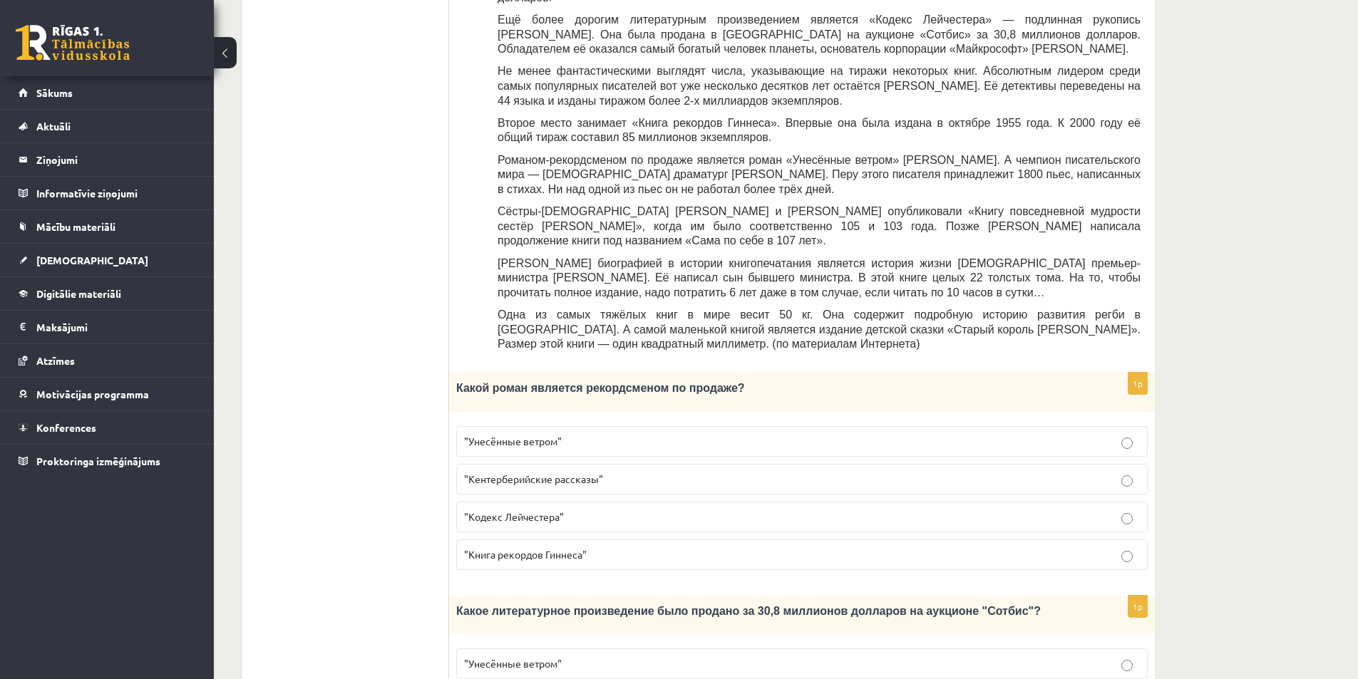
click at [531, 435] on span ""Унесённые ветром"" at bounding box center [513, 441] width 98 height 13
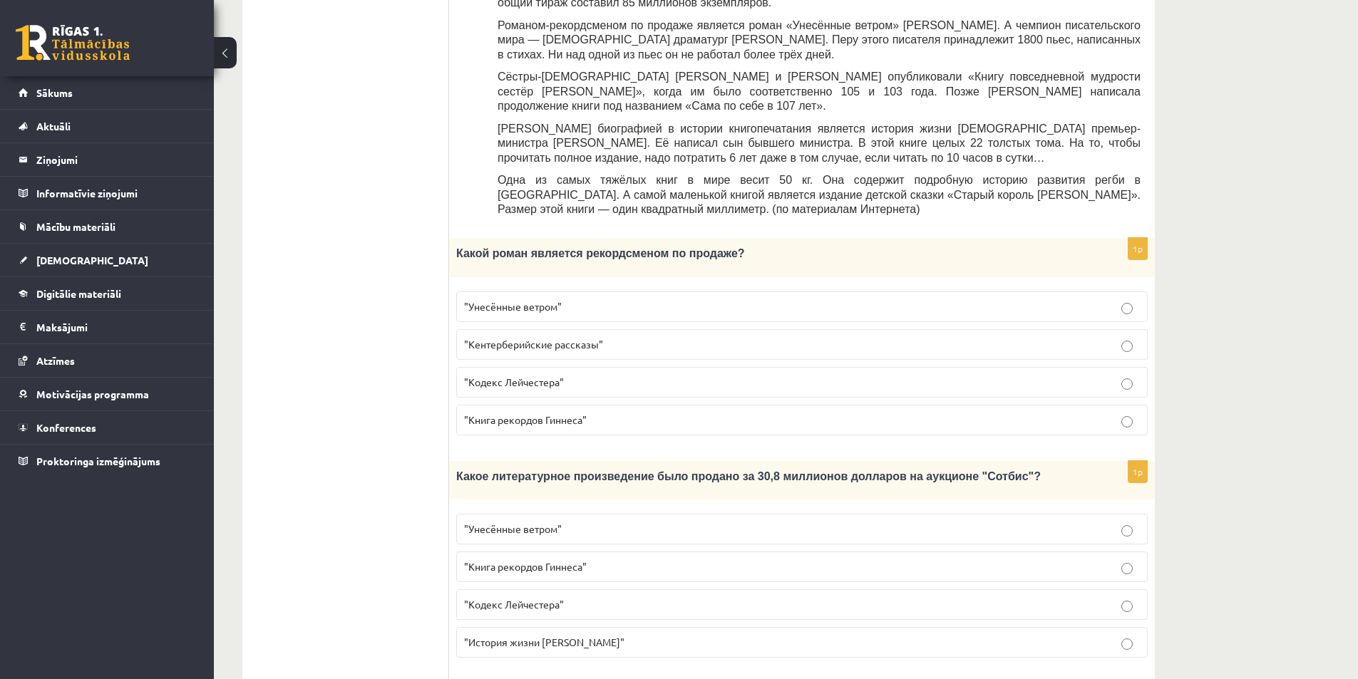
scroll to position [570, 0]
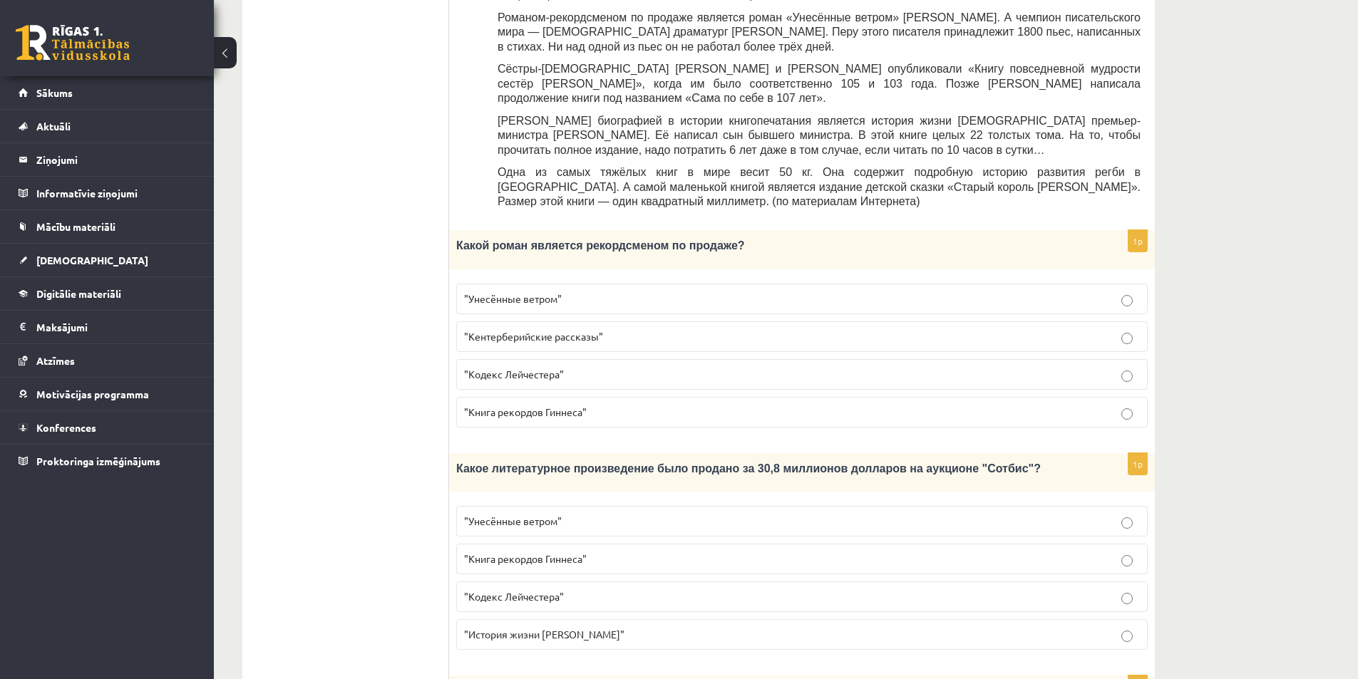
click at [518, 590] on p ""Кодекс Лейчестера"" at bounding box center [802, 597] width 676 height 15
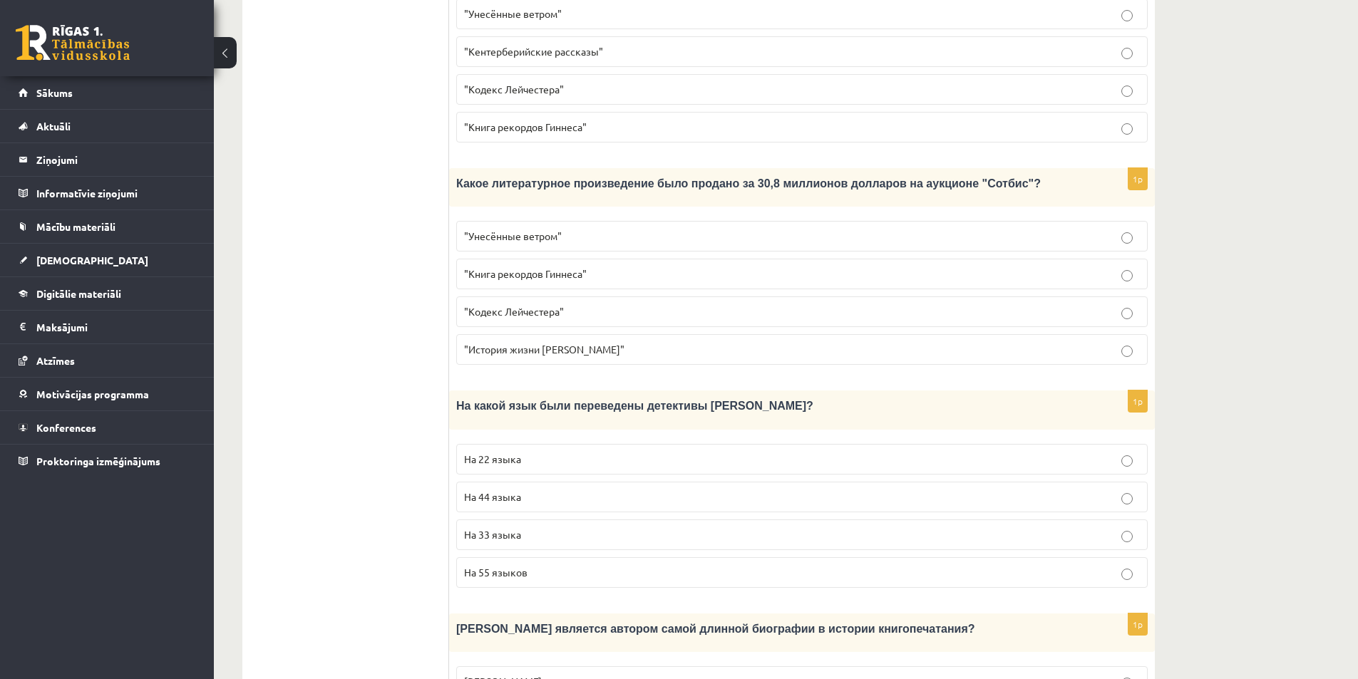
scroll to position [927, 0]
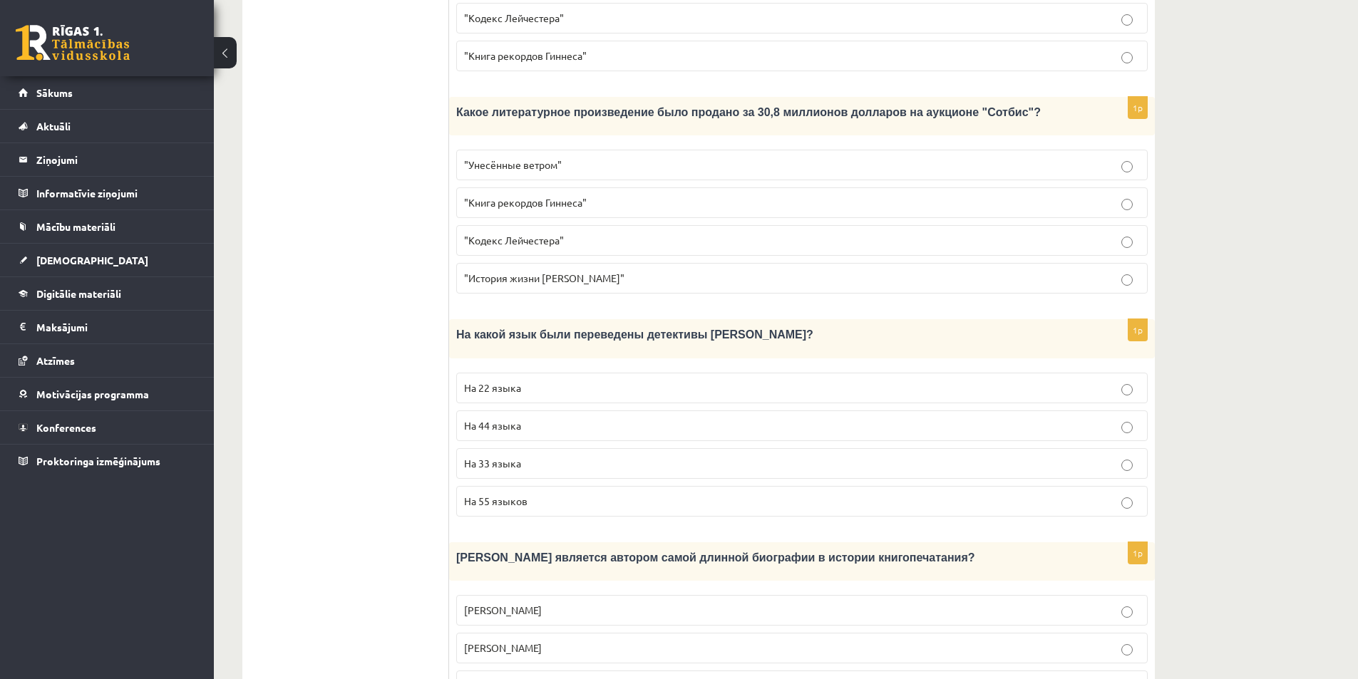
click at [600, 418] on p "На 44 языка" at bounding box center [802, 425] width 676 height 15
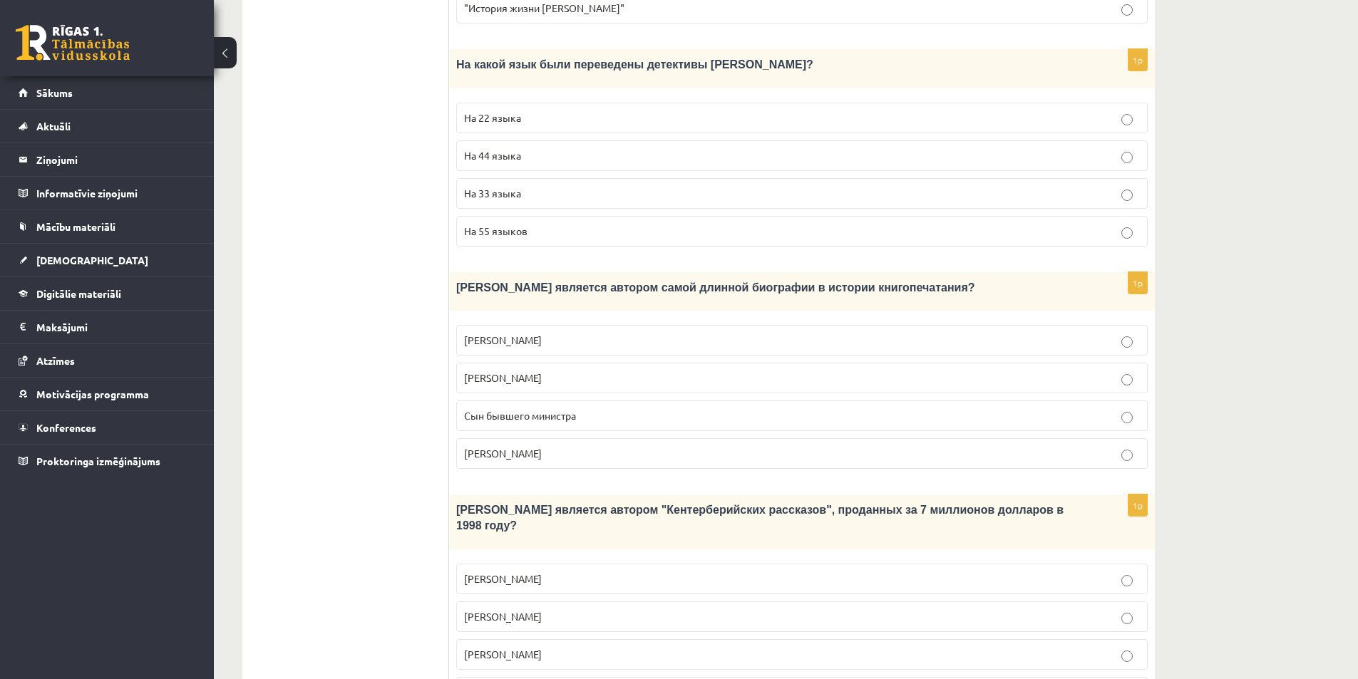
scroll to position [1221, 0]
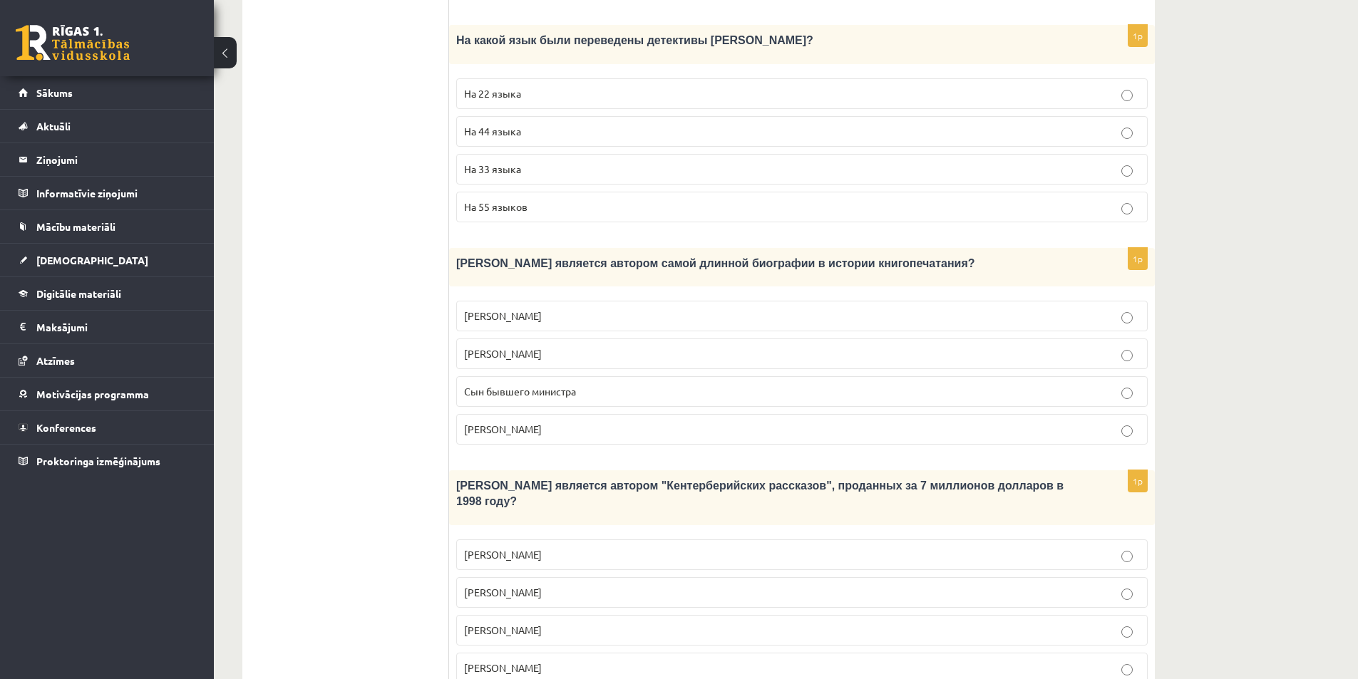
click at [552, 384] on p "Сын бывшего министра" at bounding box center [802, 391] width 676 height 15
click at [536, 623] on p "Джефри Чосер" at bounding box center [802, 630] width 676 height 15
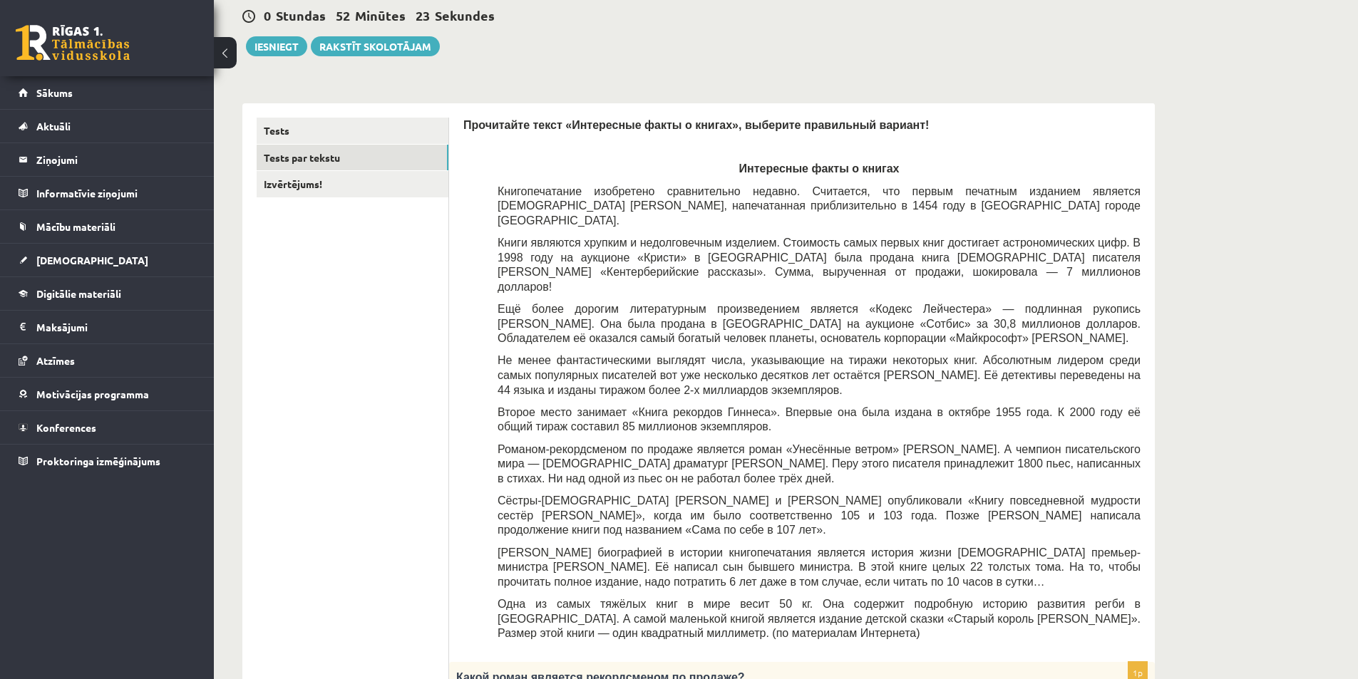
scroll to position [0, 0]
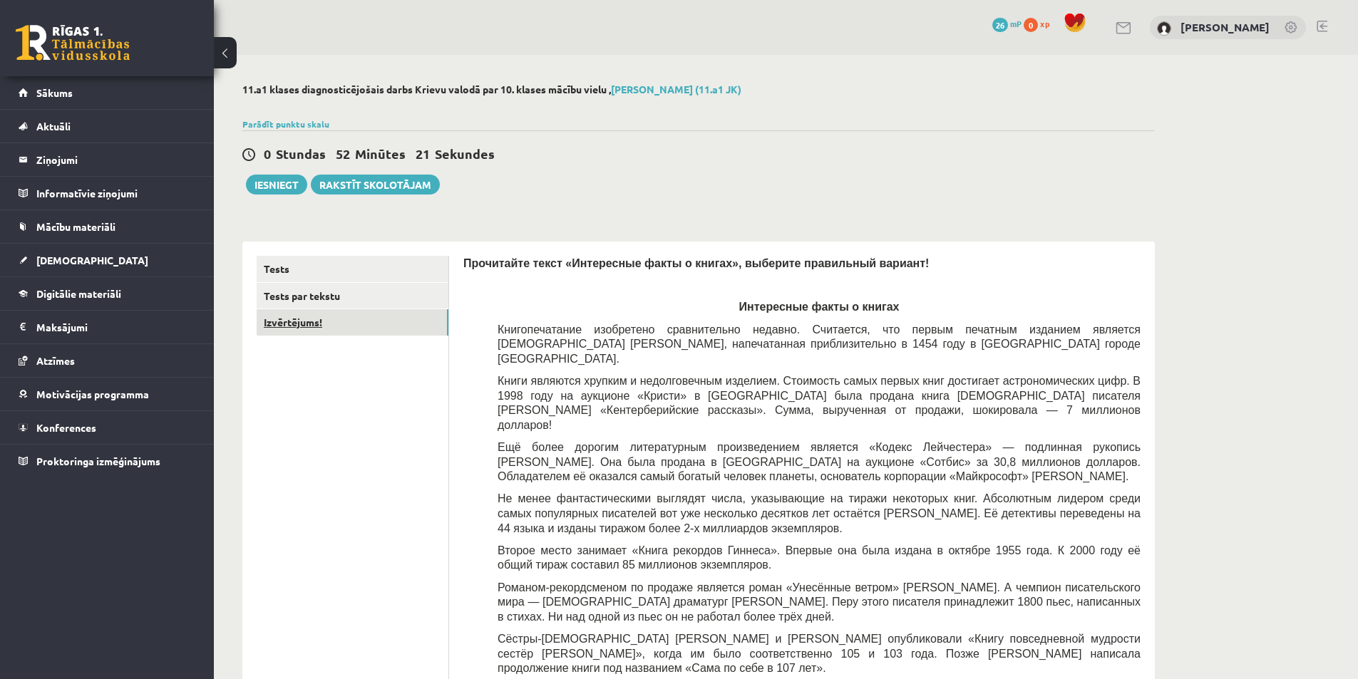
click at [295, 324] on link "Izvērtējums!" at bounding box center [353, 322] width 192 height 26
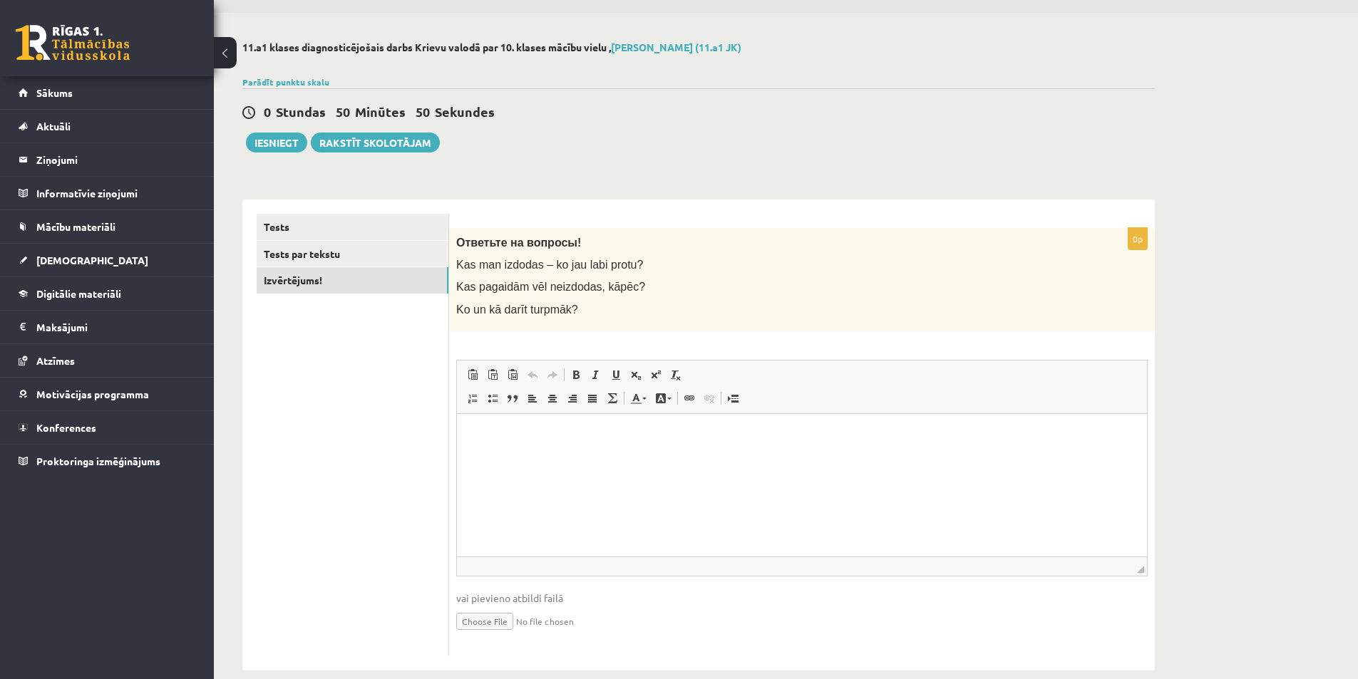
scroll to position [63, 0]
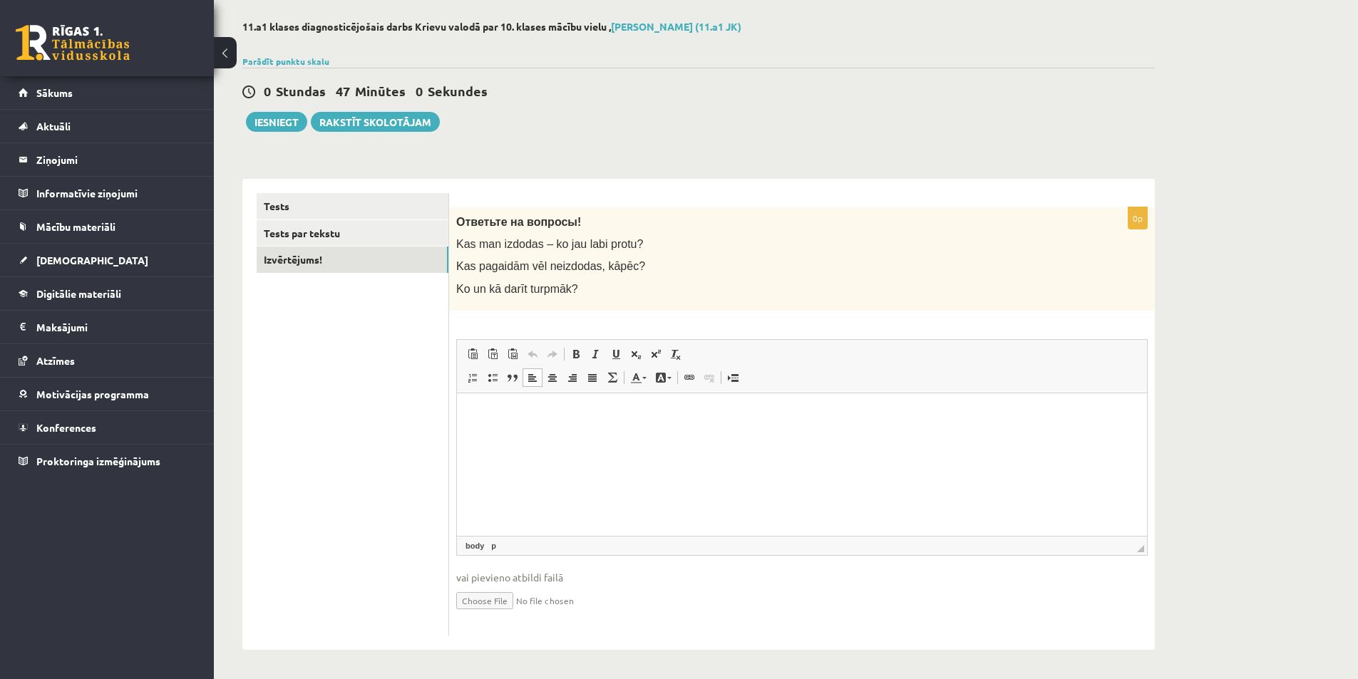
click at [705, 436] on html at bounding box center [802, 414] width 690 height 43
drag, startPoint x: 457, startPoint y: 240, endPoint x: 588, endPoint y: 295, distance: 142.2
click at [588, 295] on div "Ответьте на вопросы! Kas man izdodas – ko jau labi protu? Kas pagaidām vēl neiz…" at bounding box center [802, 258] width 706 height 103
copy div "Kas man izdodas – ko jau labi protu? Kas pagaidām vēl neizdodas, kāpēc? Ko un k…"
click at [574, 404] on html "**" at bounding box center [802, 414] width 690 height 43
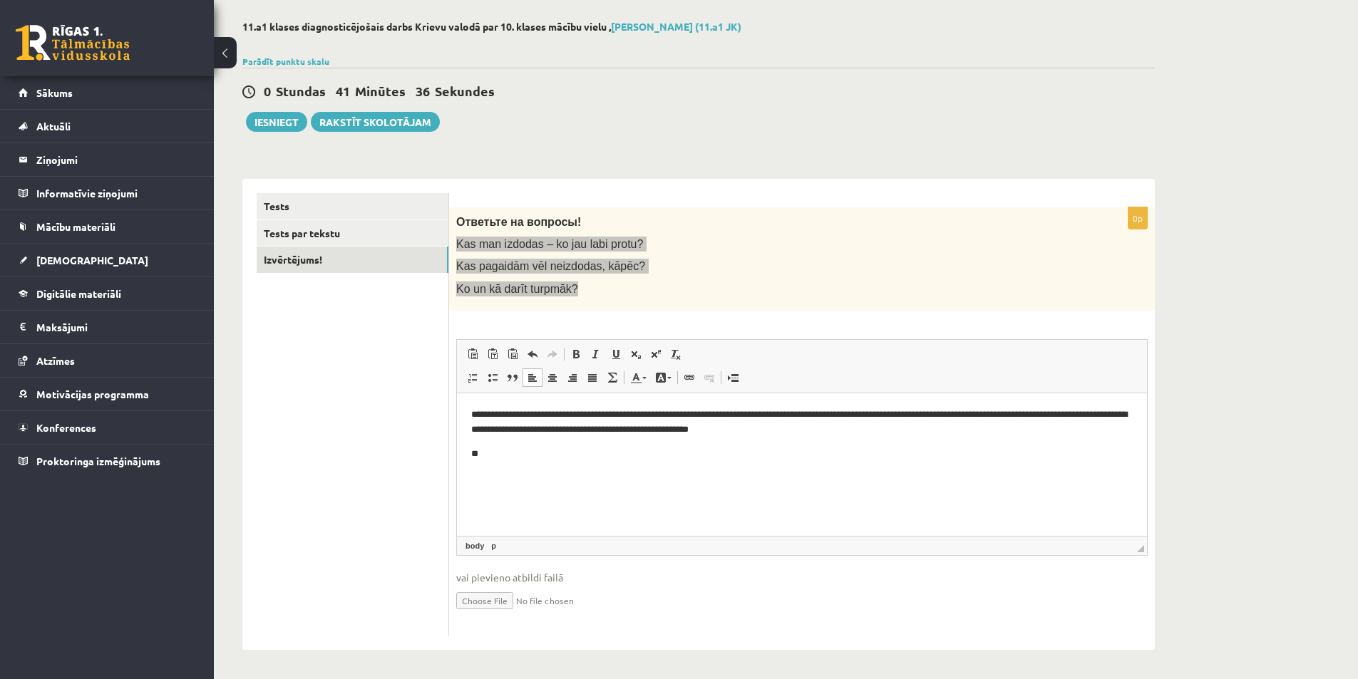
click at [774, 433] on p "**********" at bounding box center [802, 422] width 662 height 30
click at [520, 451] on p "**" at bounding box center [802, 453] width 662 height 15
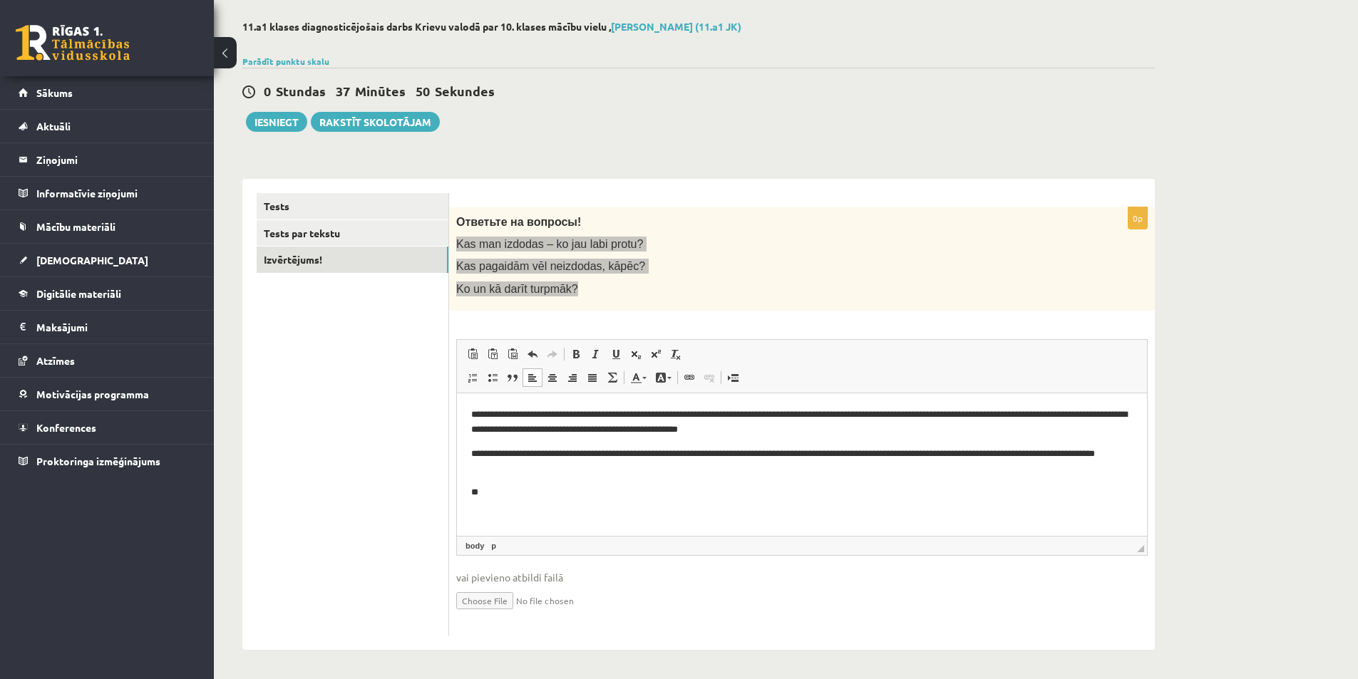
click at [654, 471] on p "**********" at bounding box center [802, 461] width 662 height 30
click at [599, 498] on p "**" at bounding box center [802, 492] width 662 height 15
drag, startPoint x: 865, startPoint y: 493, endPoint x: 905, endPoint y: 488, distance: 40.2
click at [905, 488] on p "**********" at bounding box center [802, 492] width 662 height 15
click at [710, 490] on p "**********" at bounding box center [802, 492] width 662 height 15
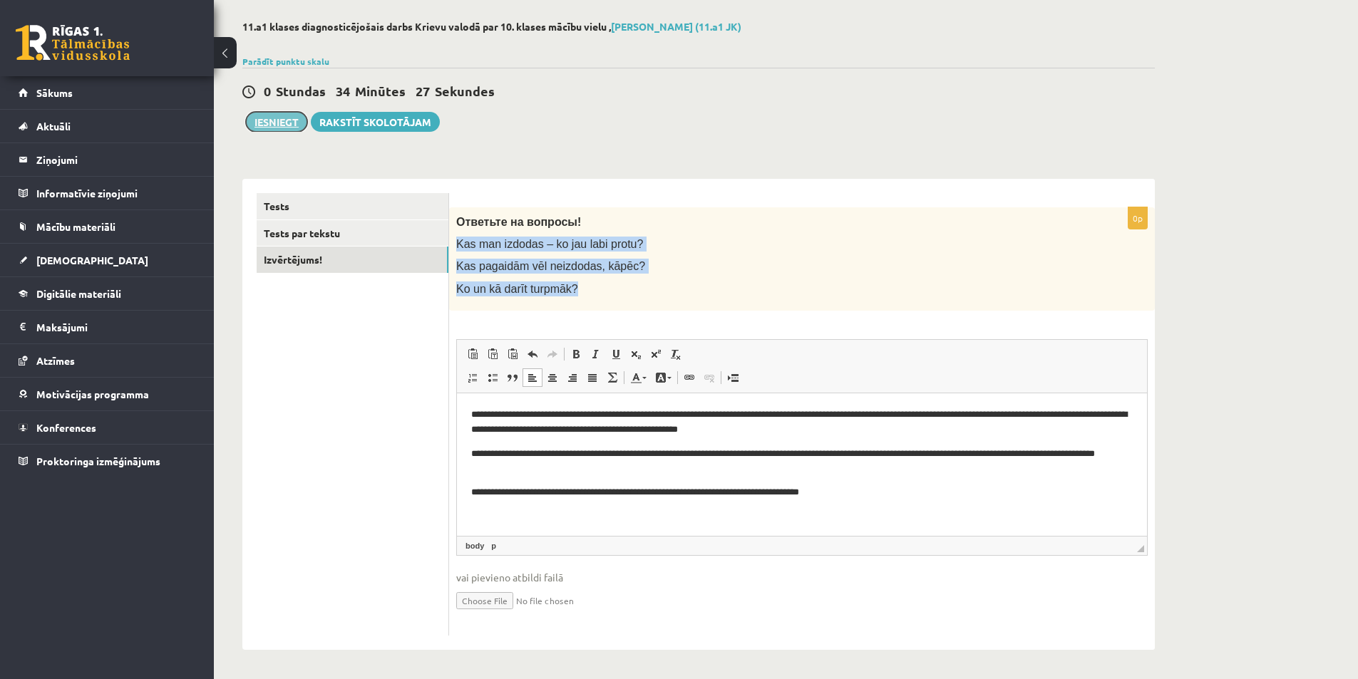
click at [280, 123] on button "Iesniegt" at bounding box center [276, 122] width 61 height 20
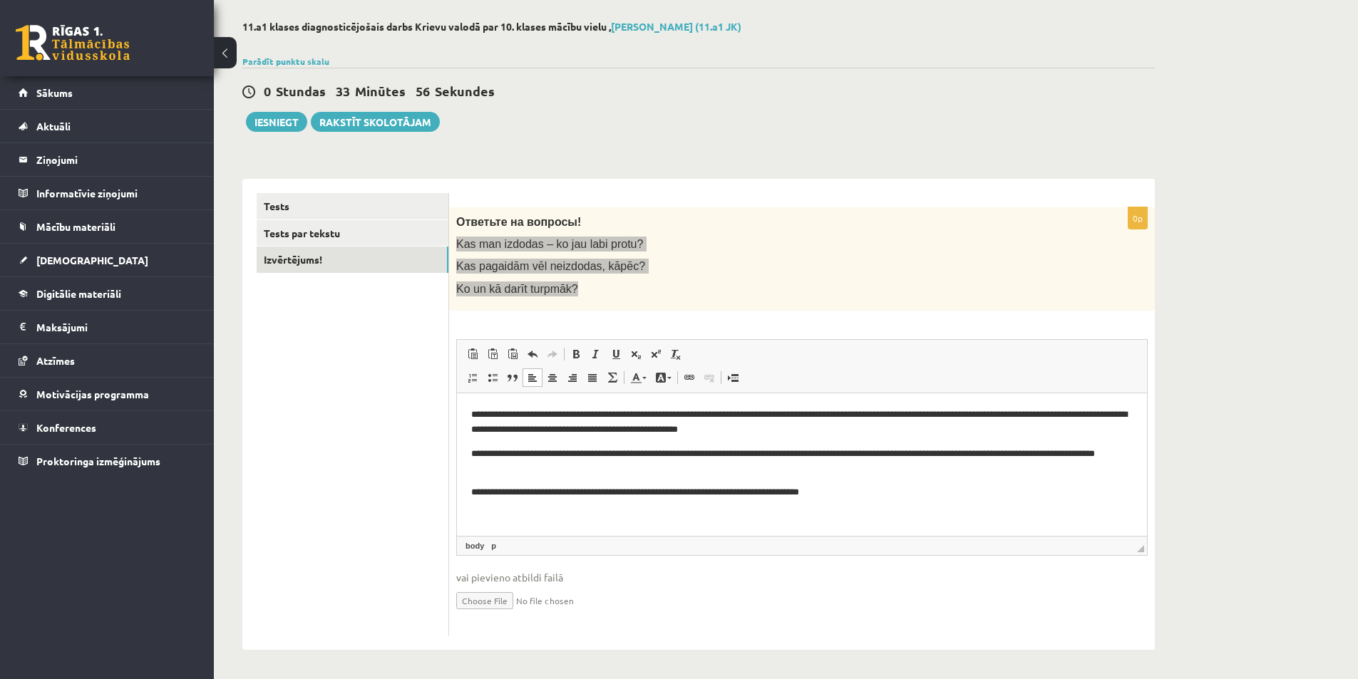
click at [753, 494] on p "**********" at bounding box center [802, 492] width 662 height 15
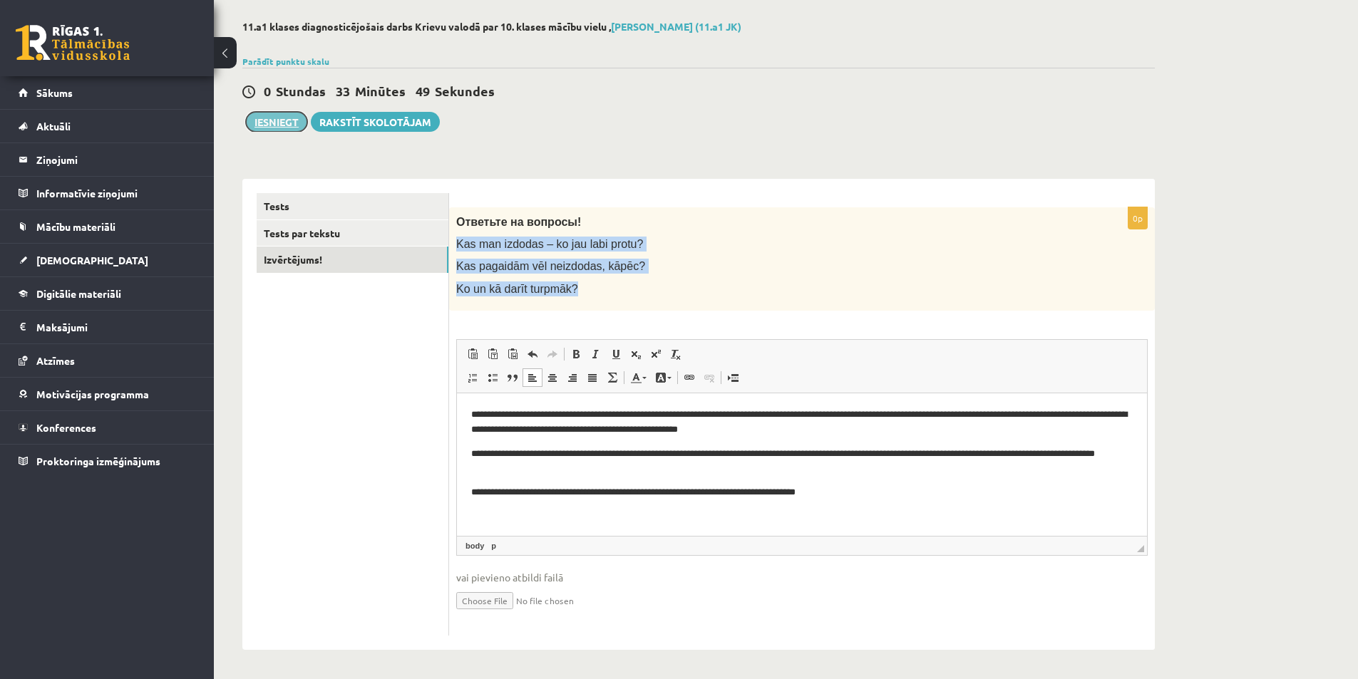
click at [281, 121] on button "Iesniegt" at bounding box center [276, 122] width 61 height 20
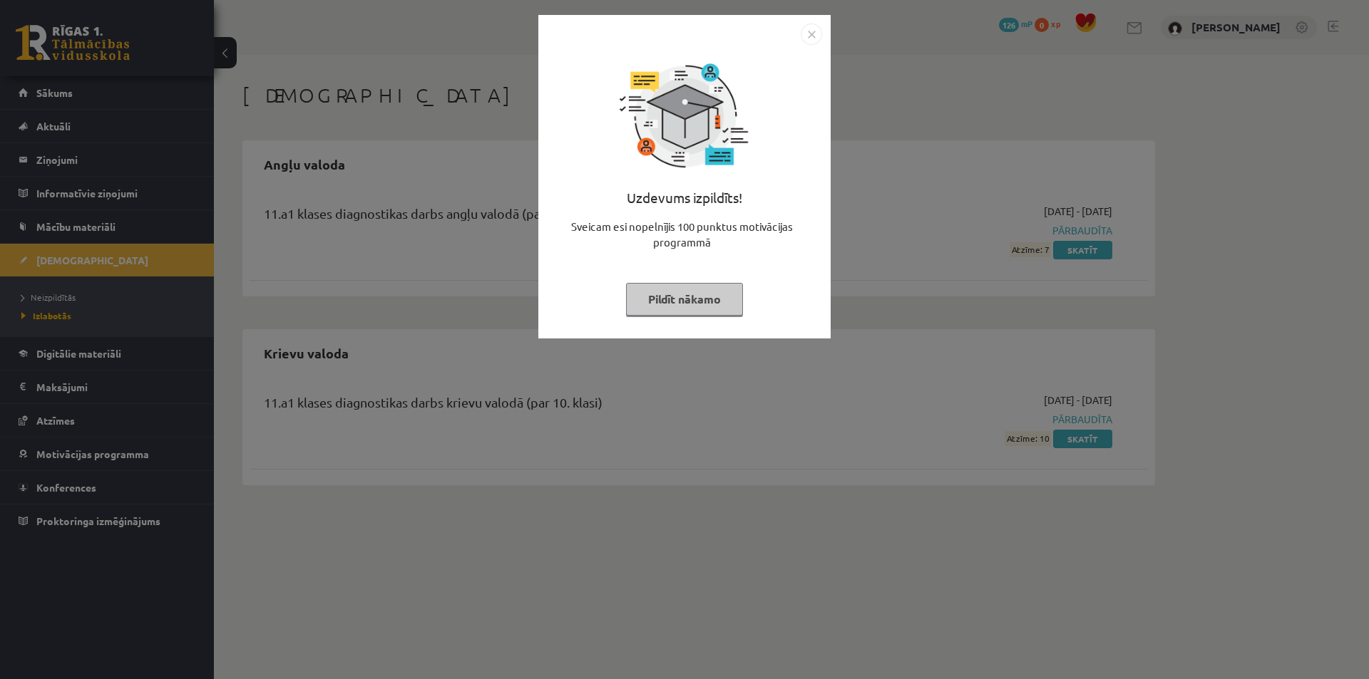
click at [692, 301] on button "Pildīt nākamo" at bounding box center [684, 299] width 117 height 33
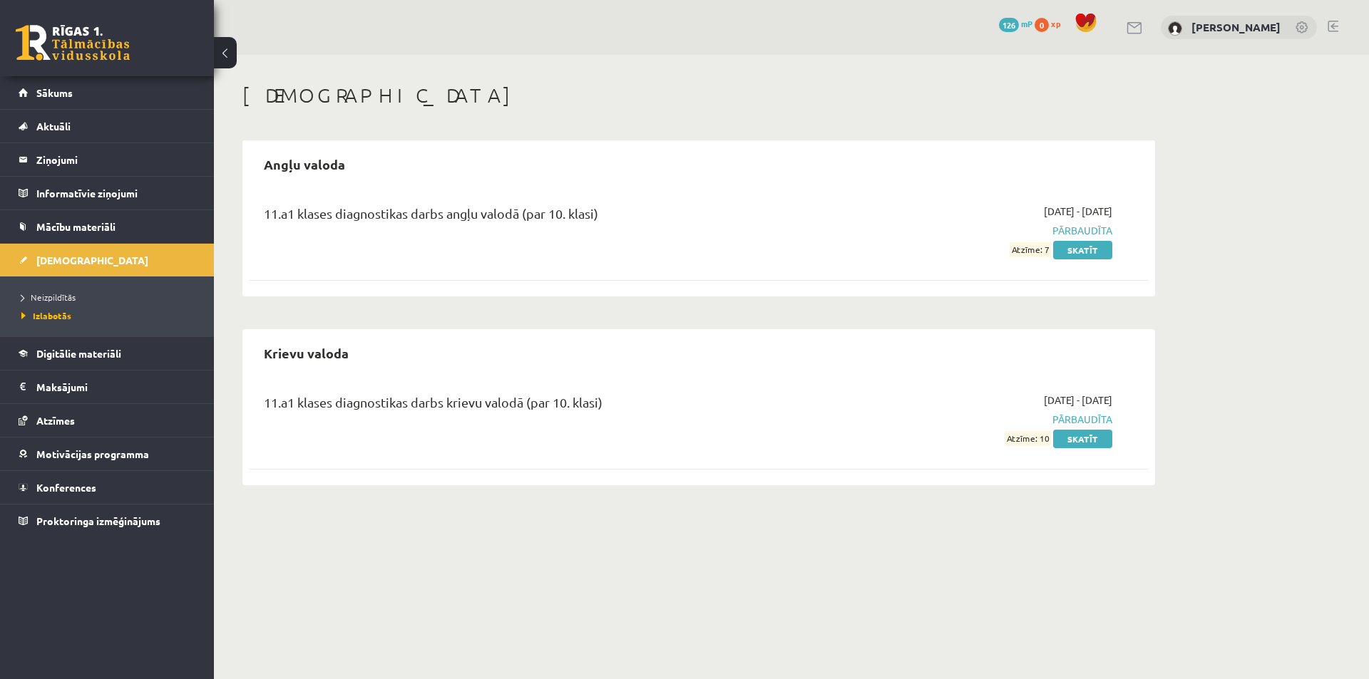
click at [1019, 23] on span "126" at bounding box center [1009, 25] width 20 height 14
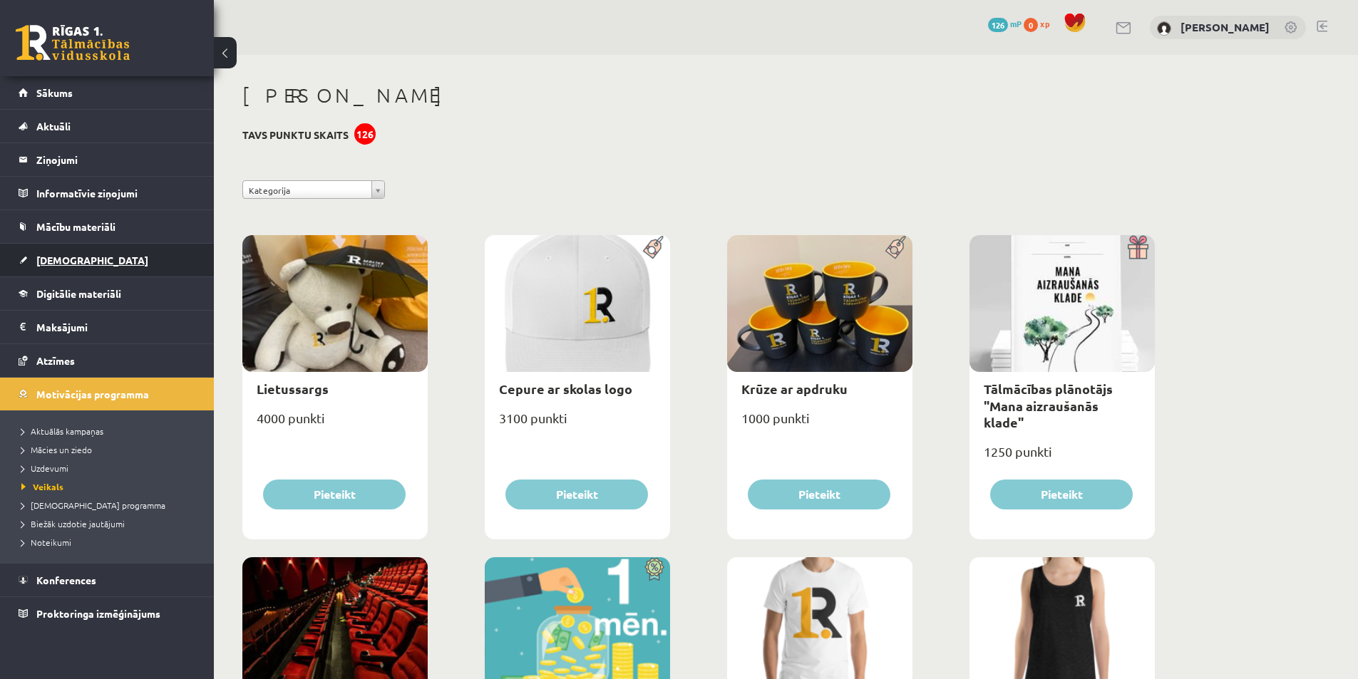
click at [61, 262] on span "[DEMOGRAPHIC_DATA]" at bounding box center [92, 260] width 112 height 13
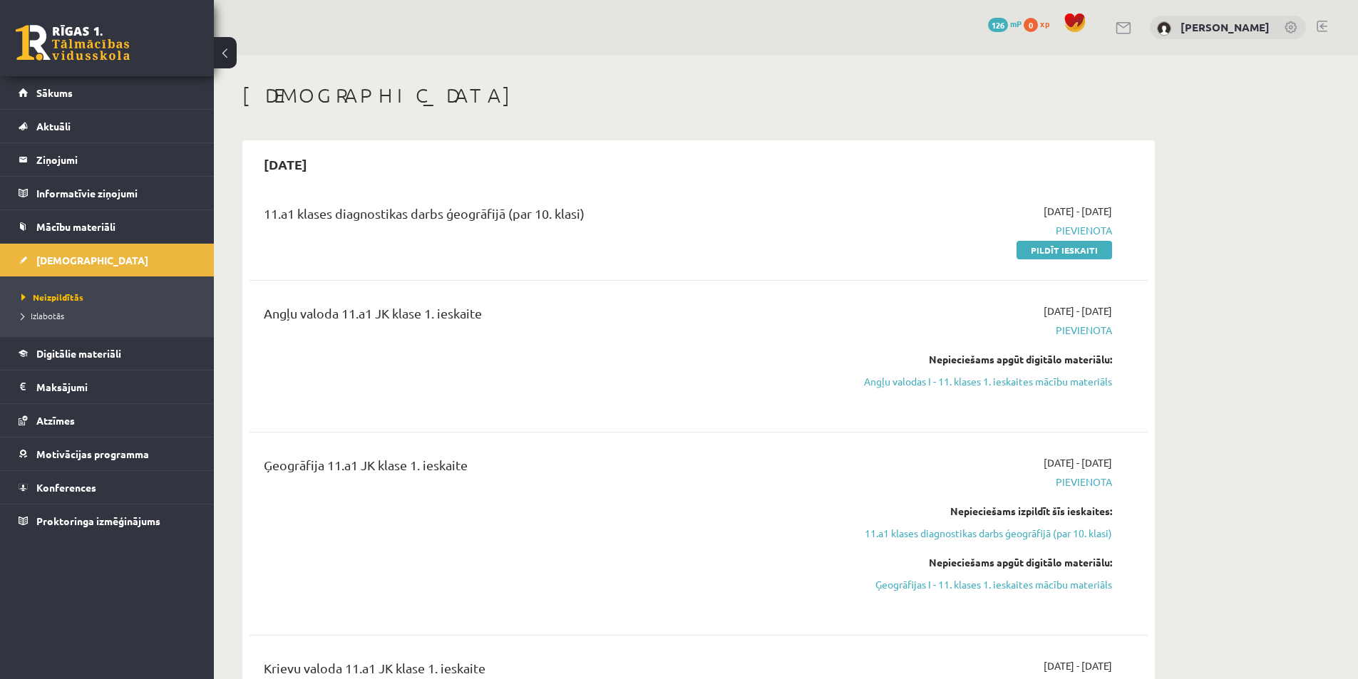
click at [39, 316] on span "Izlabotās" at bounding box center [42, 315] width 43 height 11
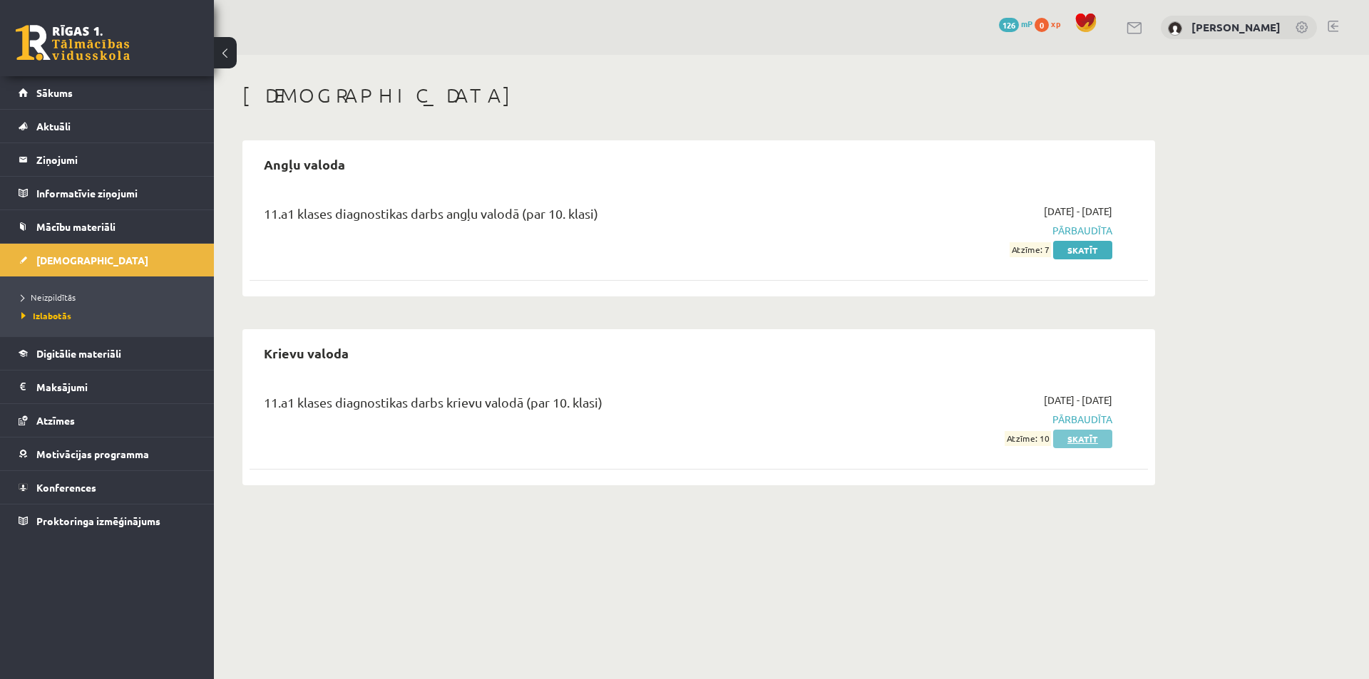
click at [1088, 433] on link "Skatīt" at bounding box center [1082, 439] width 59 height 19
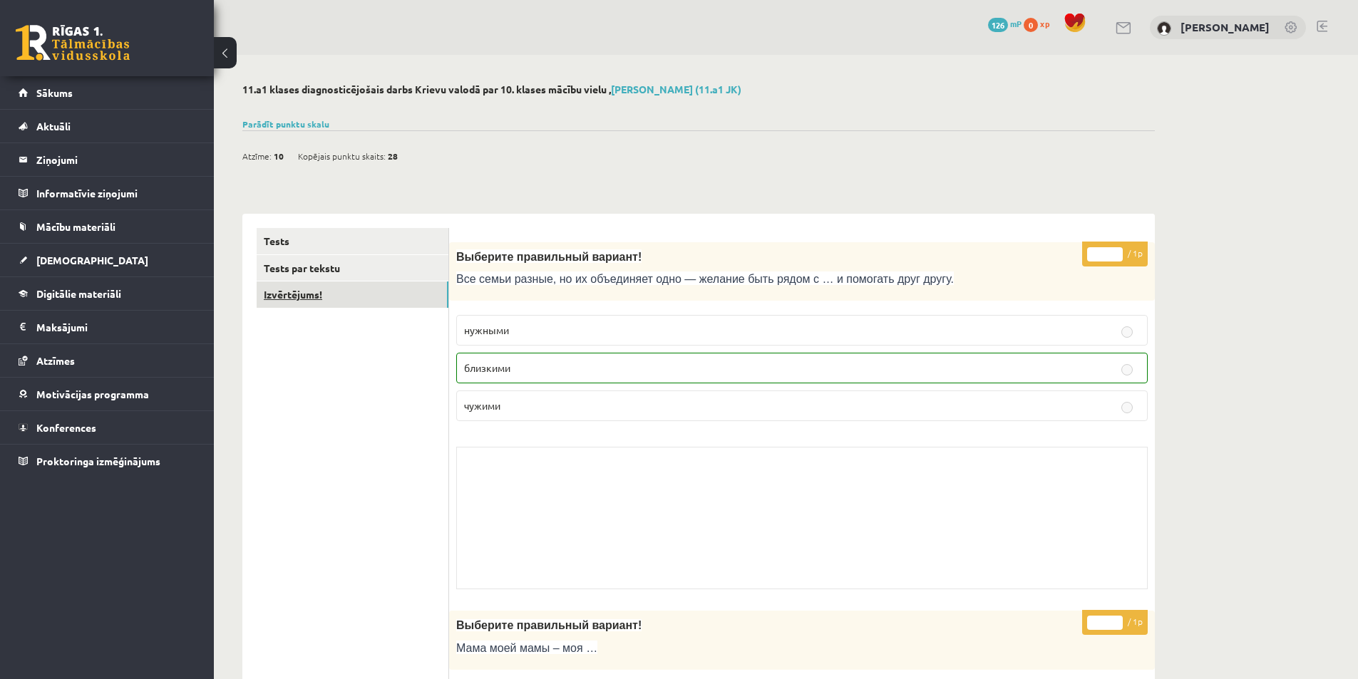
click at [309, 297] on link "Izvērtējums!" at bounding box center [353, 295] width 192 height 26
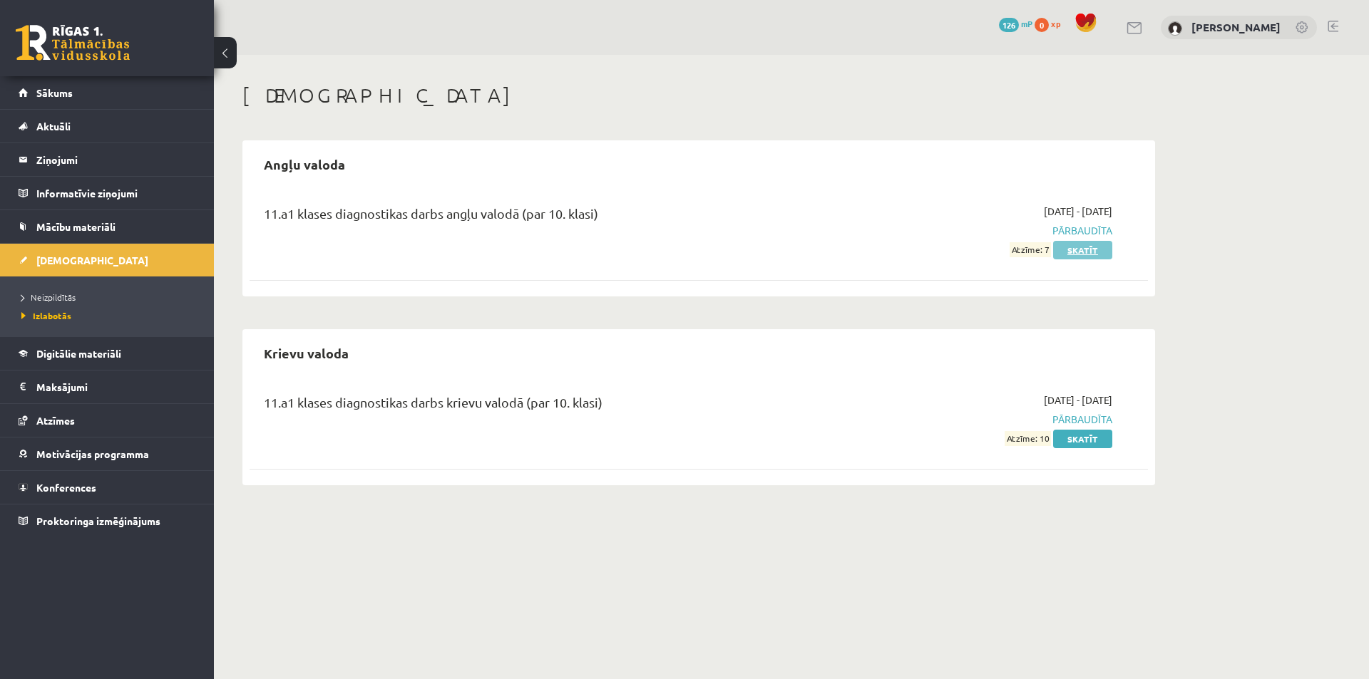
click at [1091, 252] on link "Skatīt" at bounding box center [1082, 250] width 59 height 19
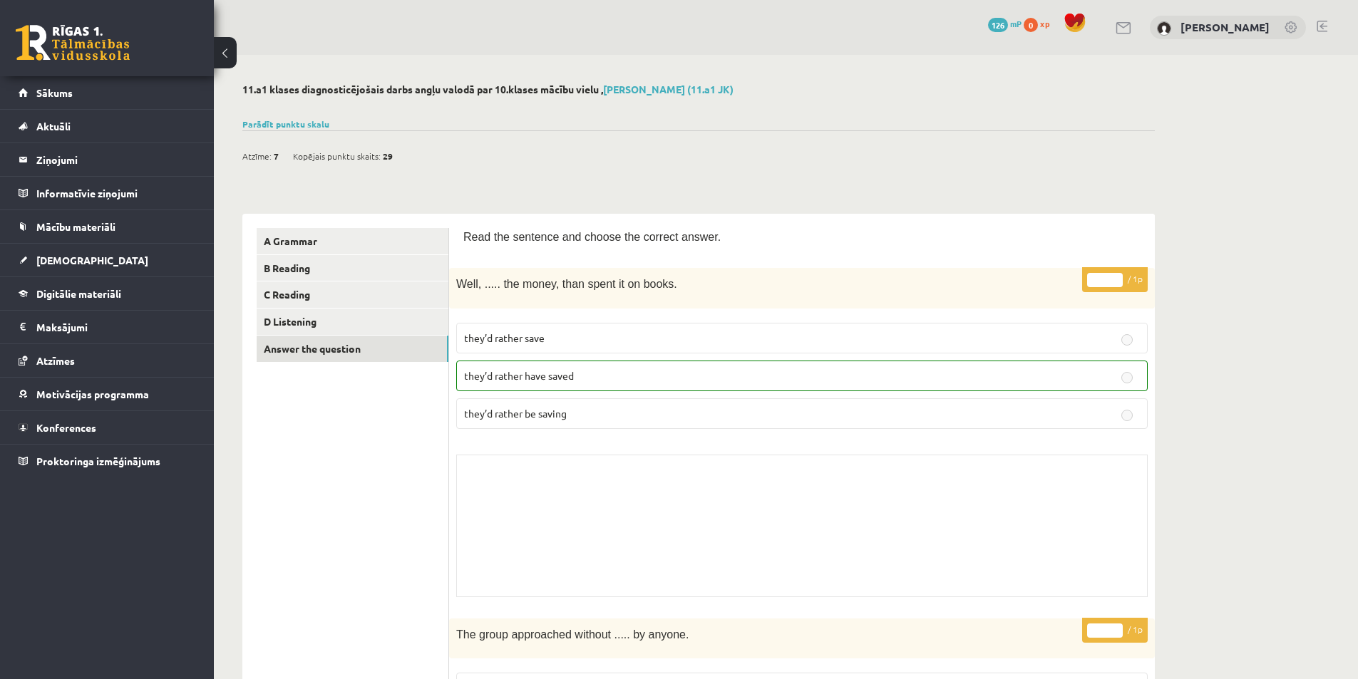
click at [309, 356] on link "Answer the question" at bounding box center [353, 349] width 192 height 26
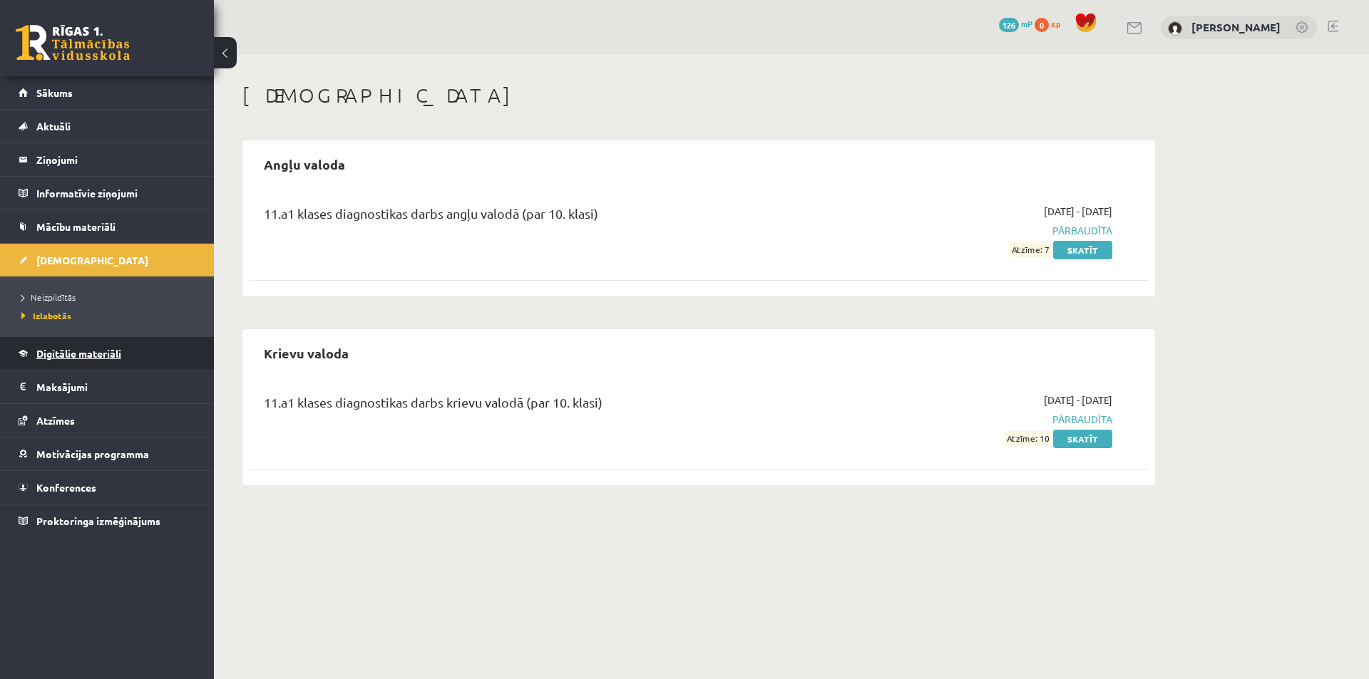
click at [93, 354] on span "Digitālie materiāli" at bounding box center [78, 353] width 85 height 13
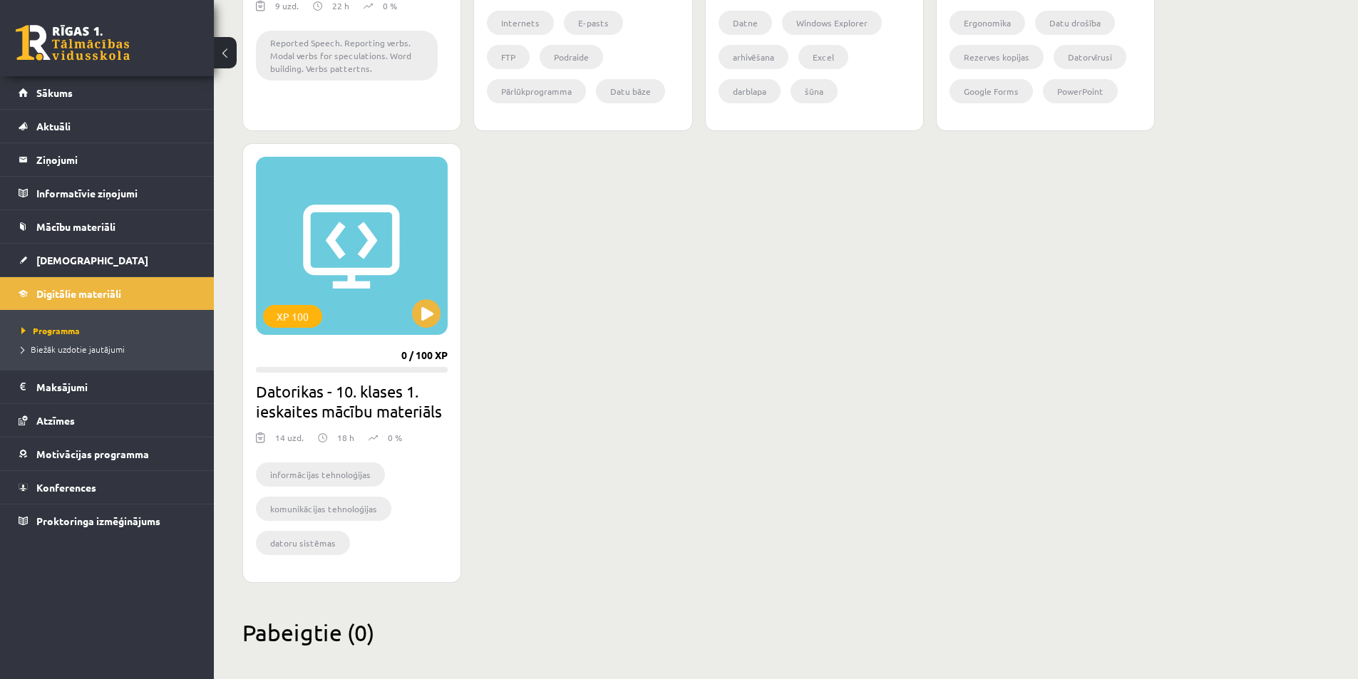
scroll to position [1692, 0]
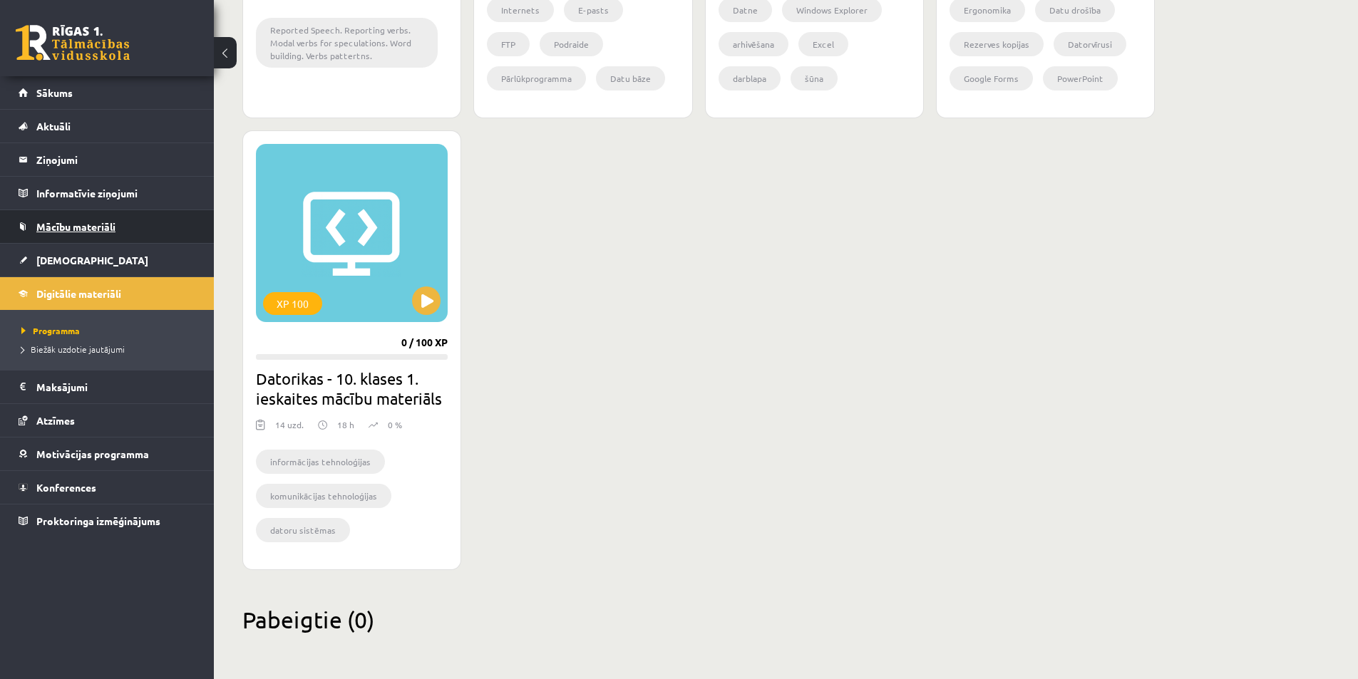
click at [84, 229] on span "Mācību materiāli" at bounding box center [75, 226] width 79 height 13
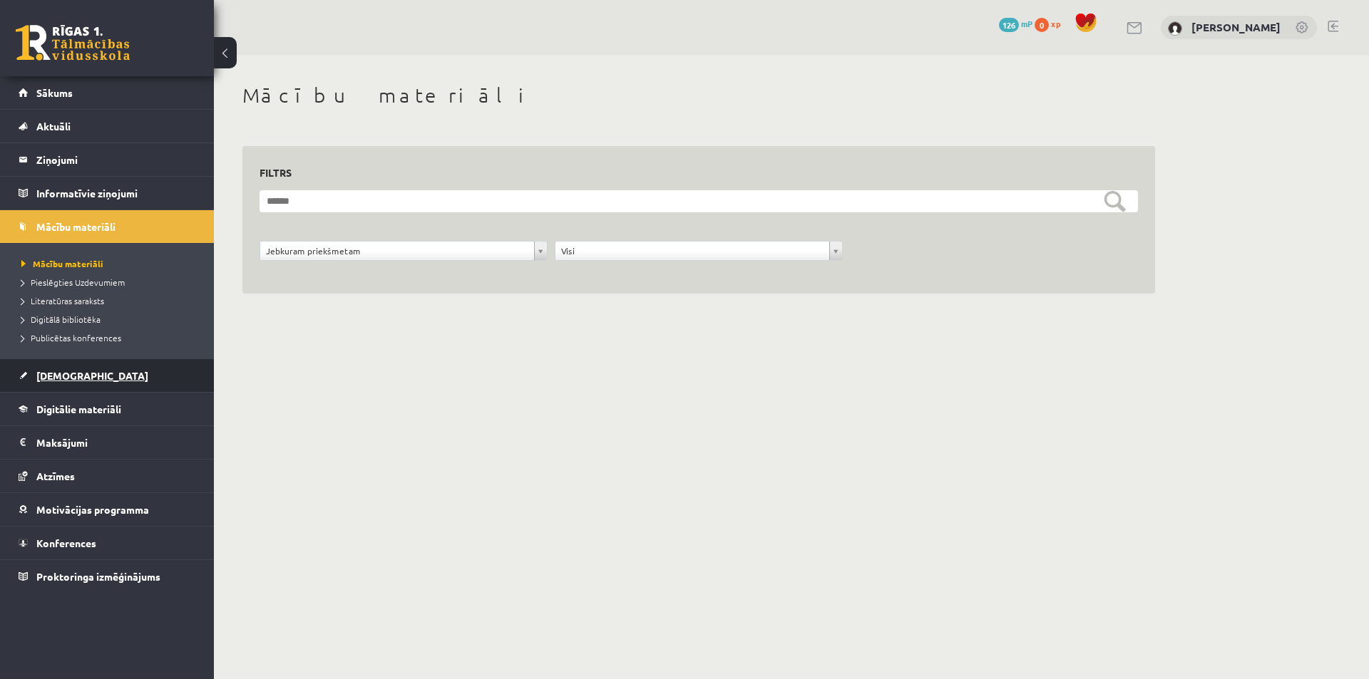
click at [83, 381] on link "[DEMOGRAPHIC_DATA]" at bounding box center [108, 375] width 178 height 33
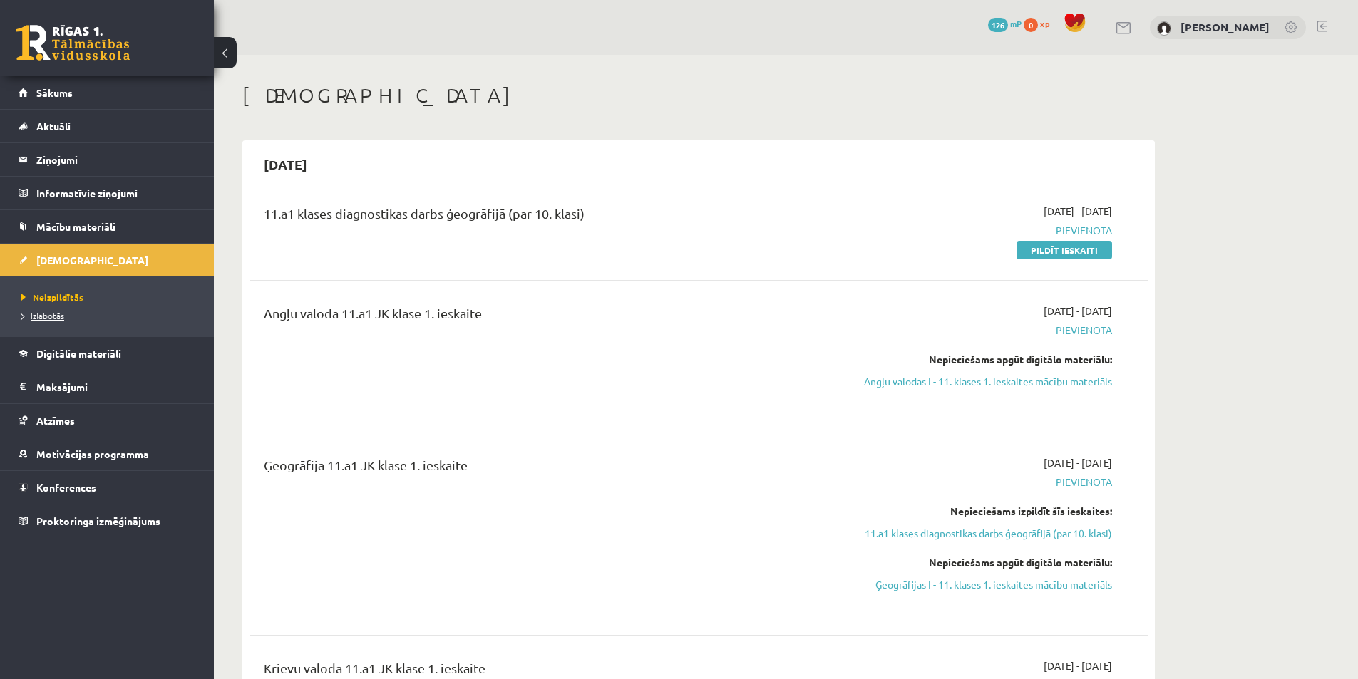
click at [46, 317] on span "Izlabotās" at bounding box center [42, 315] width 43 height 11
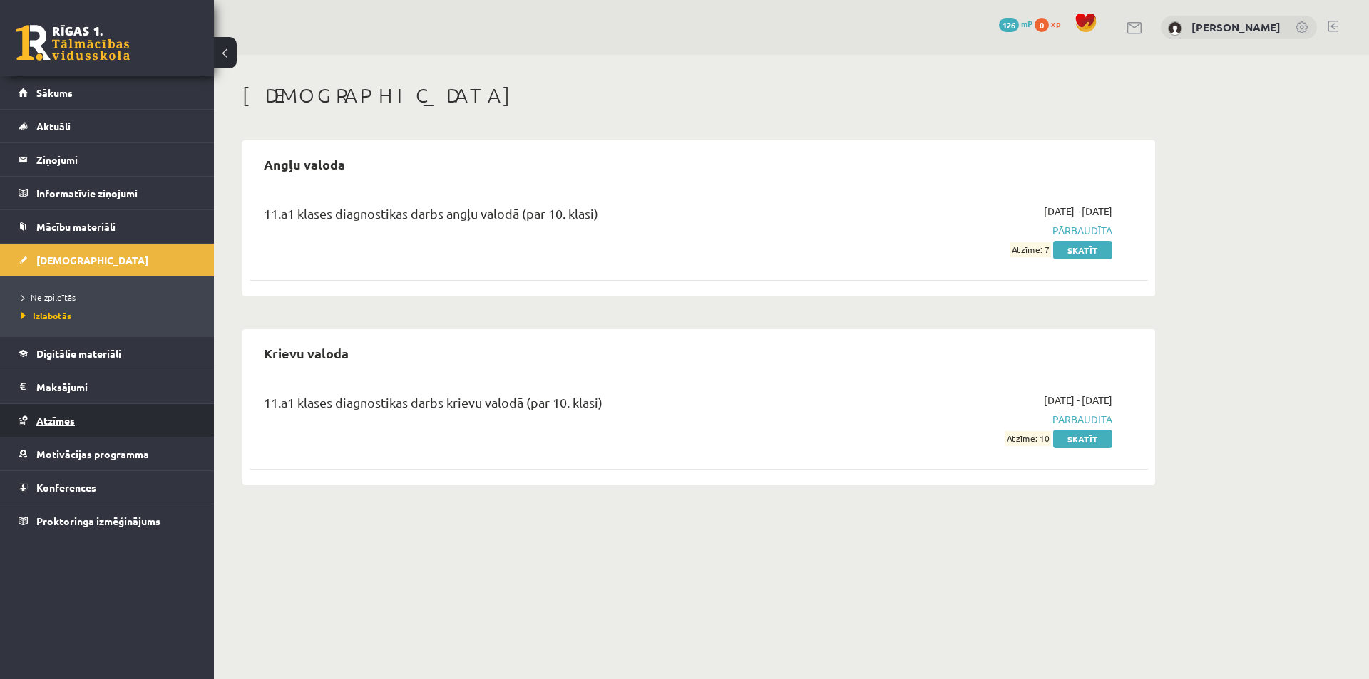
click at [52, 418] on span "Atzīmes" at bounding box center [55, 420] width 38 height 13
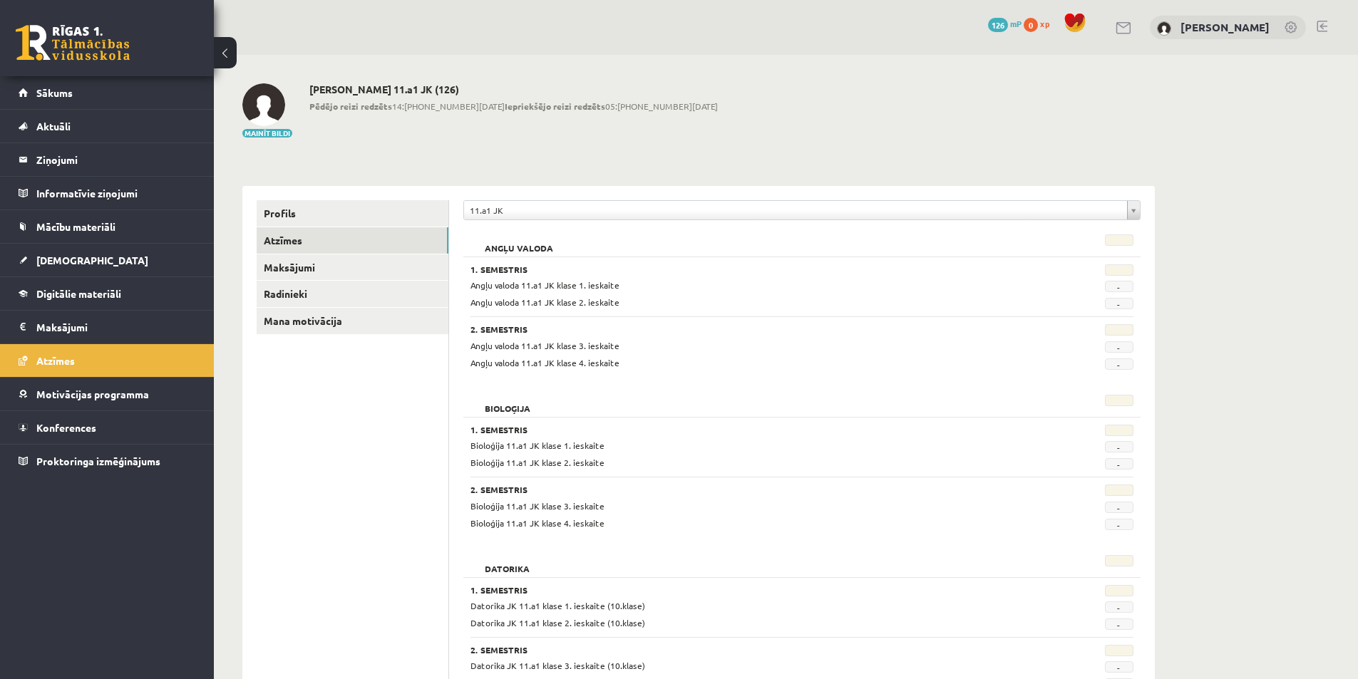
click at [1038, 25] on span "0" at bounding box center [1031, 25] width 14 height 14
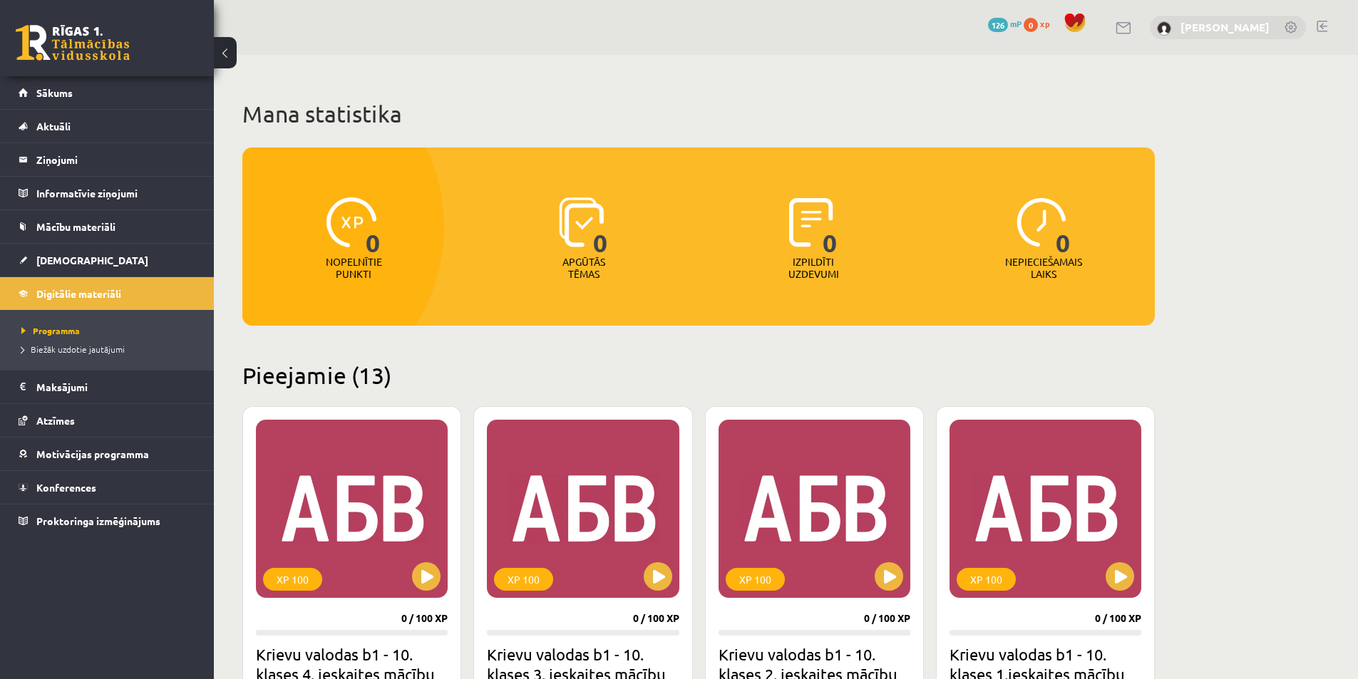
click at [1217, 30] on link "[PERSON_NAME]" at bounding box center [1225, 27] width 89 height 14
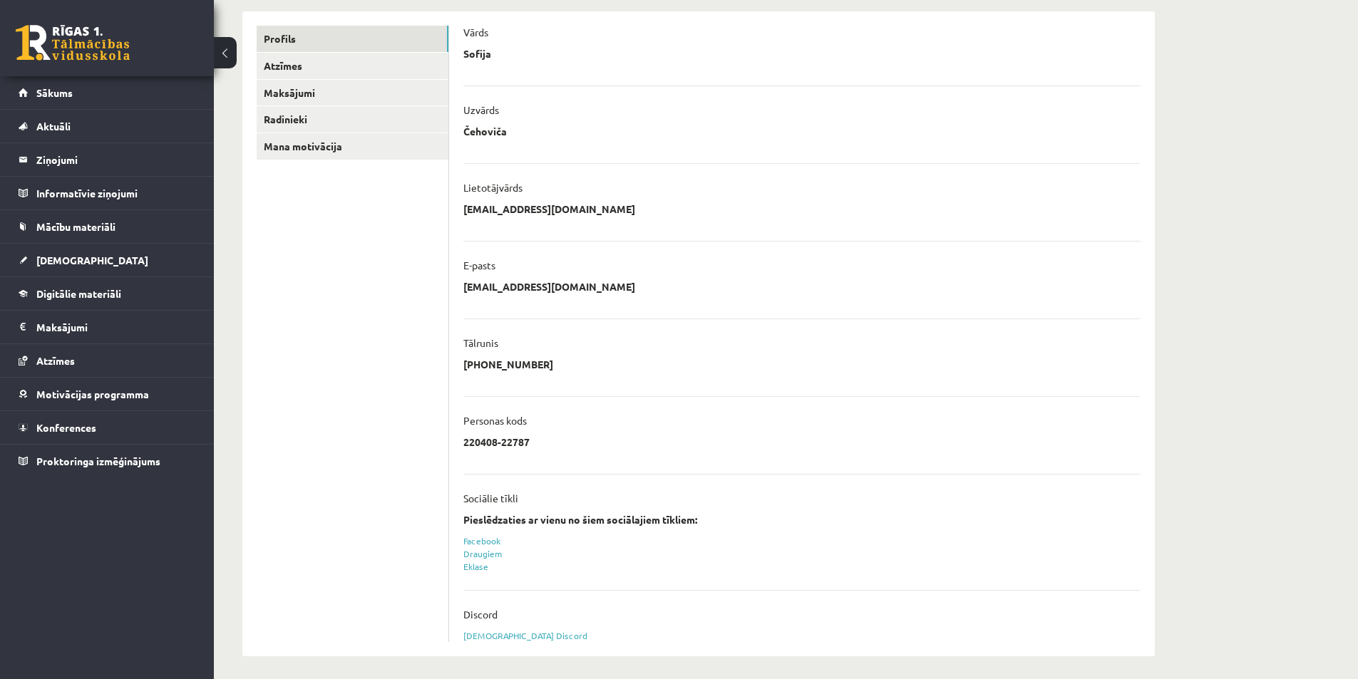
scroll to position [180, 0]
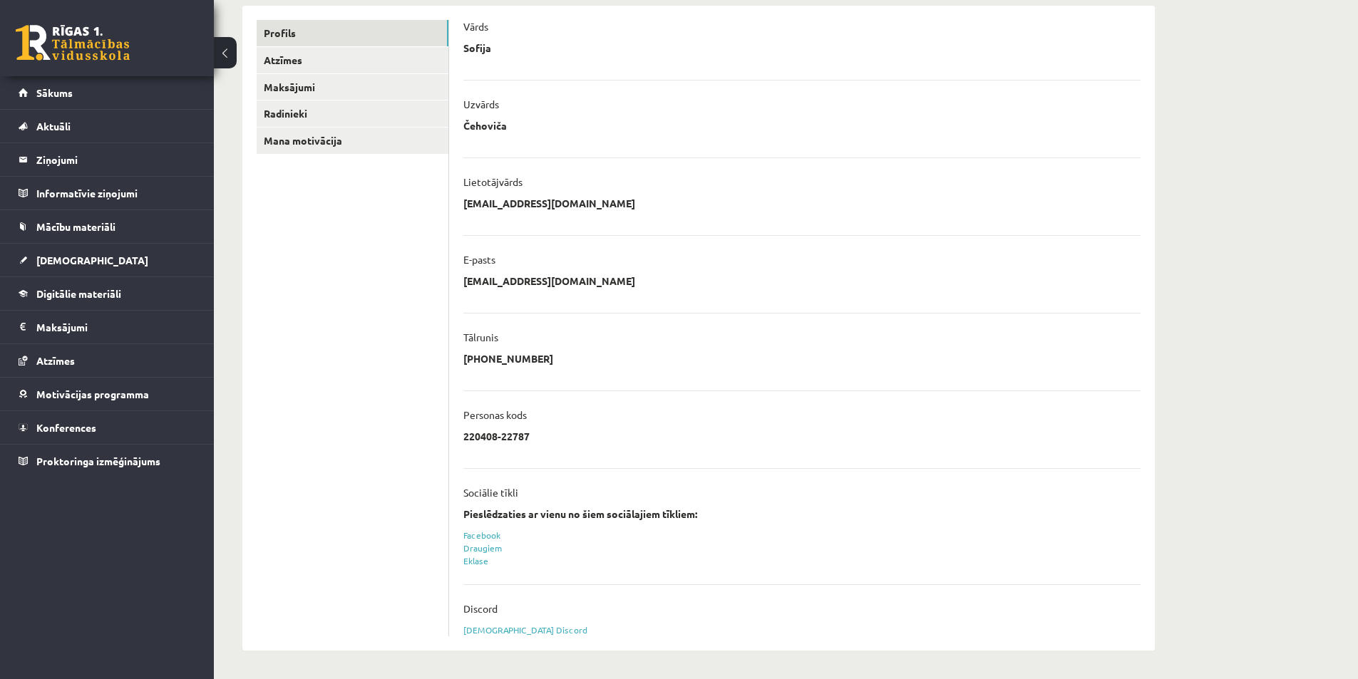
click at [527, 209] on p "[EMAIL_ADDRESS][DOMAIN_NAME]" at bounding box center [549, 203] width 172 height 13
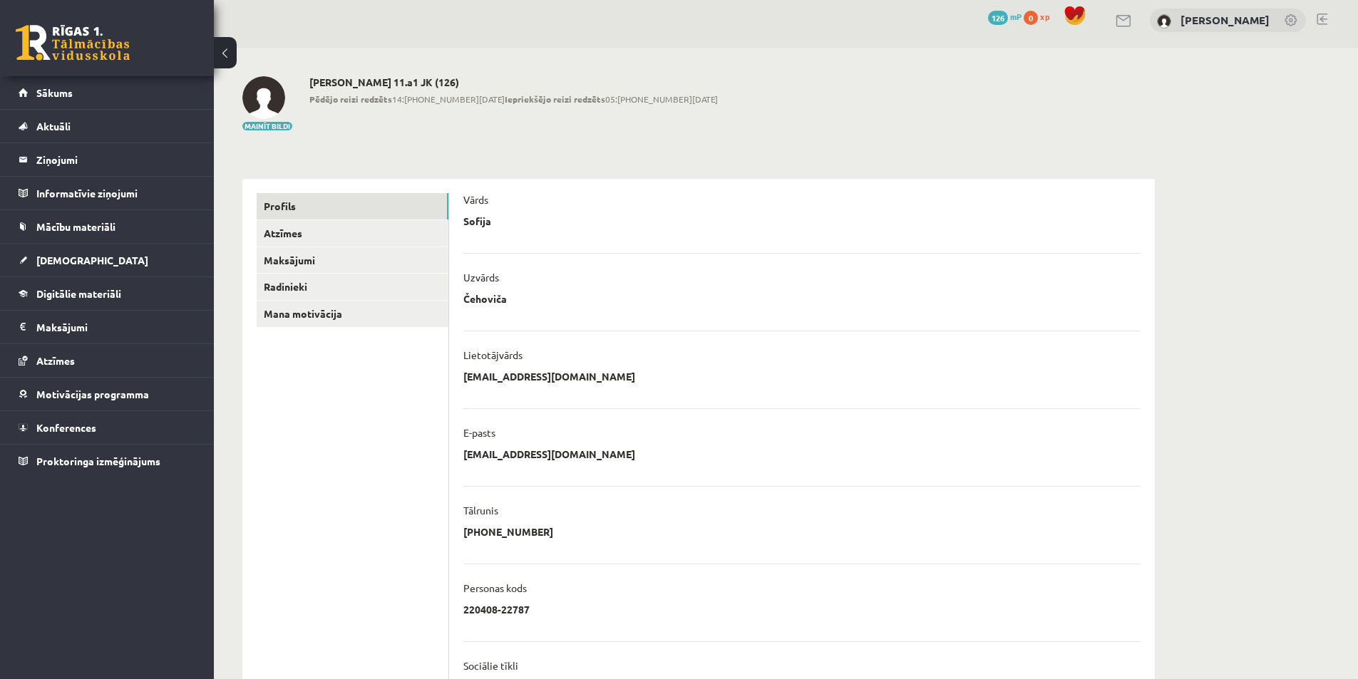
scroll to position [0, 0]
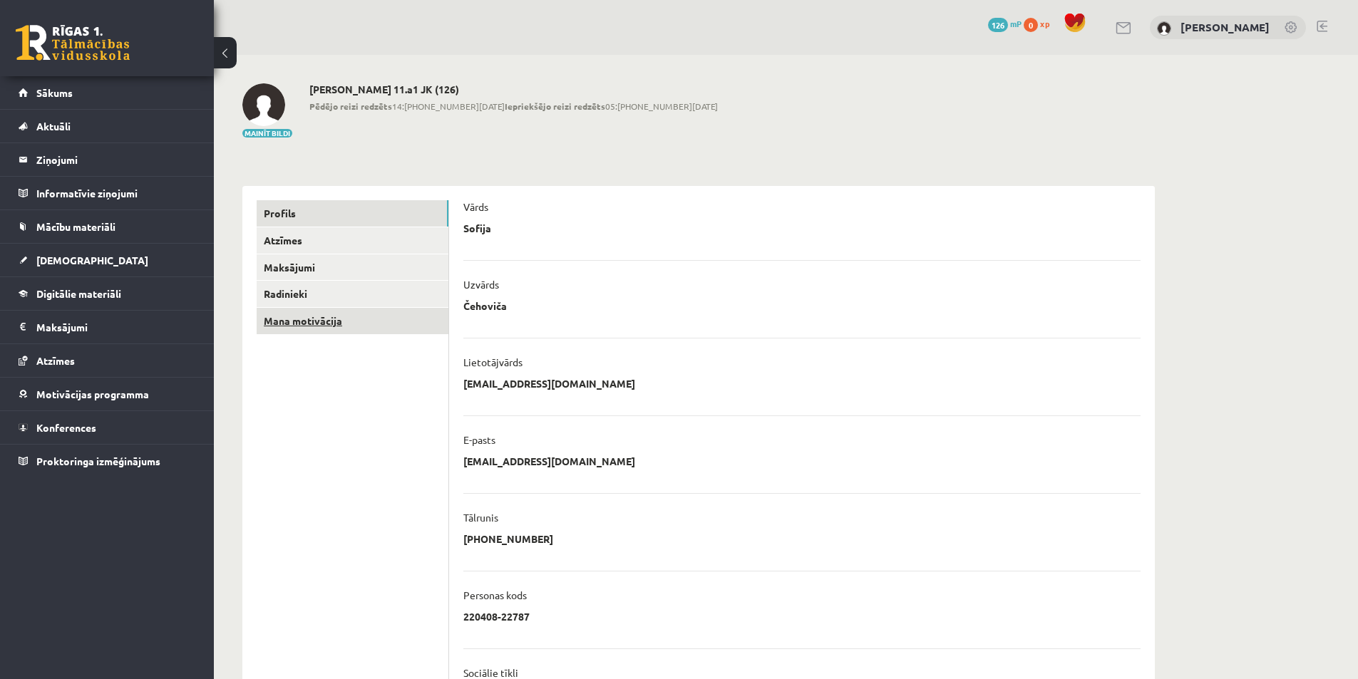
click at [379, 322] on link "Mana motivācija" at bounding box center [353, 321] width 192 height 26
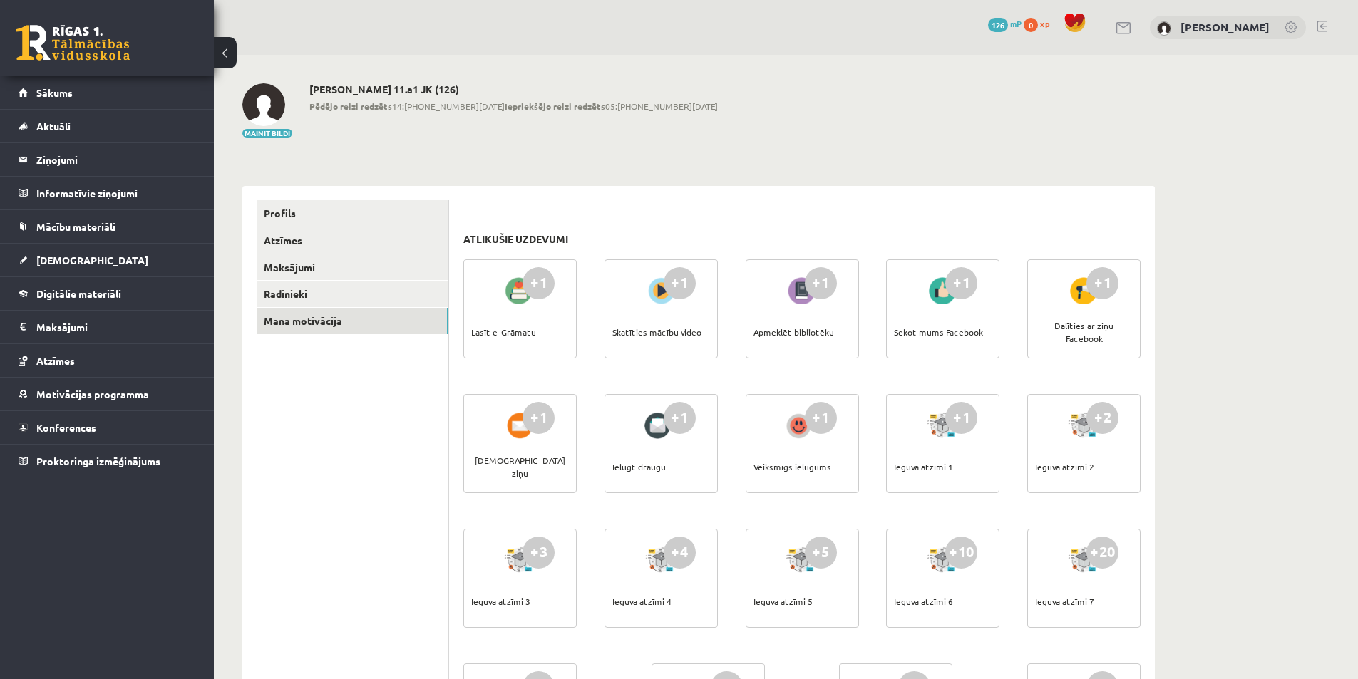
click at [1086, 26] on span at bounding box center [1074, 22] width 21 height 21
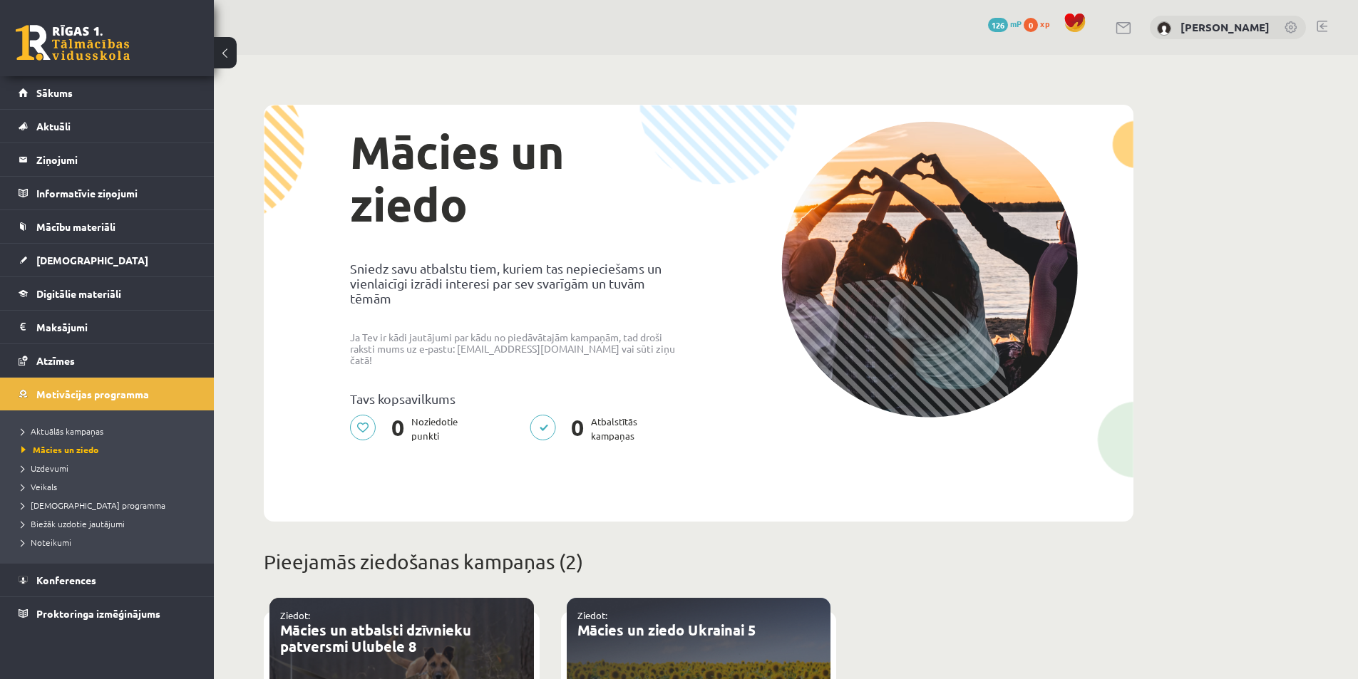
click at [1321, 24] on link at bounding box center [1322, 26] width 11 height 11
